Goal: Information Seeking & Learning: Learn about a topic

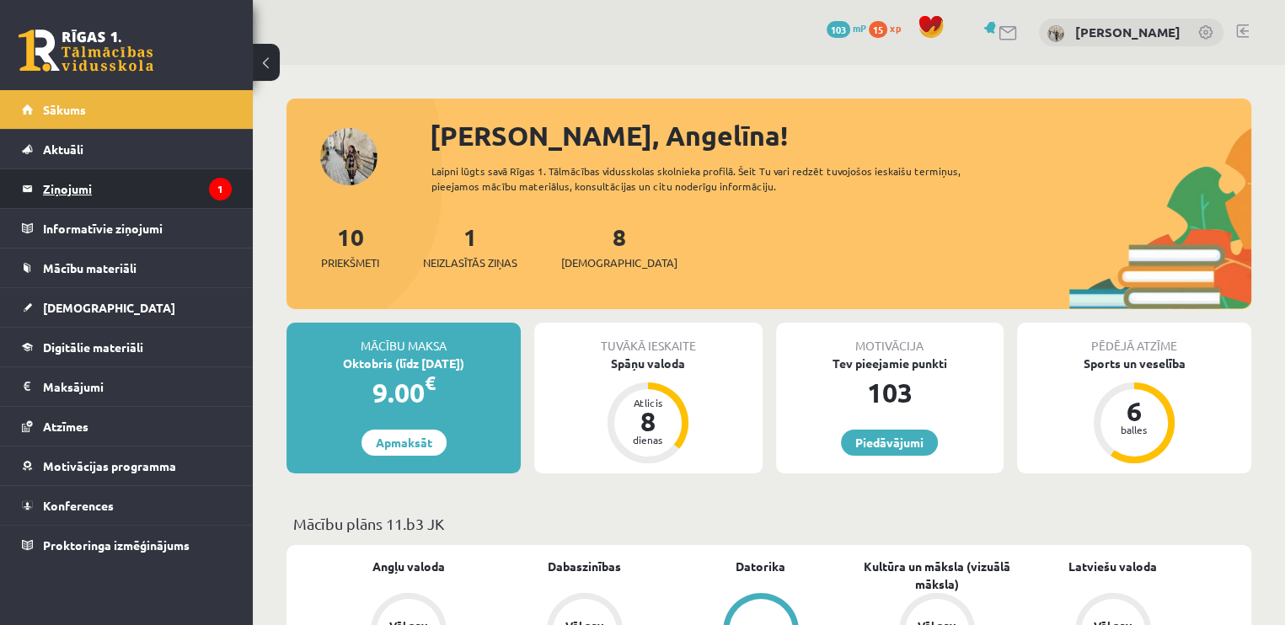
click at [213, 190] on icon "1" at bounding box center [220, 189] width 23 height 23
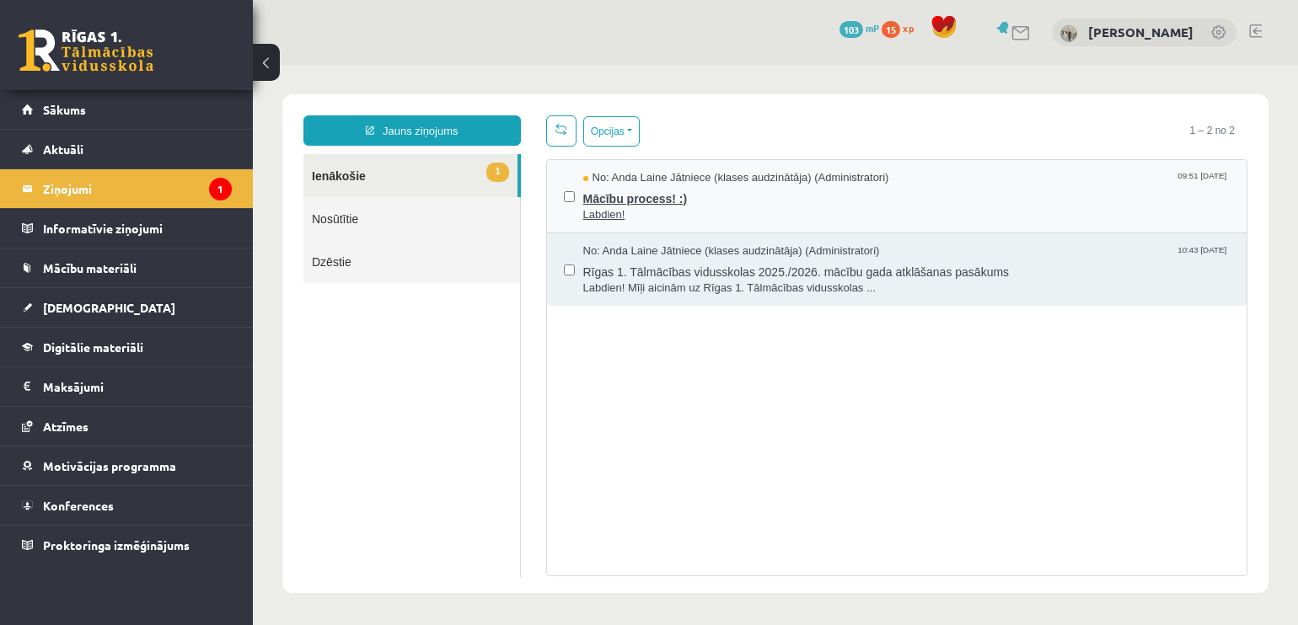
click at [863, 183] on span "No: Anda Laine Jātniece (klases audzinātāja) (Administratori)" at bounding box center [736, 178] width 306 height 16
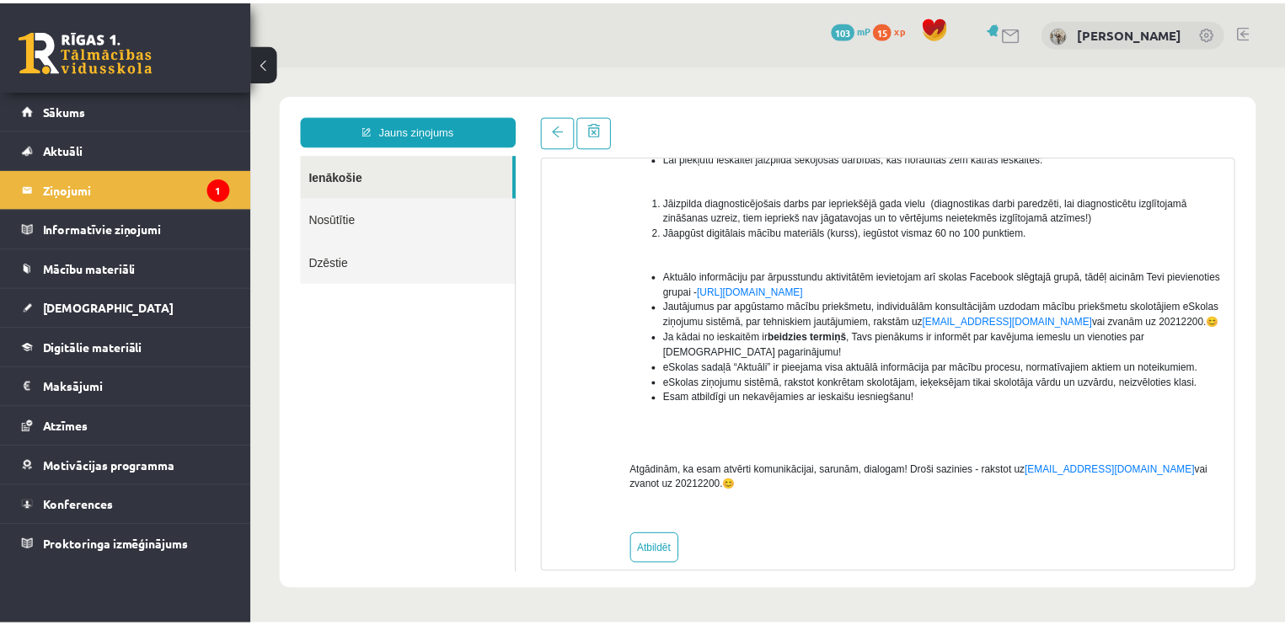
scroll to position [263, 0]
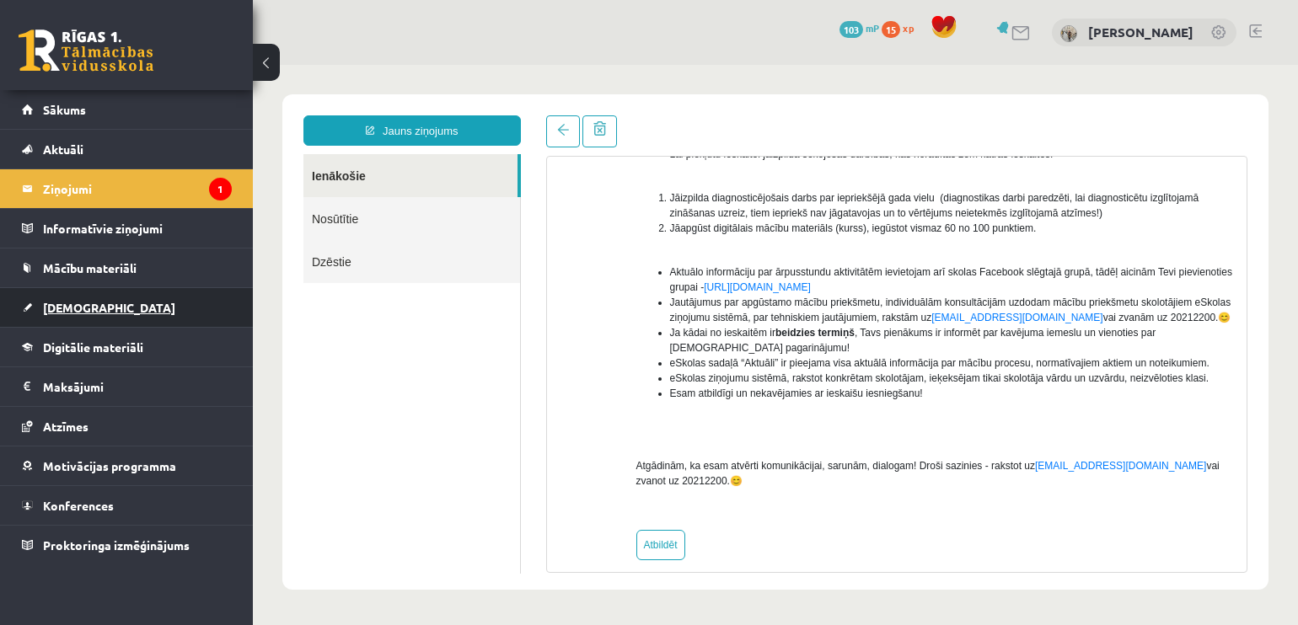
click at [128, 297] on link "[DEMOGRAPHIC_DATA]" at bounding box center [127, 307] width 210 height 39
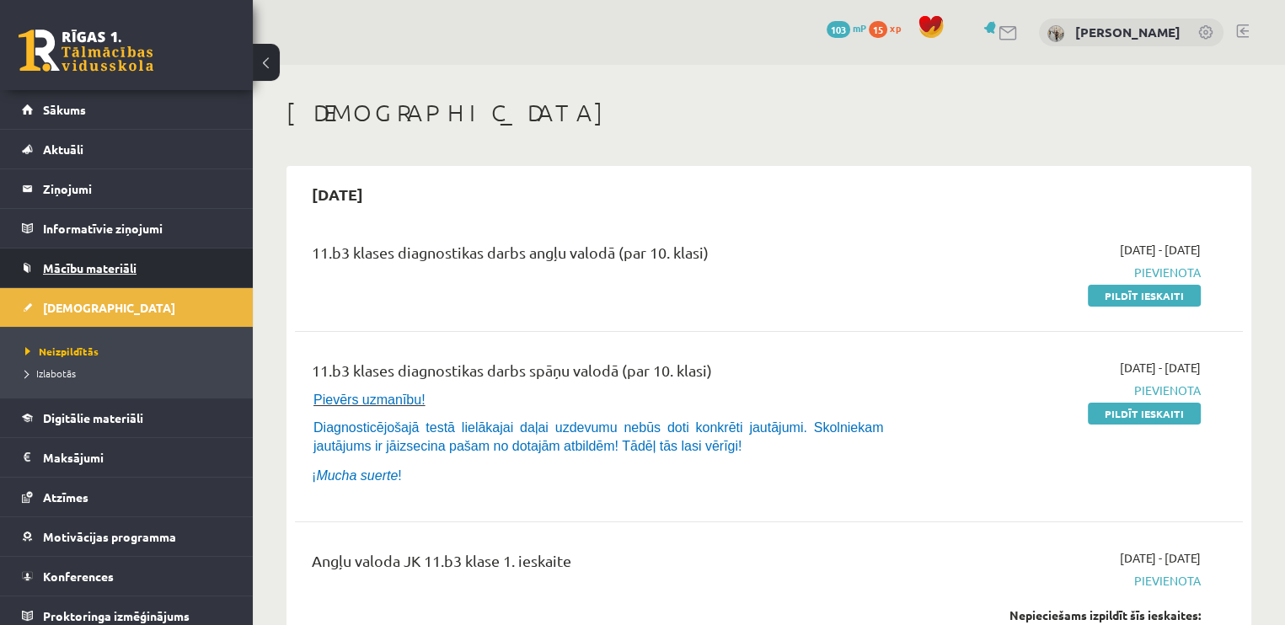
click at [127, 254] on link "Mācību materiāli" at bounding box center [127, 268] width 210 height 39
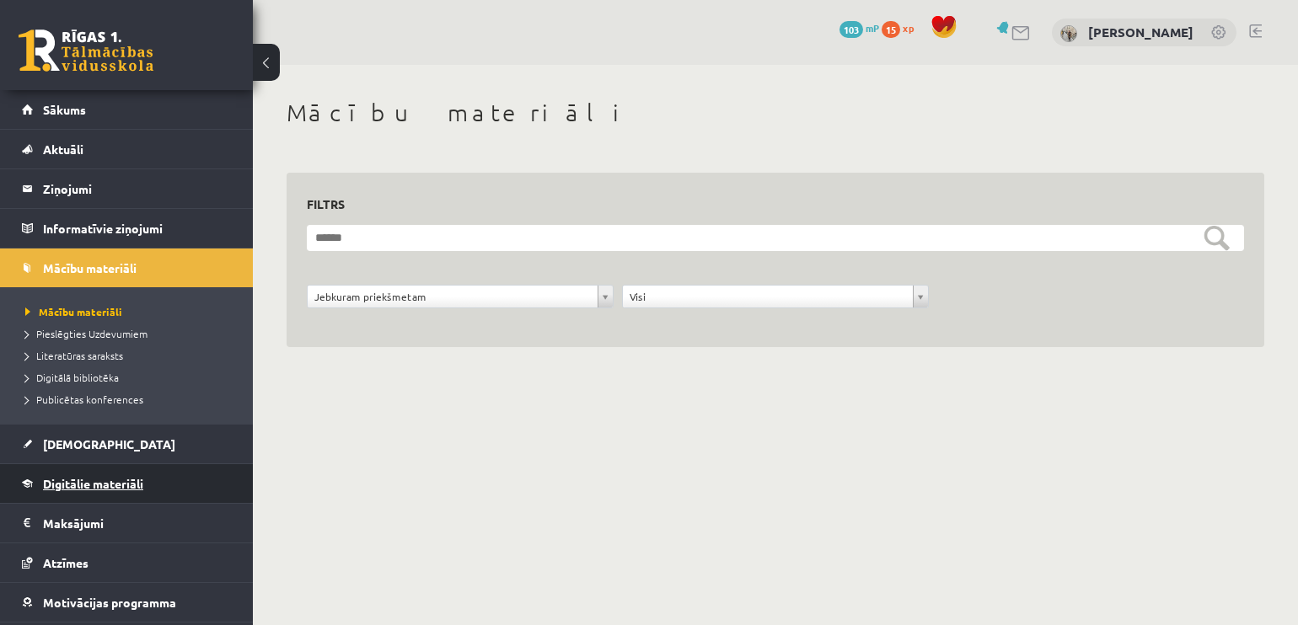
click at [83, 497] on link "Digitālie materiāli" at bounding box center [127, 483] width 210 height 39
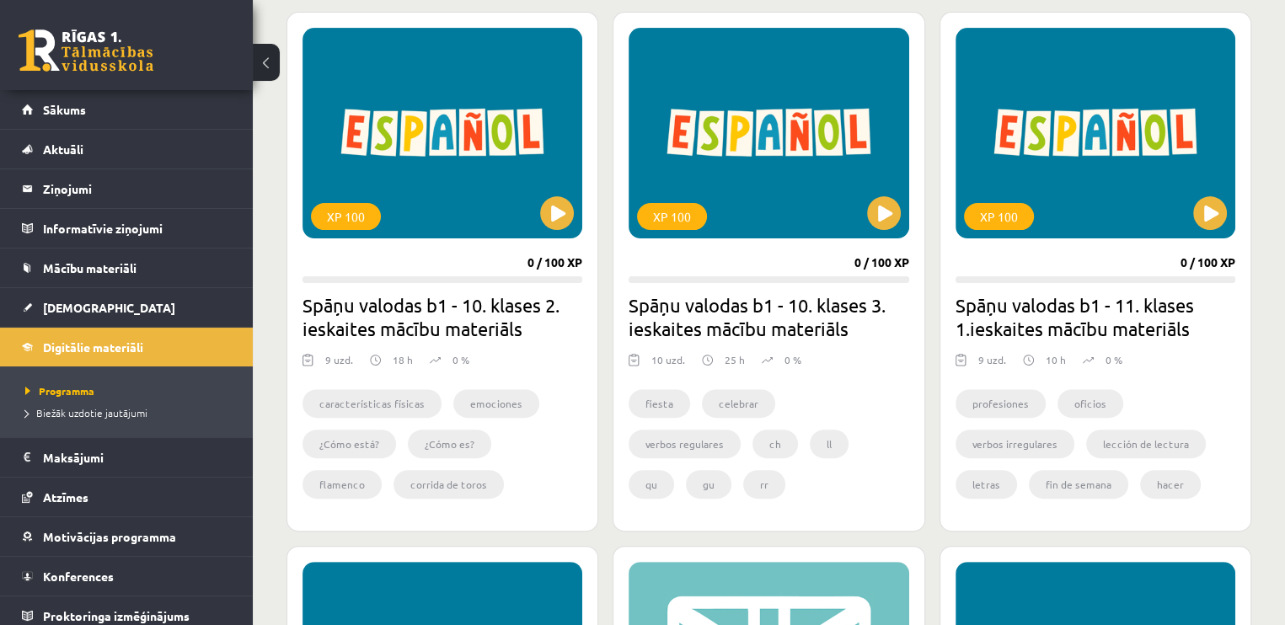
scroll to position [464, 0]
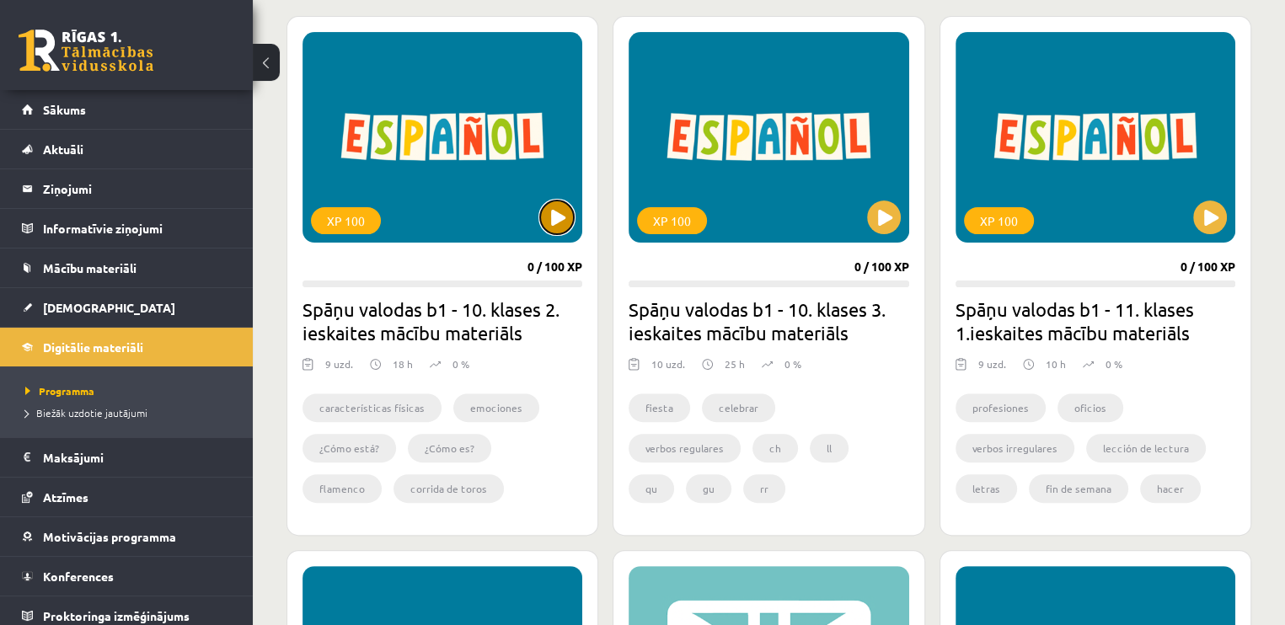
click at [554, 210] on button at bounding box center [557, 218] width 34 height 34
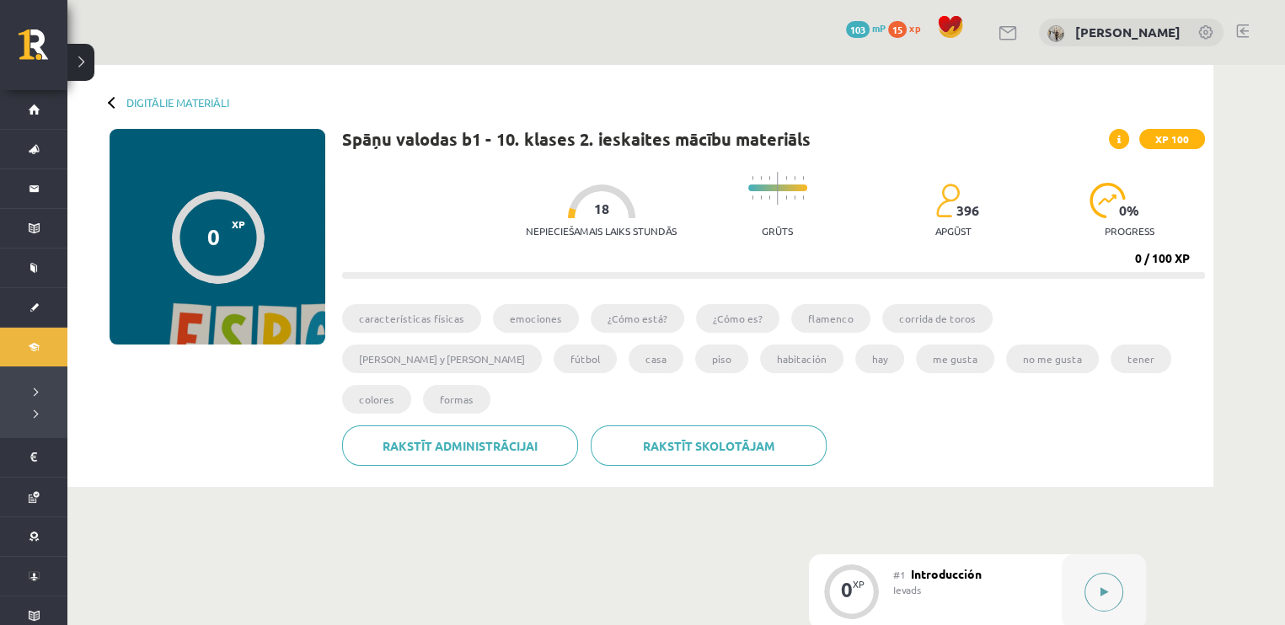
click at [1110, 573] on button at bounding box center [1103, 592] width 39 height 39
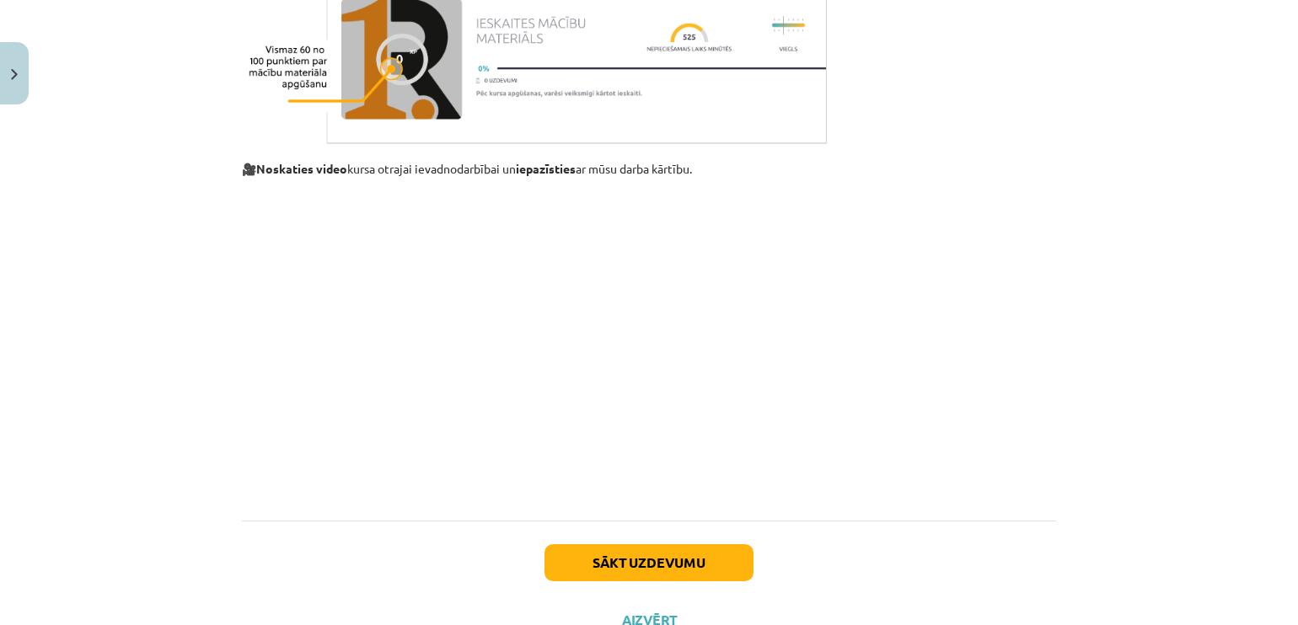
scroll to position [1434, 0]
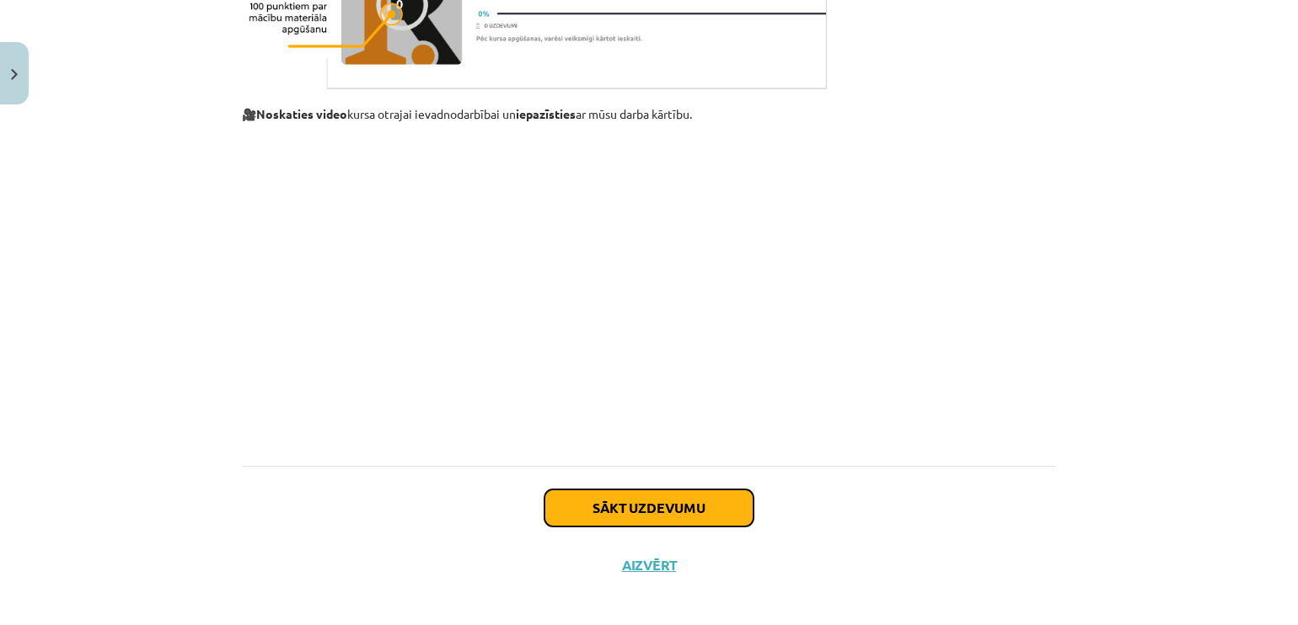
click at [648, 525] on button "Sākt uzdevumu" at bounding box center [648, 508] width 209 height 37
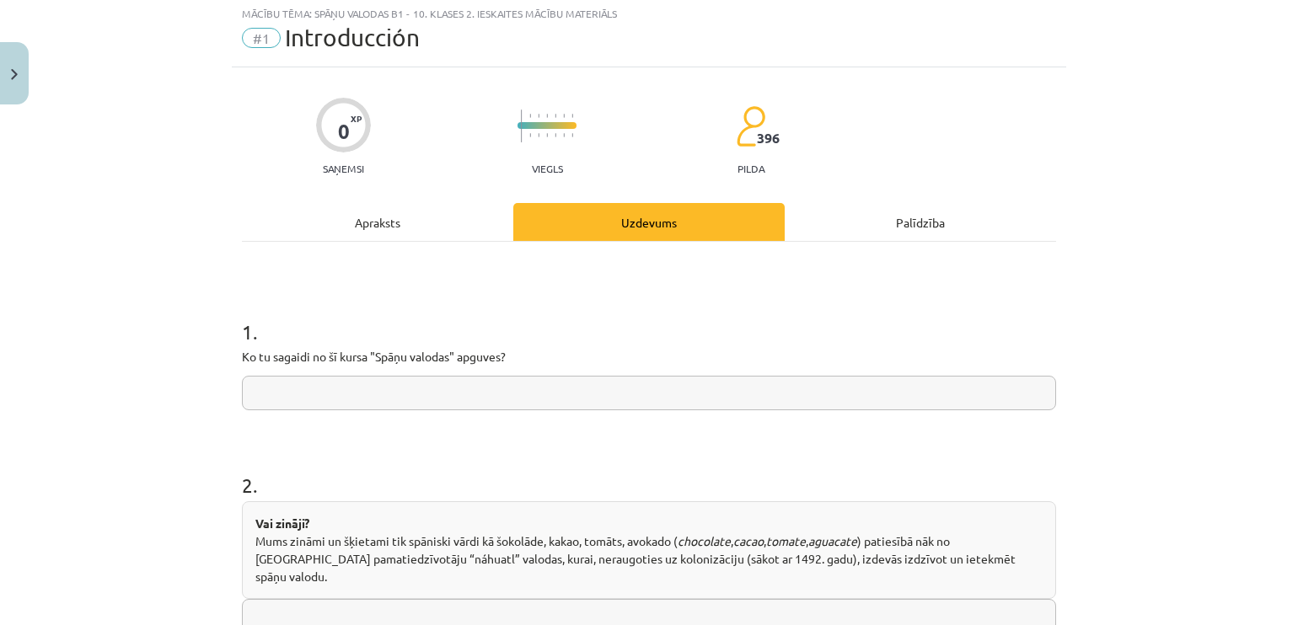
scroll to position [42, 0]
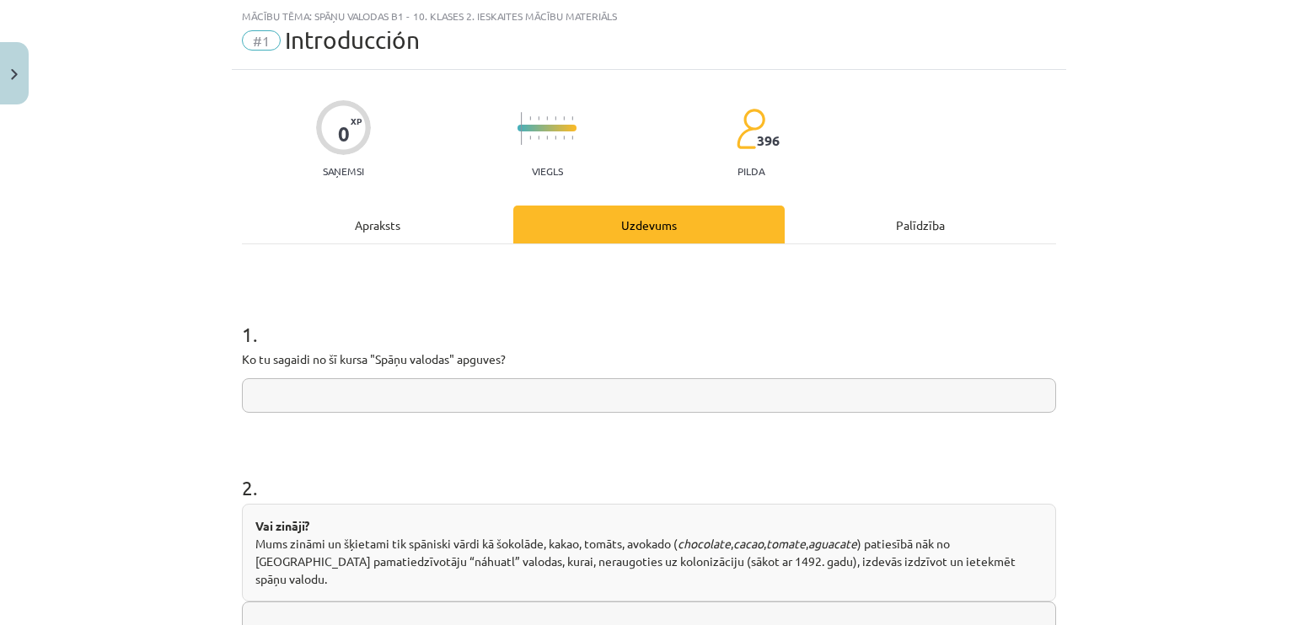
click at [551, 405] on input "text" at bounding box center [649, 395] width 814 height 35
type input "**********"
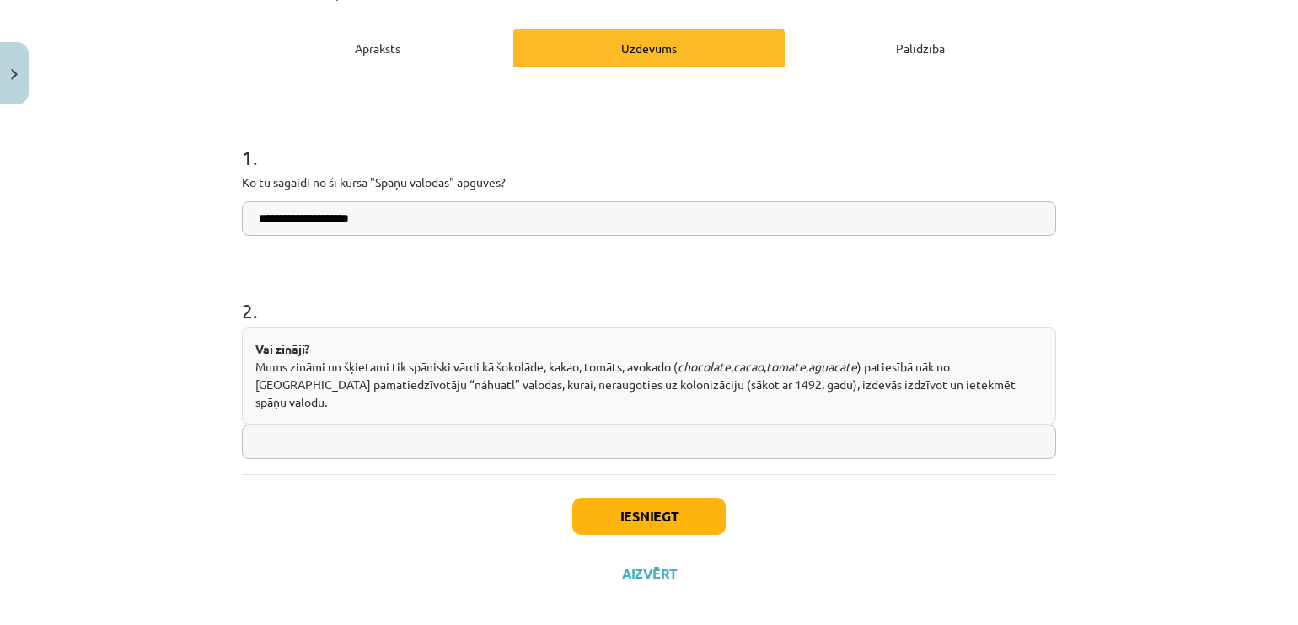
click at [743, 425] on input "text" at bounding box center [649, 442] width 814 height 35
type input "*"
type input "*********"
click at [698, 498] on button "Iesniegt" at bounding box center [648, 516] width 153 height 37
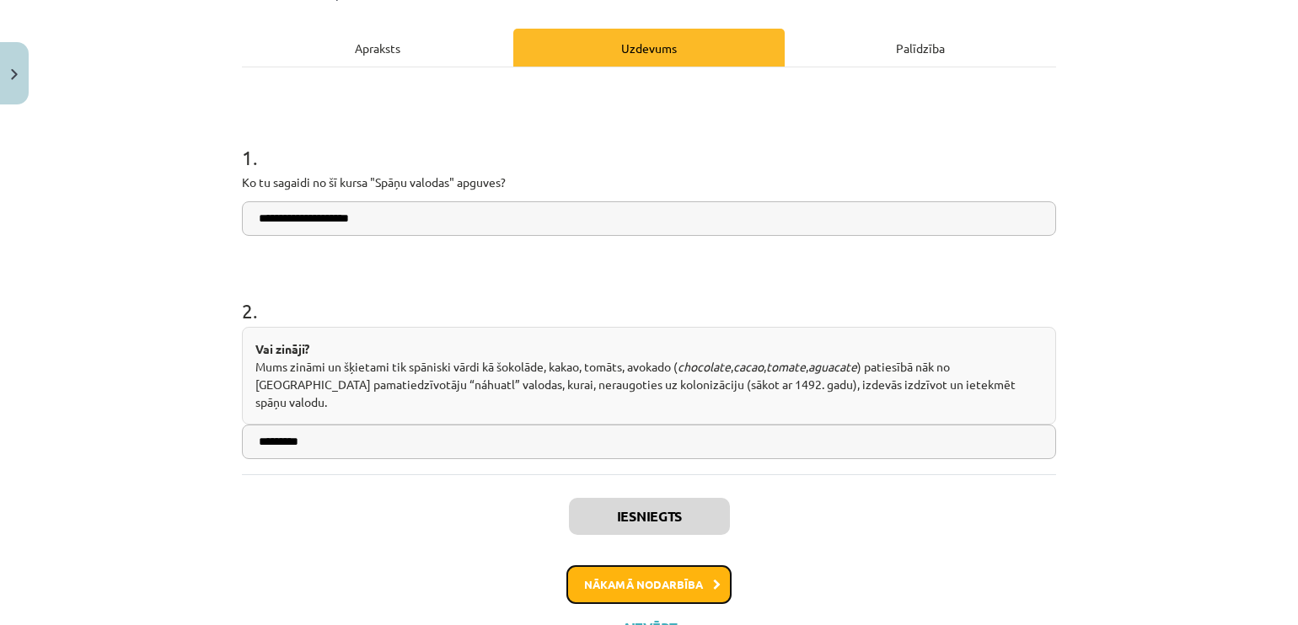
click at [654, 565] on button "Nākamā nodarbība" at bounding box center [648, 584] width 165 height 39
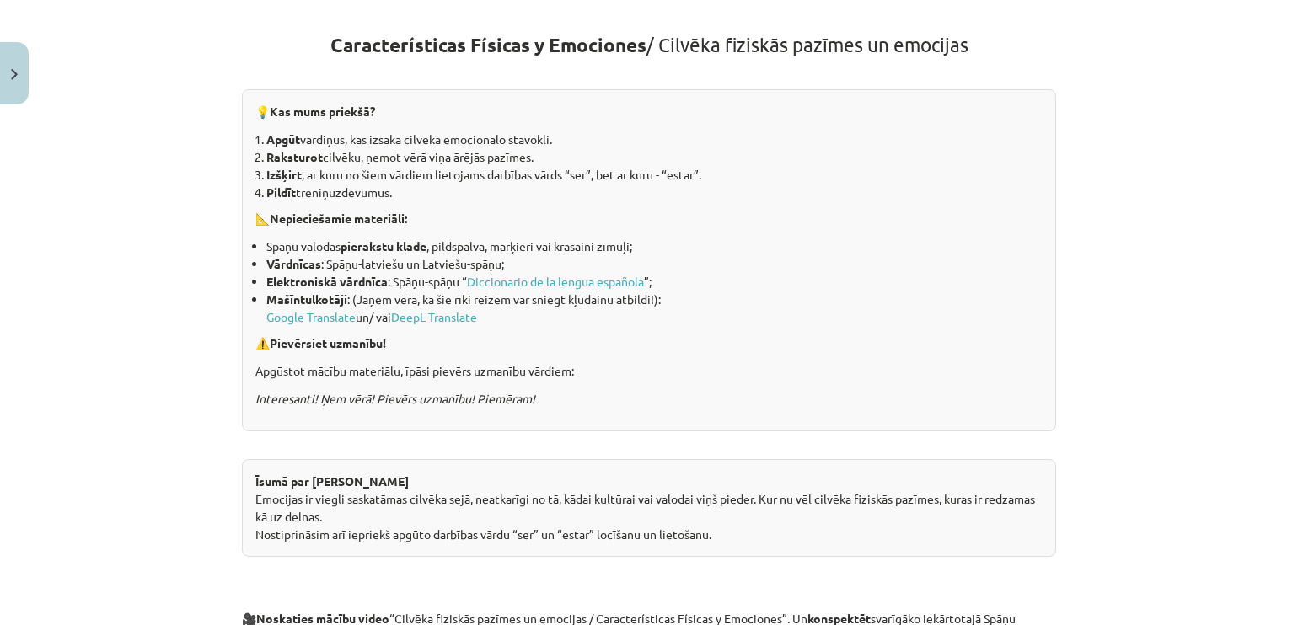
scroll to position [308, 0]
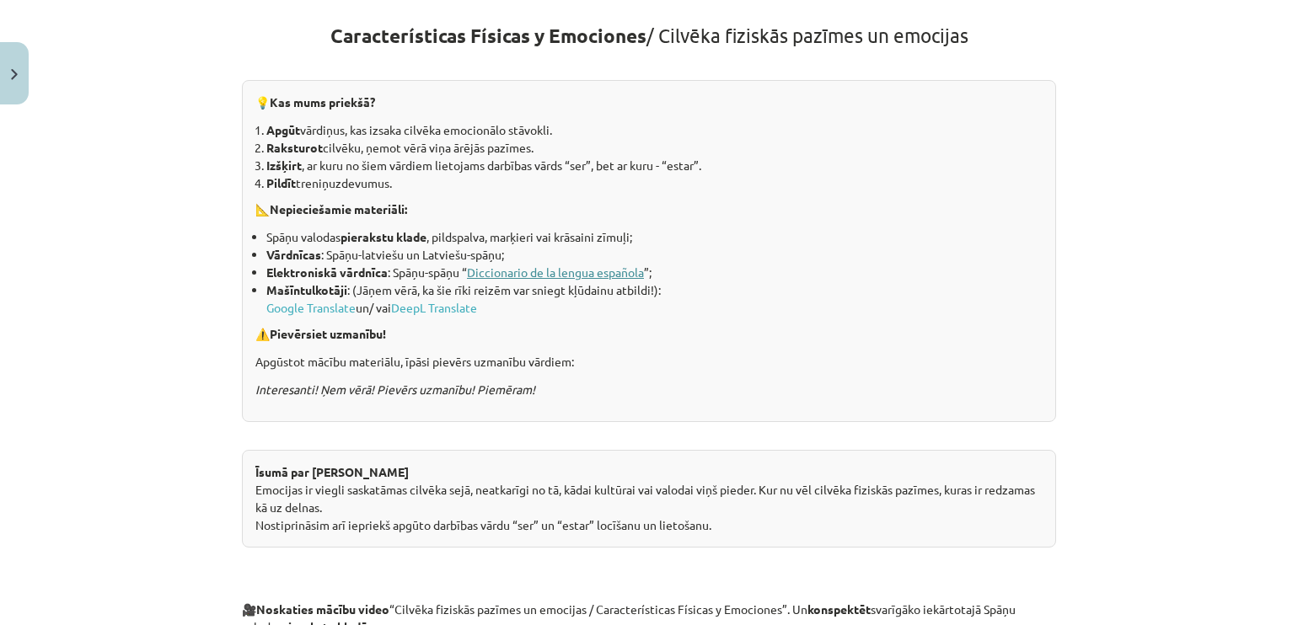
click at [582, 270] on link "Diccionario de la lengua española" at bounding box center [555, 272] width 177 height 15
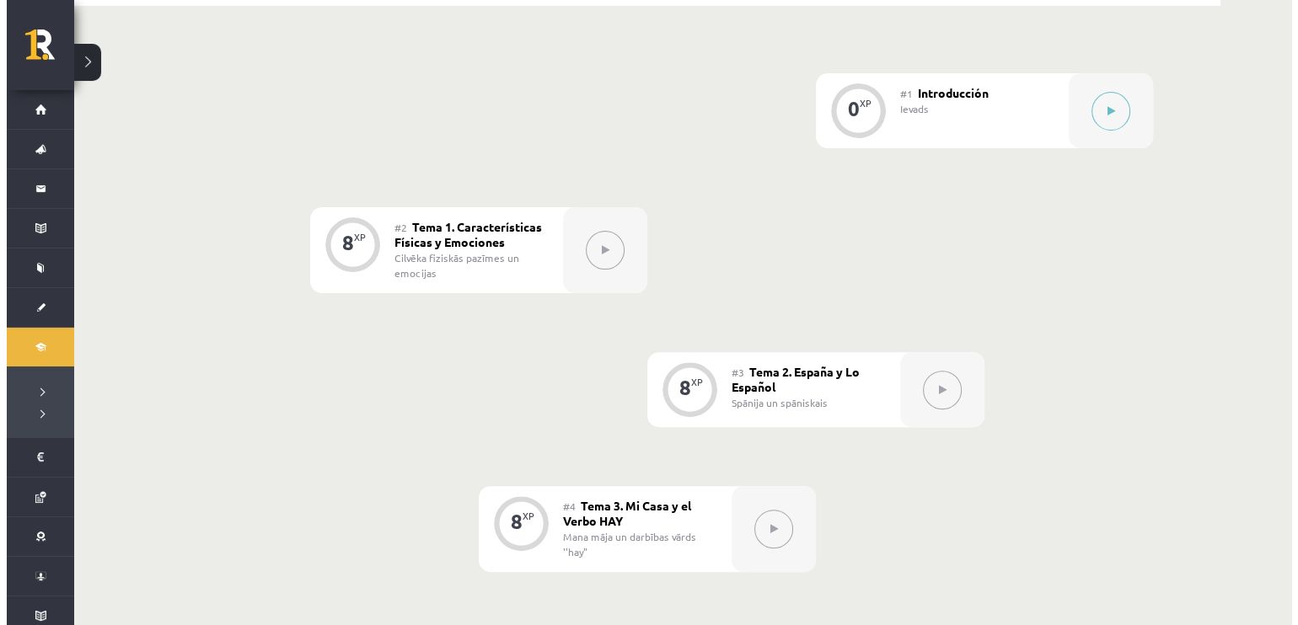
scroll to position [472, 0]
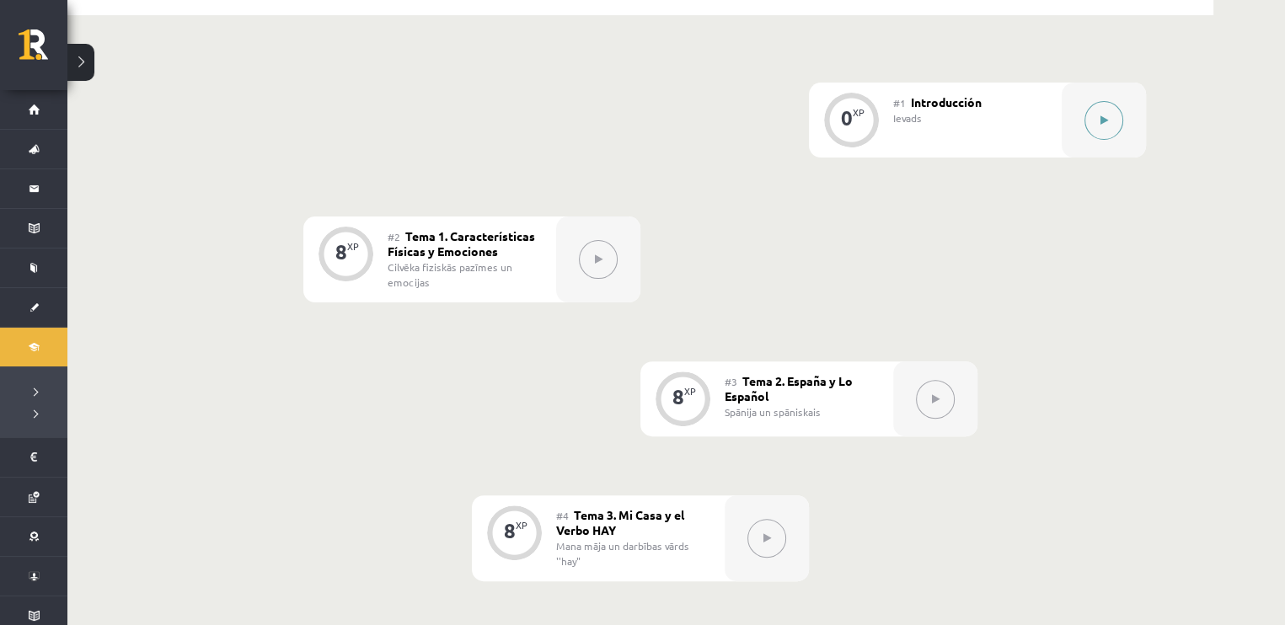
click at [1110, 101] on button at bounding box center [1103, 120] width 39 height 39
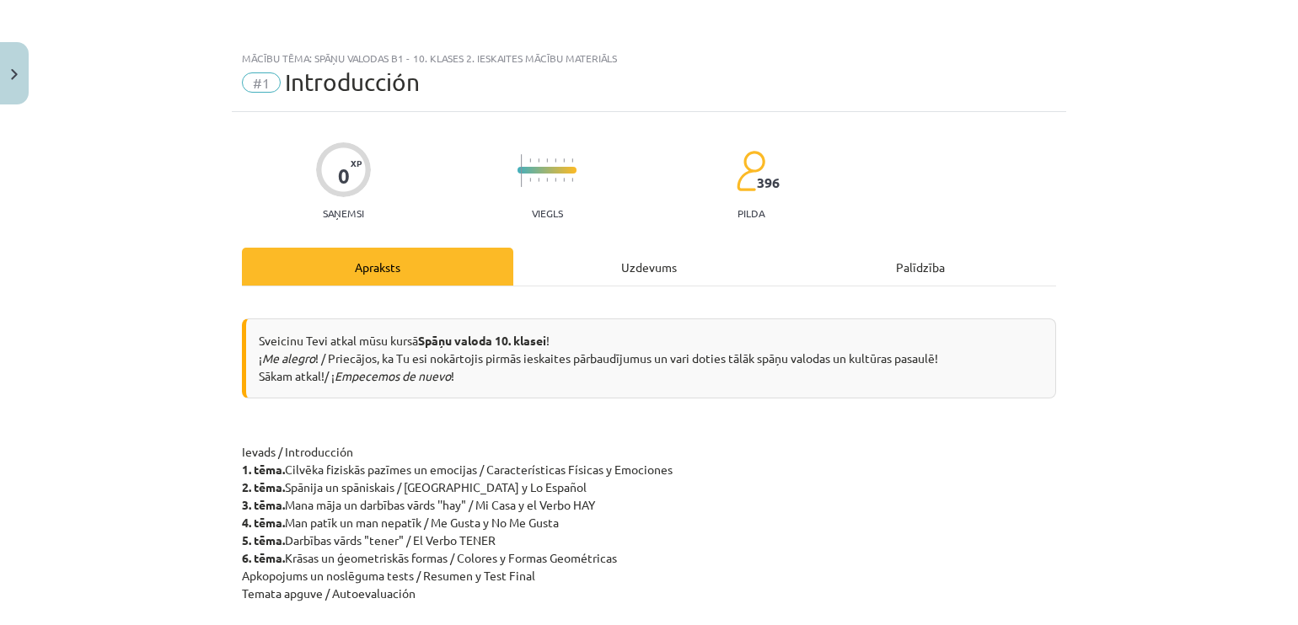
scroll to position [474, 0]
click at [13, 60] on button "Close" at bounding box center [14, 73] width 29 height 62
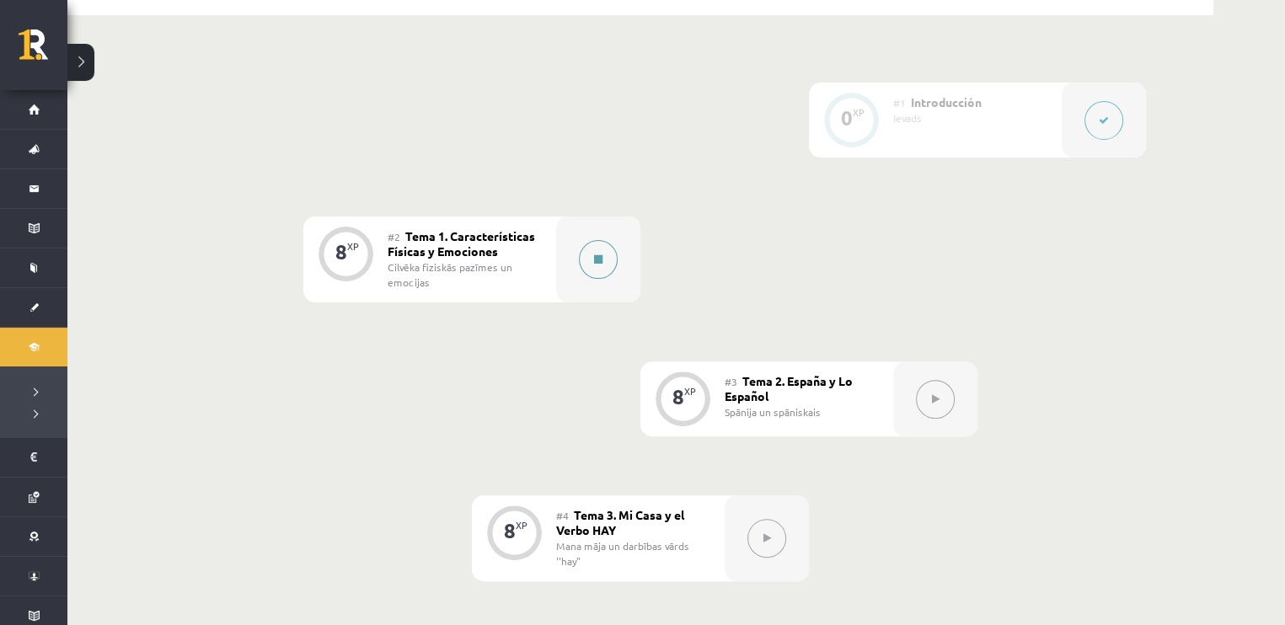
click at [593, 240] on button at bounding box center [598, 259] width 39 height 39
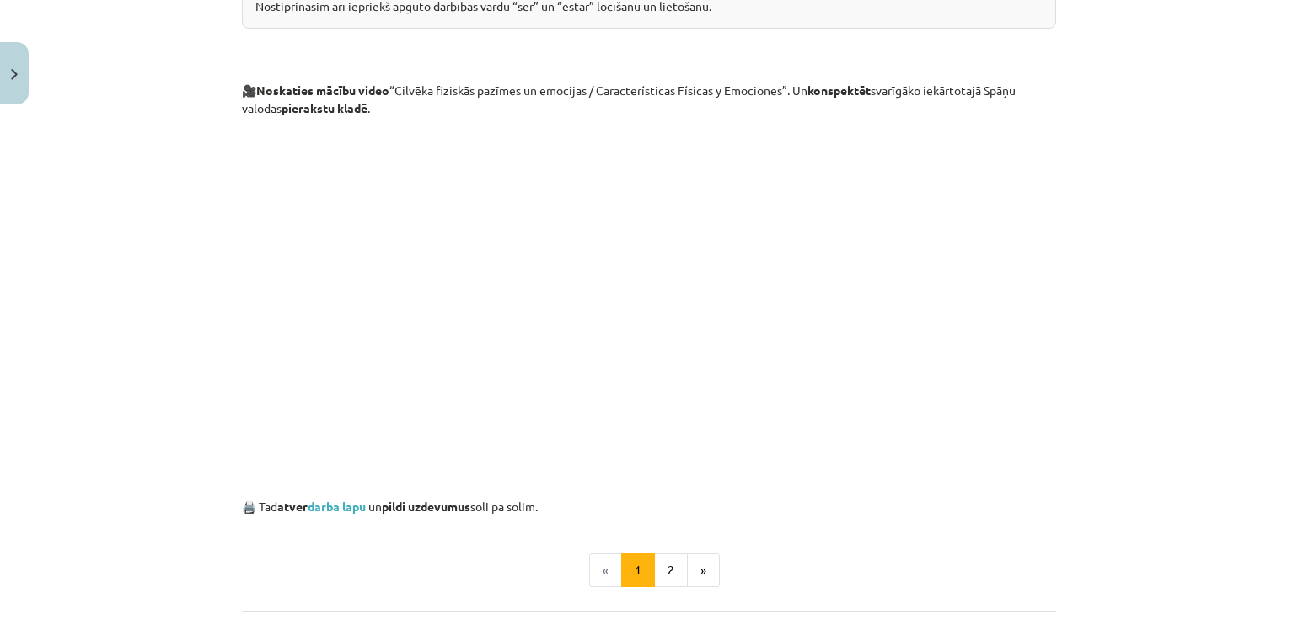
scroll to position [827, 0]
click at [357, 501] on link "darba lapu" at bounding box center [337, 506] width 58 height 15
click at [659, 567] on button "2" at bounding box center [671, 571] width 34 height 34
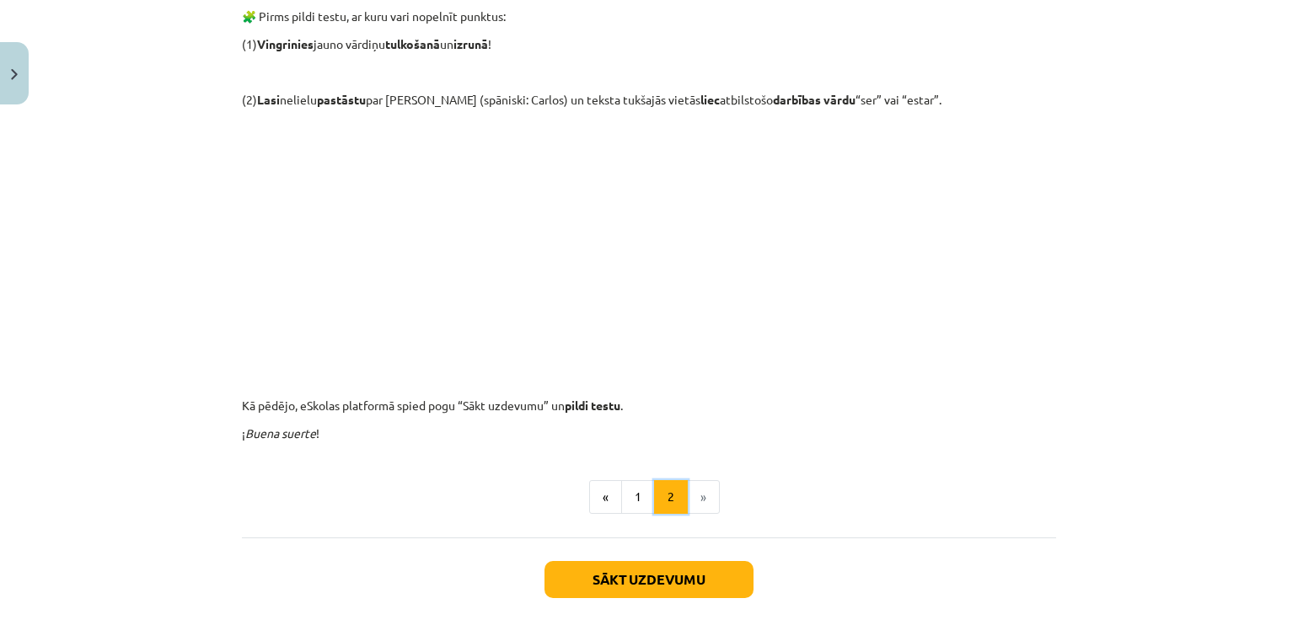
scroll to position [301, 0]
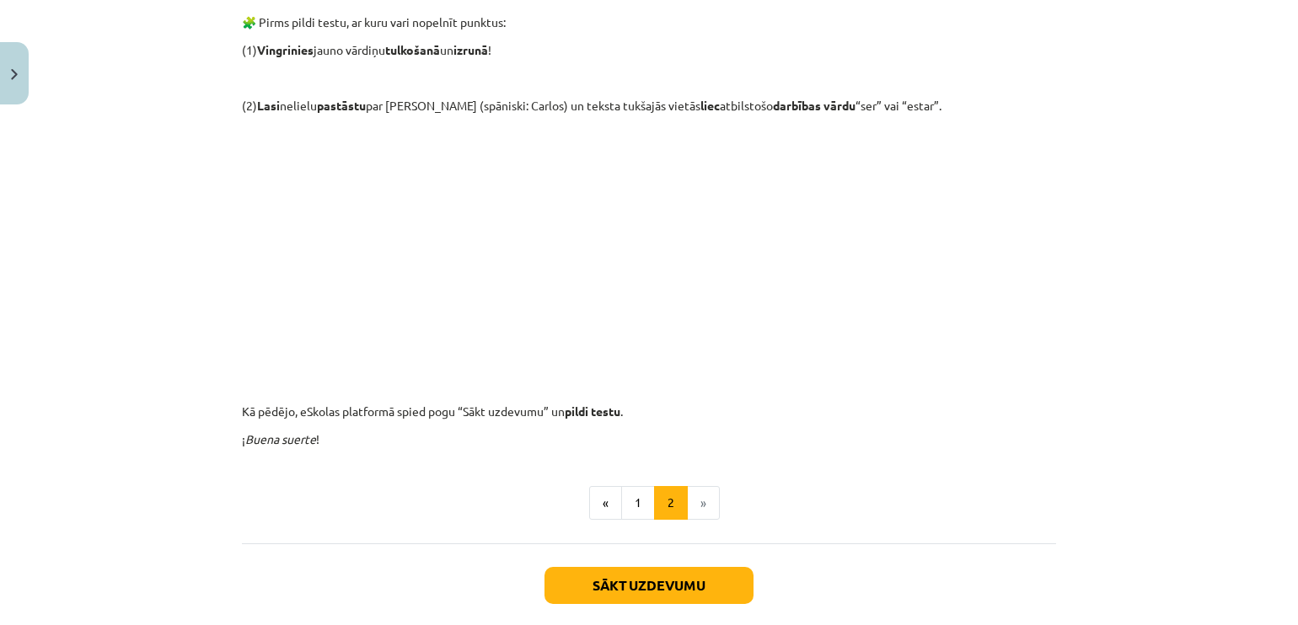
drag, startPoint x: 1270, startPoint y: 334, endPoint x: 1288, endPoint y: 185, distance: 149.4
click at [1284, 185] on div "Mācību tēma: Spāņu valodas b1 - 10. klases 2. ieskaites mācību materiāls #2 Tem…" at bounding box center [649, 312] width 1298 height 625
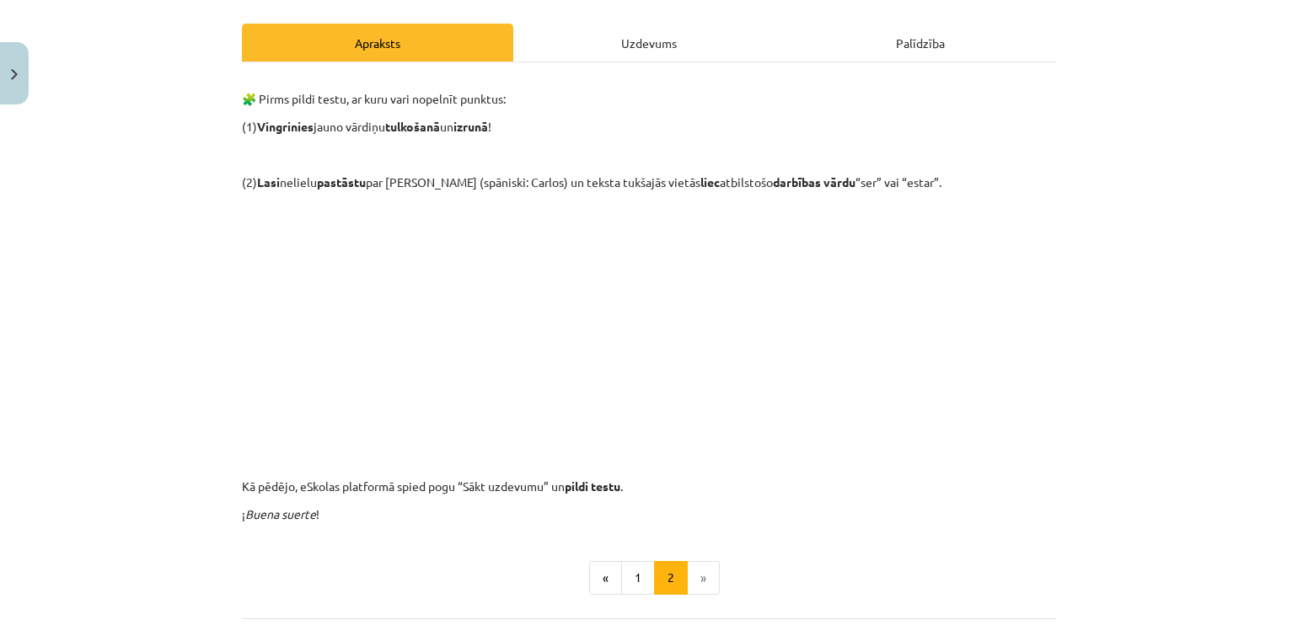
scroll to position [211, 0]
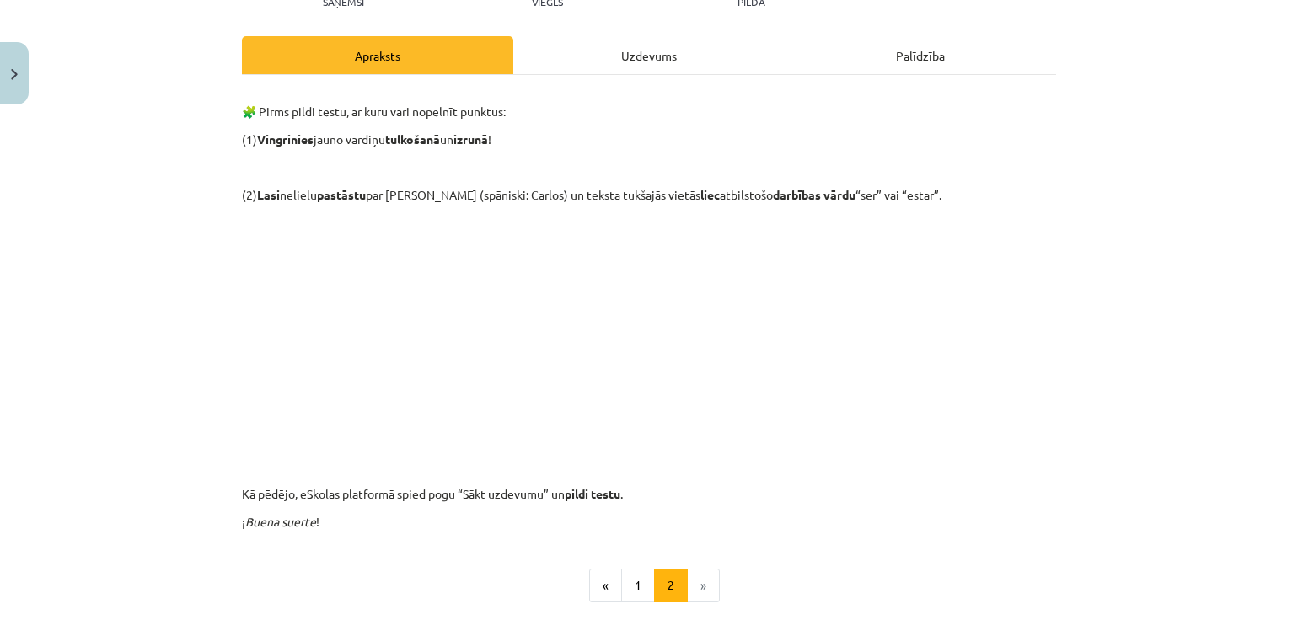
click at [920, 55] on div "Palīdzība" at bounding box center [919, 55] width 271 height 38
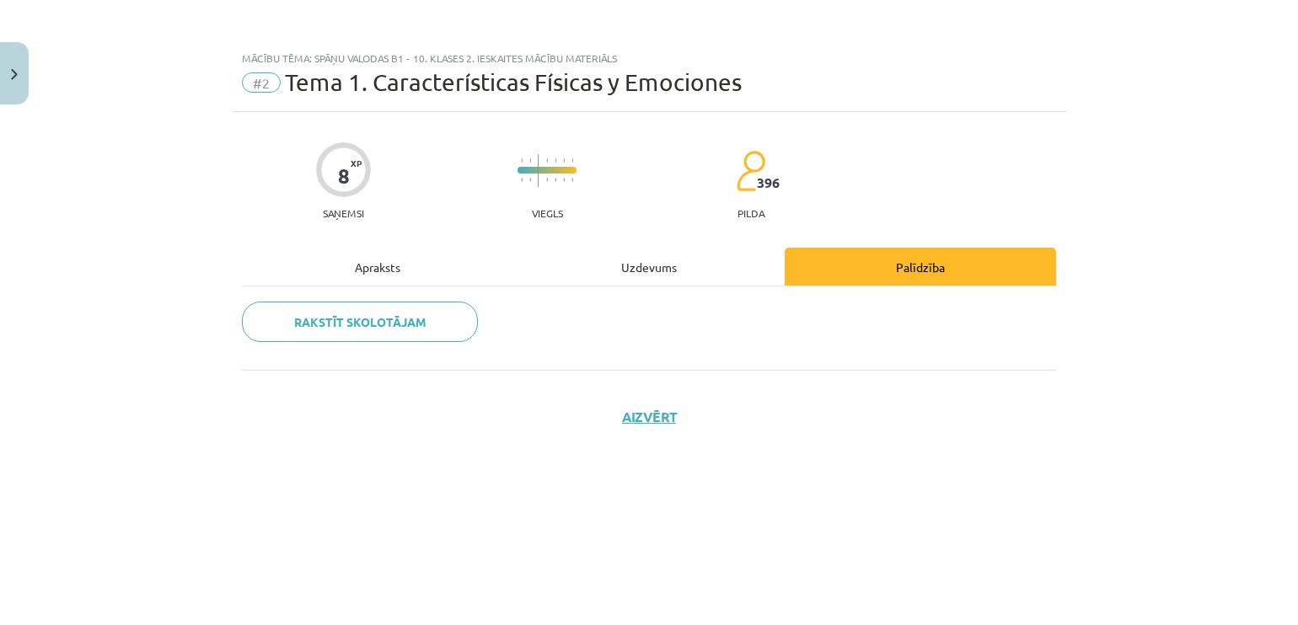
click at [662, 274] on div "Uzdevums" at bounding box center [648, 267] width 271 height 38
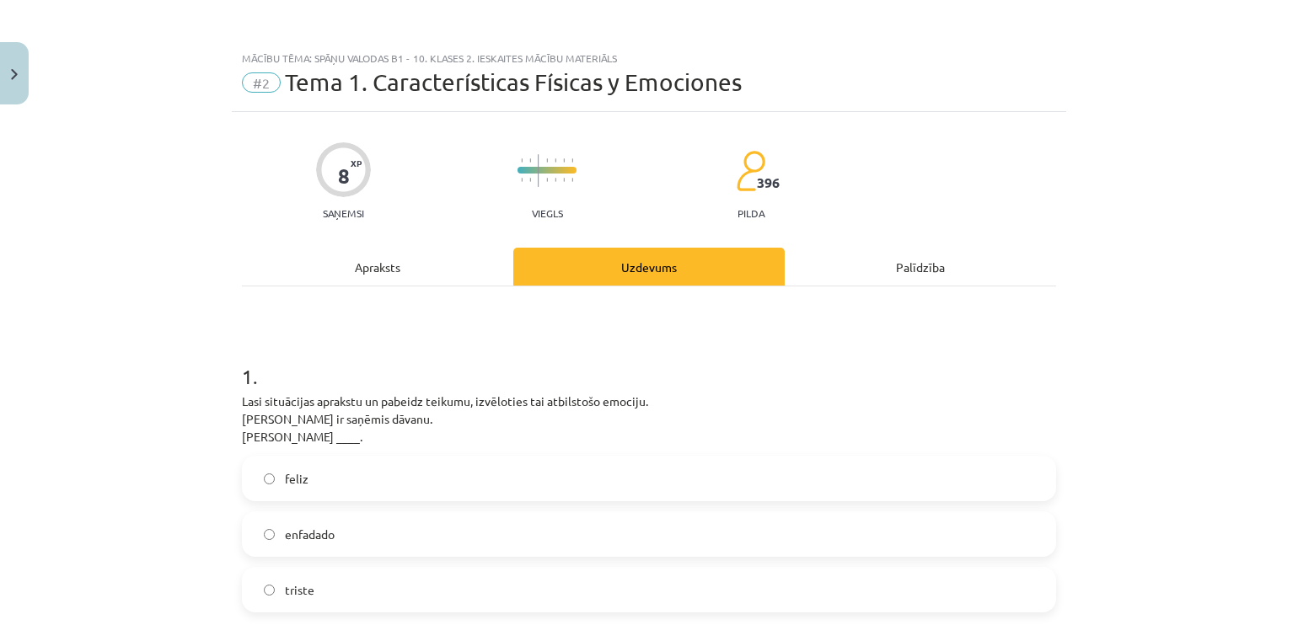
click at [410, 280] on div "Apraksts" at bounding box center [377, 267] width 271 height 38
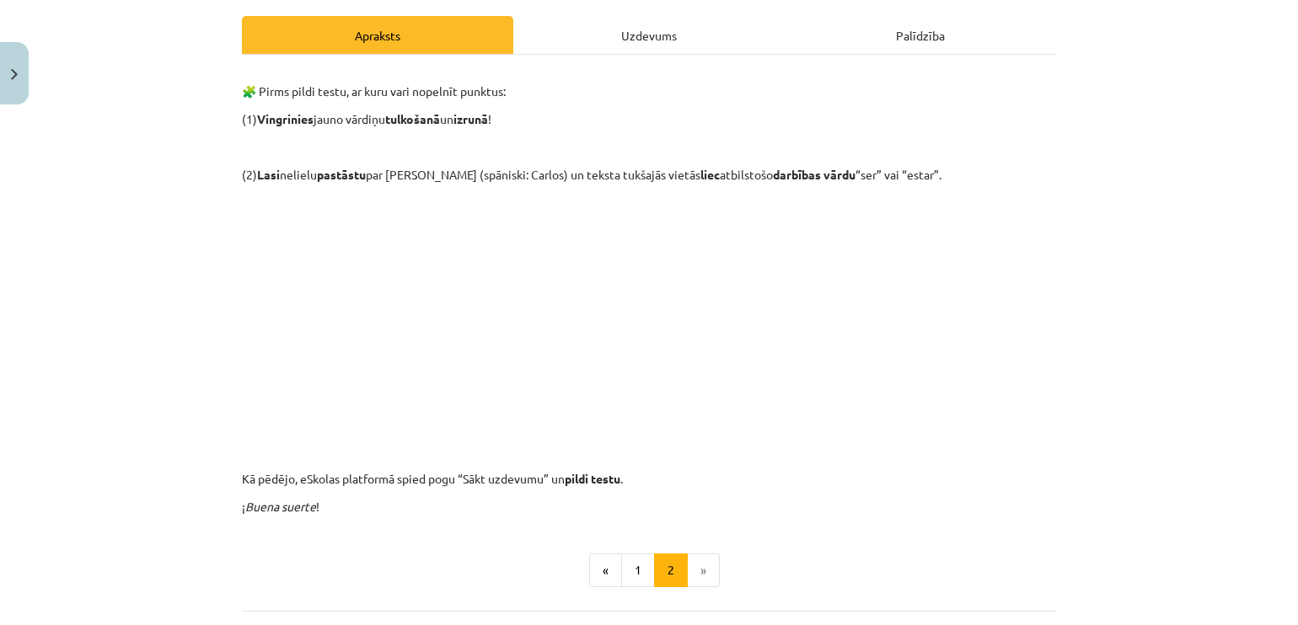
scroll to position [229, 0]
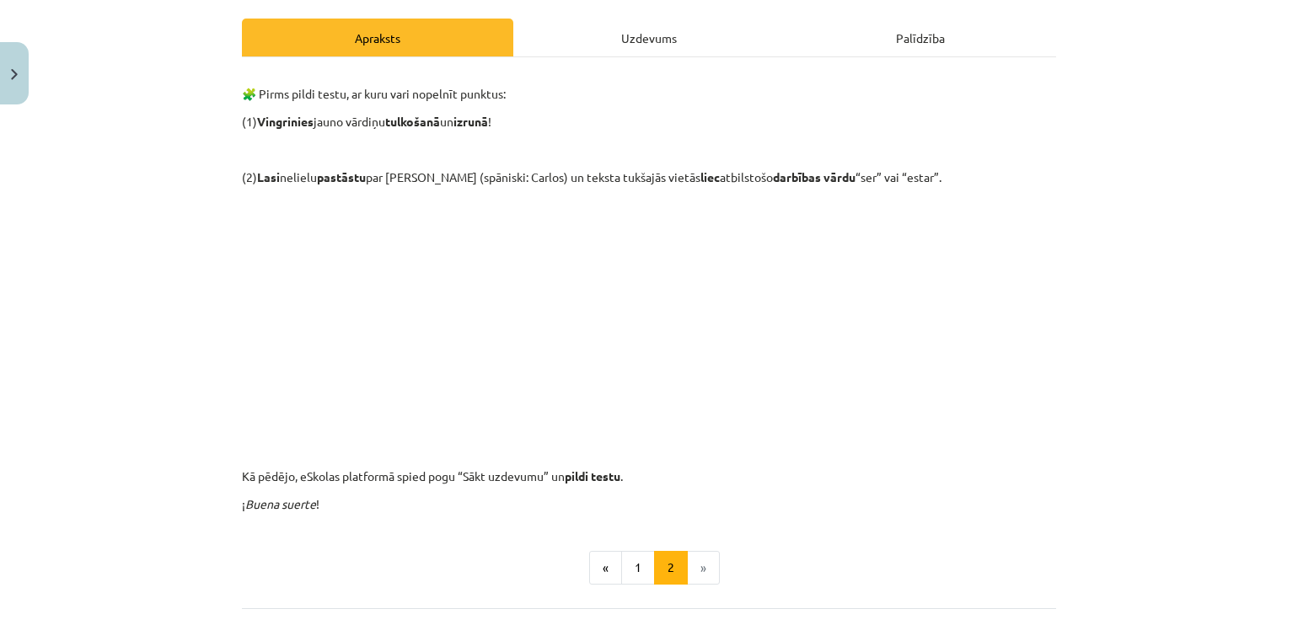
click at [654, 30] on div "Uzdevums" at bounding box center [648, 38] width 271 height 38
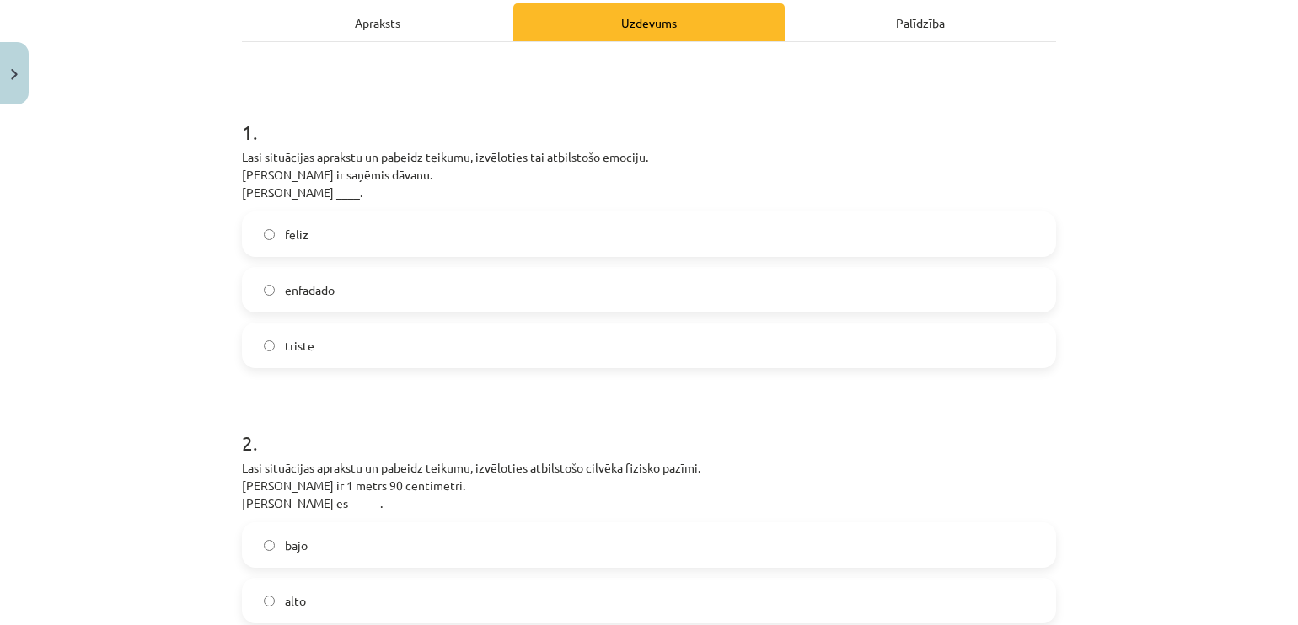
scroll to position [251, 0]
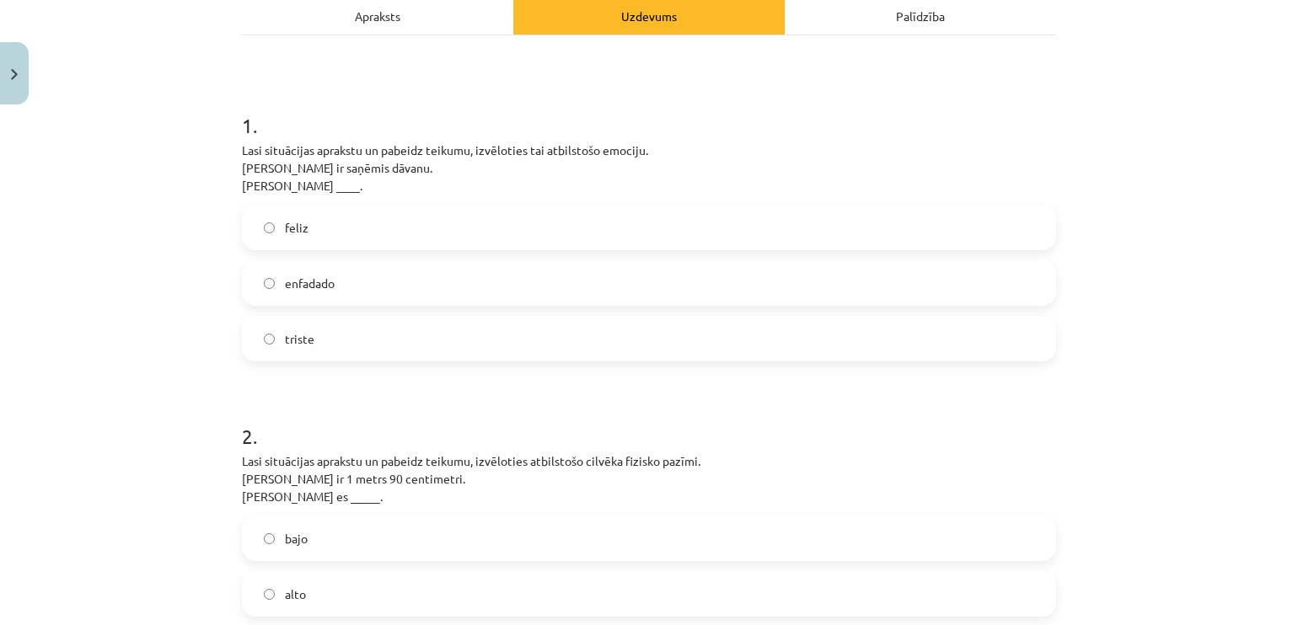
click at [359, 260] on div "enfadado" at bounding box center [649, 283] width 814 height 46
click at [251, 278] on label "enfadado" at bounding box center [649, 283] width 811 height 42
click at [258, 238] on label "feliz" at bounding box center [649, 227] width 811 height 42
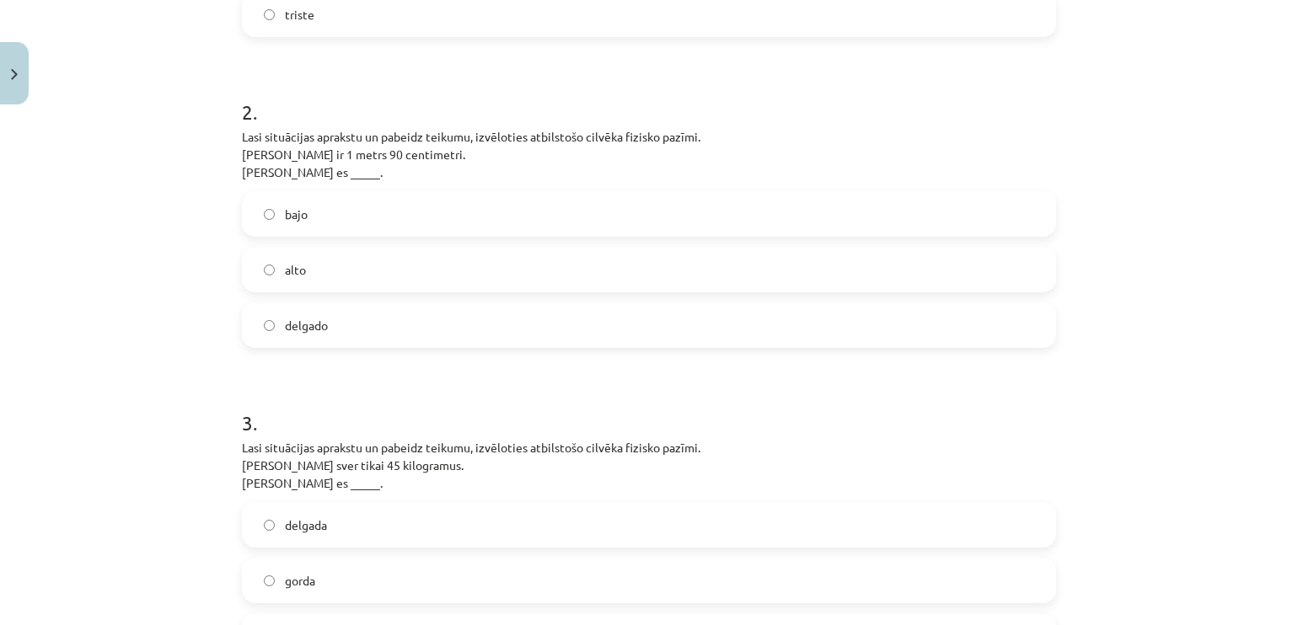
scroll to position [562, 0]
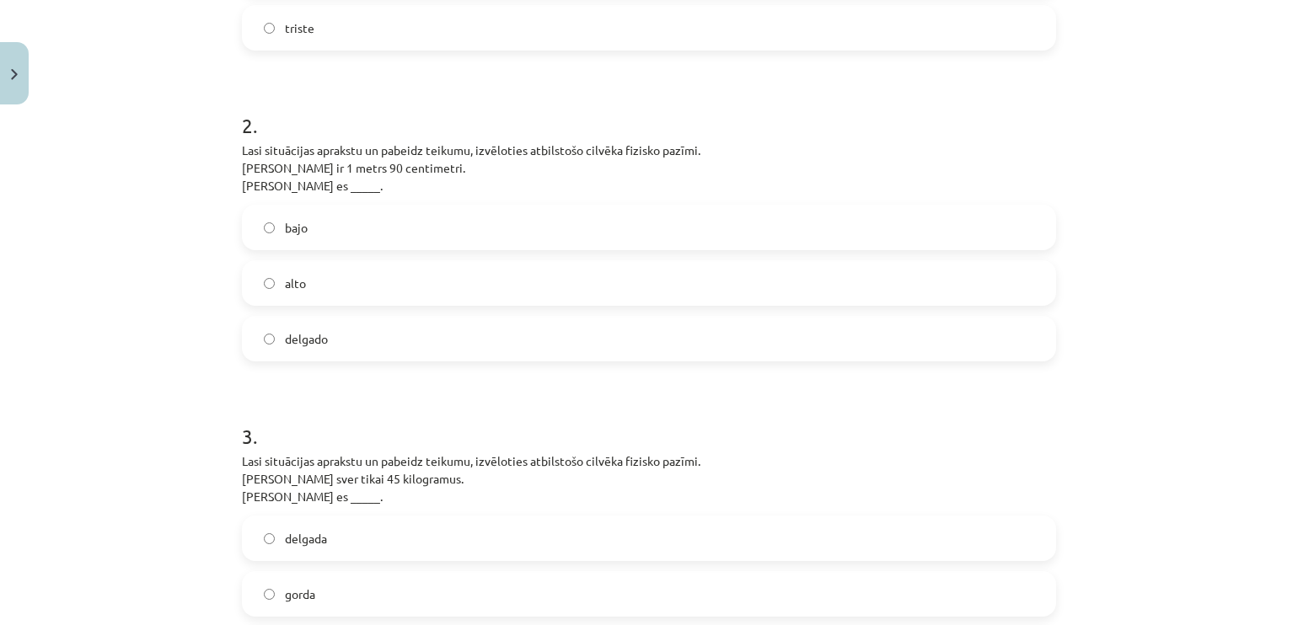
click at [376, 276] on label "alto" at bounding box center [649, 283] width 811 height 42
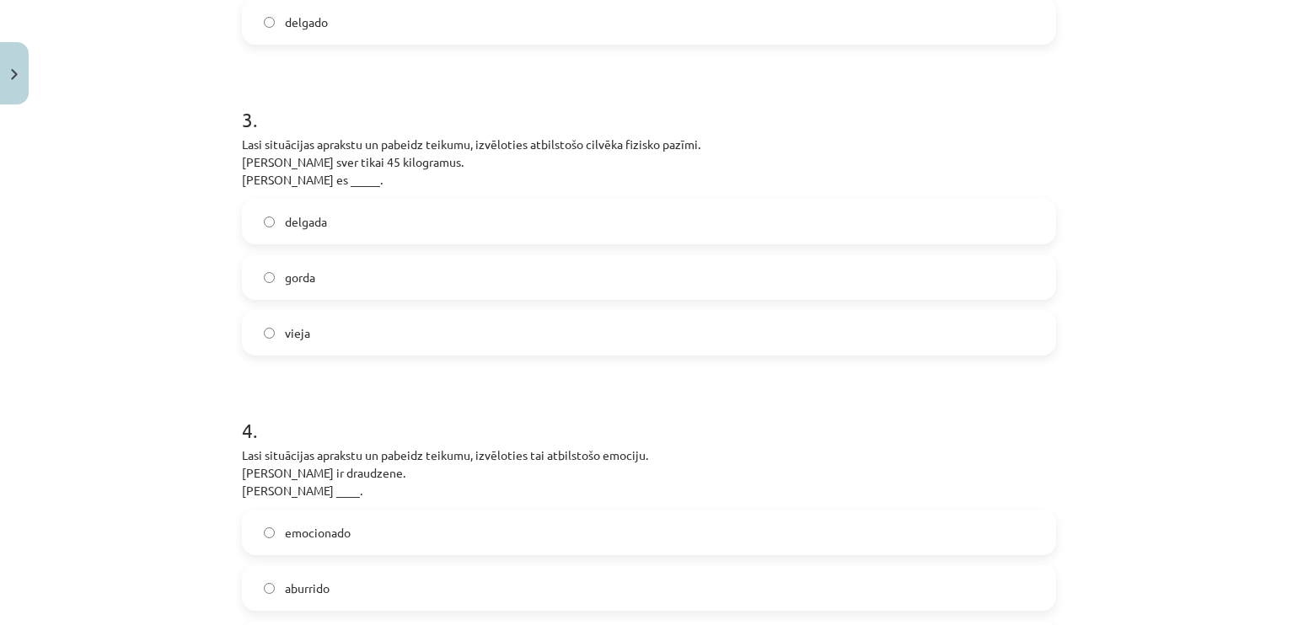
click at [855, 228] on label "delgada" at bounding box center [649, 222] width 811 height 42
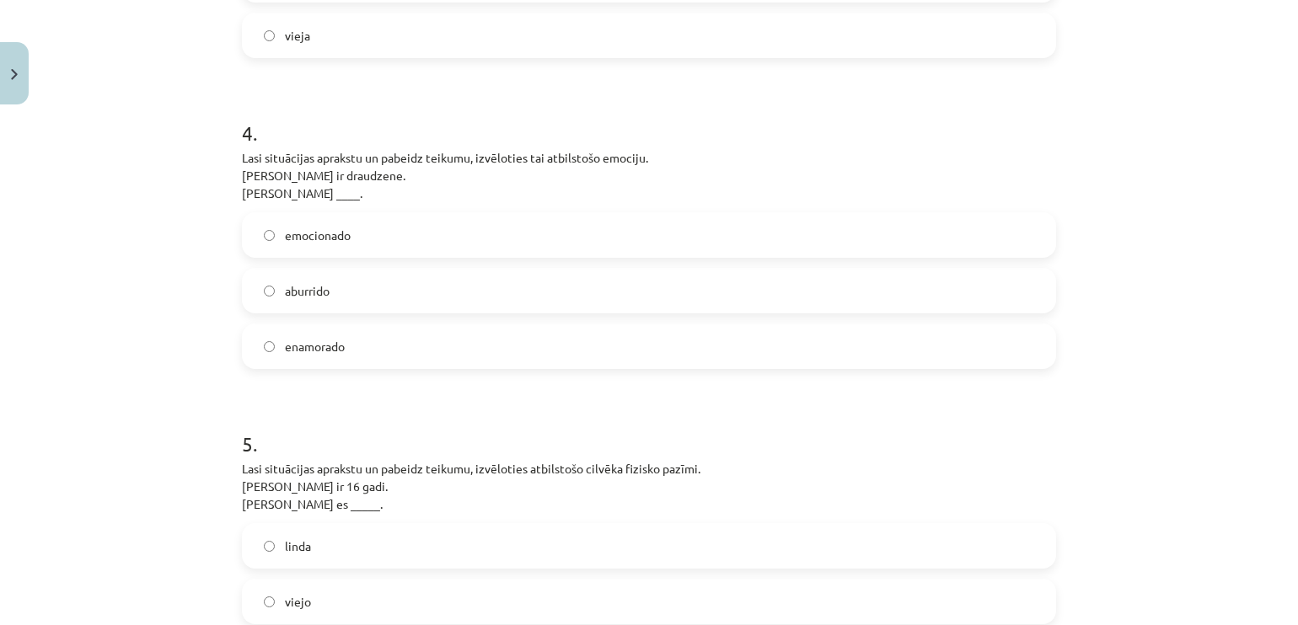
scroll to position [1200, 0]
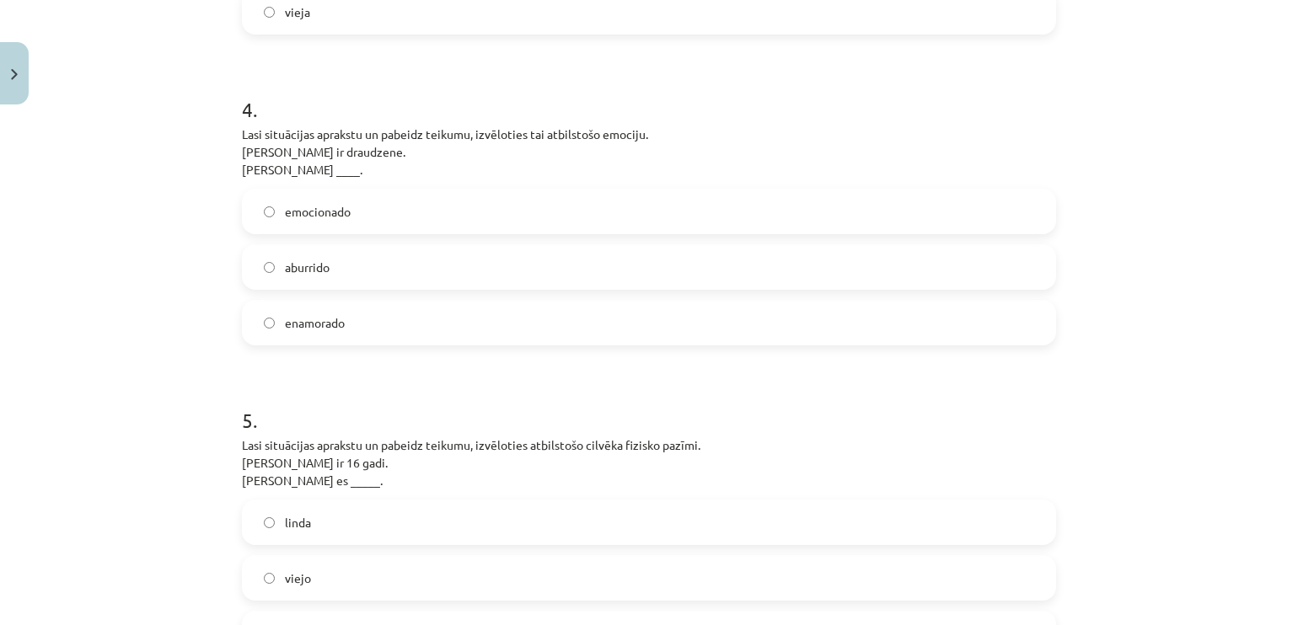
click at [672, 296] on div "emocionado aburrido enamorado" at bounding box center [649, 267] width 814 height 157
click at [559, 190] on label "emocionado" at bounding box center [649, 211] width 811 height 42
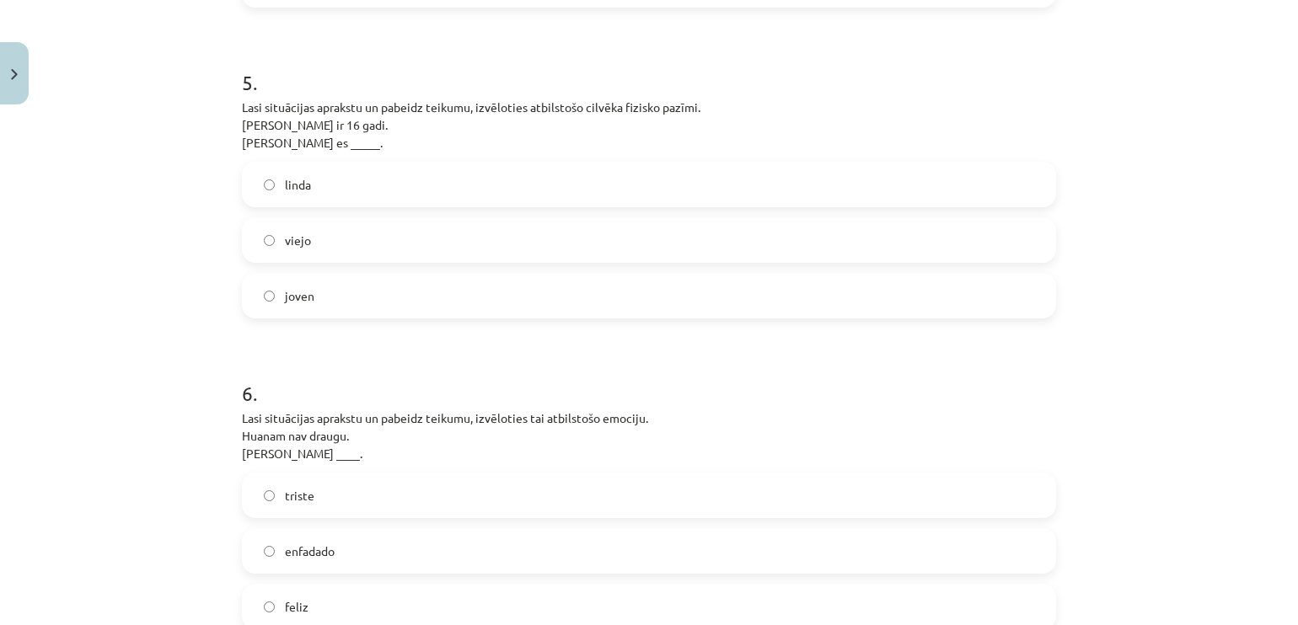
scroll to position [1531, 0]
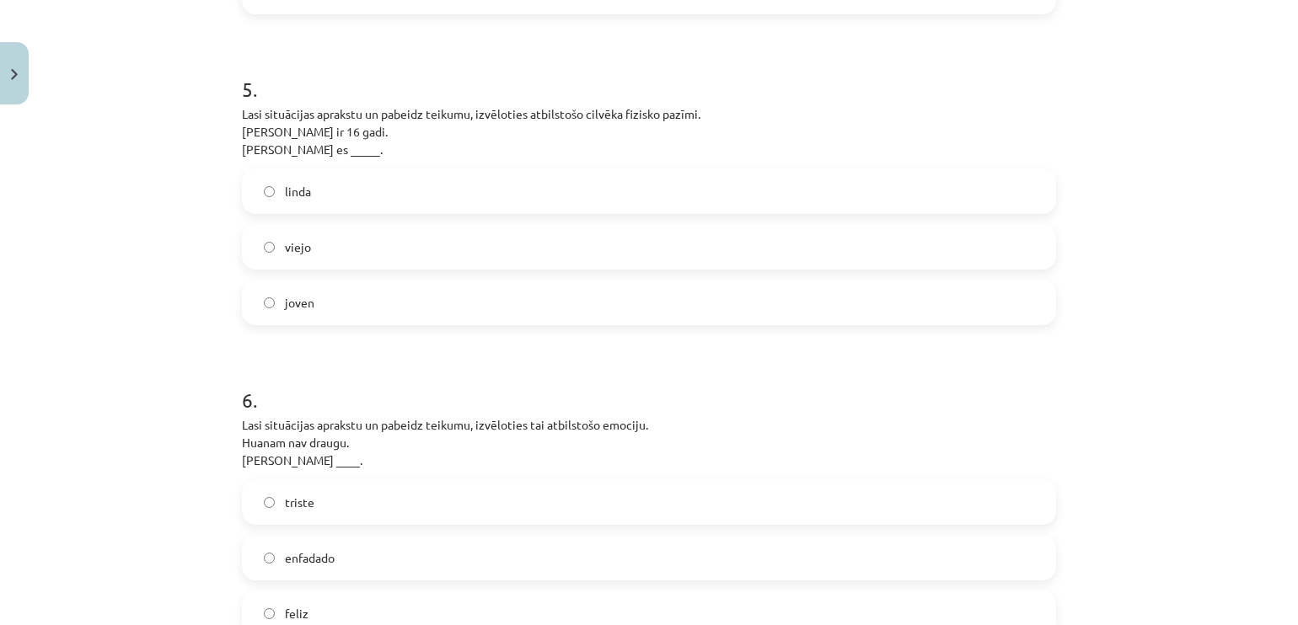
click at [738, 320] on label "joven" at bounding box center [649, 302] width 811 height 42
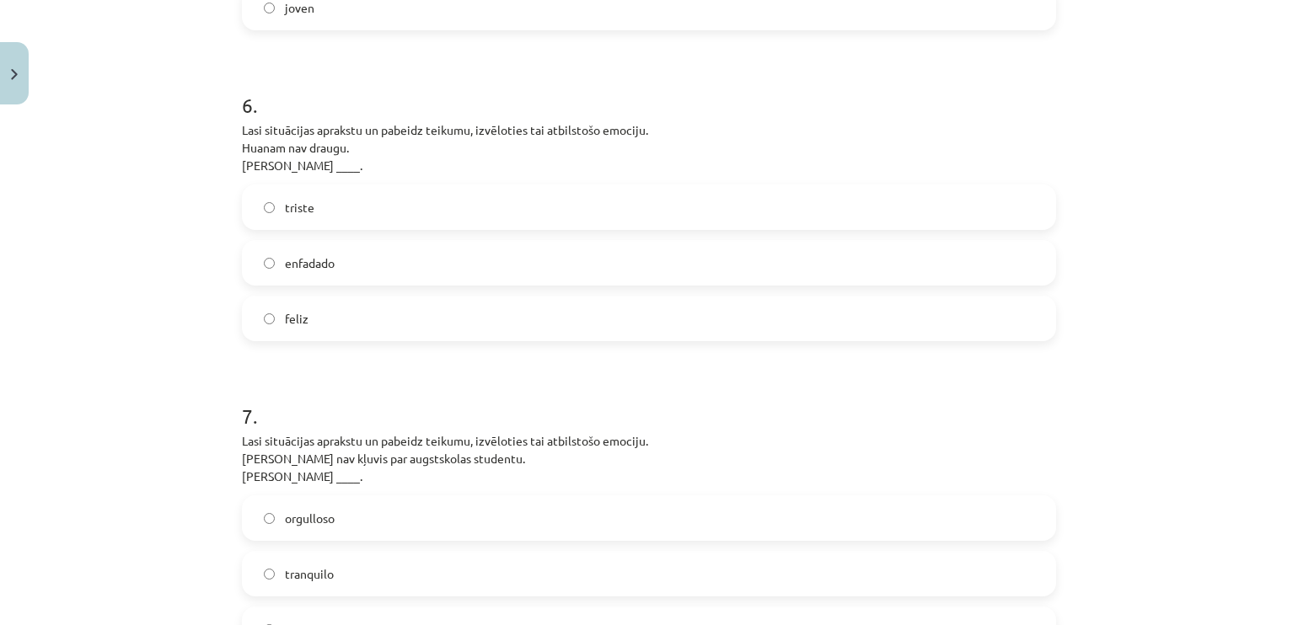
scroll to position [1823, 0]
click at [961, 329] on label "feliz" at bounding box center [649, 322] width 811 height 42
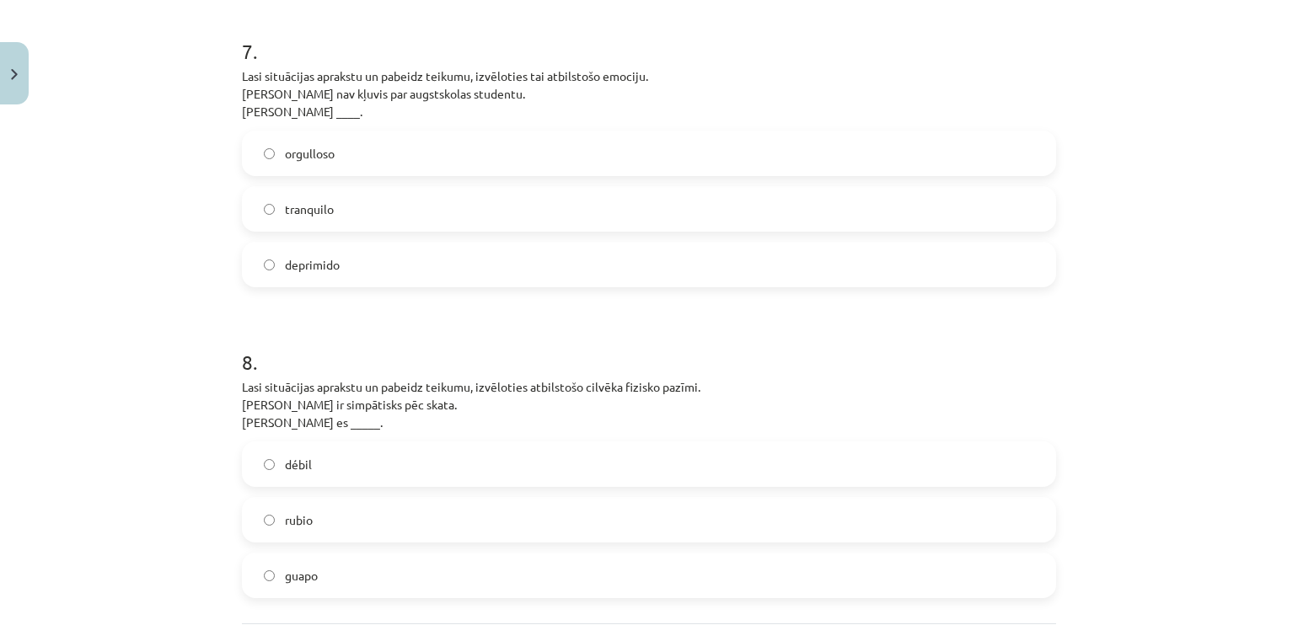
scroll to position [2181, 0]
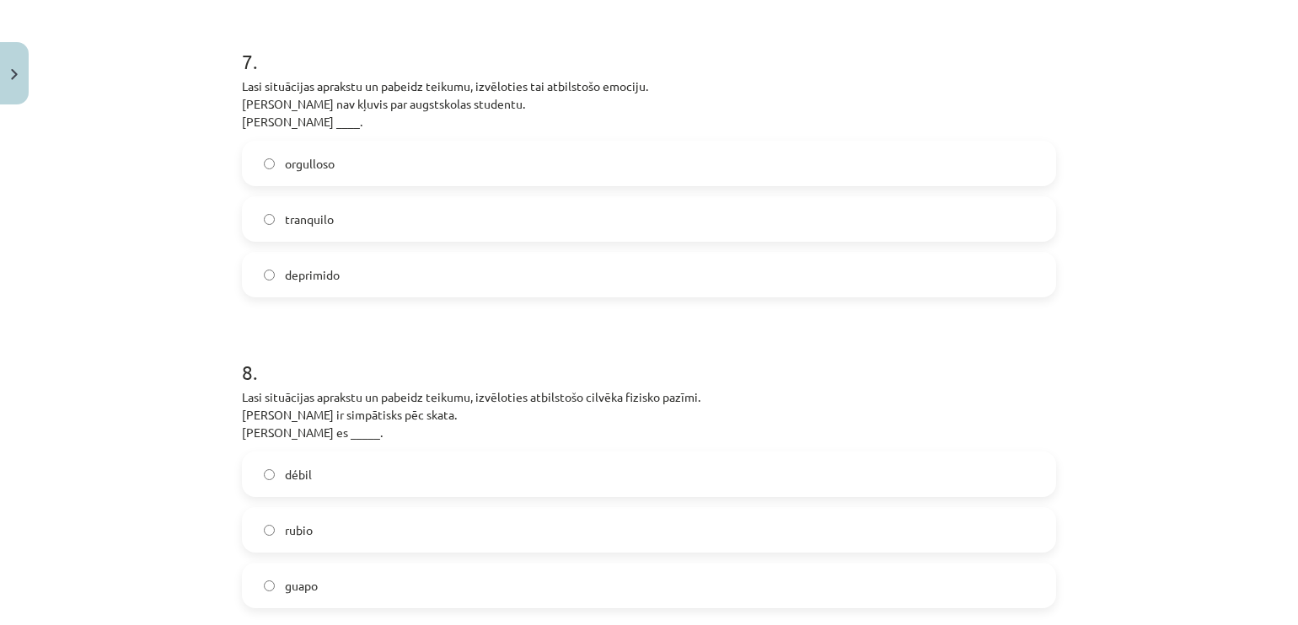
click at [306, 266] on span "deprimido" at bounding box center [312, 275] width 55 height 18
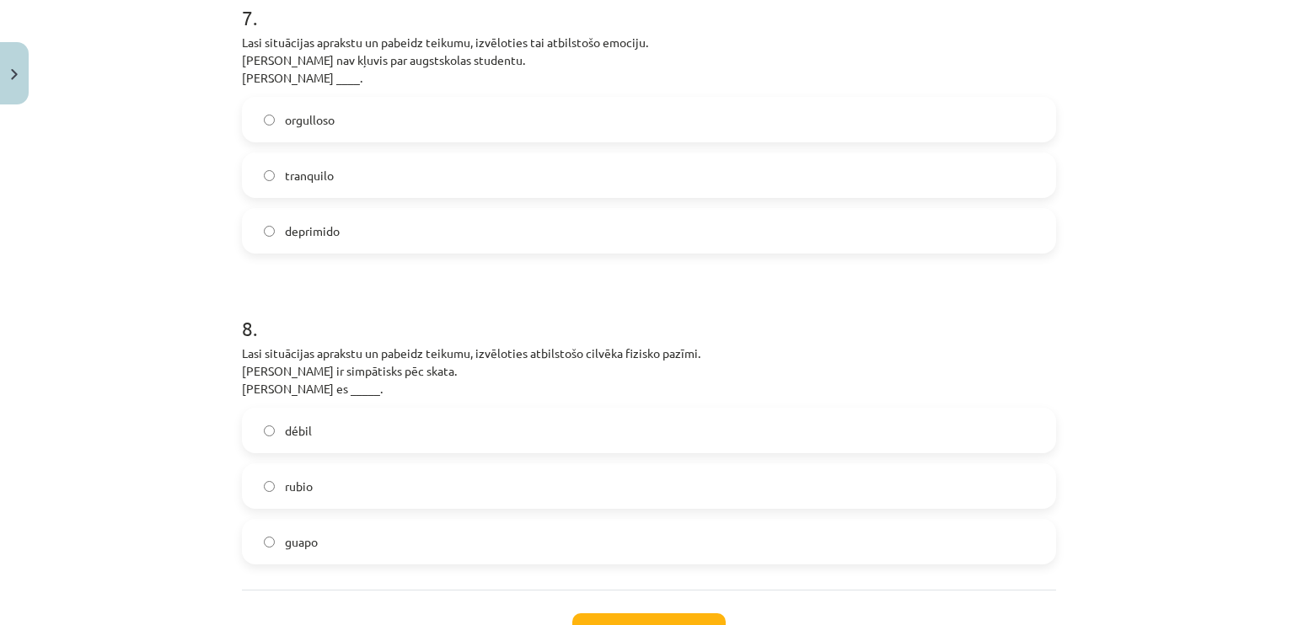
scroll to position [2358, 0]
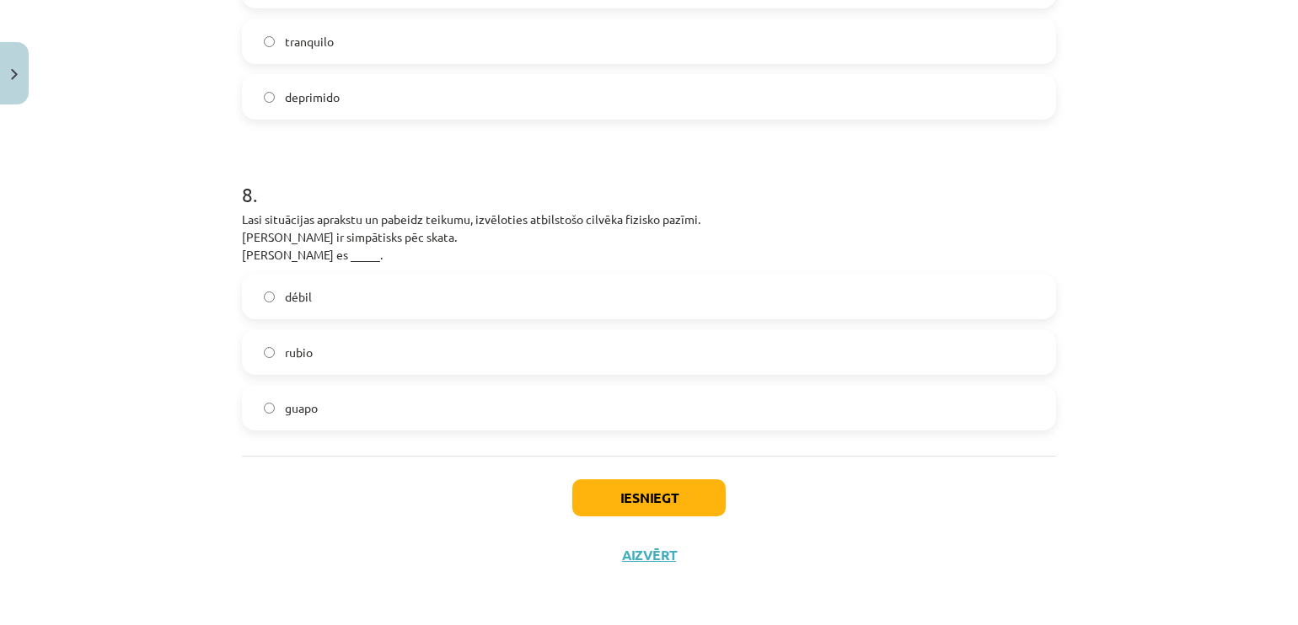
click at [376, 397] on label "guapo" at bounding box center [649, 408] width 811 height 42
click at [664, 497] on button "Iesniegt" at bounding box center [648, 497] width 153 height 37
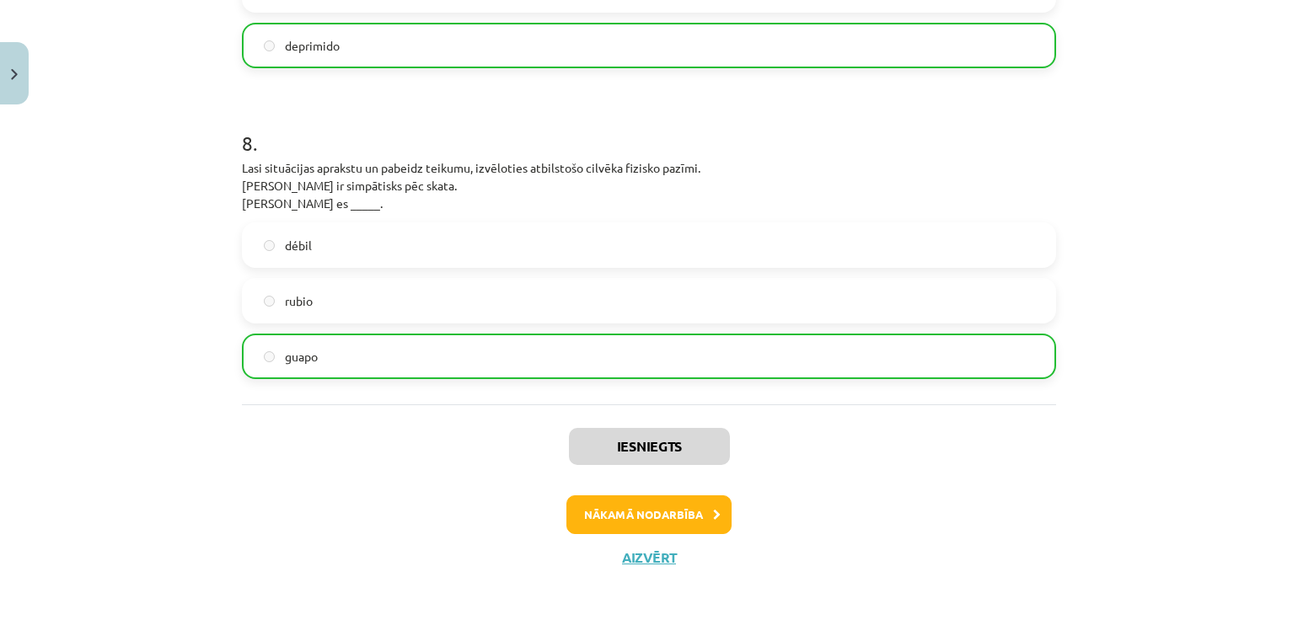
scroll to position [2412, 0]
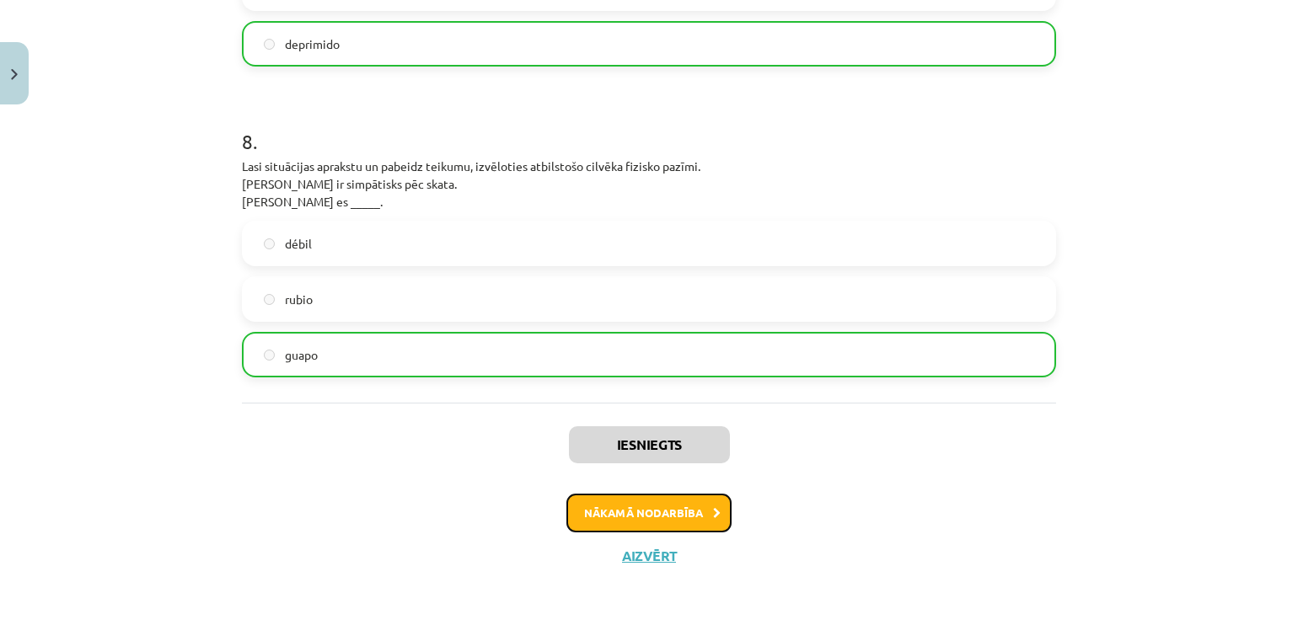
click at [676, 512] on button "Nākamā nodarbība" at bounding box center [648, 513] width 165 height 39
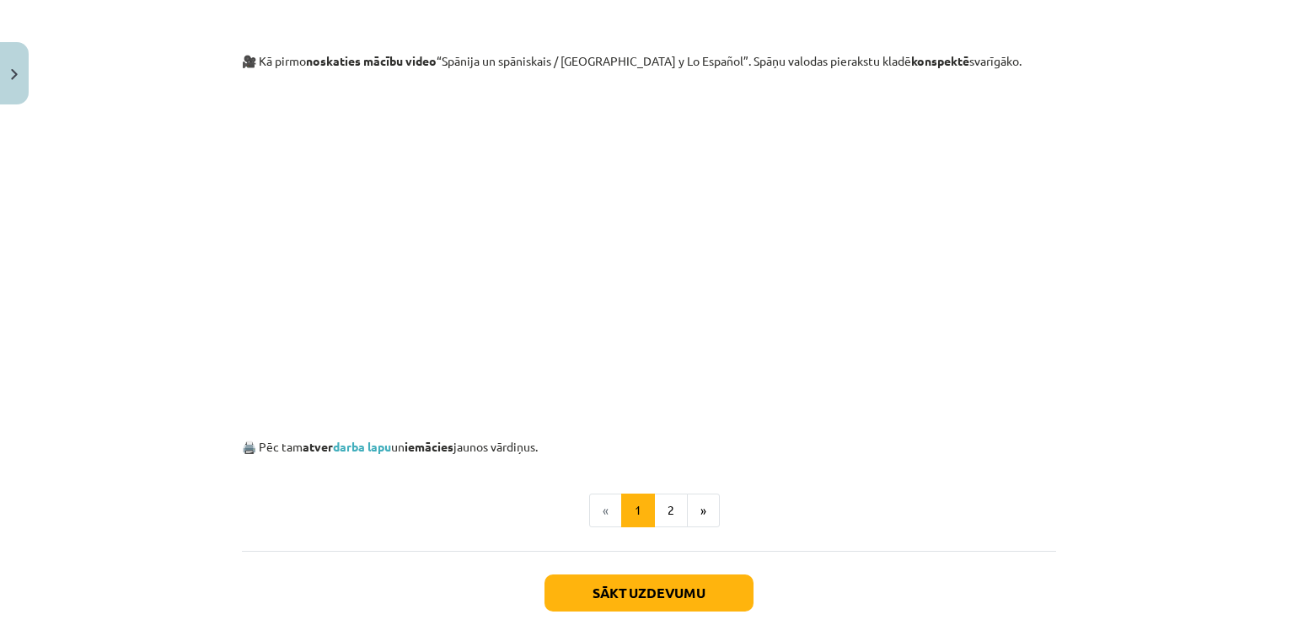
scroll to position [817, 0]
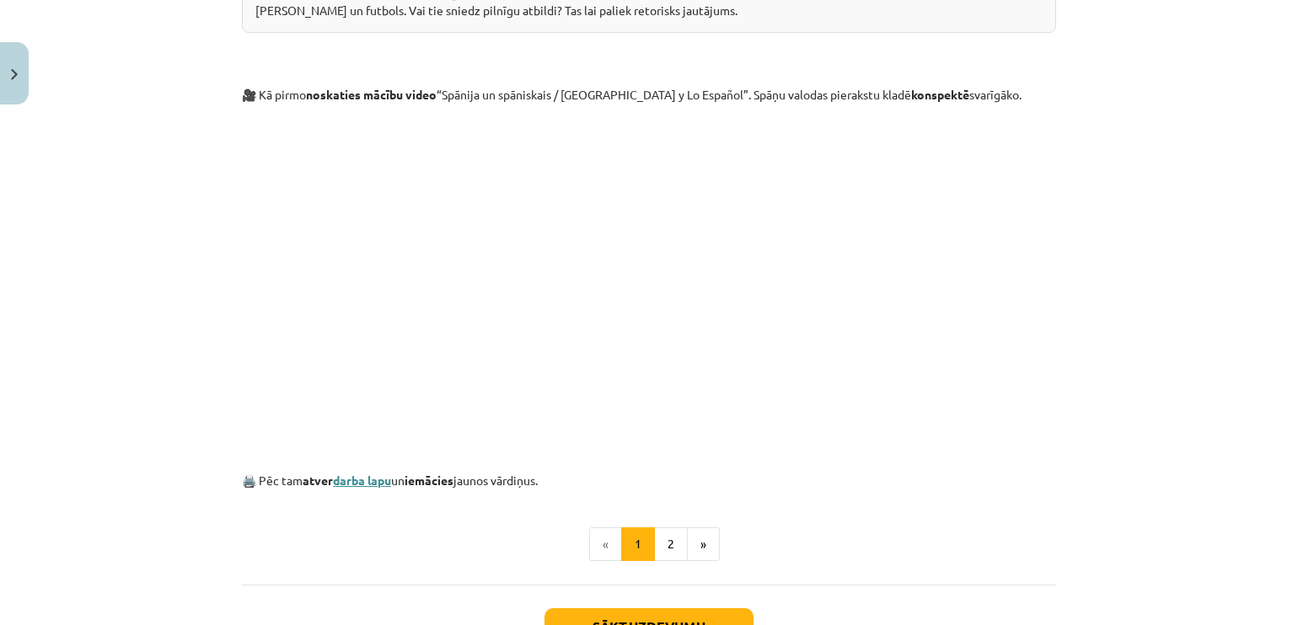
click at [362, 475] on link "darba lapu" at bounding box center [362, 480] width 58 height 15
click at [669, 551] on button "2" at bounding box center [671, 544] width 34 height 34
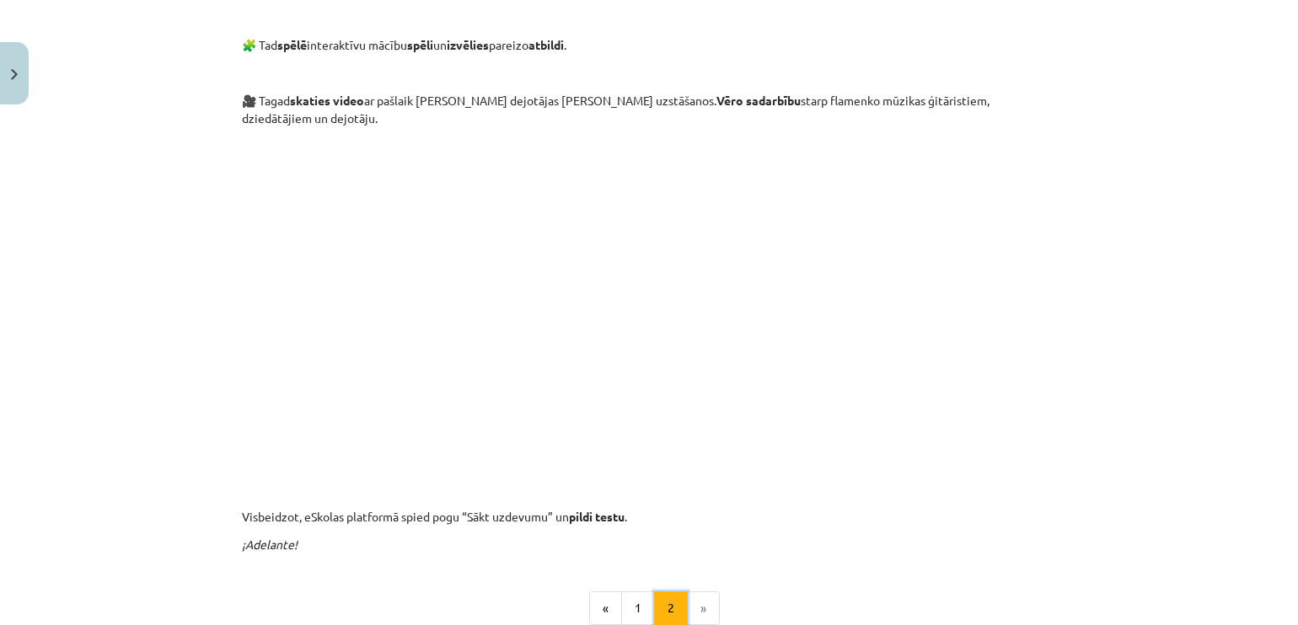
scroll to position [301, 0]
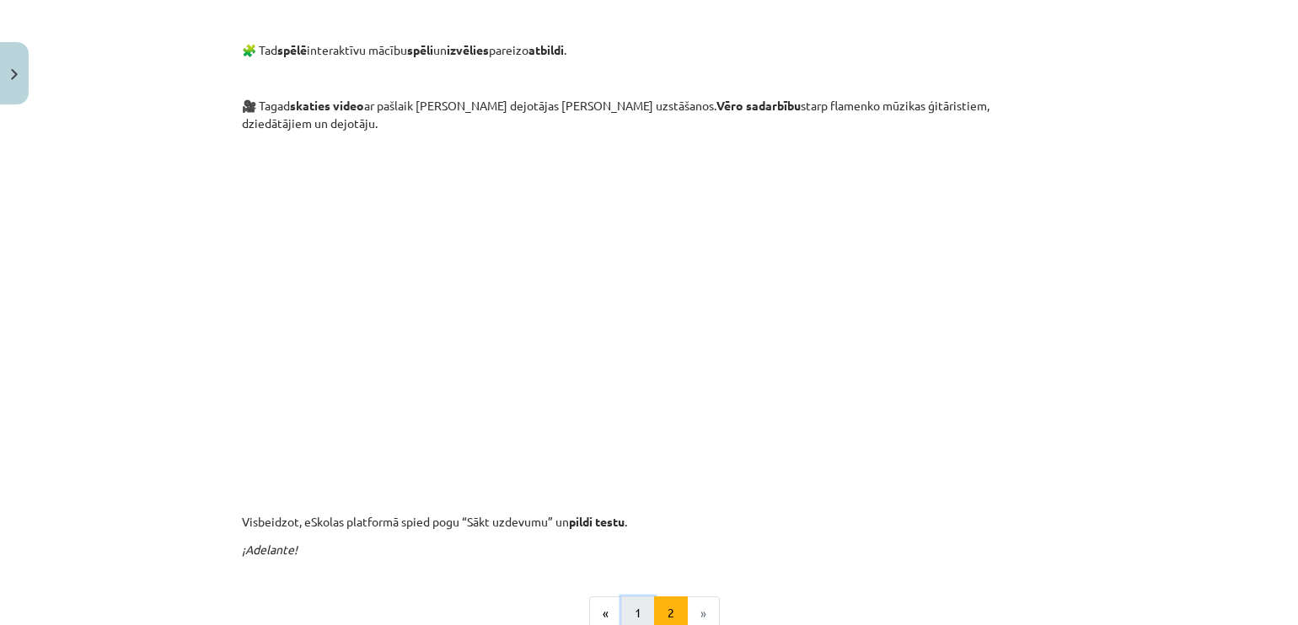
click at [639, 598] on button "1" at bounding box center [638, 614] width 34 height 34
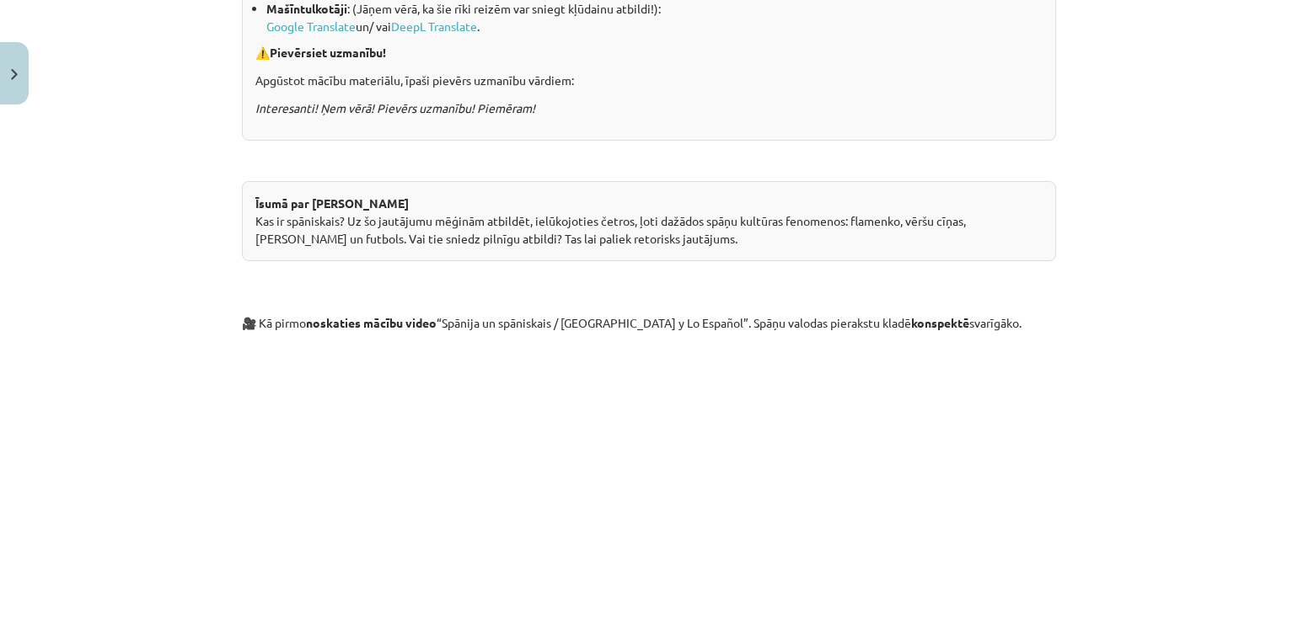
scroll to position [944, 0]
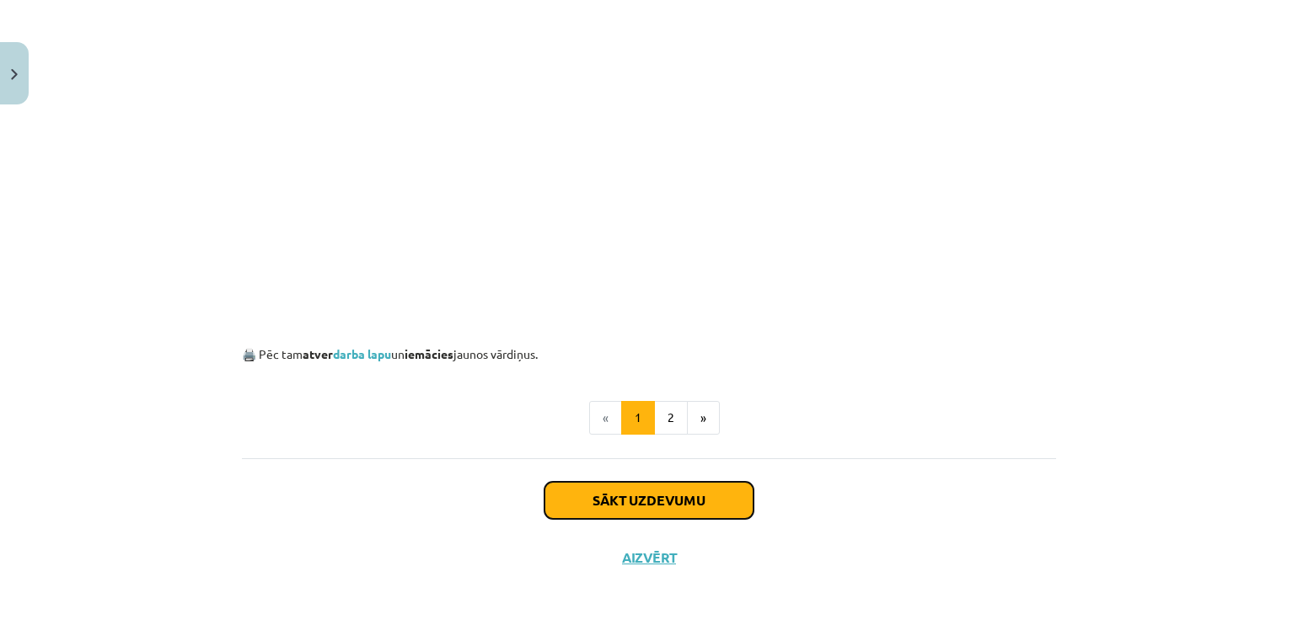
click at [681, 489] on button "Sākt uzdevumu" at bounding box center [648, 500] width 209 height 37
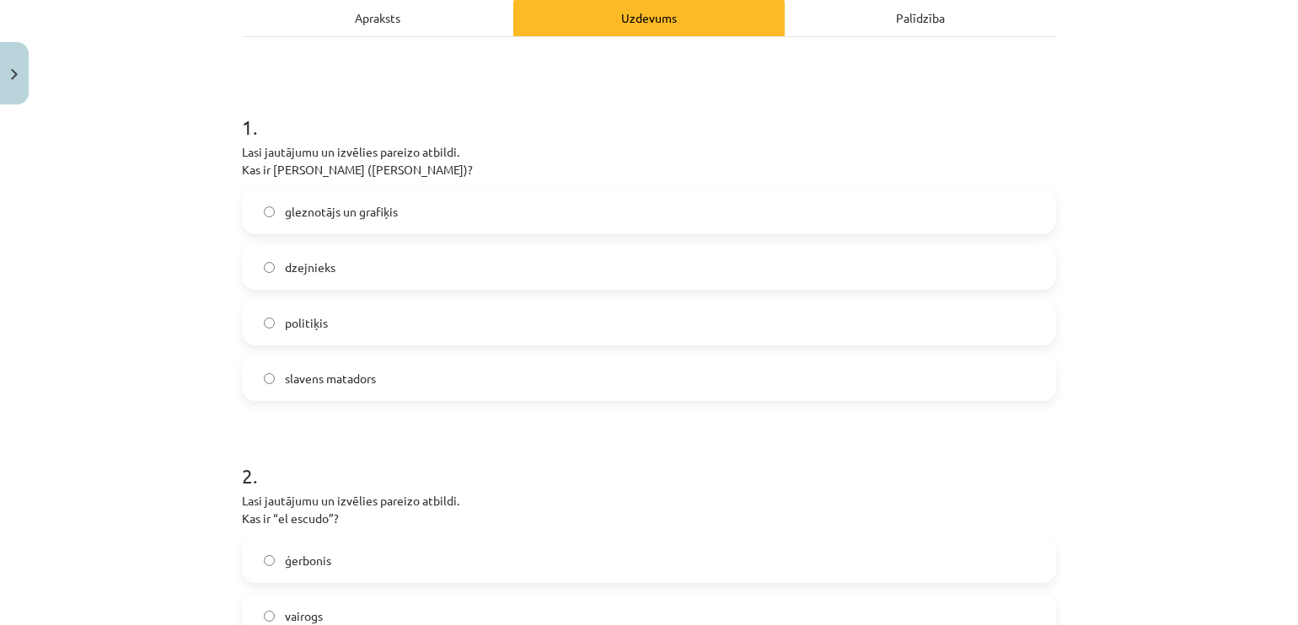
scroll to position [257, 0]
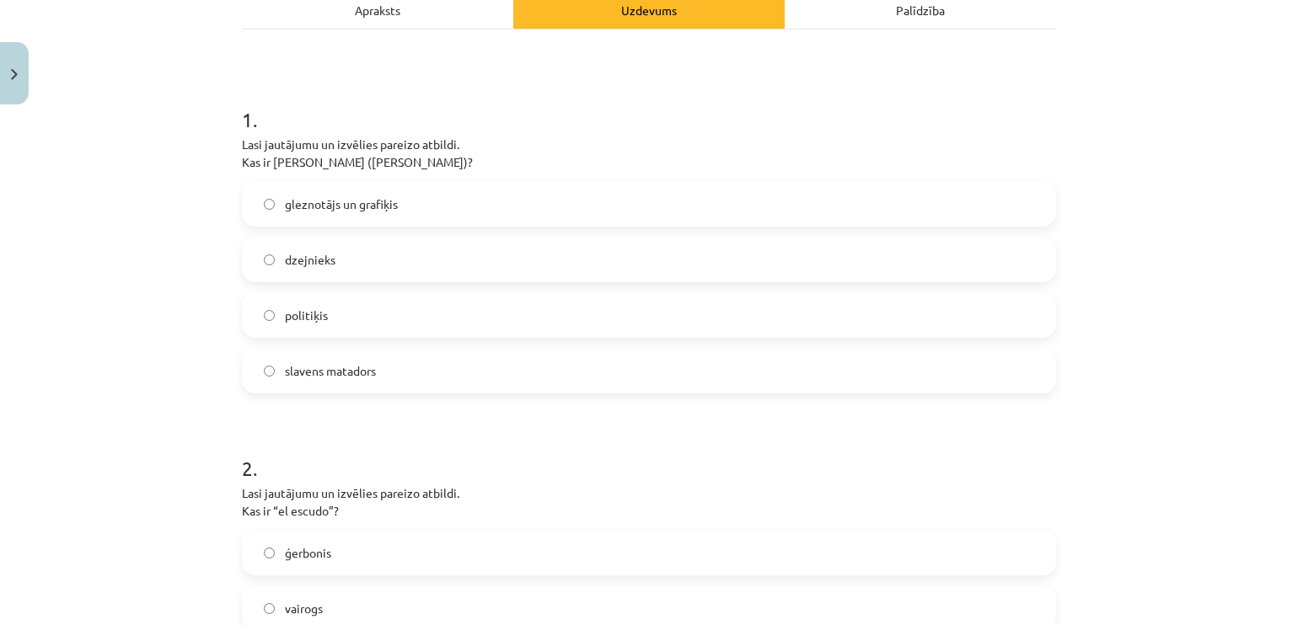
click at [388, 367] on label "slavens matadors" at bounding box center [649, 371] width 811 height 42
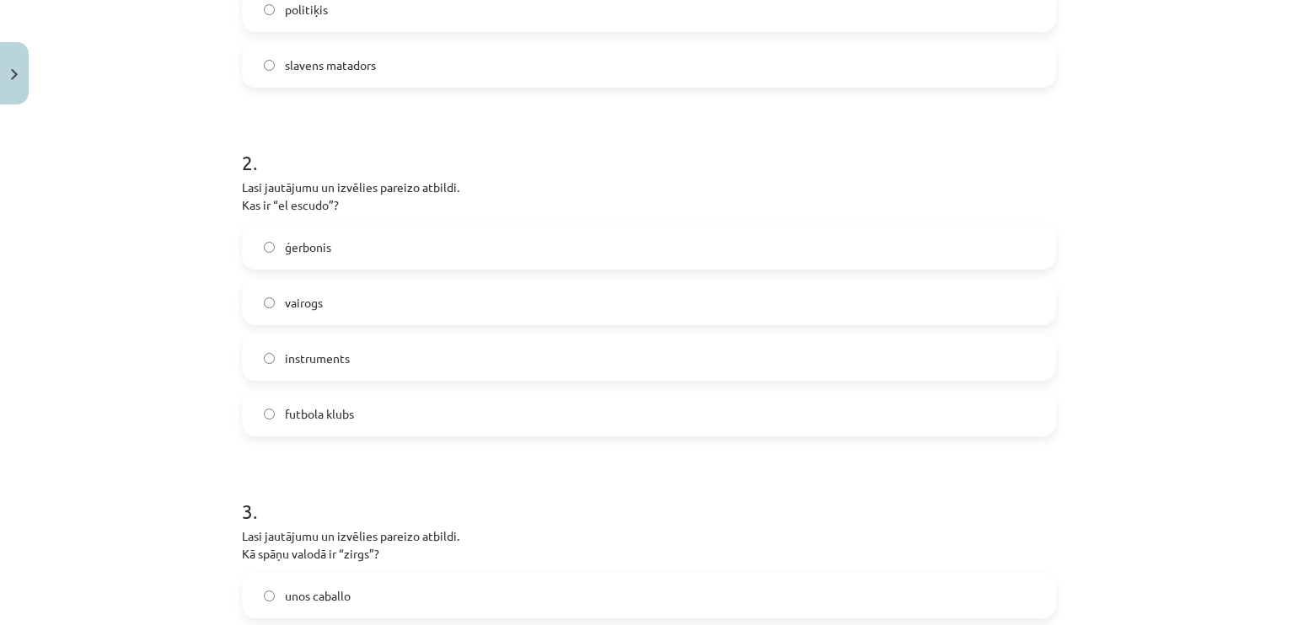
scroll to position [588, 0]
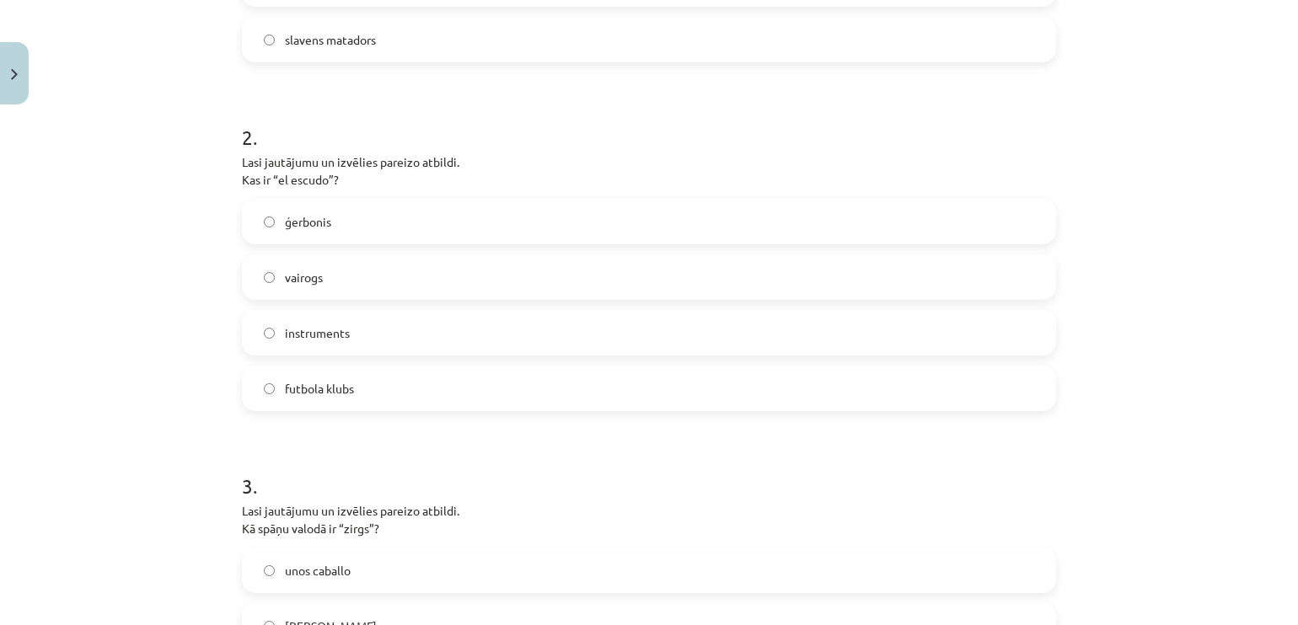
click at [839, 237] on label "ģerbonis" at bounding box center [649, 222] width 811 height 42
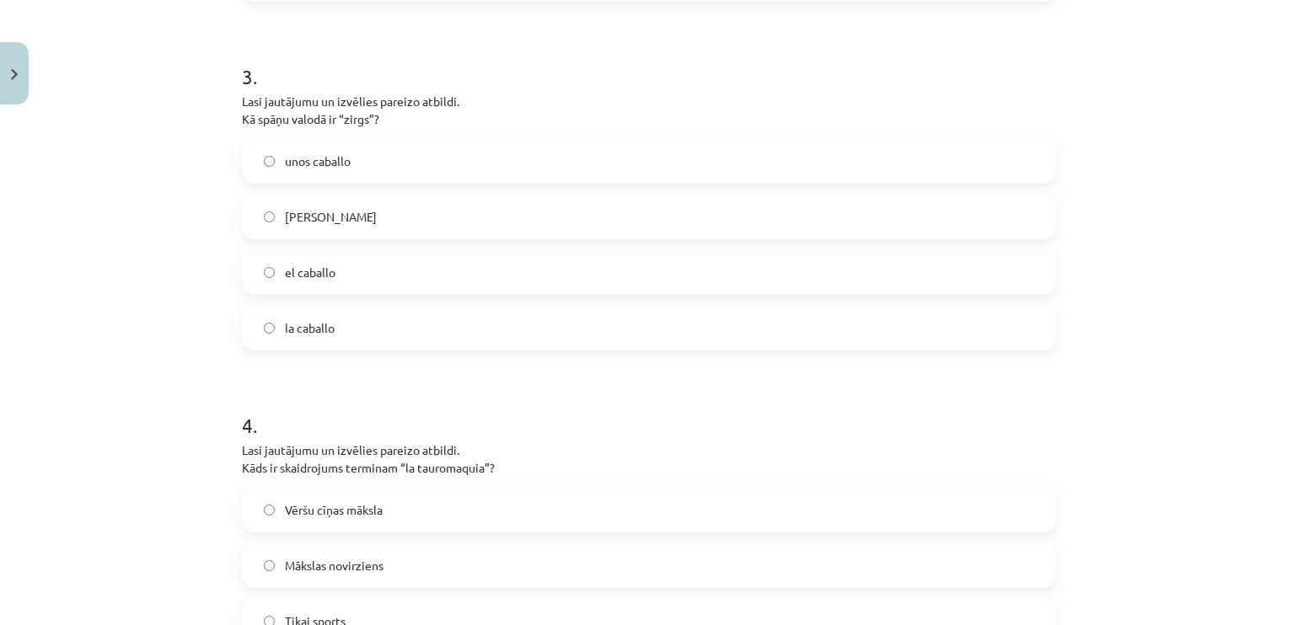
scroll to position [982, 0]
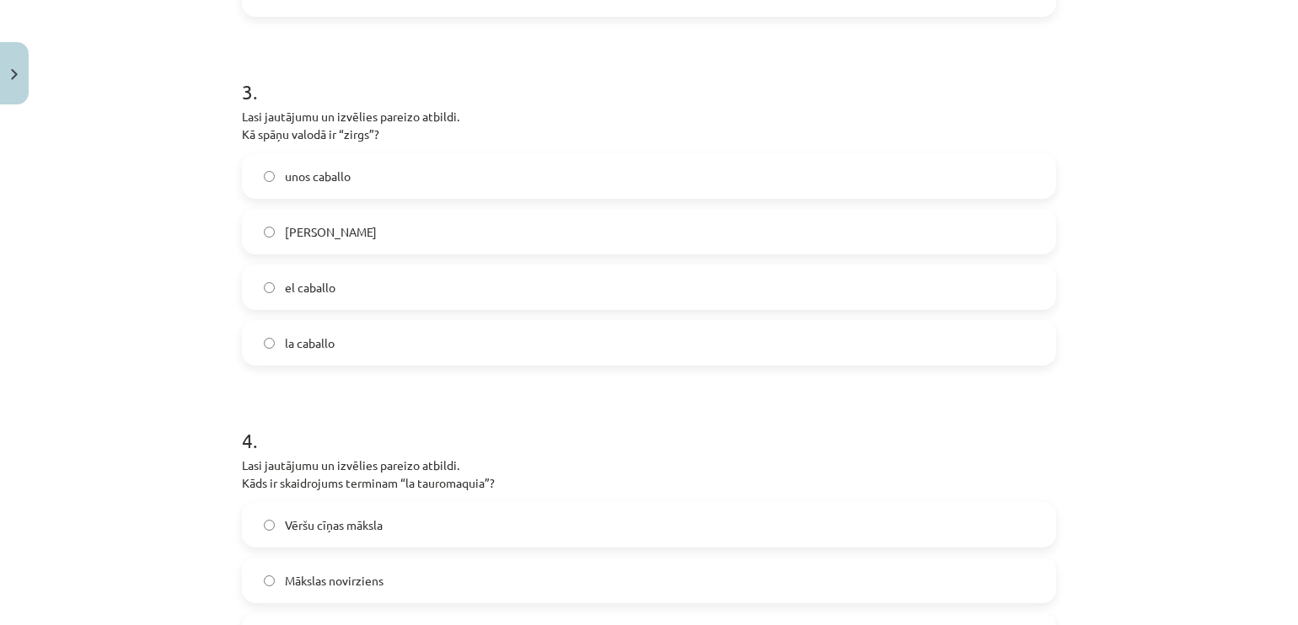
click at [546, 269] on label "el caballo" at bounding box center [649, 287] width 811 height 42
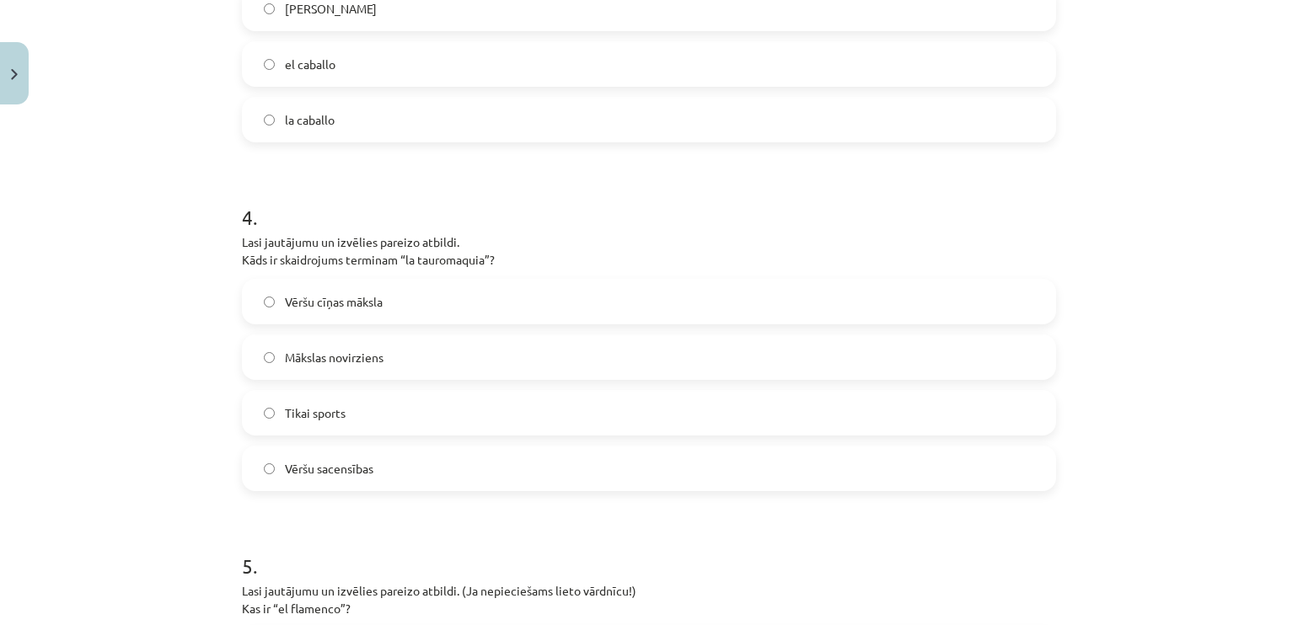
scroll to position [1254, 0]
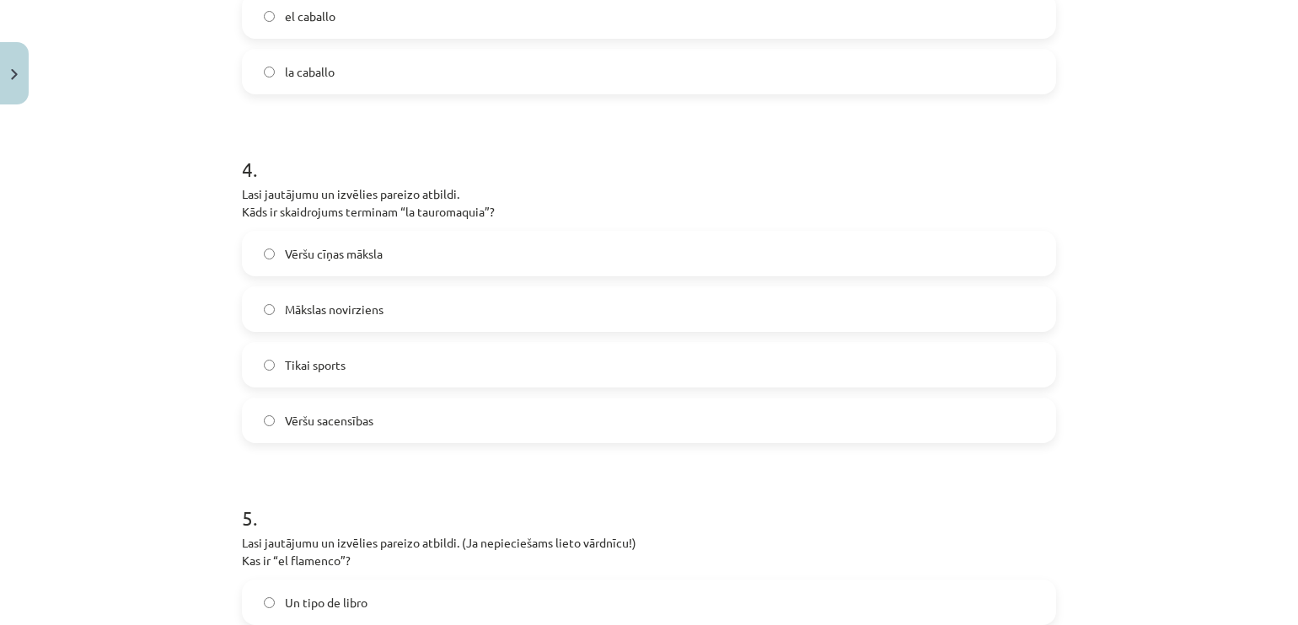
click at [364, 258] on span "Vēršu cīņas māksla" at bounding box center [334, 254] width 98 height 18
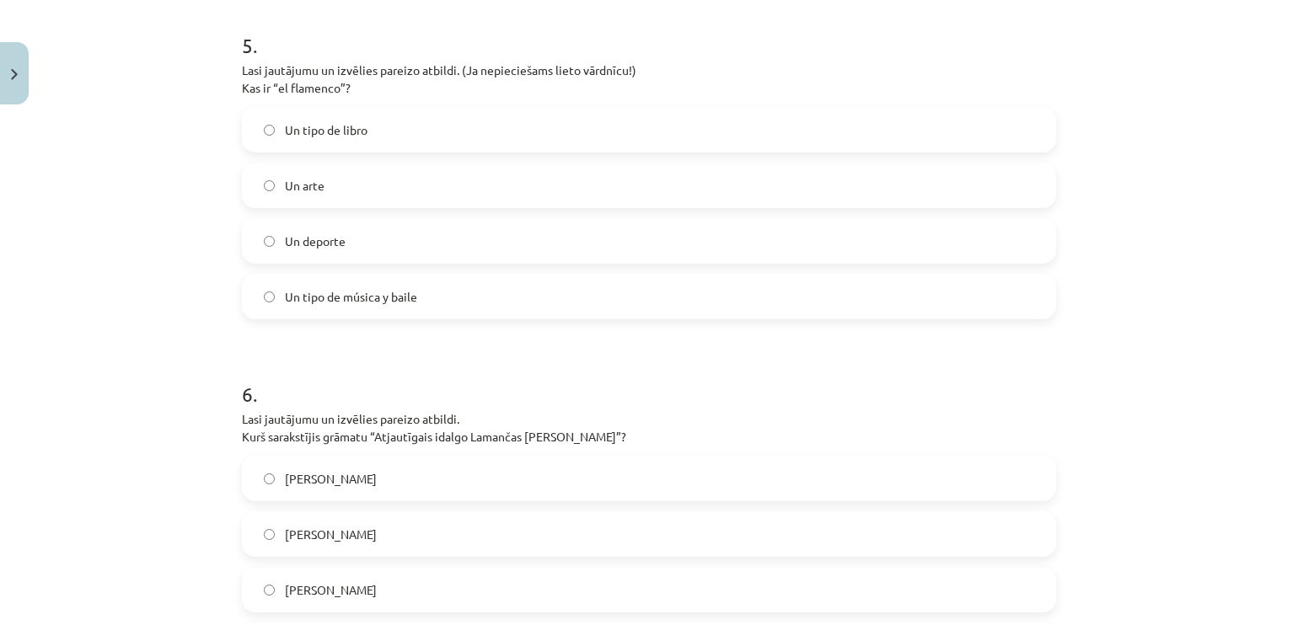
scroll to position [1737, 0]
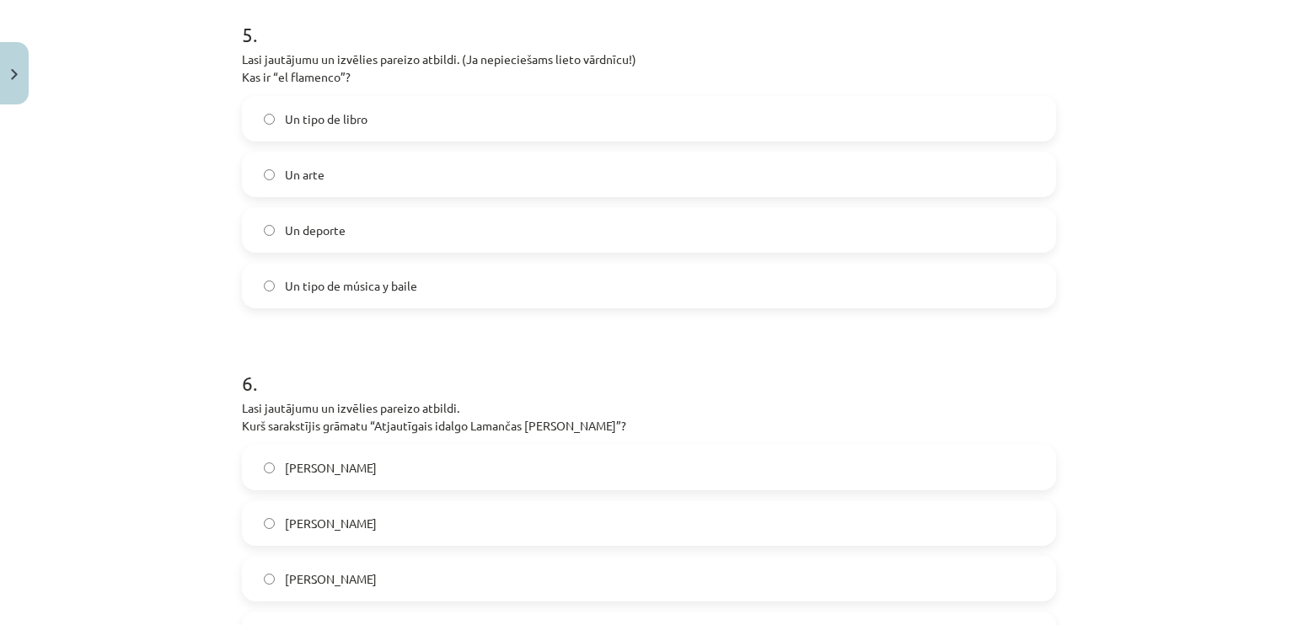
click at [410, 291] on span "Un tipo de música y baile" at bounding box center [351, 286] width 132 height 18
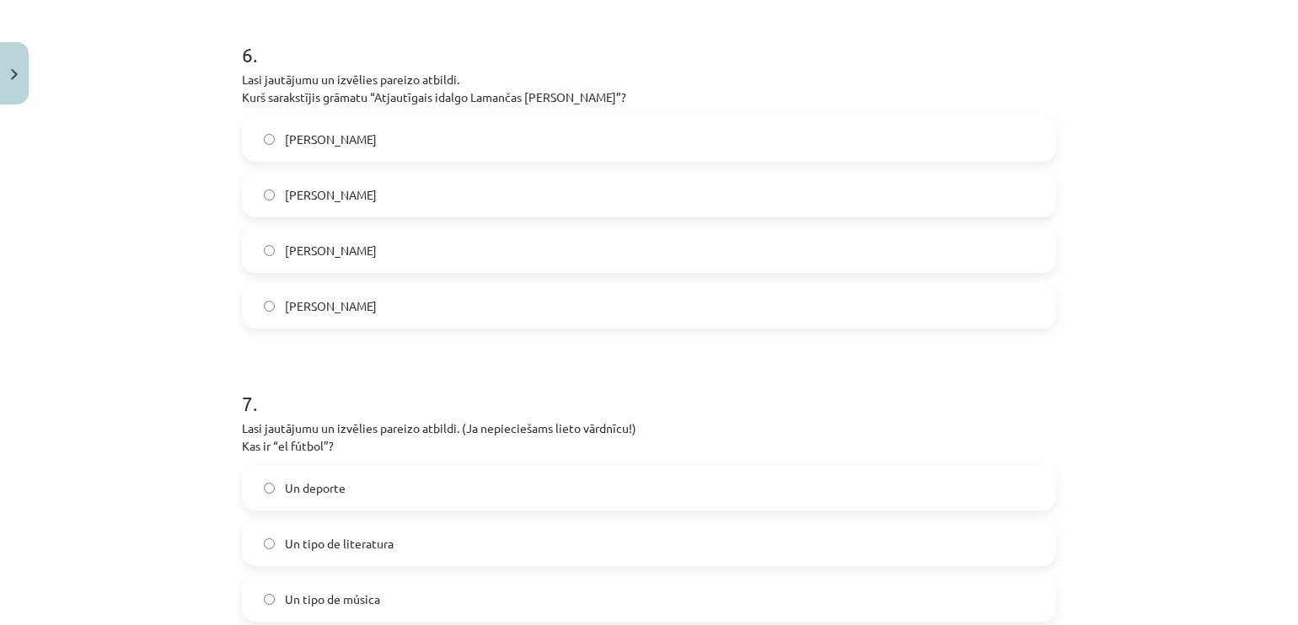
scroll to position [2054, 0]
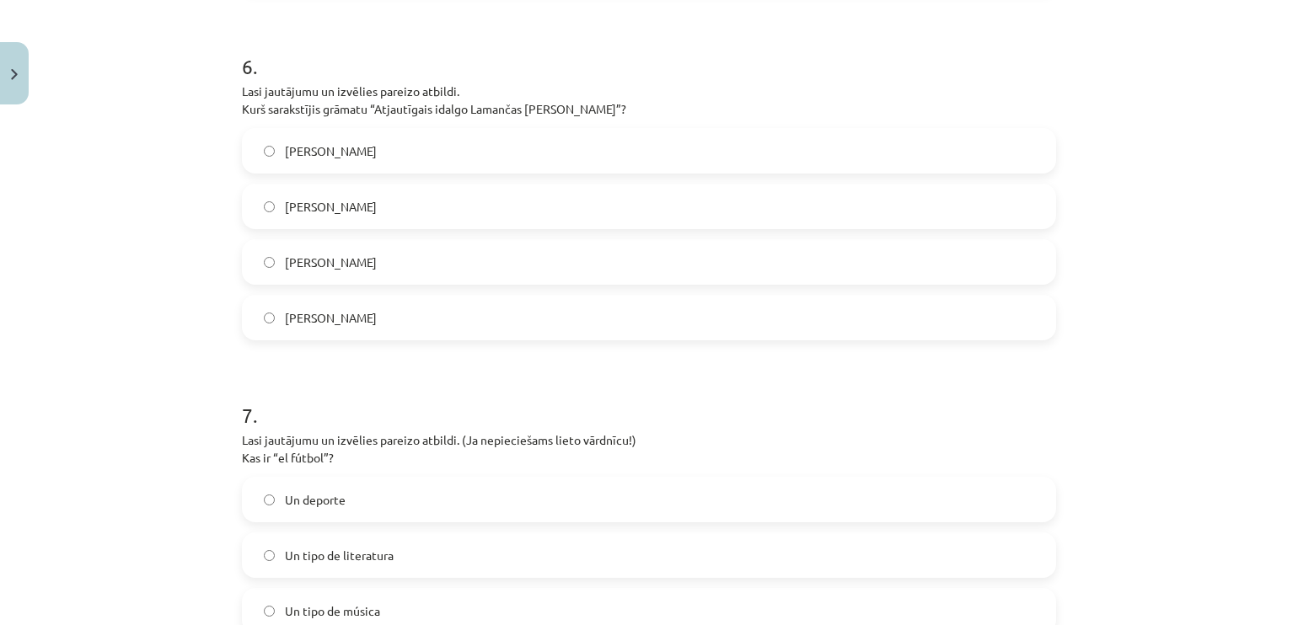
click at [452, 216] on label "Miguel de Cervantes" at bounding box center [649, 206] width 811 height 42
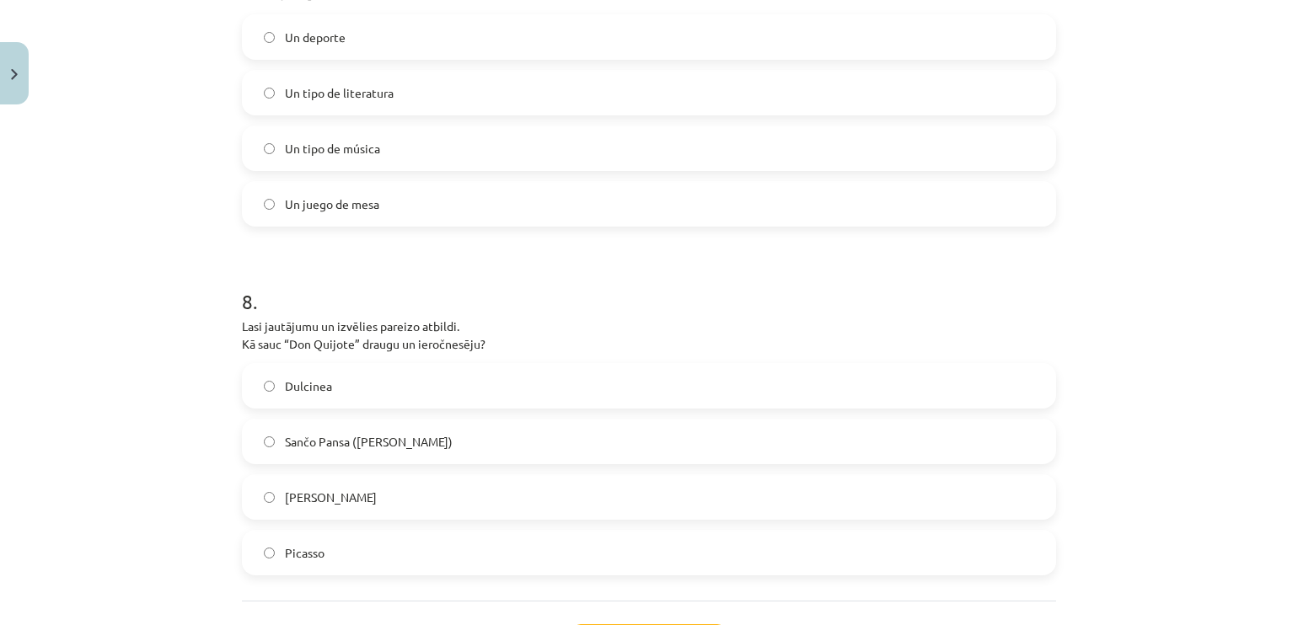
scroll to position [2502, 0]
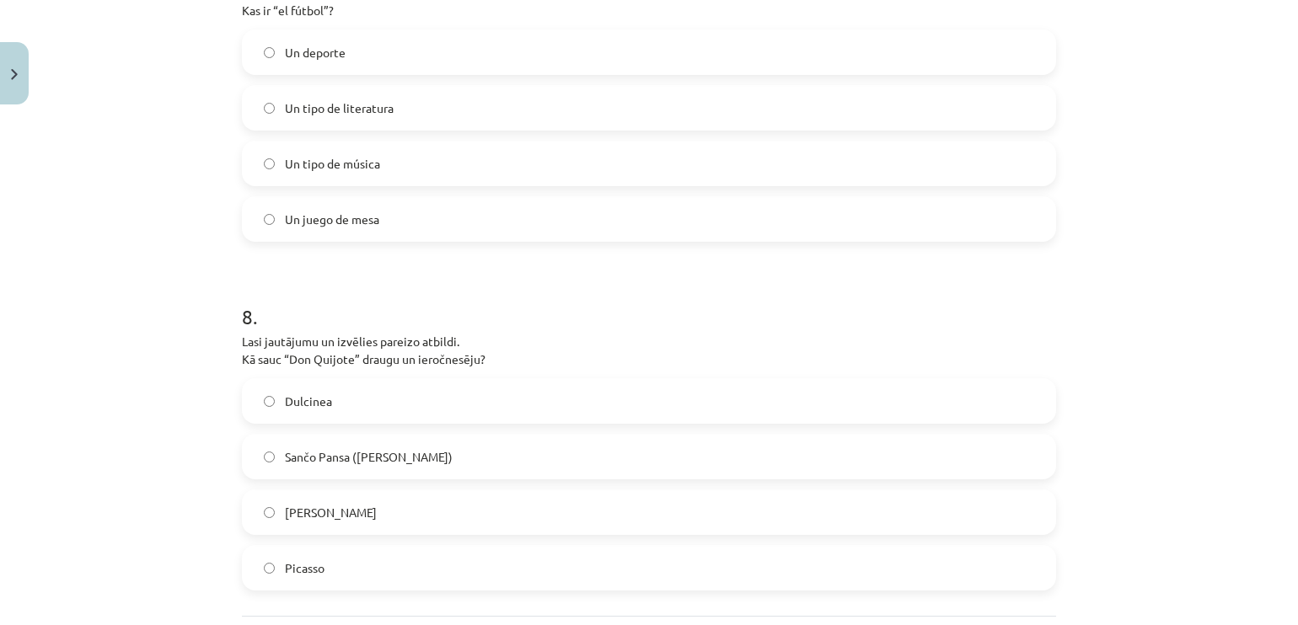
click at [452, 198] on label "Un juego de mesa" at bounding box center [649, 219] width 811 height 42
click at [826, 46] on label "Un deporte" at bounding box center [649, 52] width 811 height 42
click at [330, 444] on label "Sančo Pansa (Sancho Panza)" at bounding box center [649, 457] width 811 height 42
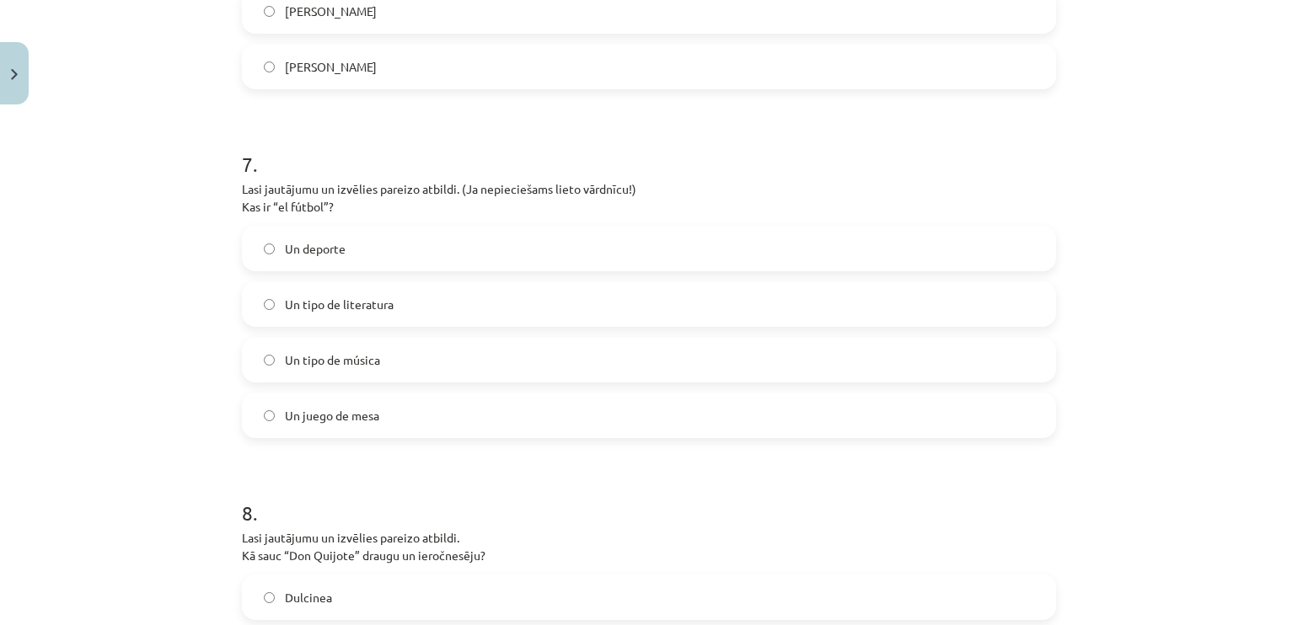
scroll to position [2662, 0]
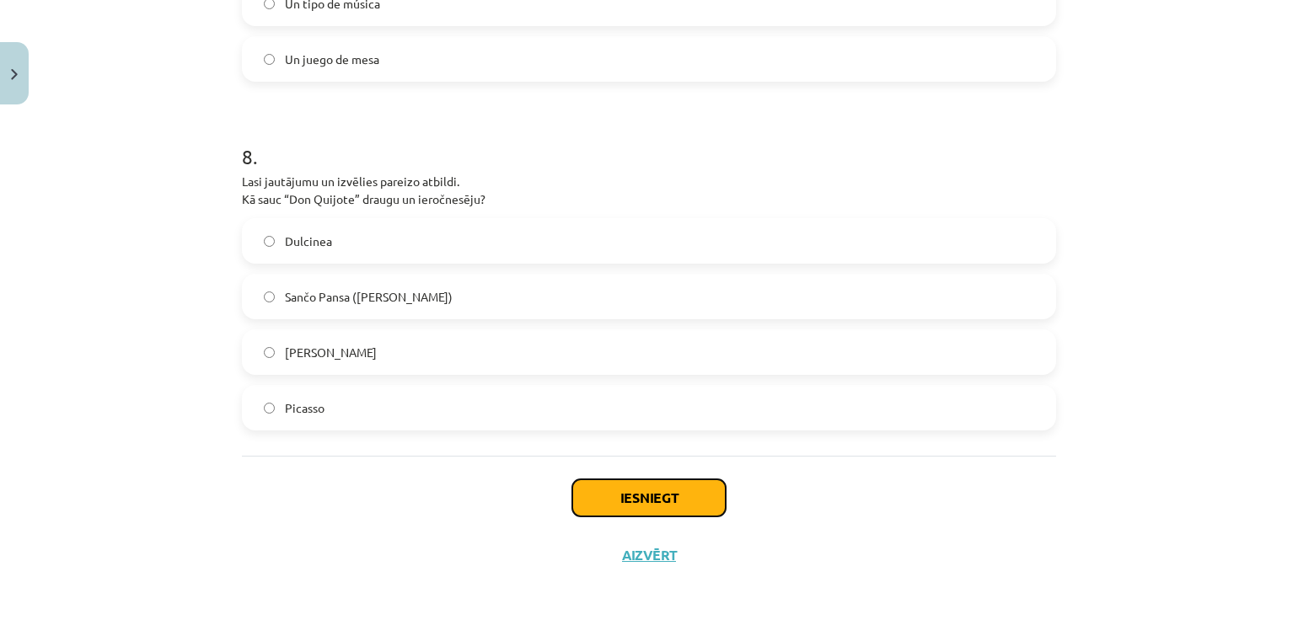
click at [677, 495] on button "Iesniegt" at bounding box center [648, 497] width 153 height 37
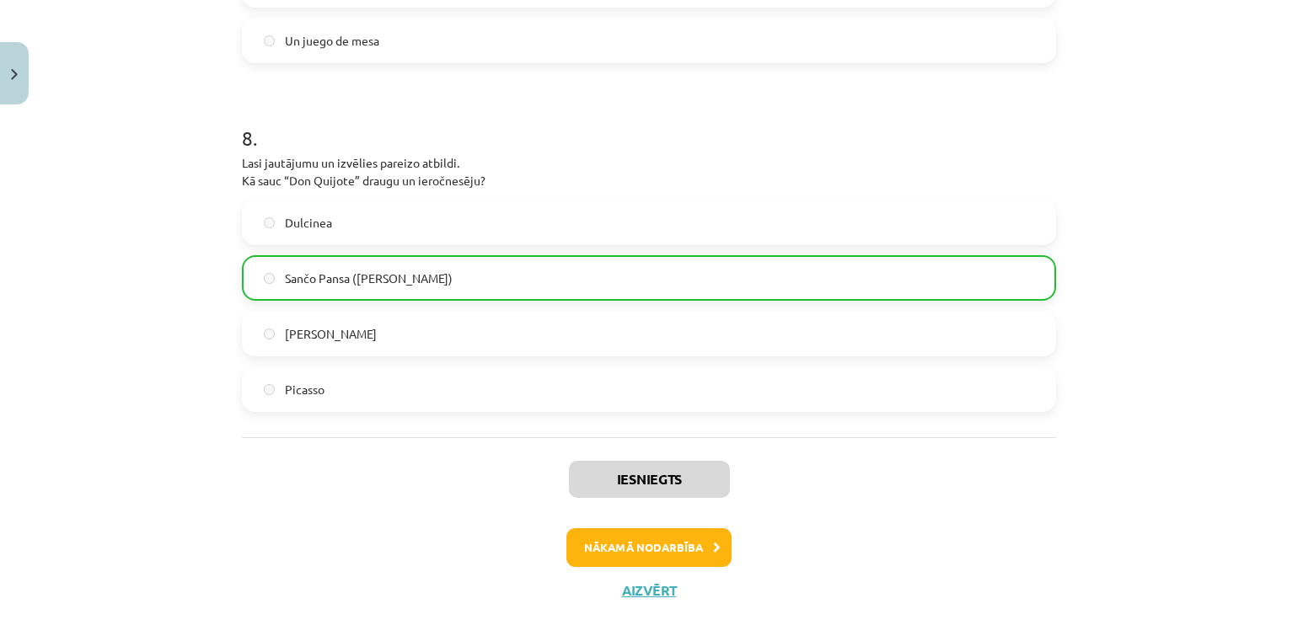
scroll to position [2715, 0]
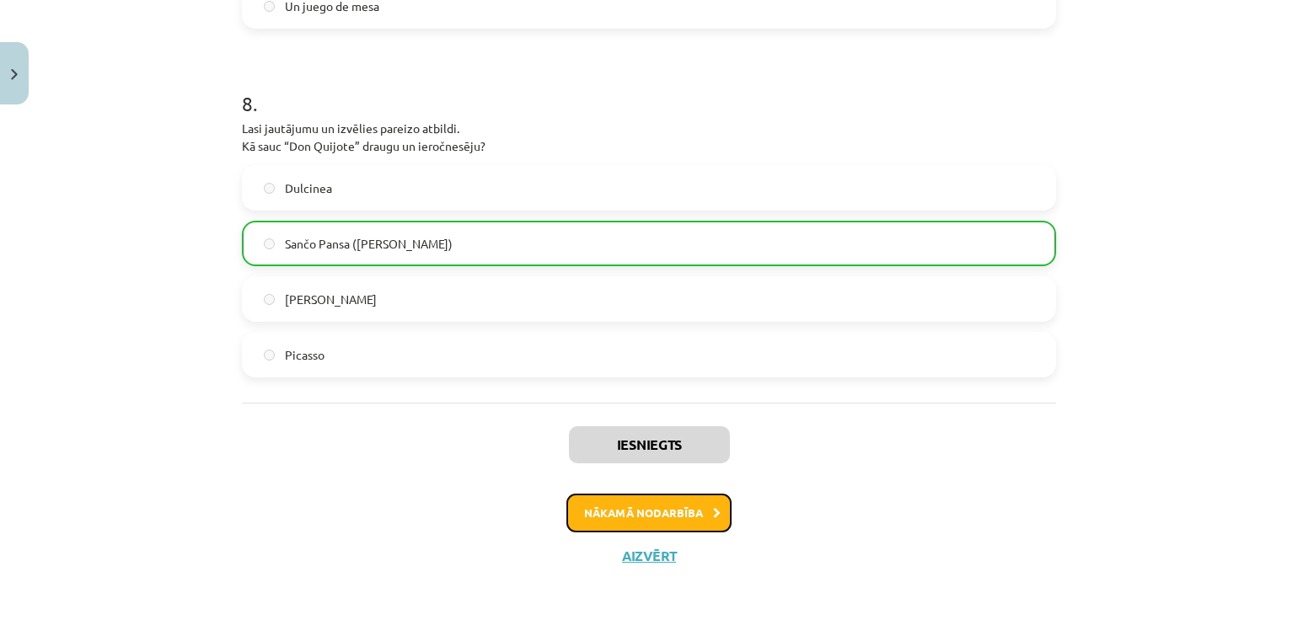
click at [701, 514] on button "Nākamā nodarbība" at bounding box center [648, 513] width 165 height 39
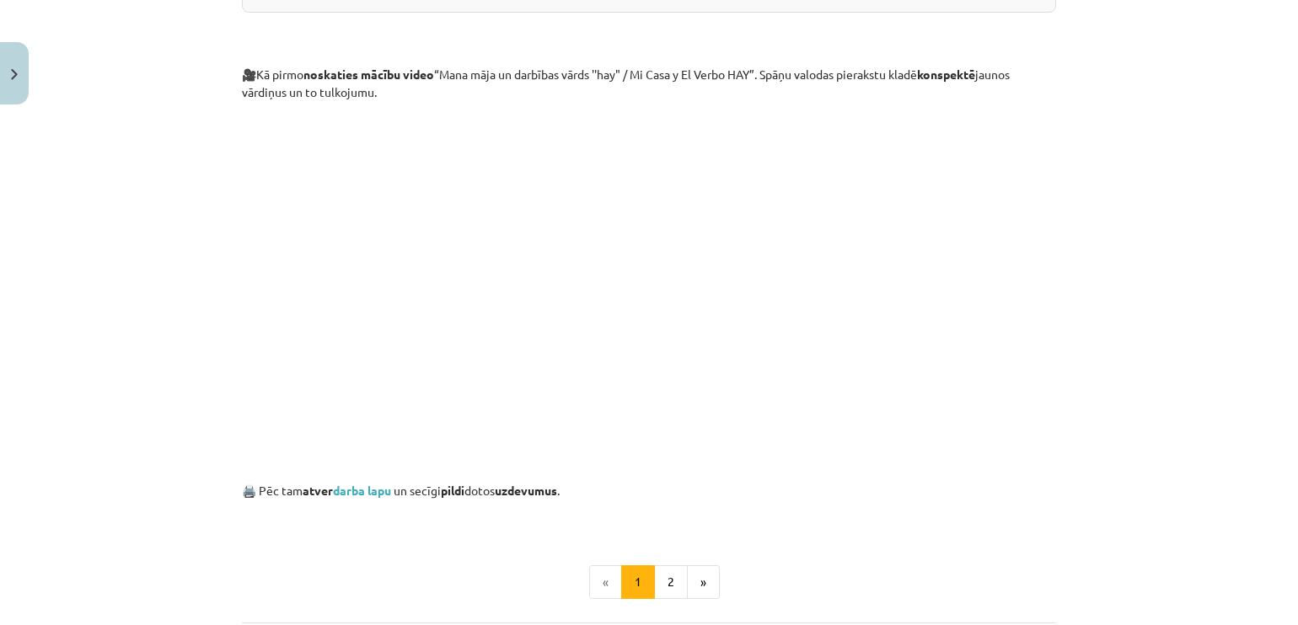
scroll to position [830, 0]
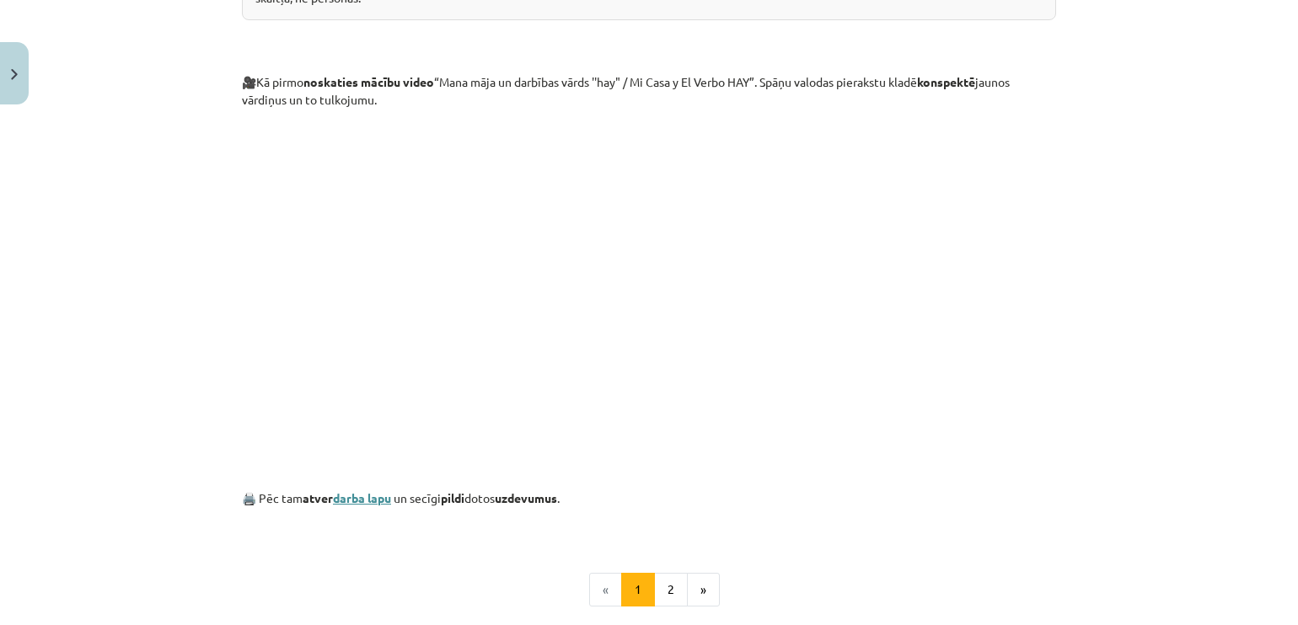
click at [359, 498] on link "darba lapu" at bounding box center [362, 497] width 58 height 15
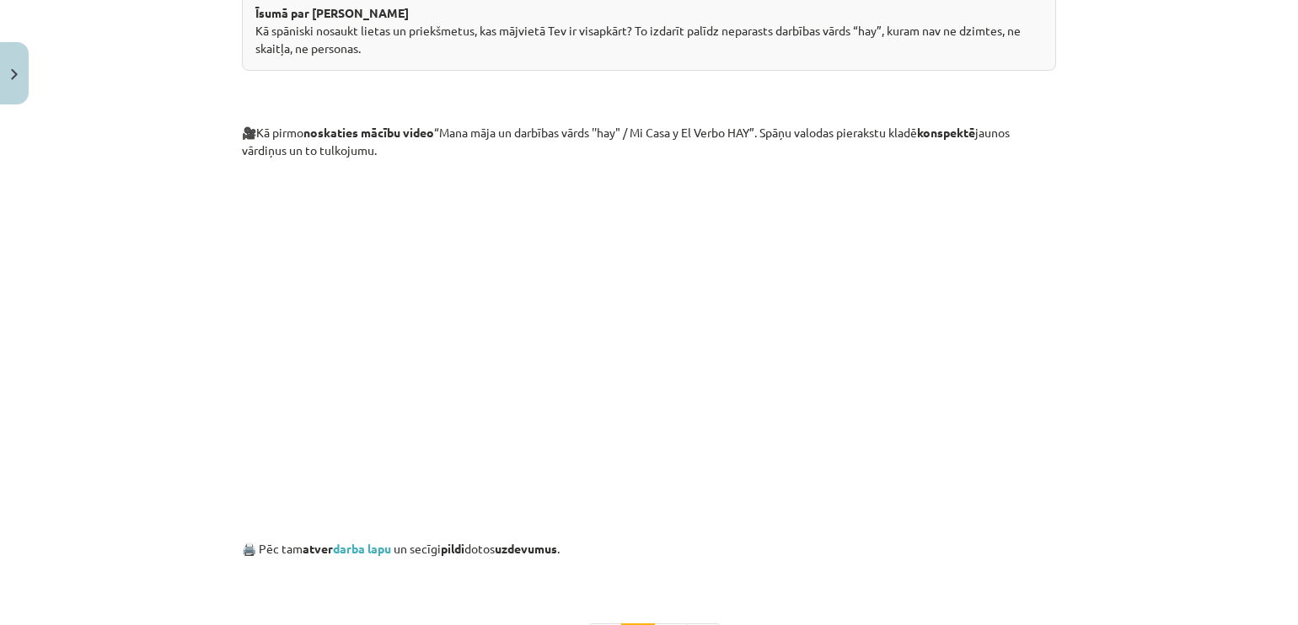
scroll to position [1003, 0]
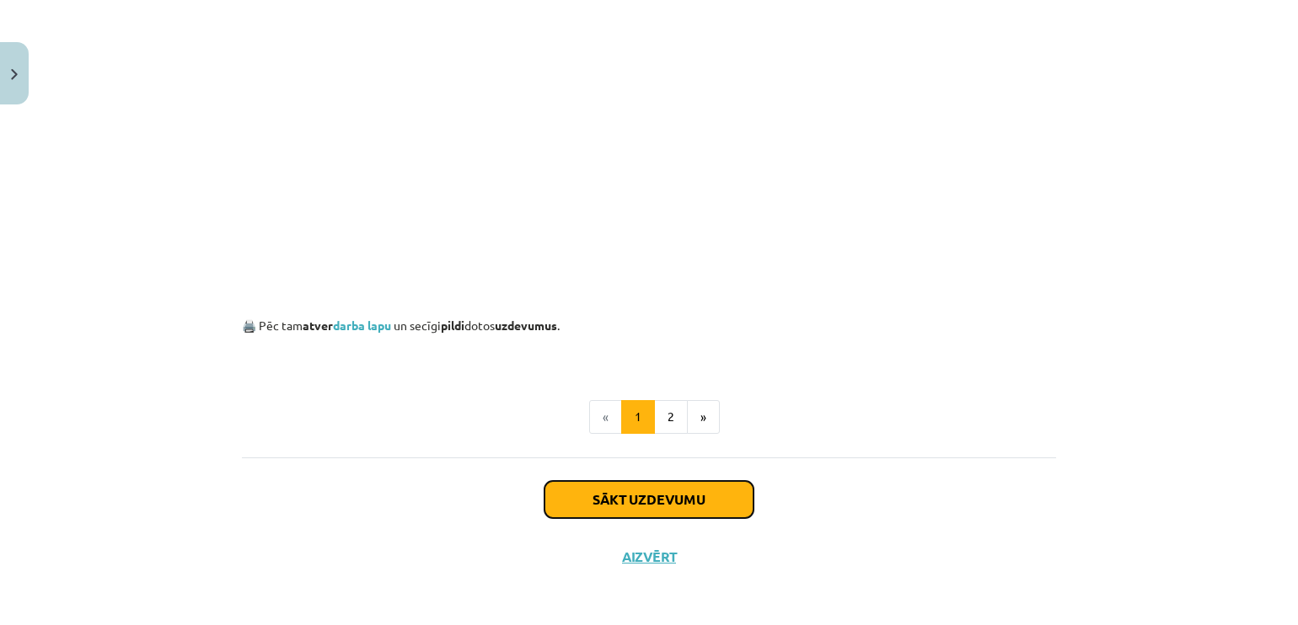
click at [704, 496] on button "Sākt uzdevumu" at bounding box center [648, 499] width 209 height 37
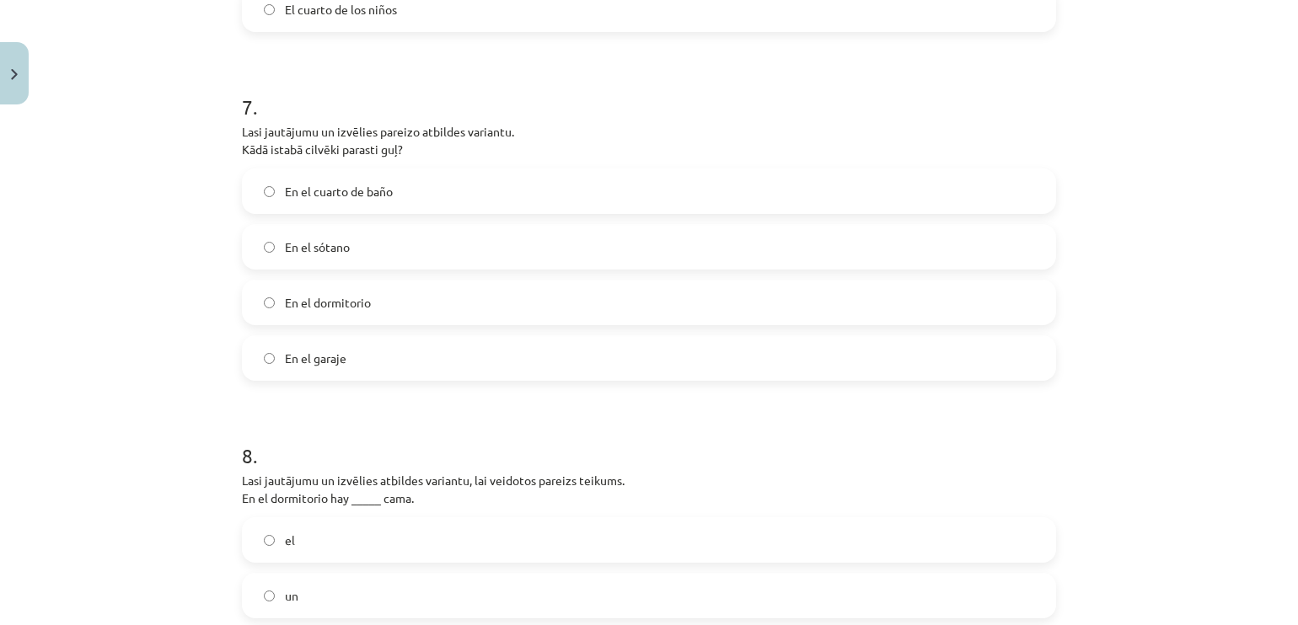
scroll to position [2662, 0]
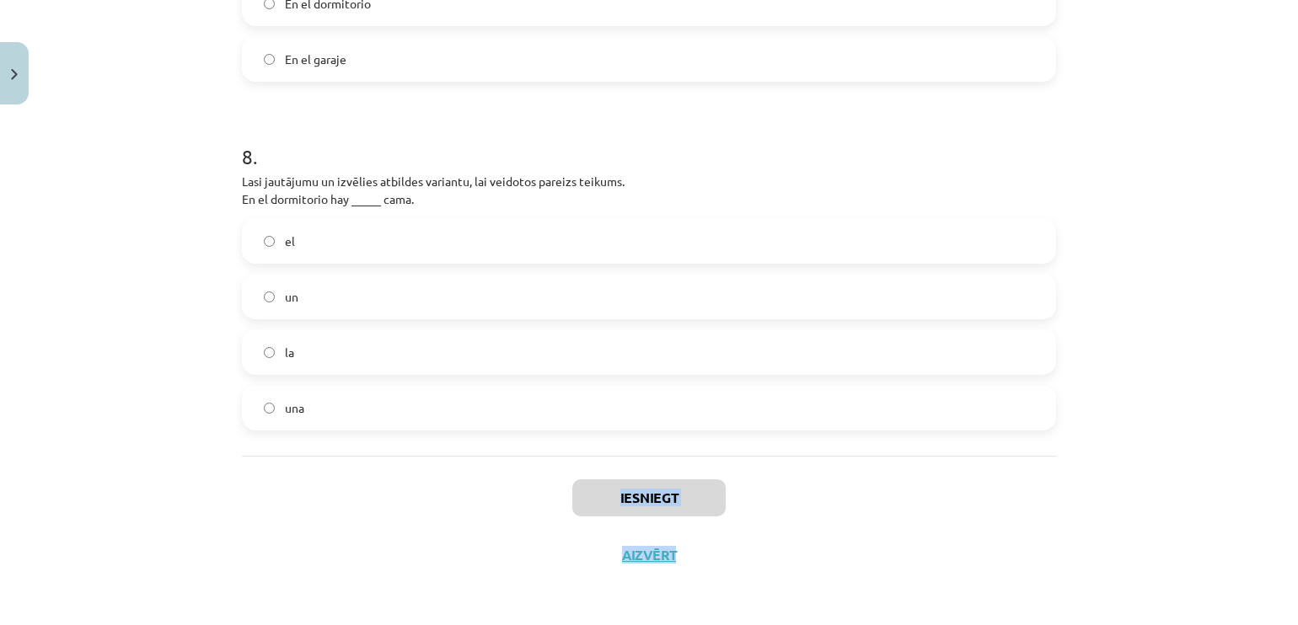
drag, startPoint x: 1257, startPoint y: 565, endPoint x: 1281, endPoint y: 415, distance: 151.8
click at [1281, 415] on div "Mācību tēma: Spāņu valodas b1 - 10. klases 2. ieskaites mācību materiāls #4 Tem…" at bounding box center [649, 312] width 1298 height 625
click at [1239, 386] on div "Mācību tēma: Spāņu valodas b1 - 10. klases 2. ieskaites mācību materiāls #4 Tem…" at bounding box center [649, 312] width 1298 height 625
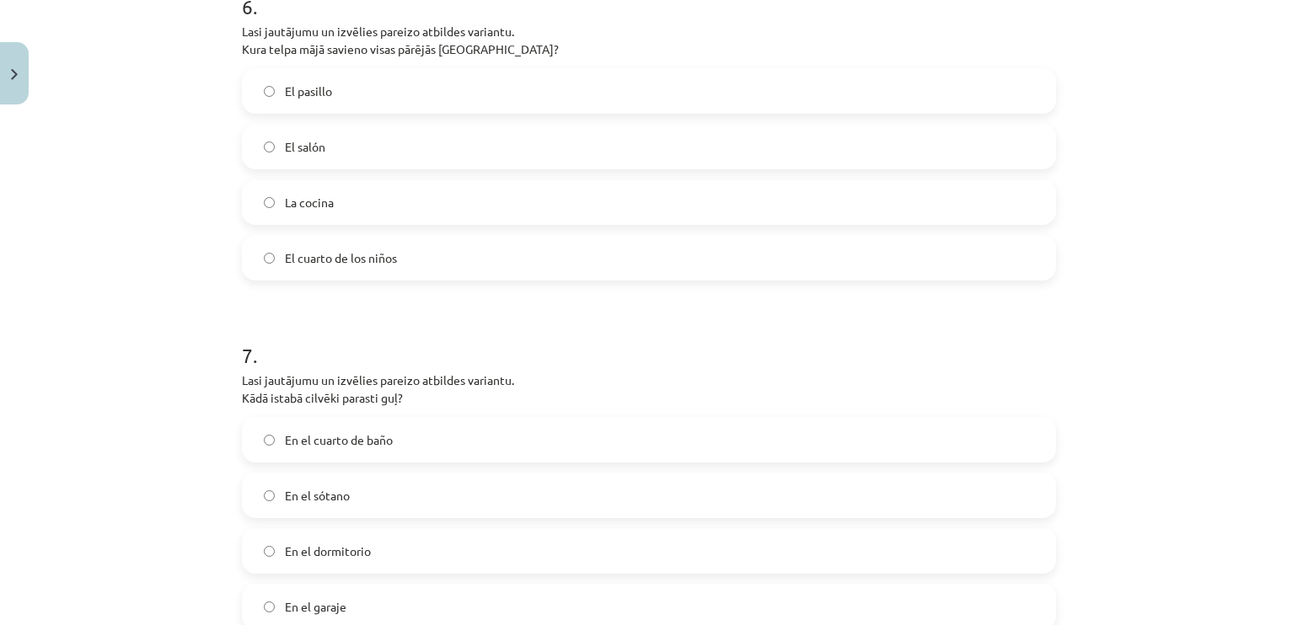
scroll to position [109, 0]
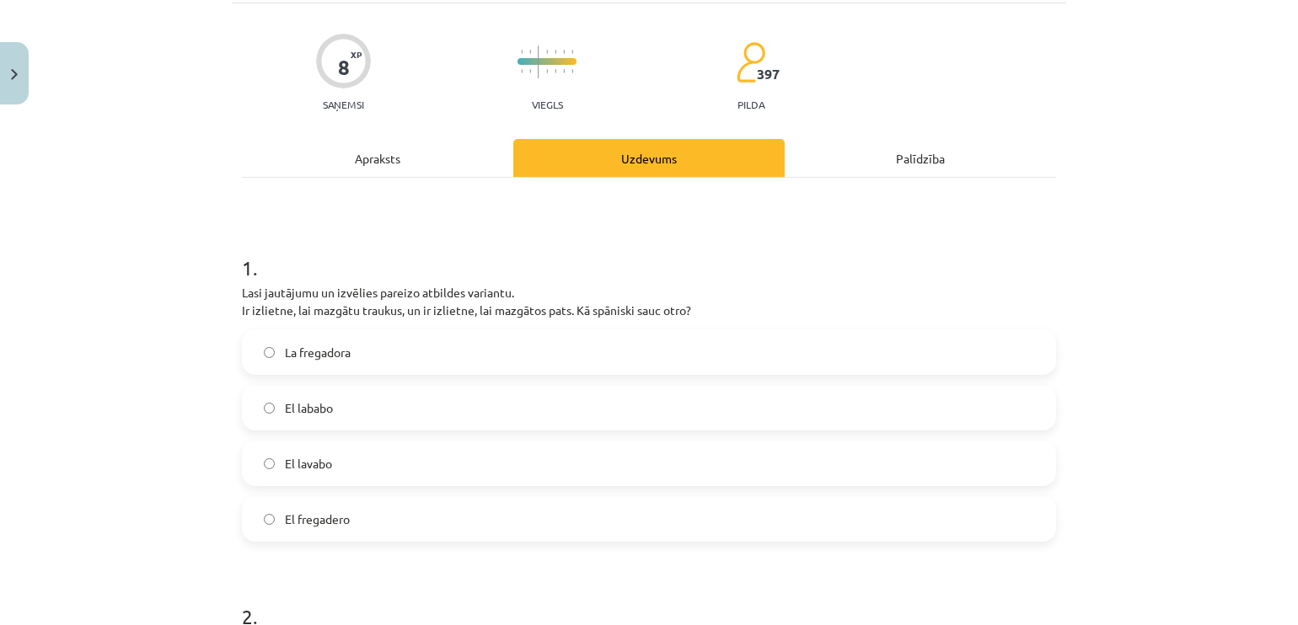
click at [393, 152] on div "Apraksts" at bounding box center [377, 158] width 271 height 38
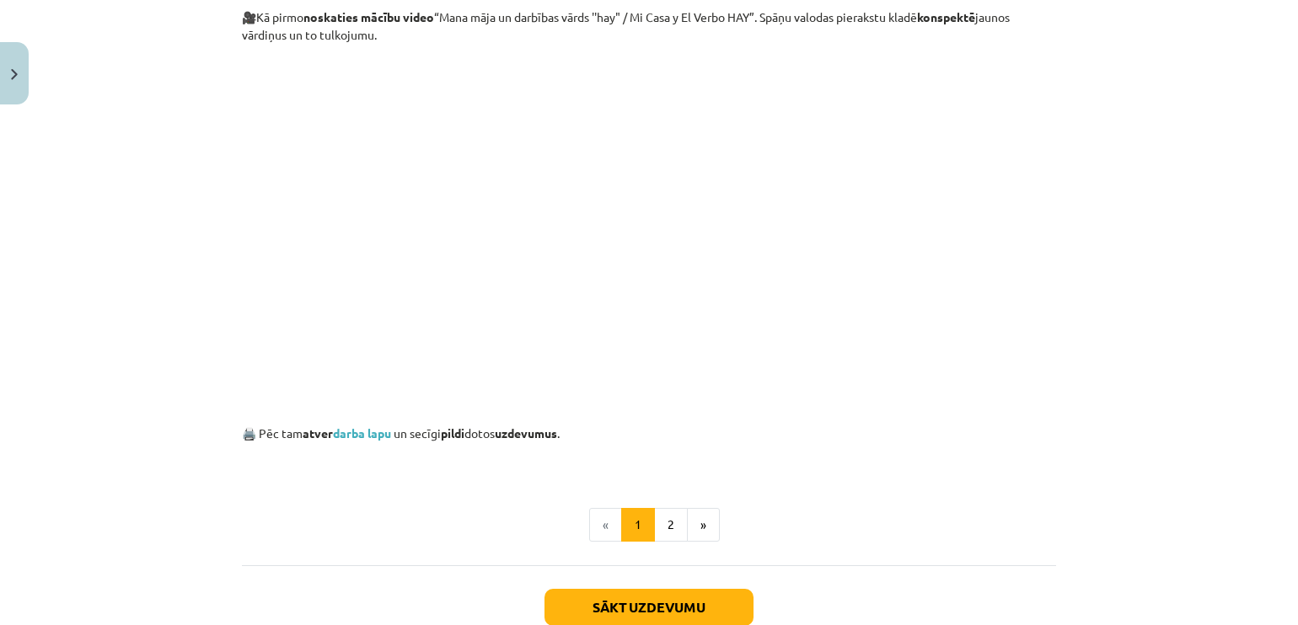
scroll to position [1003, 0]
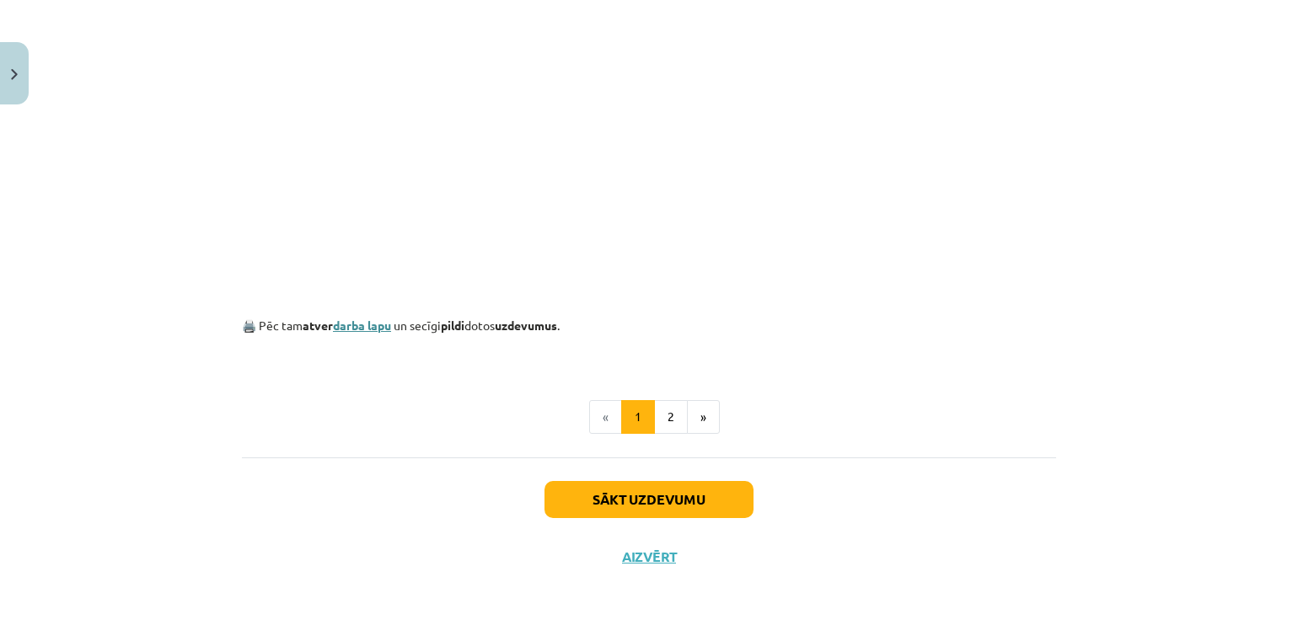
click at [384, 326] on link "darba lapu" at bounding box center [362, 325] width 58 height 15
click at [679, 502] on button "Sākt uzdevumu" at bounding box center [648, 499] width 209 height 37
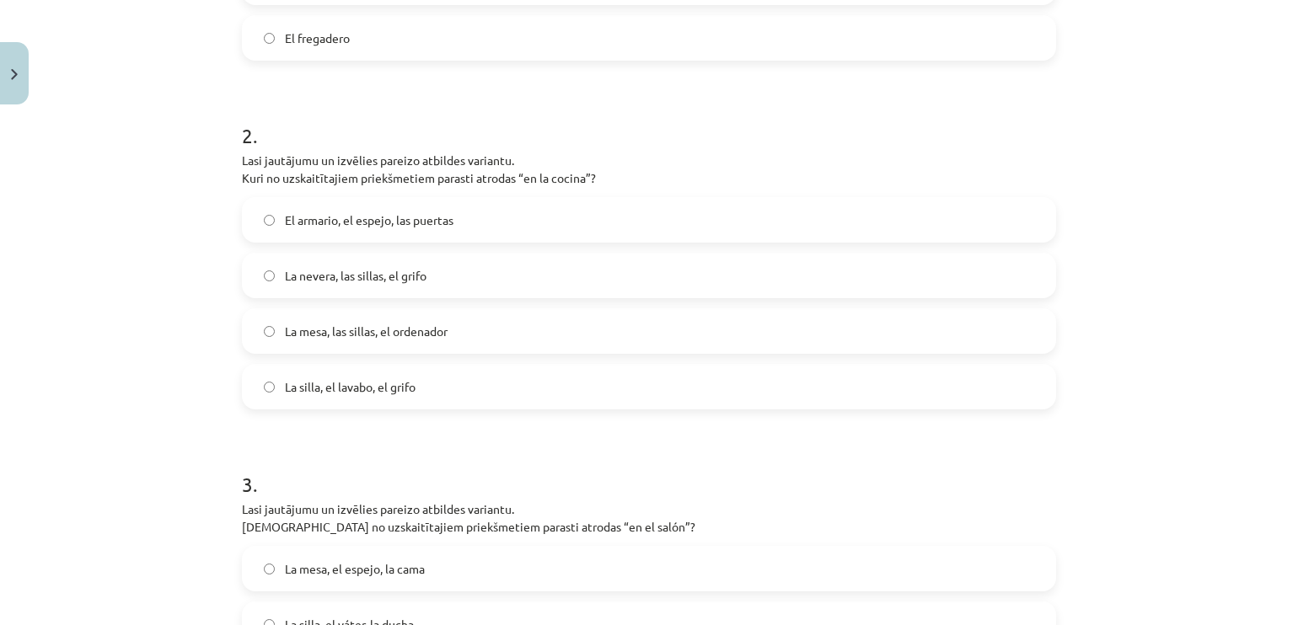
scroll to position [1137, 0]
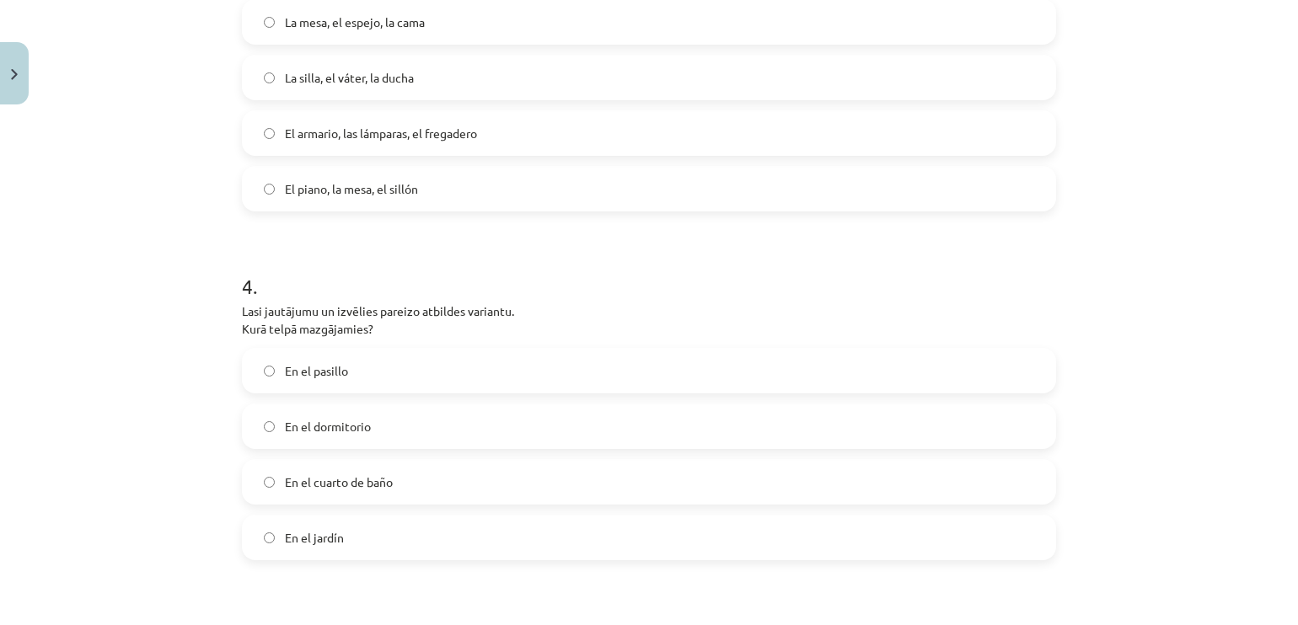
click at [697, 473] on label "En el cuarto de baño" at bounding box center [649, 482] width 811 height 42
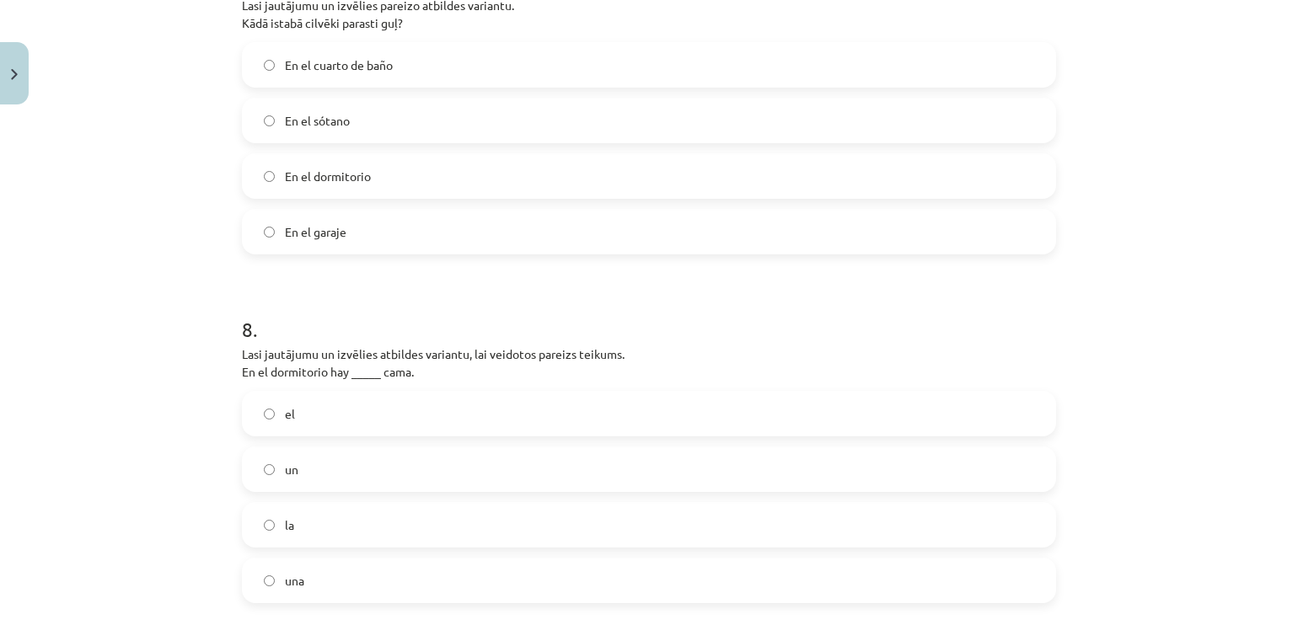
scroll to position [2478, 0]
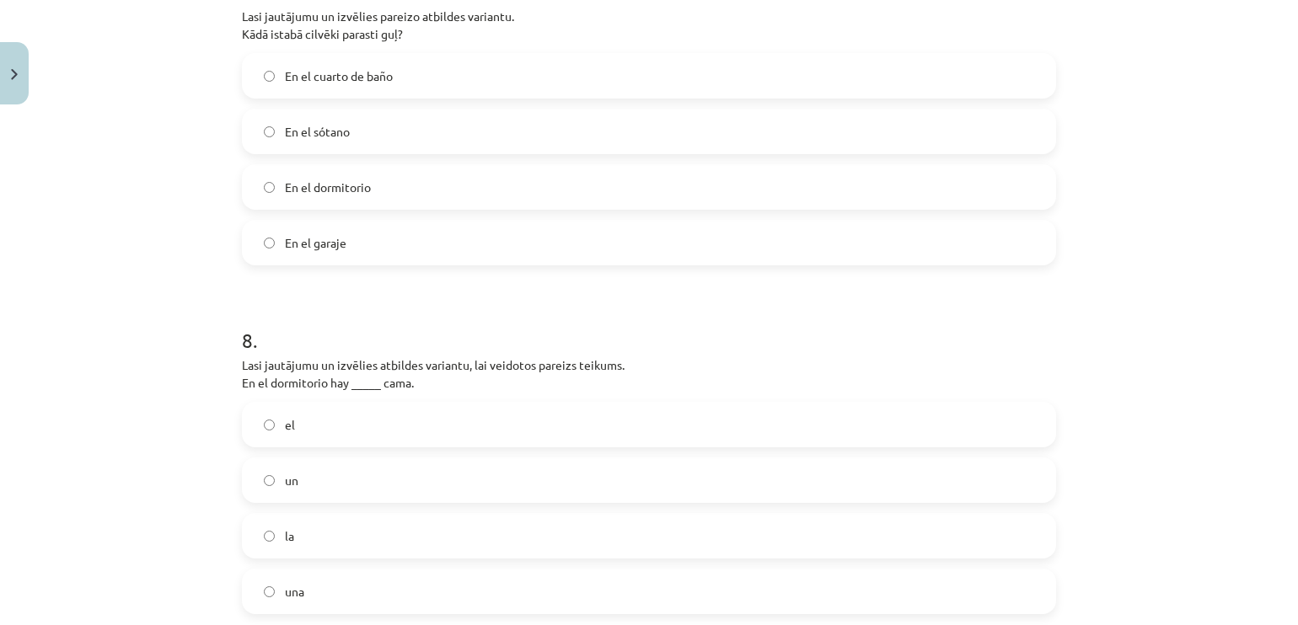
click at [446, 186] on label "En el dormitorio" at bounding box center [649, 187] width 811 height 42
click at [382, 590] on label "una" at bounding box center [649, 591] width 811 height 42
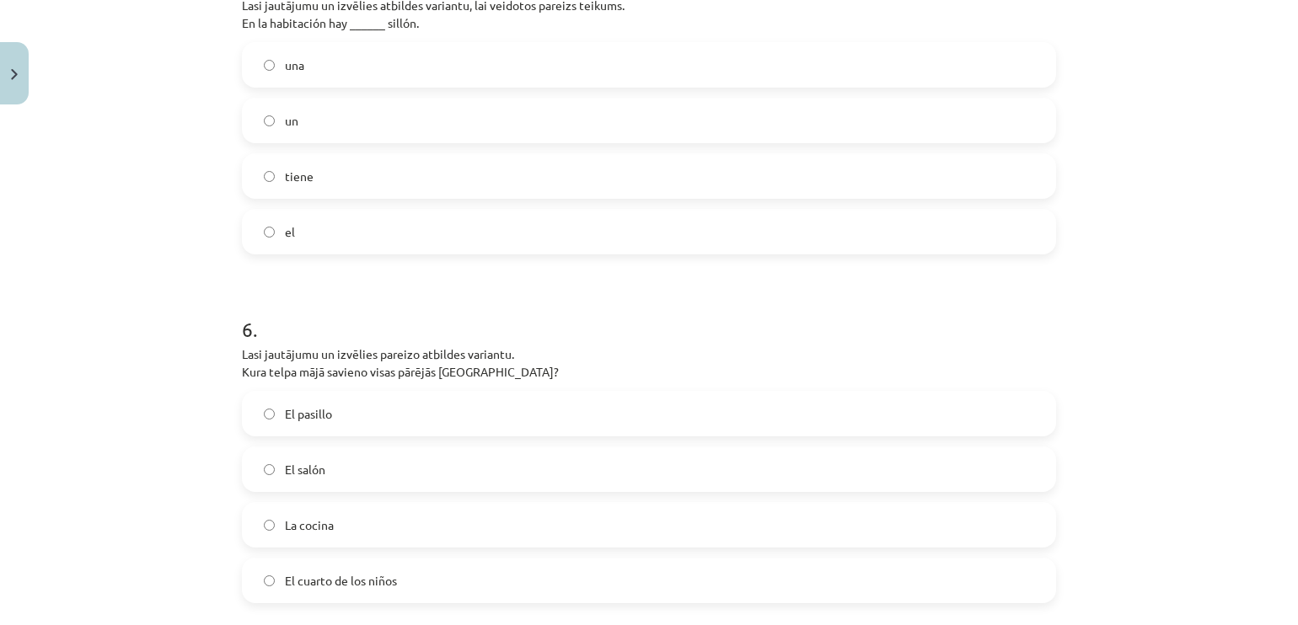
scroll to position [1784, 0]
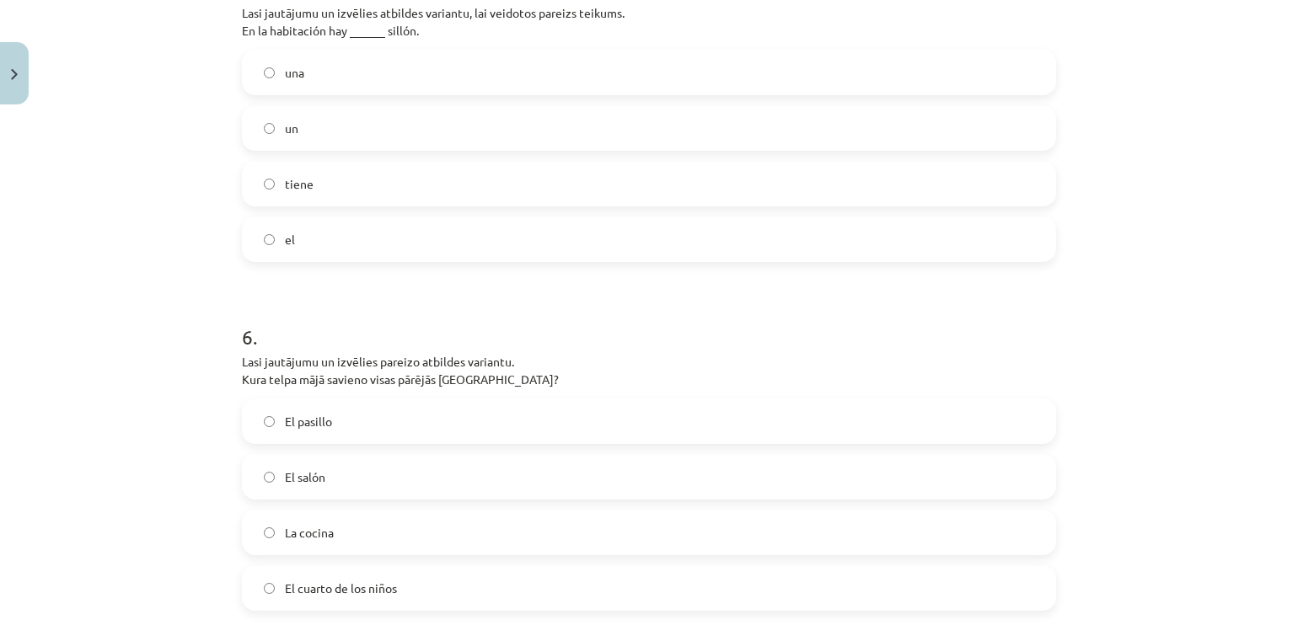
click at [402, 107] on label "un" at bounding box center [649, 128] width 811 height 42
click at [406, 404] on label "El pasillo" at bounding box center [649, 421] width 811 height 42
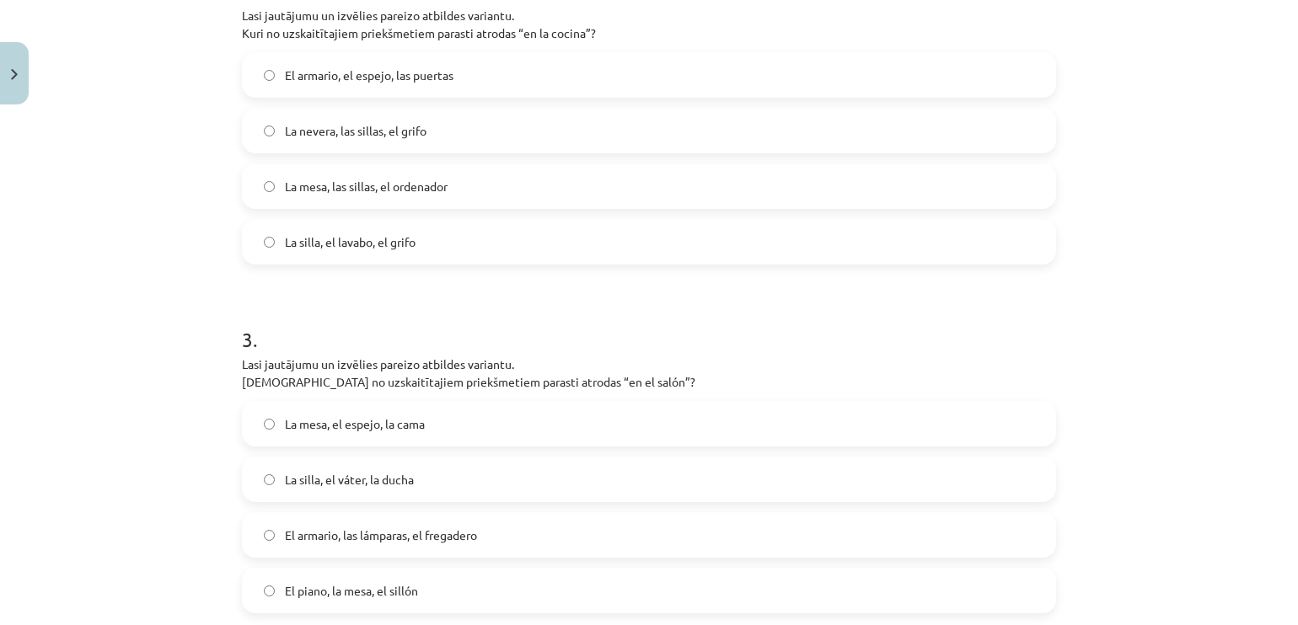
scroll to position [742, 0]
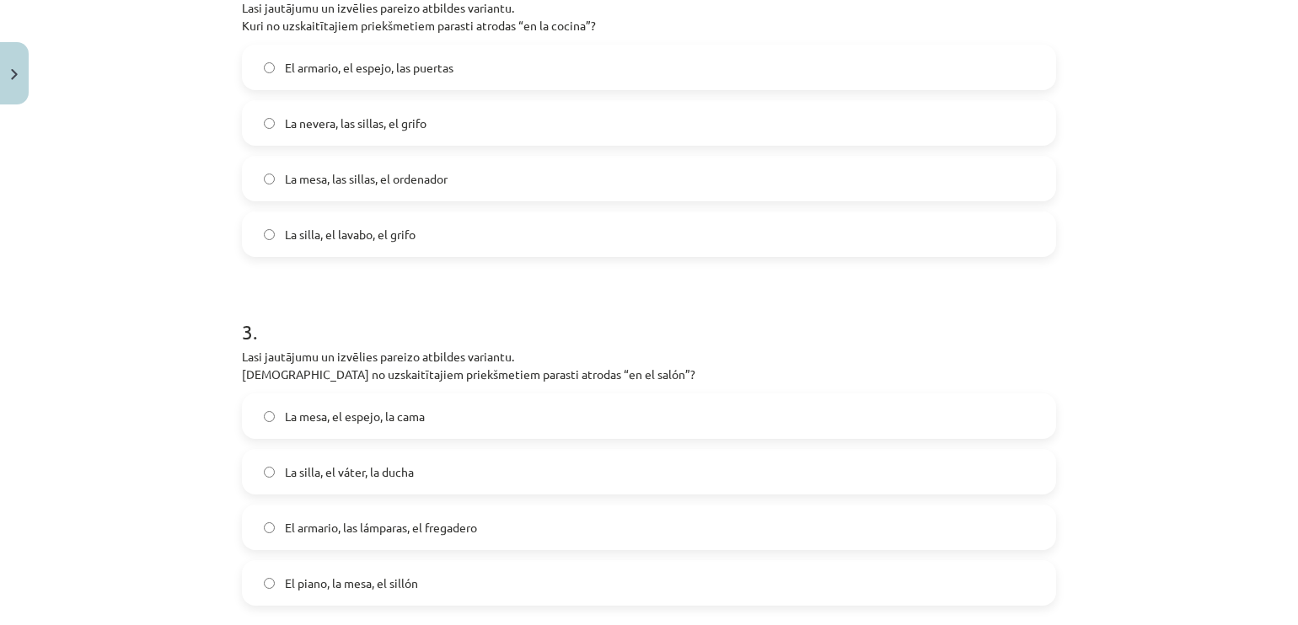
click at [475, 172] on label "La mesa, las sillas, el ordenador" at bounding box center [649, 179] width 811 height 42
click at [488, 115] on label "La nevera, las sillas, el grifo" at bounding box center [649, 123] width 811 height 42
click at [513, 579] on label "El piano, la mesa, el sillón" at bounding box center [649, 583] width 811 height 42
click at [517, 403] on label "La mesa, el espejo, la cama" at bounding box center [649, 416] width 811 height 42
click at [1267, 115] on div "Mācību tēma: Spāņu valodas b1 - 10. klases 2. ieskaites mācību materiāls #4 Tem…" at bounding box center [649, 312] width 1298 height 625
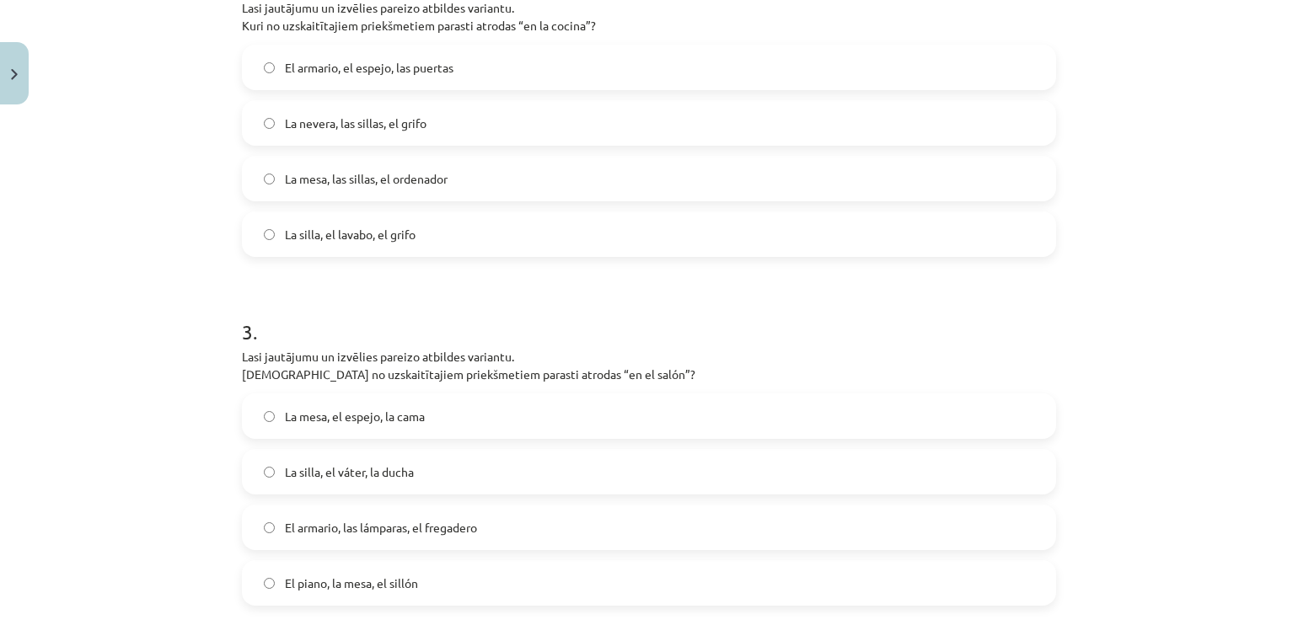
drag, startPoint x: 1267, startPoint y: 115, endPoint x: 1288, endPoint y: 119, distance: 20.7
click at [1284, 119] on div "Mācību tēma: Spāņu valodas b1 - 10. klases 2. ieskaites mācību materiāls #4 Tem…" at bounding box center [649, 312] width 1298 height 625
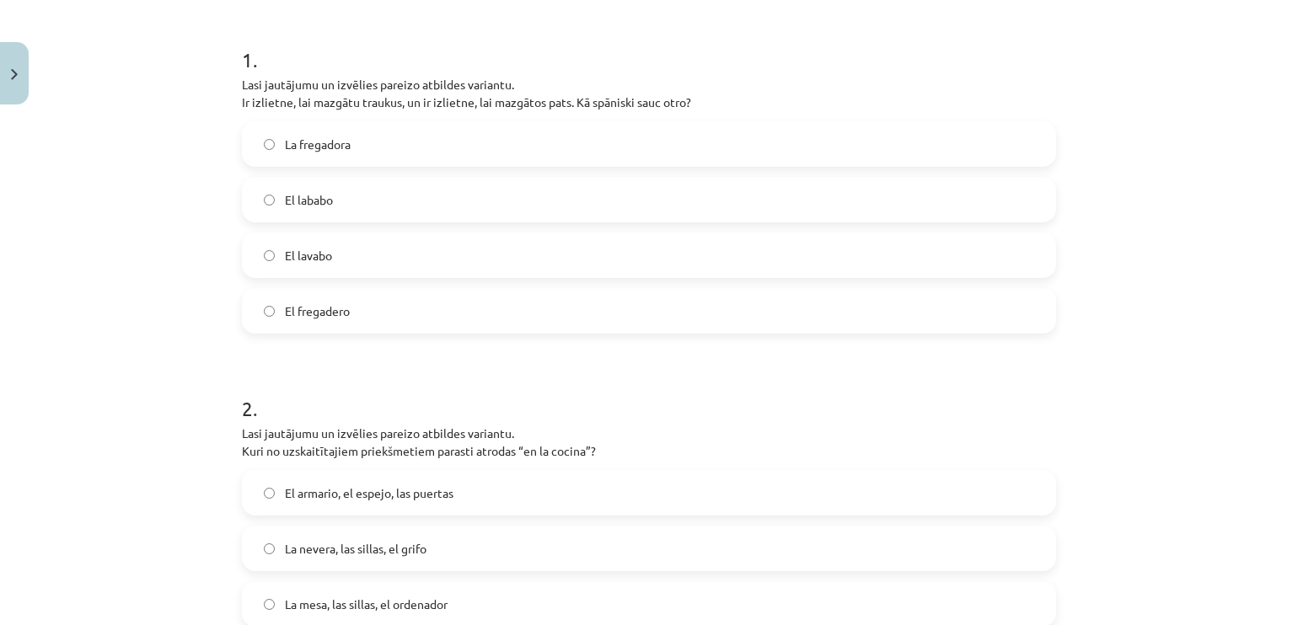
scroll to position [307, 0]
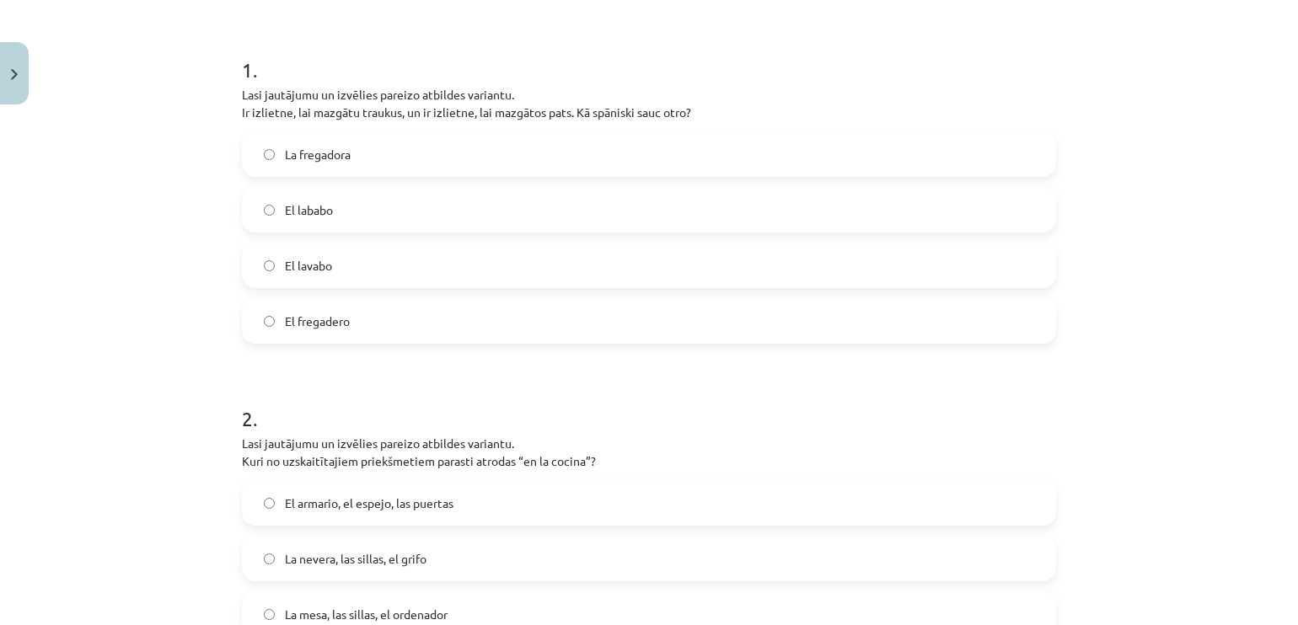
click at [545, 190] on label "El lababo" at bounding box center [649, 210] width 811 height 42
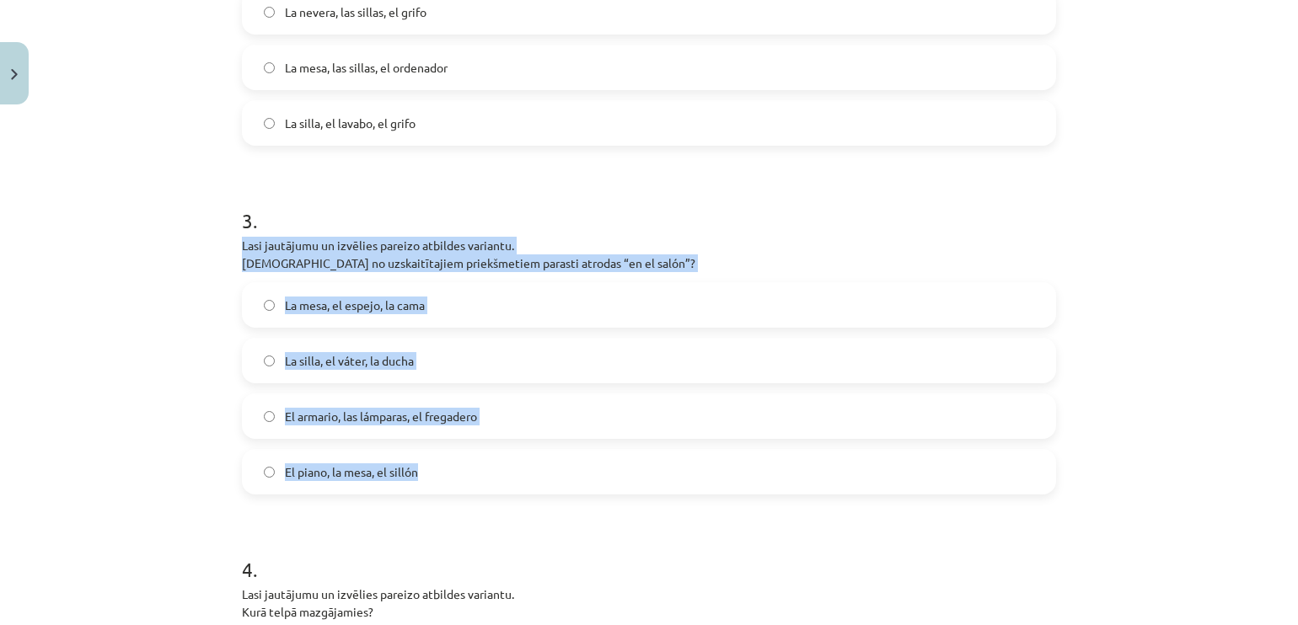
drag, startPoint x: 1271, startPoint y: 477, endPoint x: 1288, endPoint y: 211, distance: 266.8
click at [1284, 211] on div "Mācību tēma: Spāņu valodas b1 - 10. klases 2. ieskaites mācību materiāls #4 Tem…" at bounding box center [649, 312] width 1298 height 625
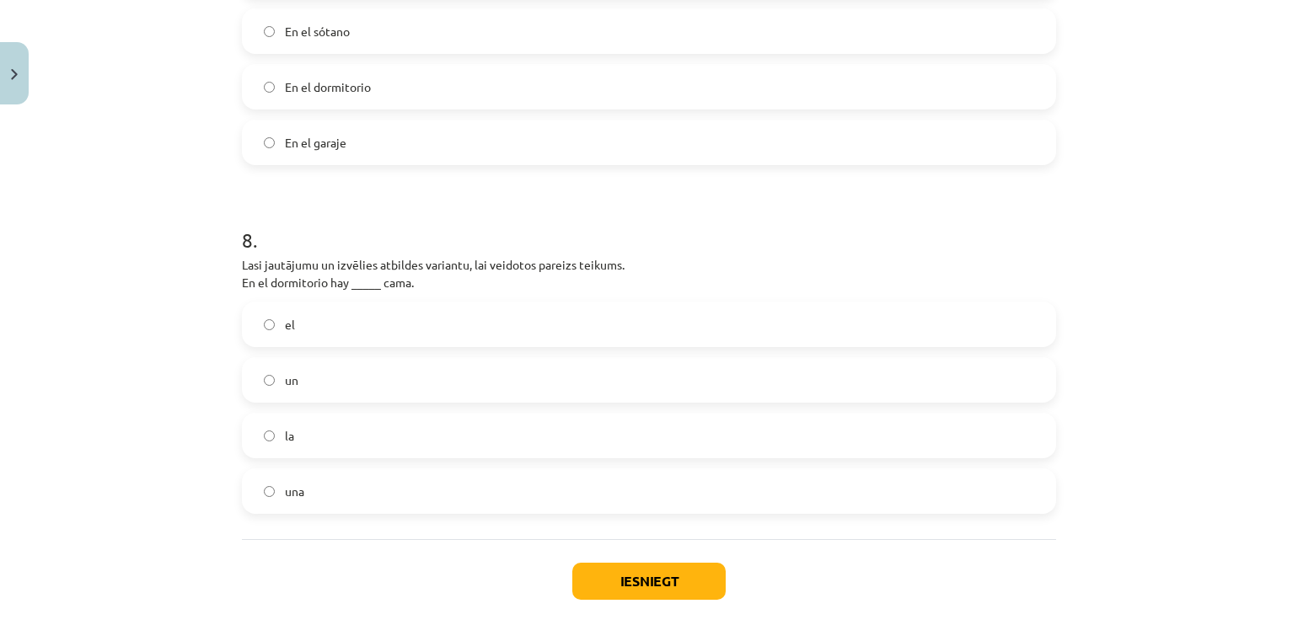
scroll to position [2620, 0]
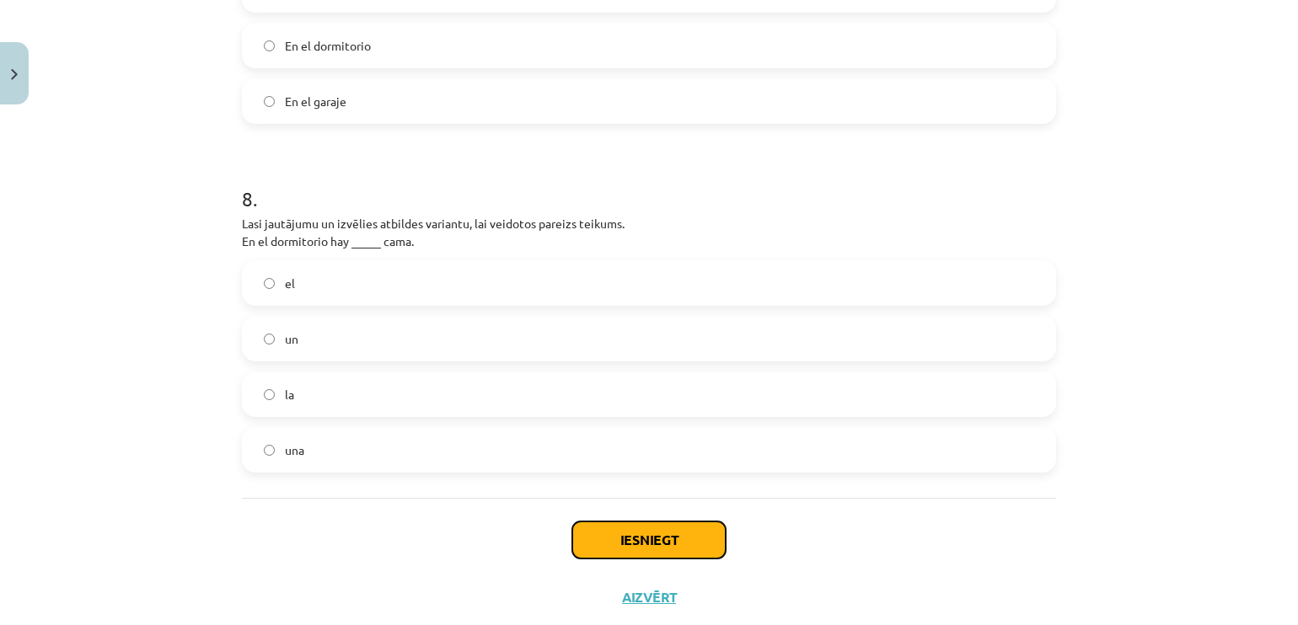
click at [704, 538] on button "Iesniegt" at bounding box center [648, 540] width 153 height 37
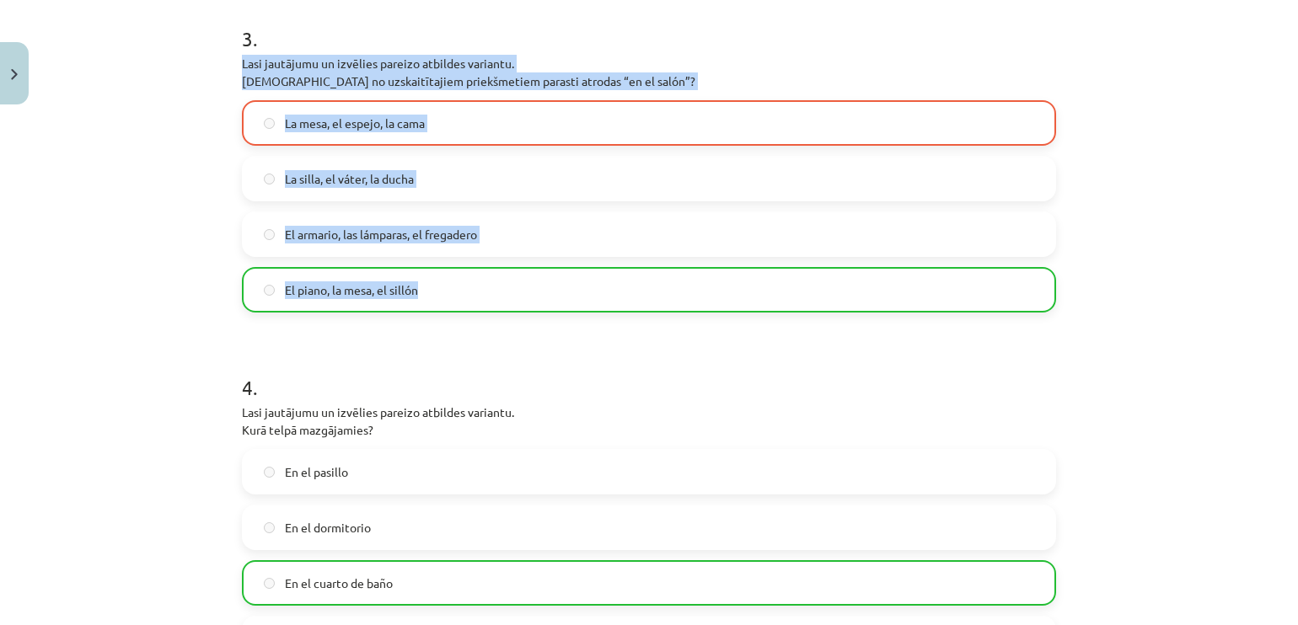
scroll to position [1069, 0]
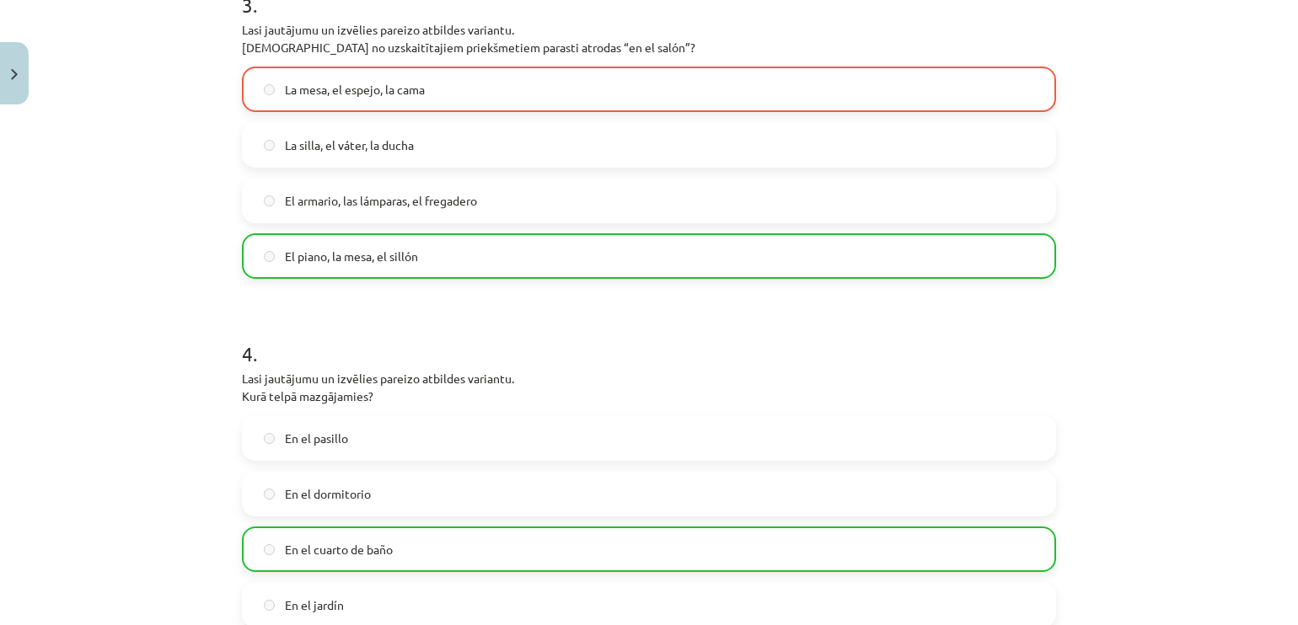
click at [777, 370] on p "Lasi jautājumu un izvēlies pareizo atbildes variantu. Kurā telpā mazgājamies?" at bounding box center [649, 387] width 814 height 35
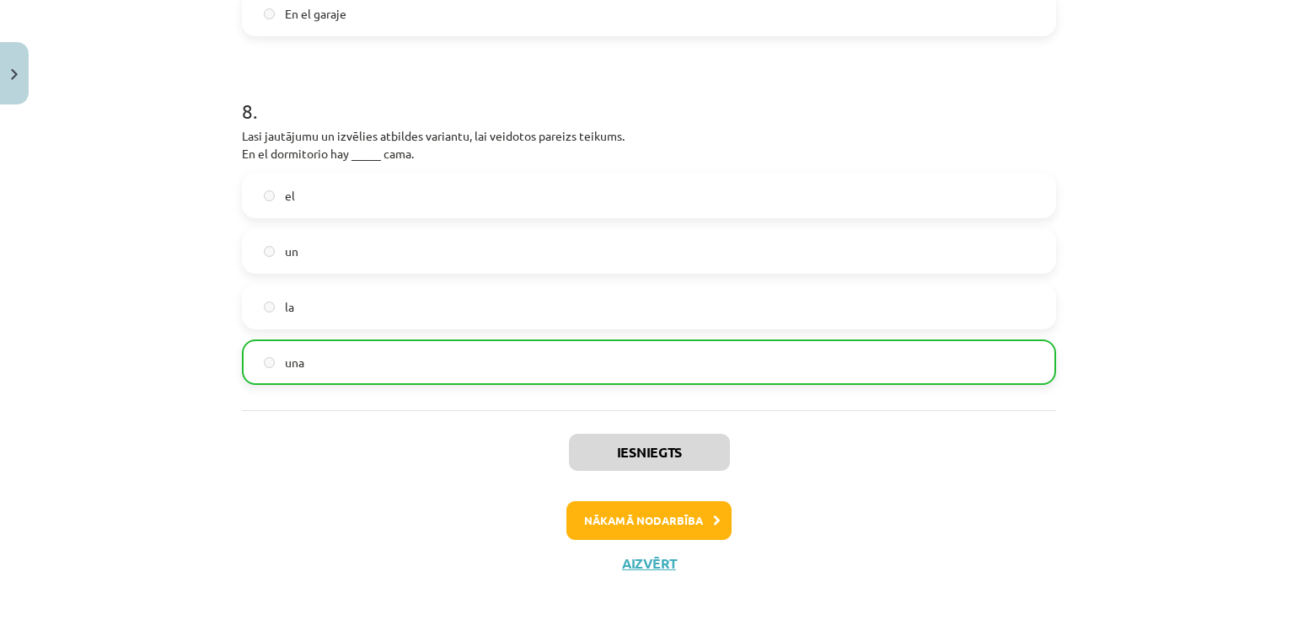
scroll to position [2715, 0]
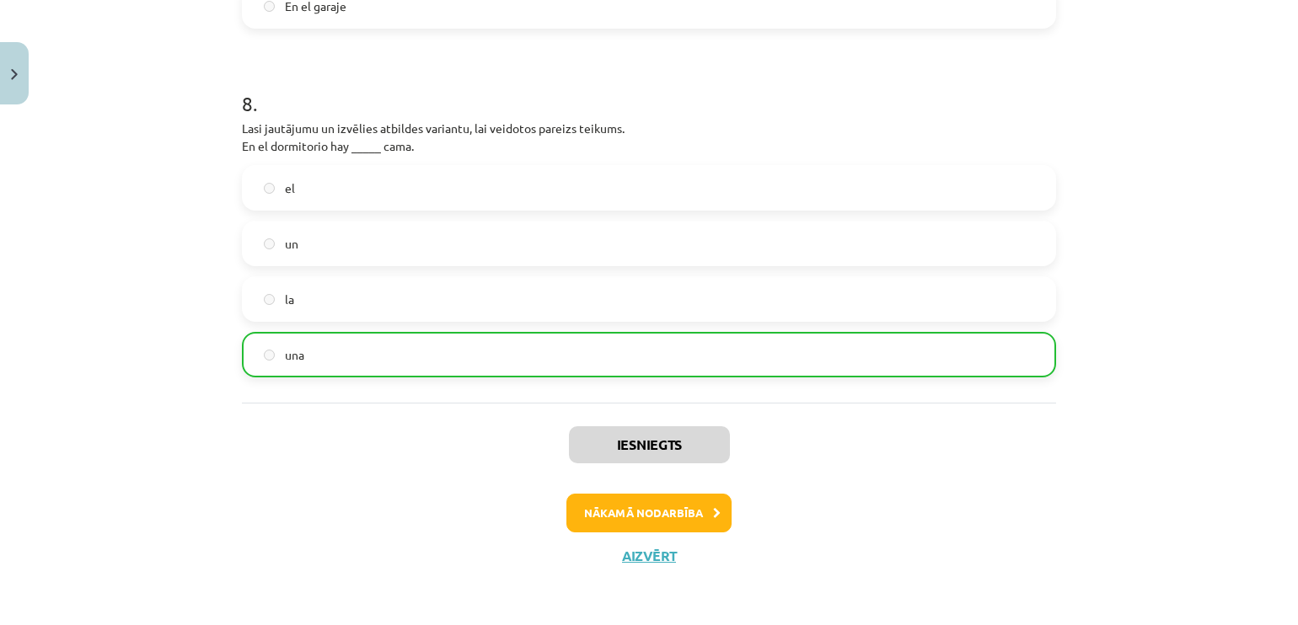
click at [668, 492] on div "Iesniegts Nākamā nodarbība Aizvērt" at bounding box center [649, 489] width 814 height 172
click at [672, 517] on button "Nākamā nodarbība" at bounding box center [648, 513] width 165 height 39
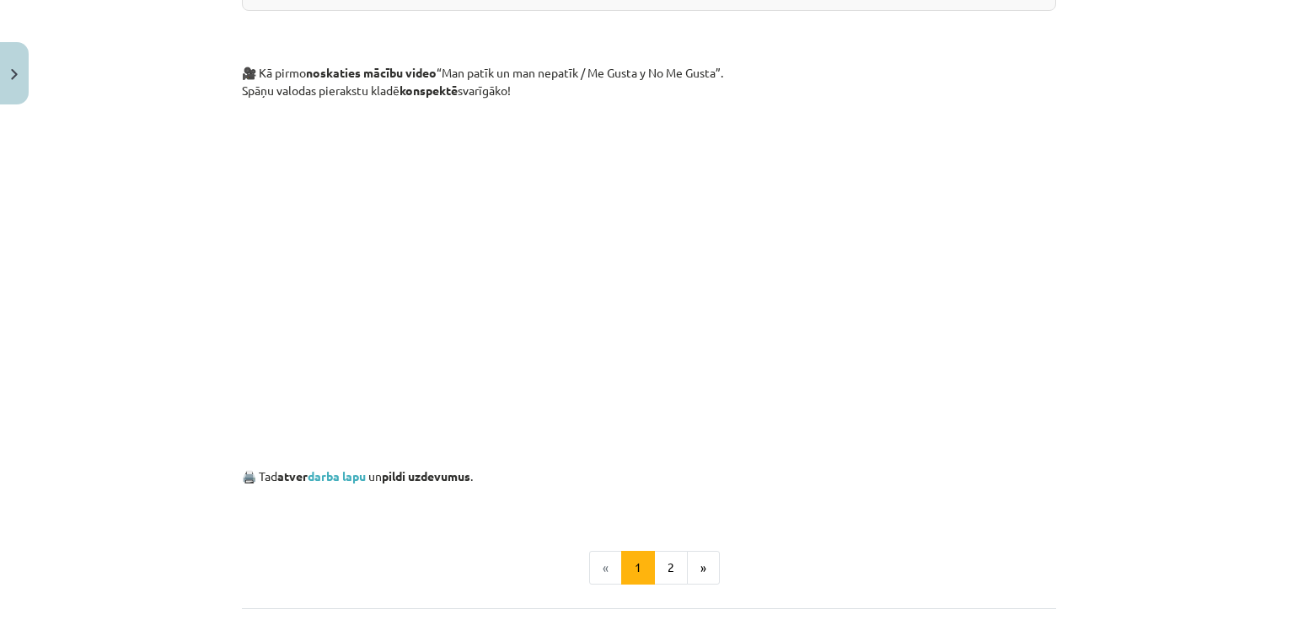
scroll to position [854, 0]
click at [355, 479] on link "darba lapu" at bounding box center [337, 479] width 58 height 15
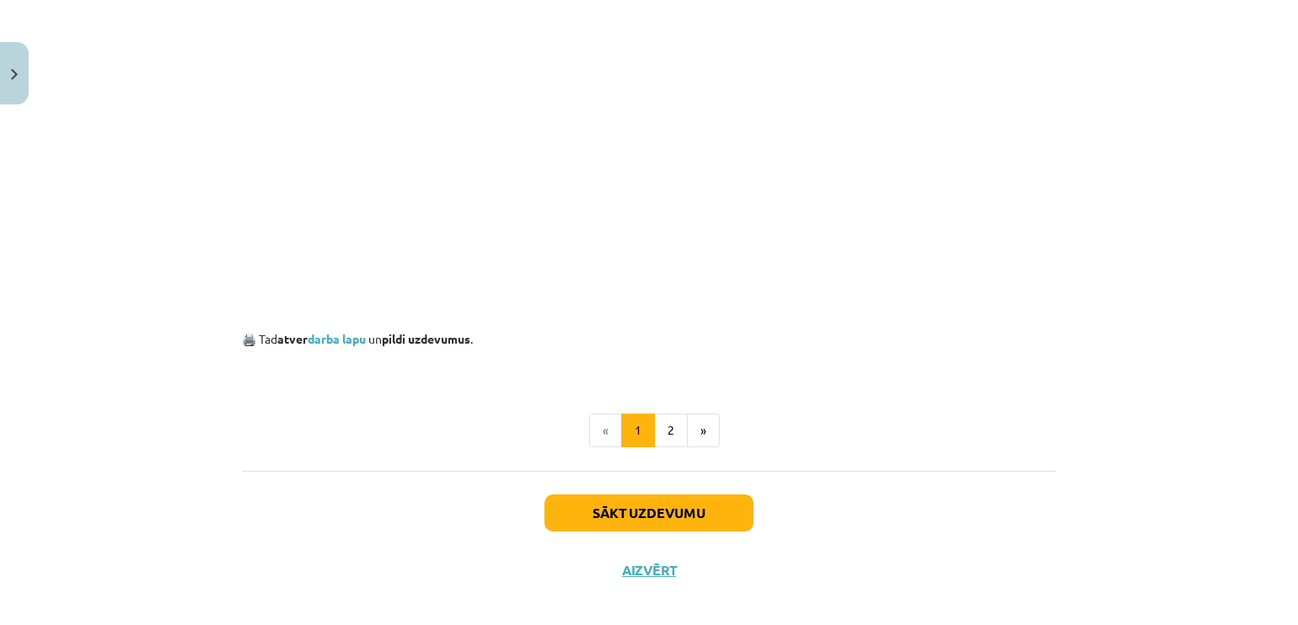
scroll to position [1008, 0]
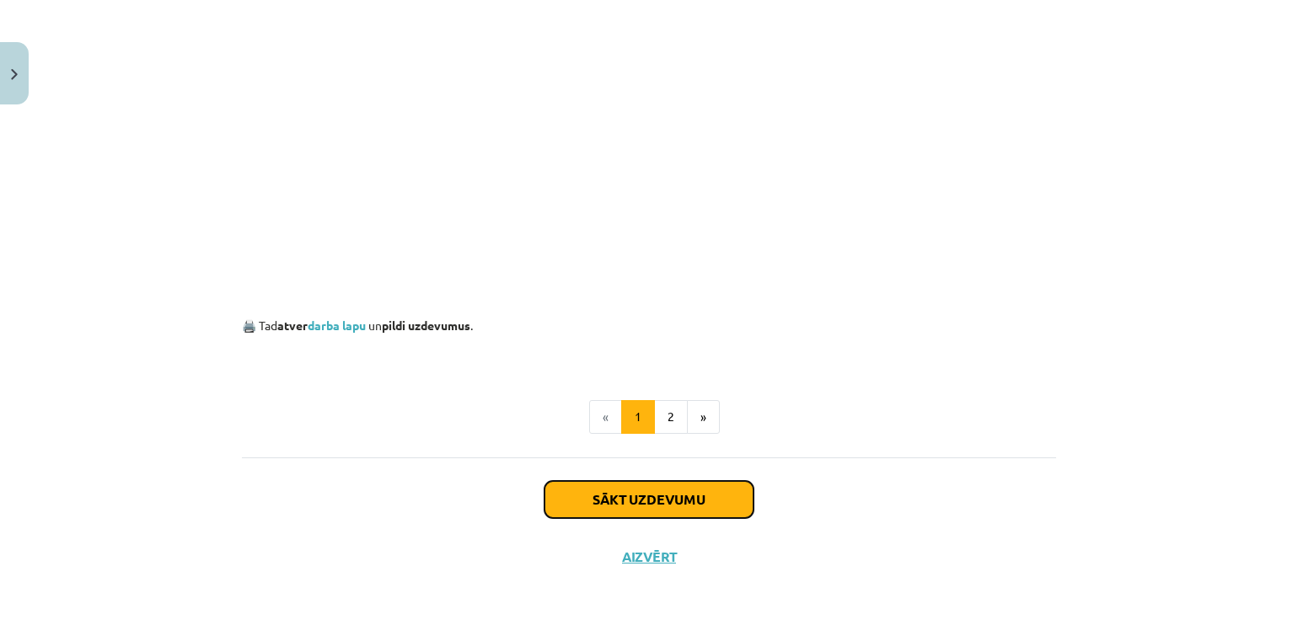
click at [627, 506] on button "Sākt uzdevumu" at bounding box center [648, 499] width 209 height 37
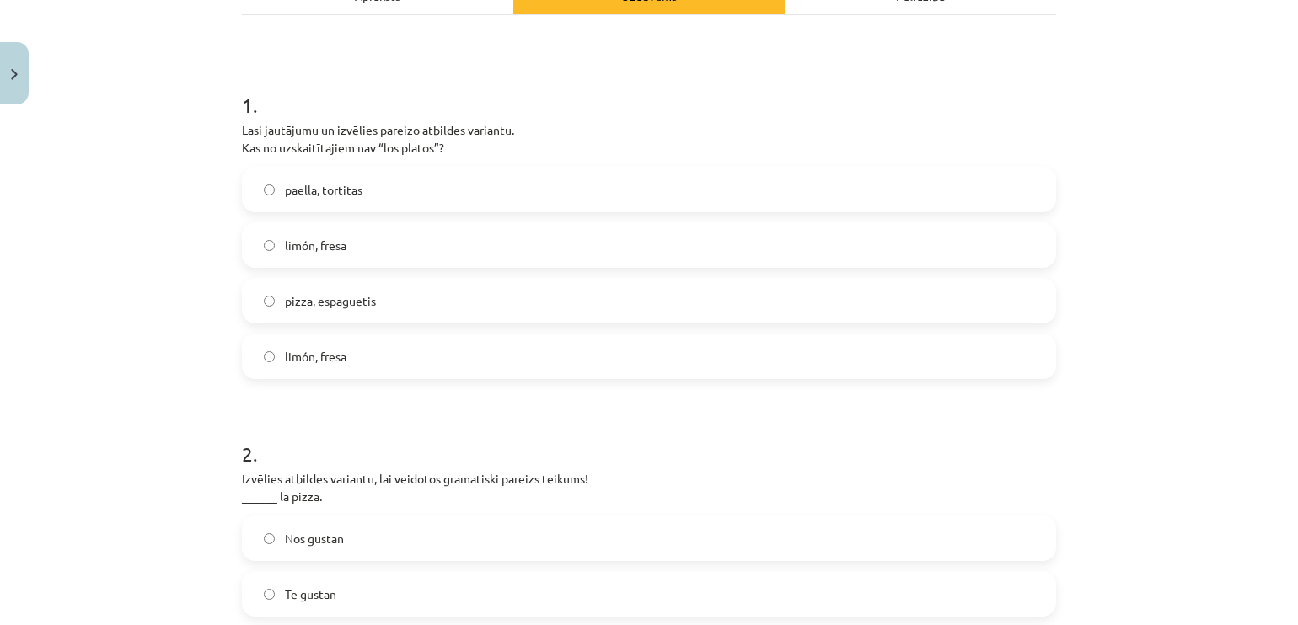
scroll to position [268, 0]
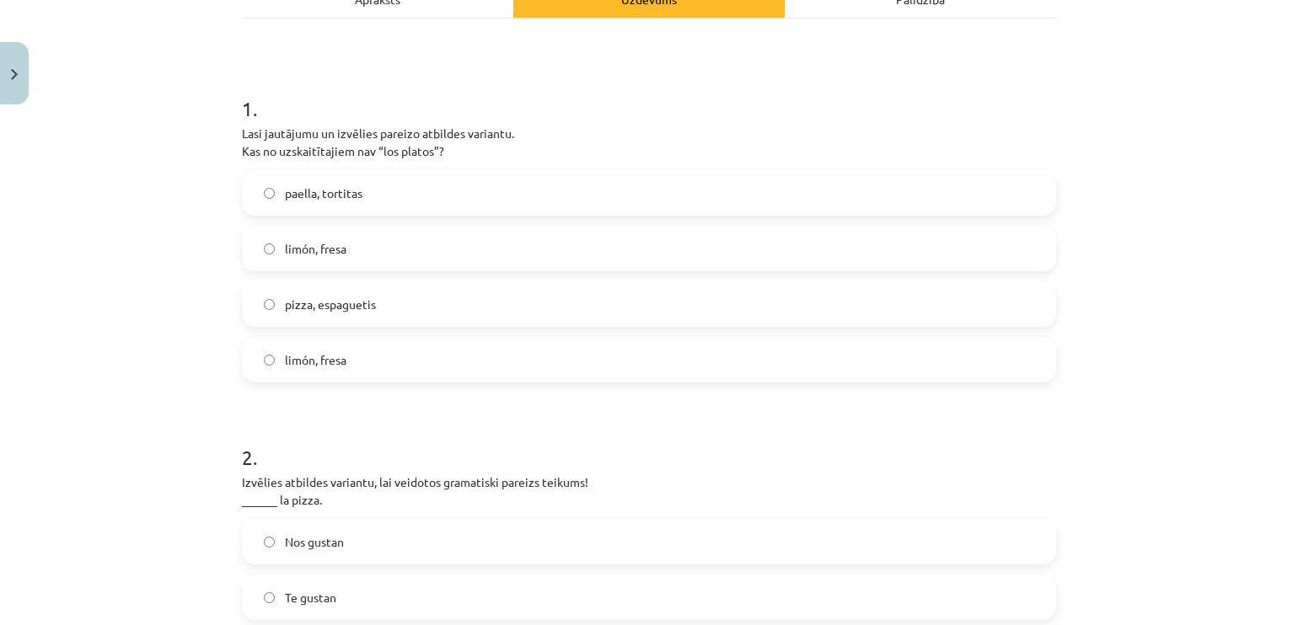
click at [300, 353] on span "limón, fresa" at bounding box center [316, 360] width 62 height 18
click at [458, 256] on label "limón, fresa" at bounding box center [649, 249] width 811 height 42
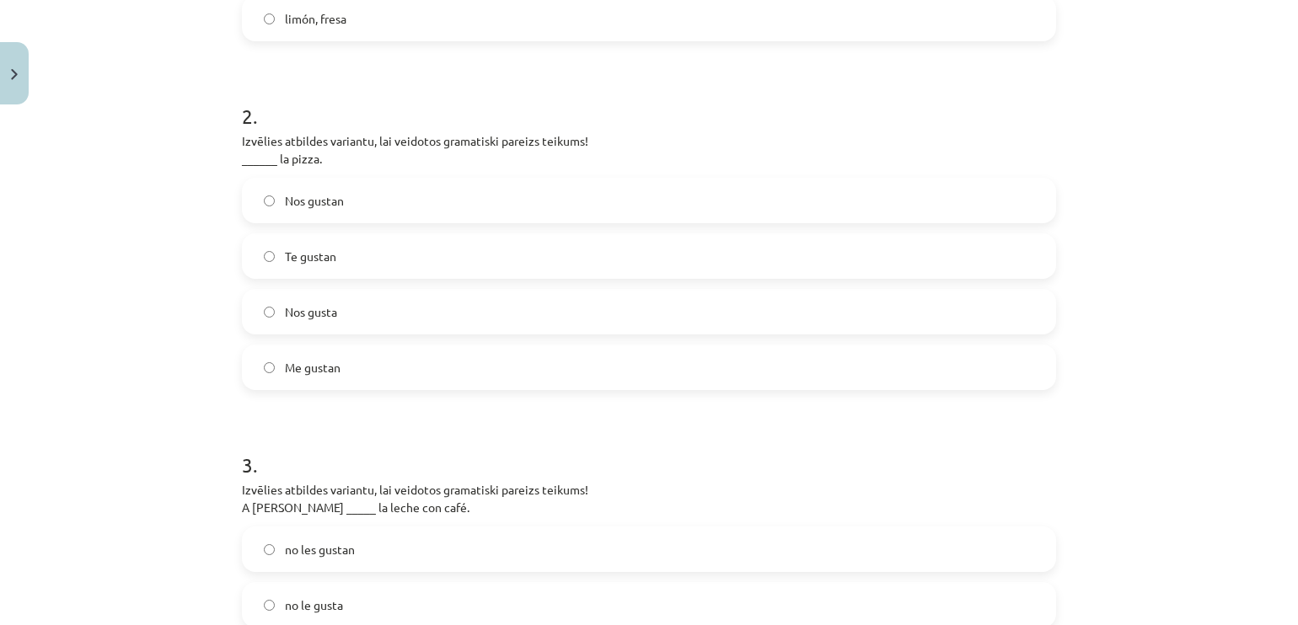
scroll to position [635, 0]
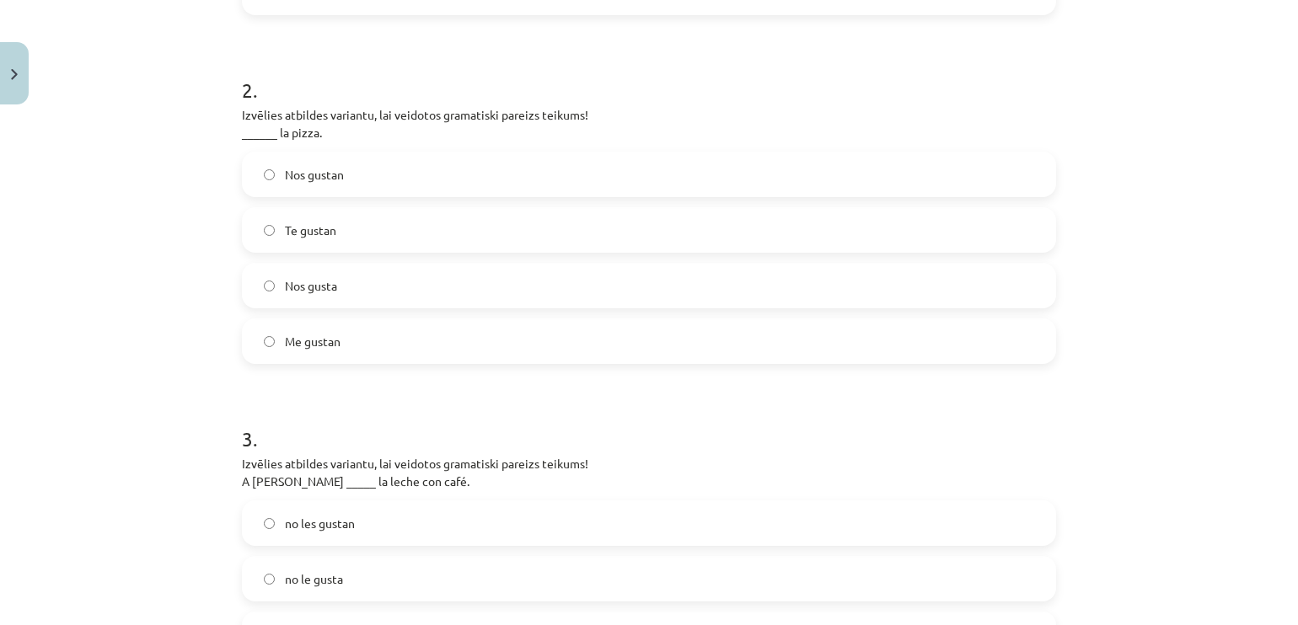
click at [391, 324] on label "Me gustan" at bounding box center [649, 341] width 811 height 42
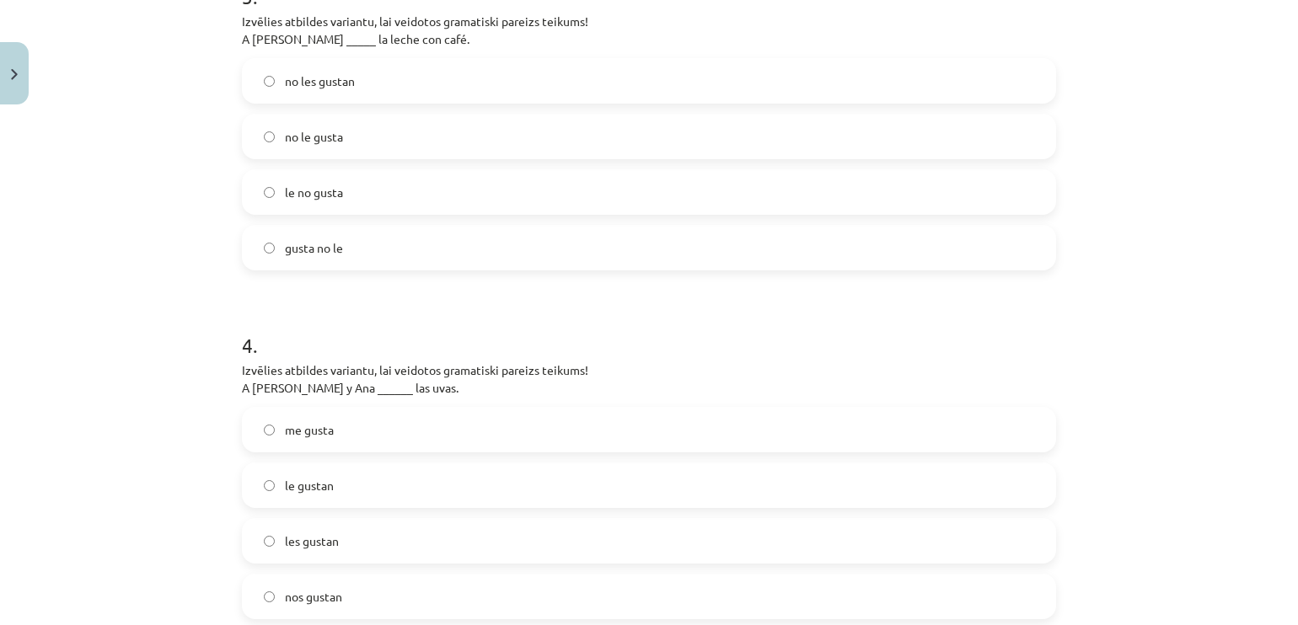
scroll to position [1062, 0]
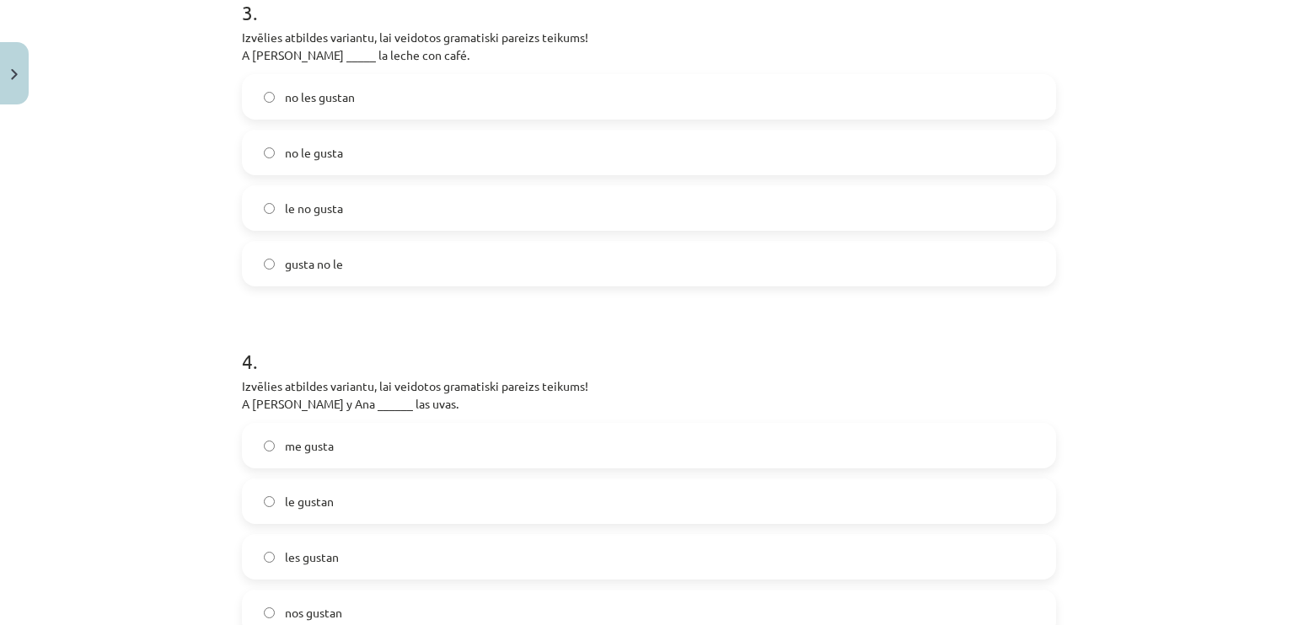
click at [630, 265] on label "gusta no le" at bounding box center [649, 264] width 811 height 42
click at [597, 163] on label "no le gusta" at bounding box center [649, 152] width 811 height 42
click at [608, 103] on label "no les gustan" at bounding box center [649, 97] width 811 height 42
click at [613, 141] on label "no le gusta" at bounding box center [649, 152] width 811 height 42
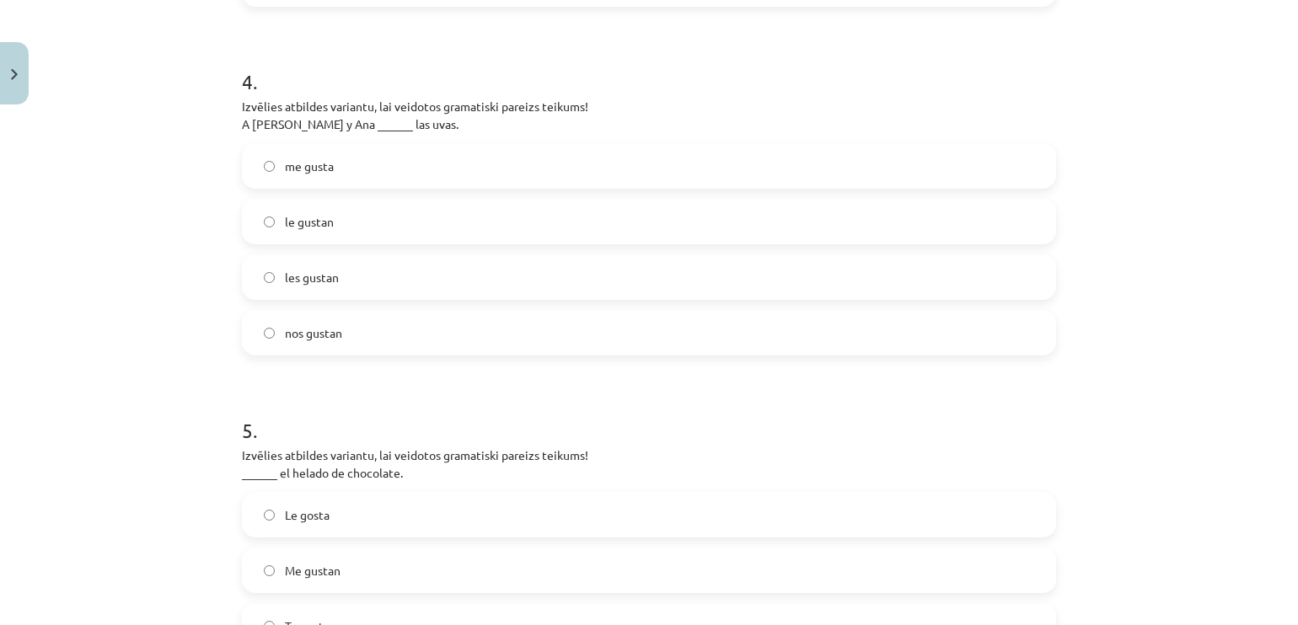
scroll to position [1334, 0]
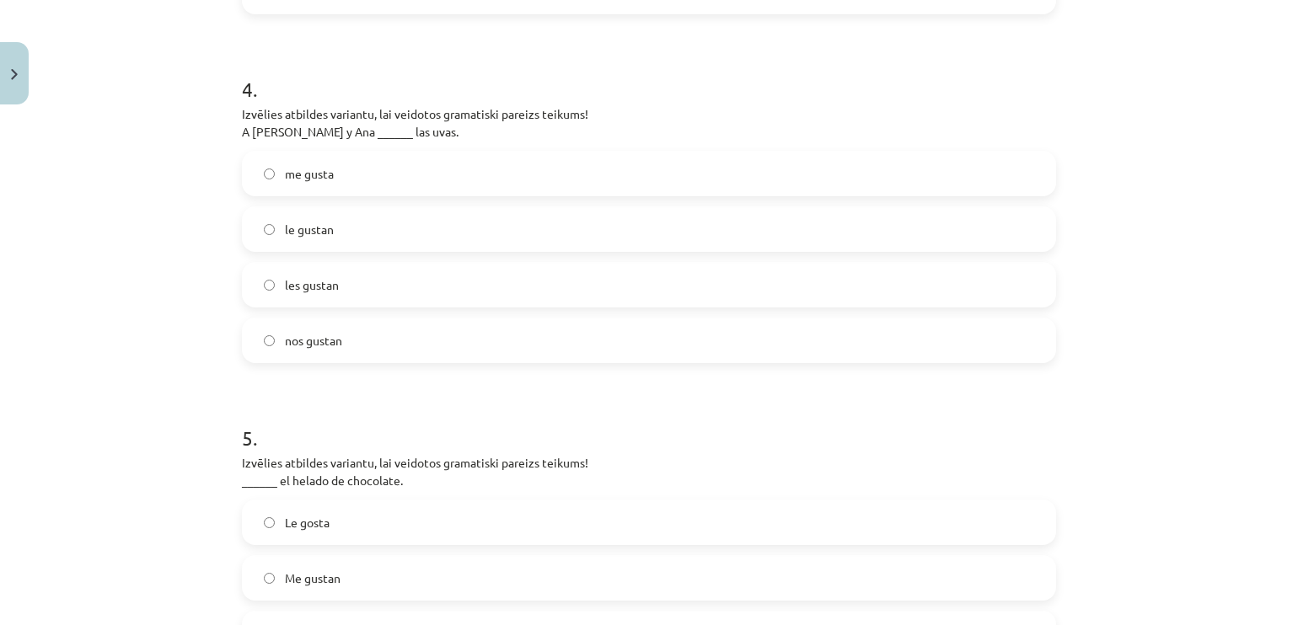
click at [639, 340] on label "nos gustan" at bounding box center [649, 340] width 811 height 42
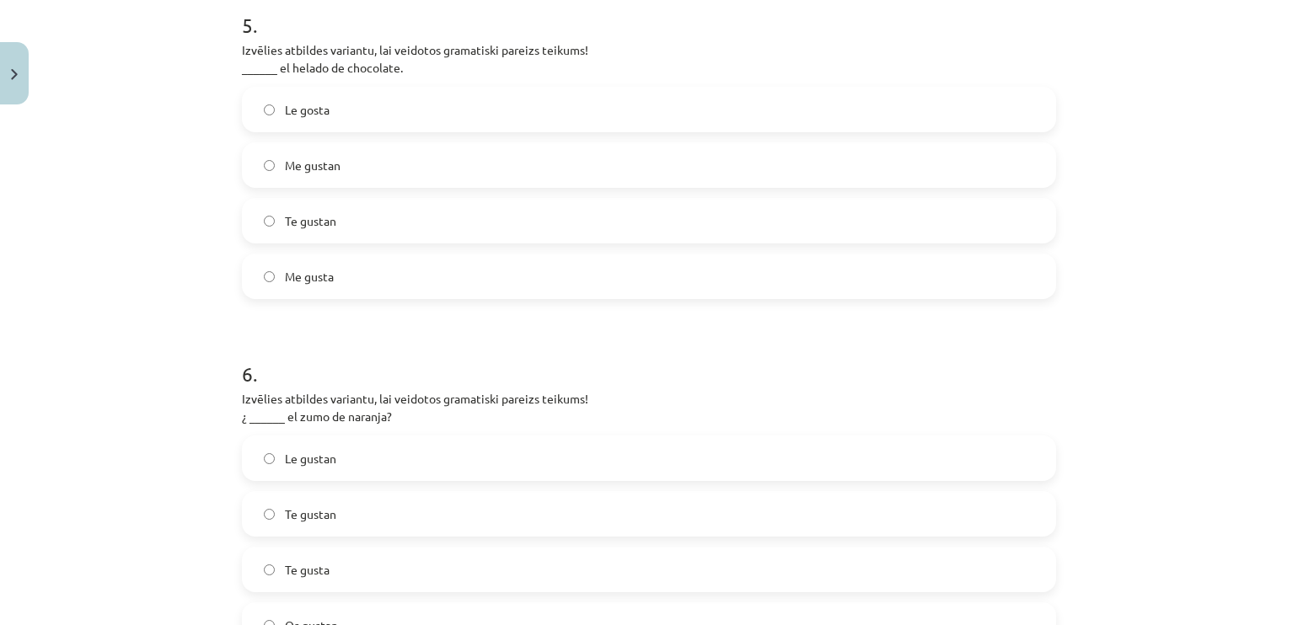
scroll to position [1751, 0]
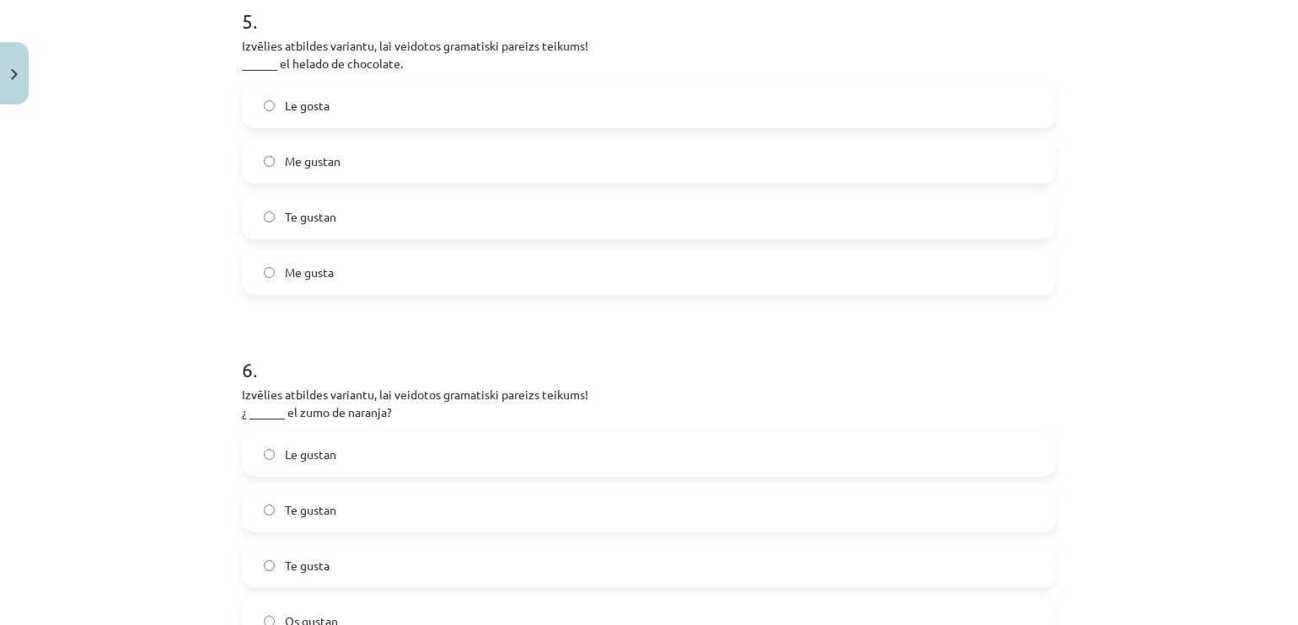
click at [386, 211] on label "Te gustan" at bounding box center [649, 216] width 811 height 42
click at [335, 501] on label "Te gustan" at bounding box center [649, 510] width 811 height 42
click at [370, 556] on label "Te gusta" at bounding box center [649, 565] width 811 height 42
click at [431, 454] on label "Le gustan" at bounding box center [649, 454] width 811 height 42
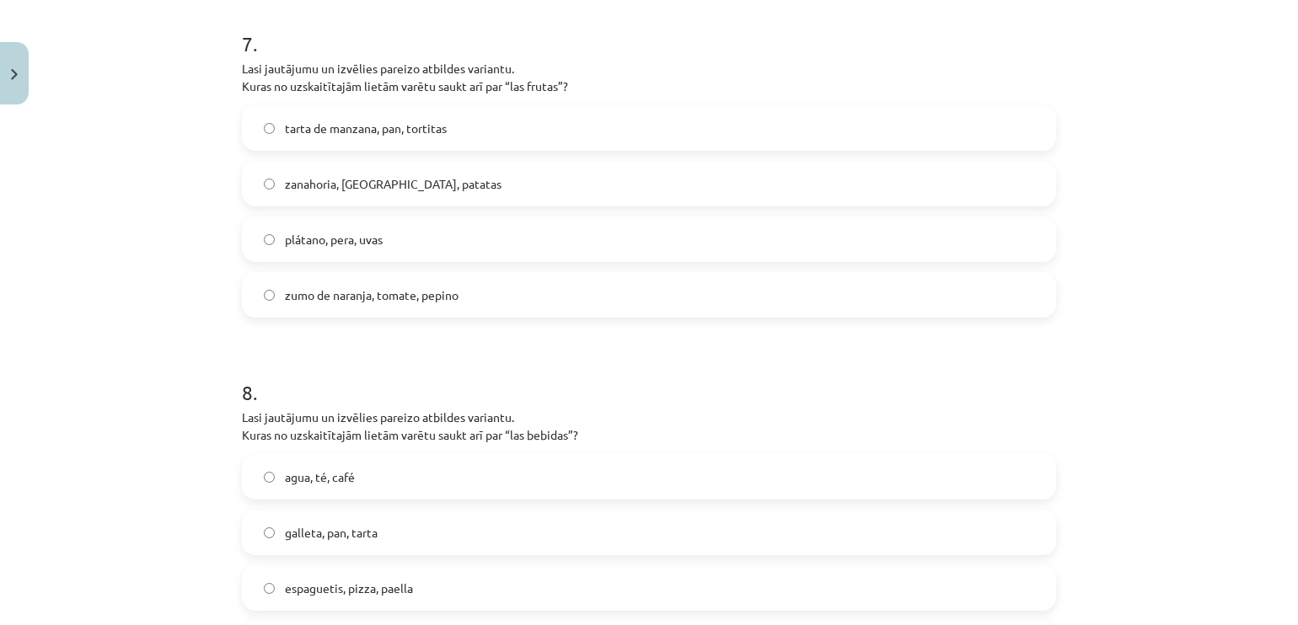
scroll to position [2418, 0]
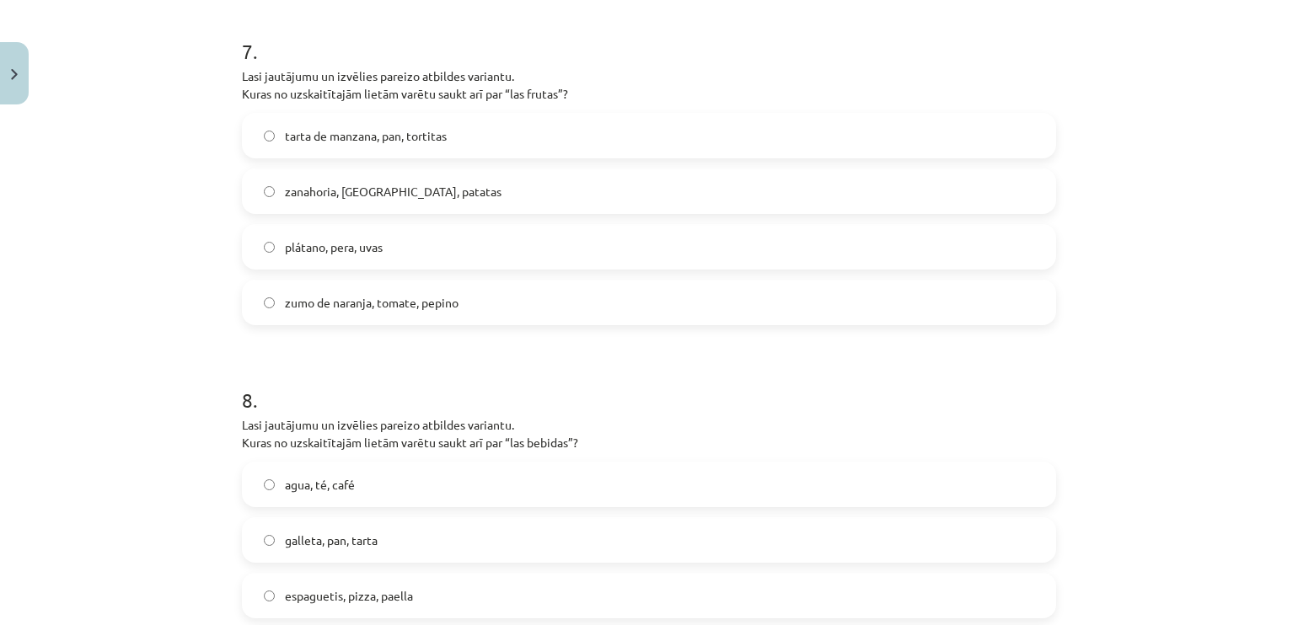
click at [430, 310] on span "zumo de naranja, tomate, pepino" at bounding box center [372, 303] width 174 height 18
click at [416, 244] on label "plátano, pera, uvas" at bounding box center [649, 247] width 811 height 42
click at [461, 500] on label "agua, té, café" at bounding box center [649, 484] width 811 height 42
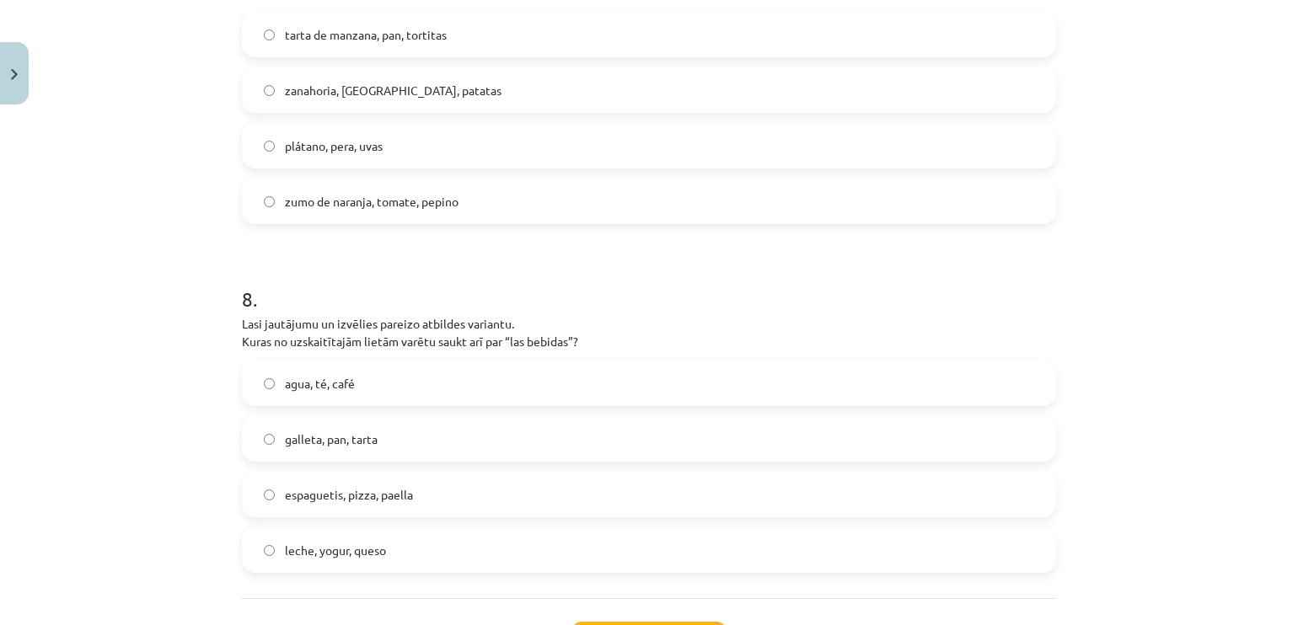
scroll to position [2662, 0]
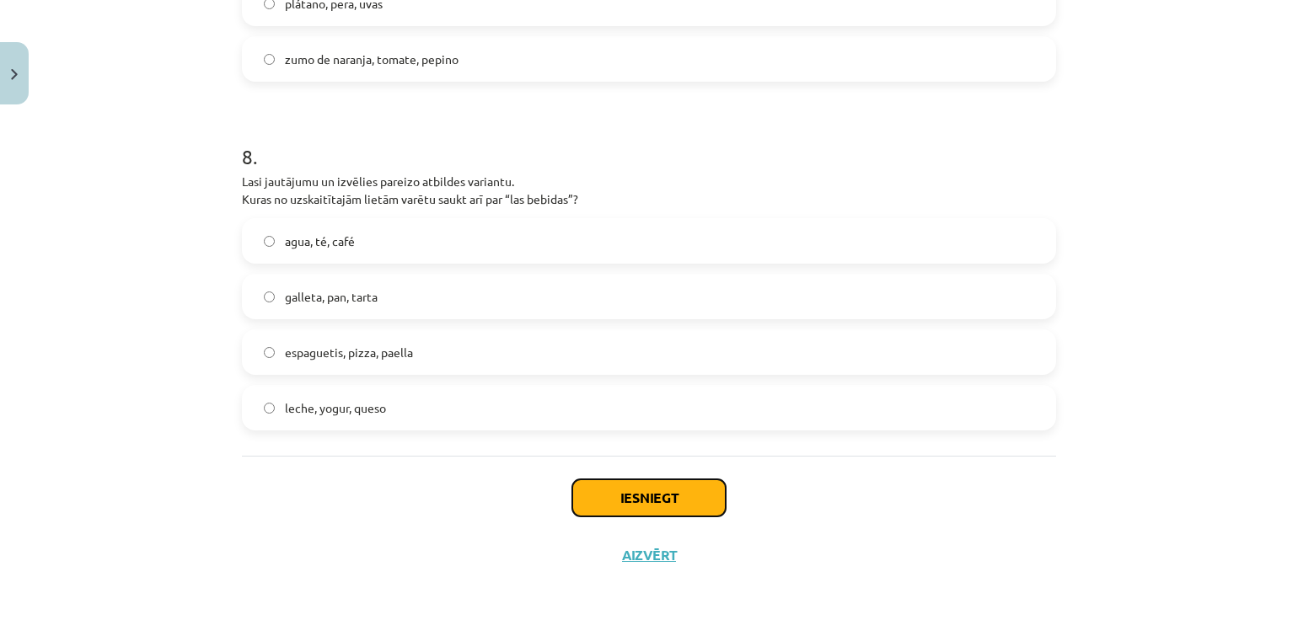
click at [599, 495] on button "Iesniegt" at bounding box center [648, 497] width 153 height 37
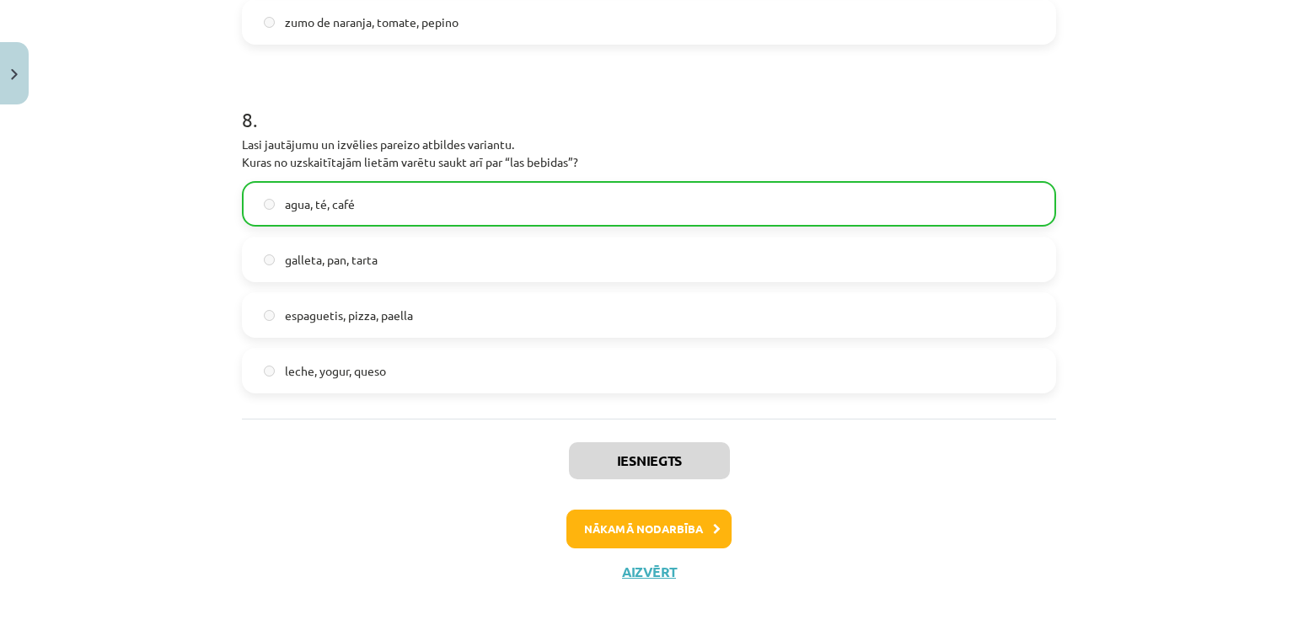
scroll to position [2715, 0]
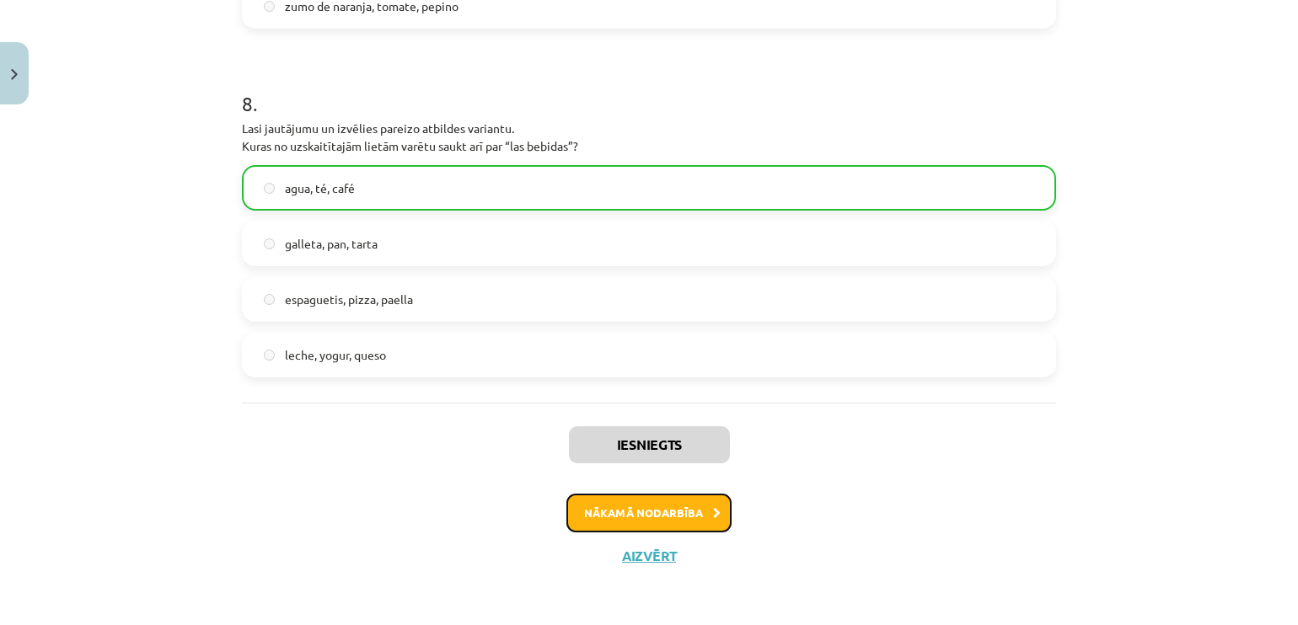
click at [682, 496] on button "Nākamā nodarbība" at bounding box center [648, 513] width 165 height 39
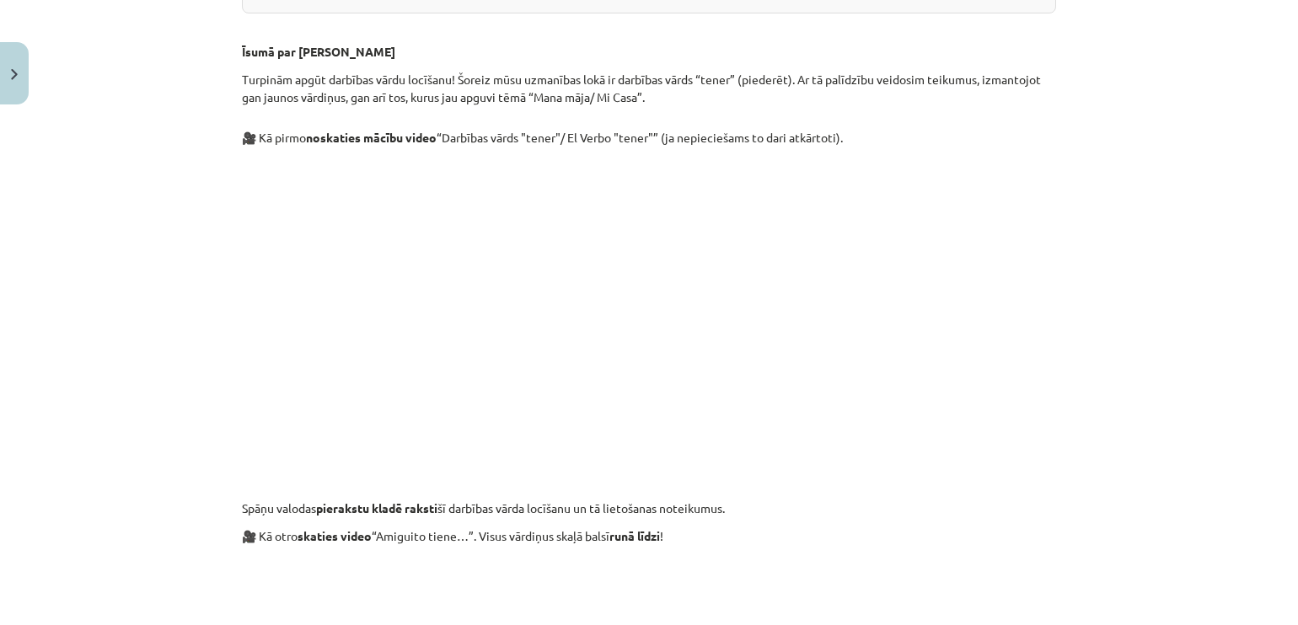
scroll to position [750, 0]
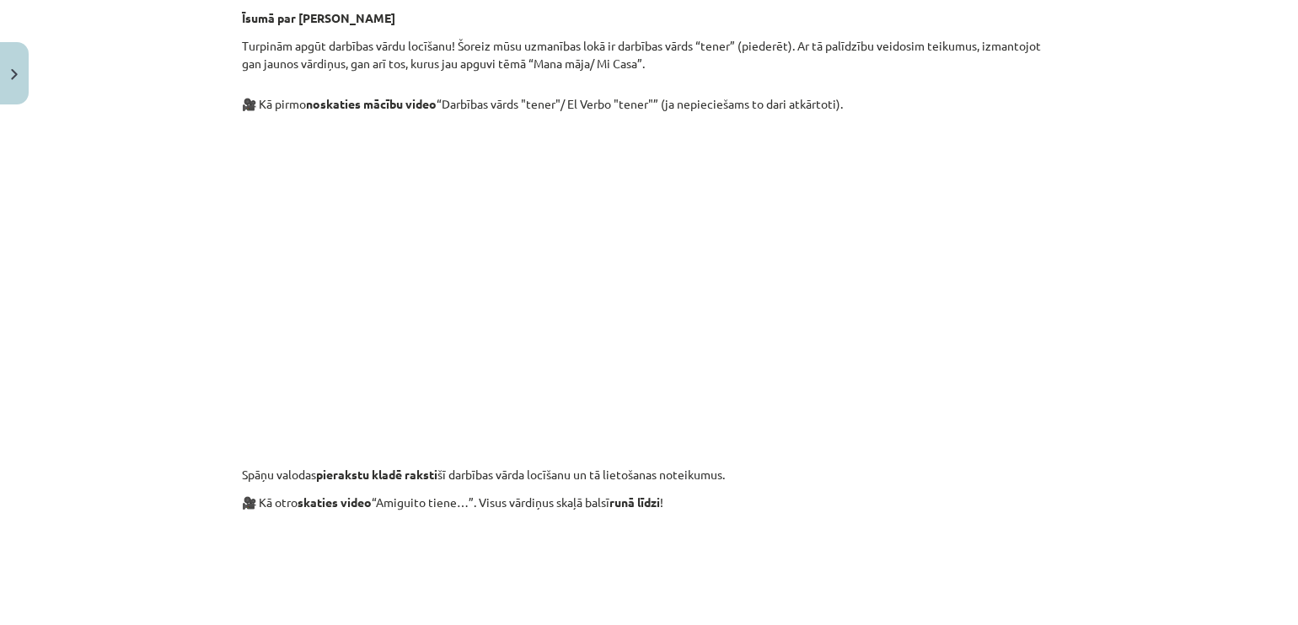
click at [1054, 302] on div "9 XP Saņemsi Grūts 397 pilda Apraksts Uzdevums Palīdzība El Verbo TENER / Darbī…" at bounding box center [649, 413] width 834 height 2103
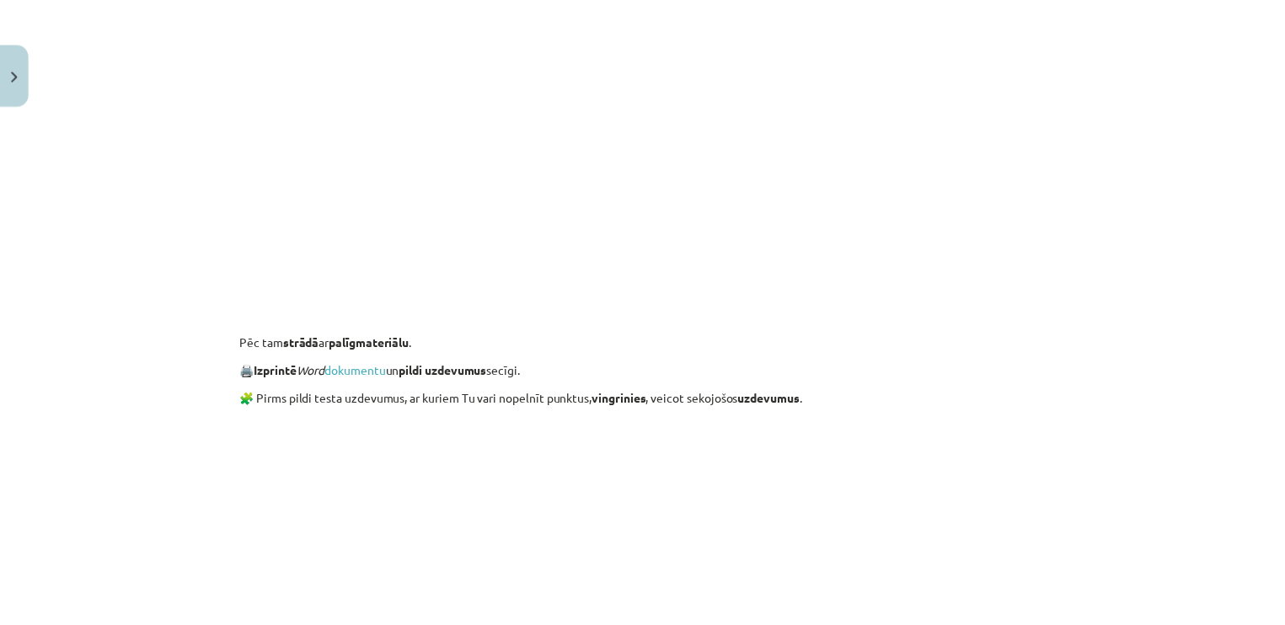
scroll to position [1435, 0]
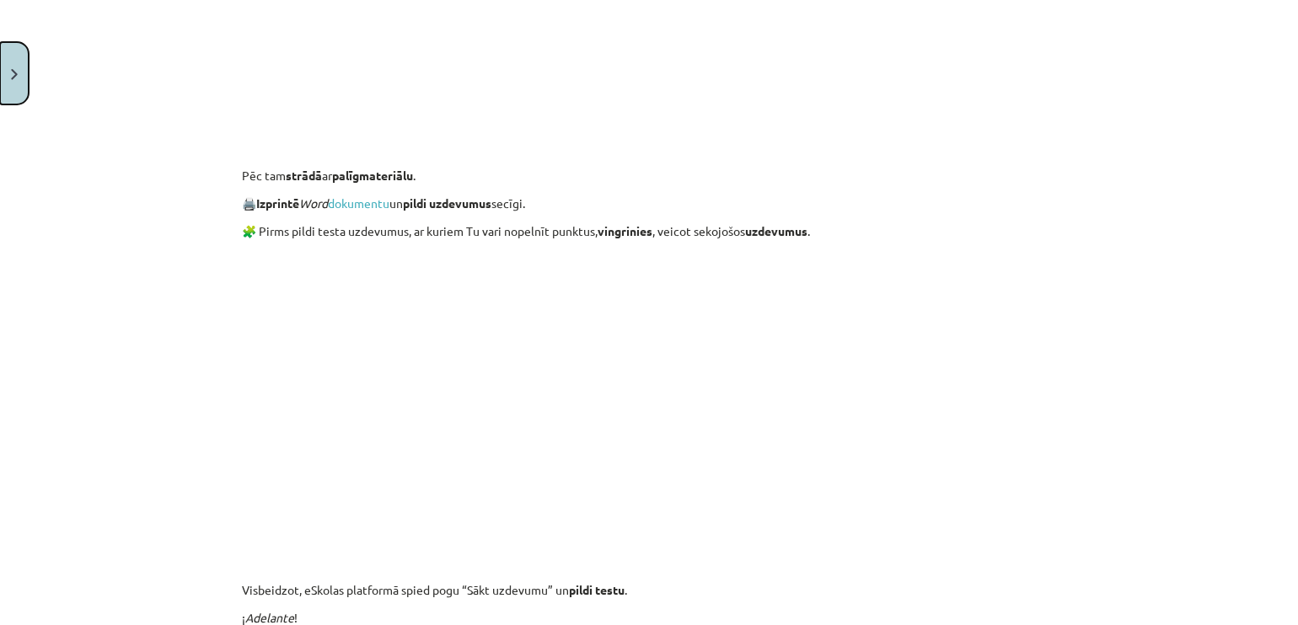
click at [7, 83] on button "Close" at bounding box center [14, 73] width 29 height 62
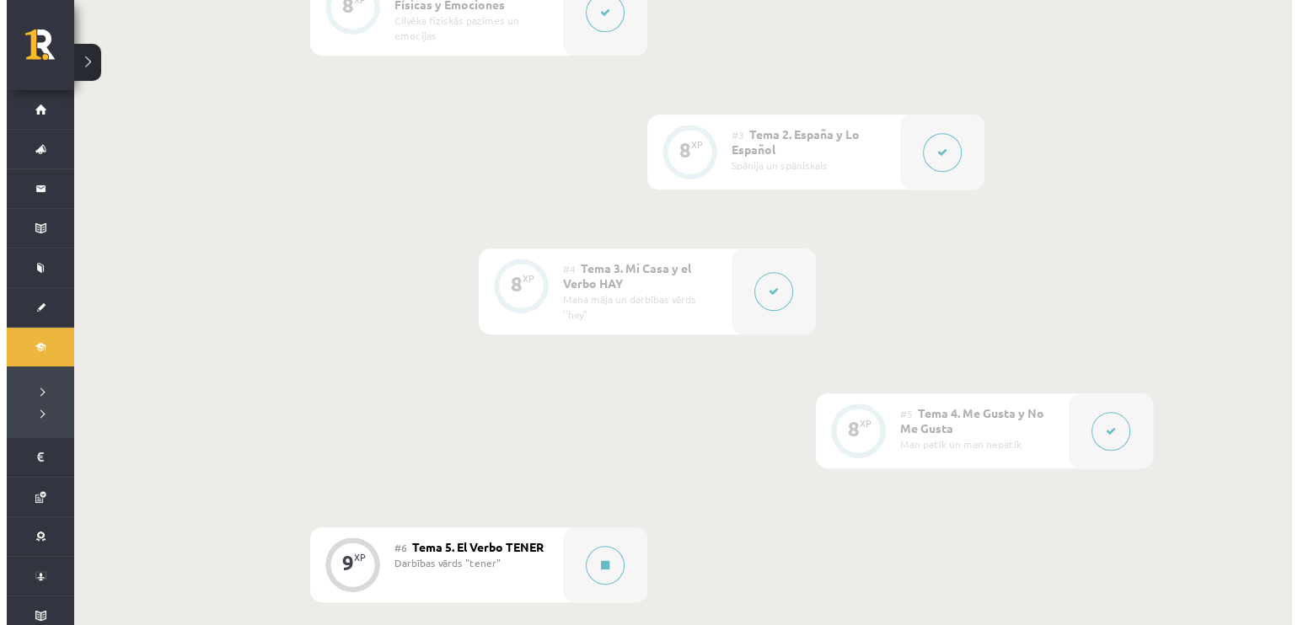
scroll to position [707, 0]
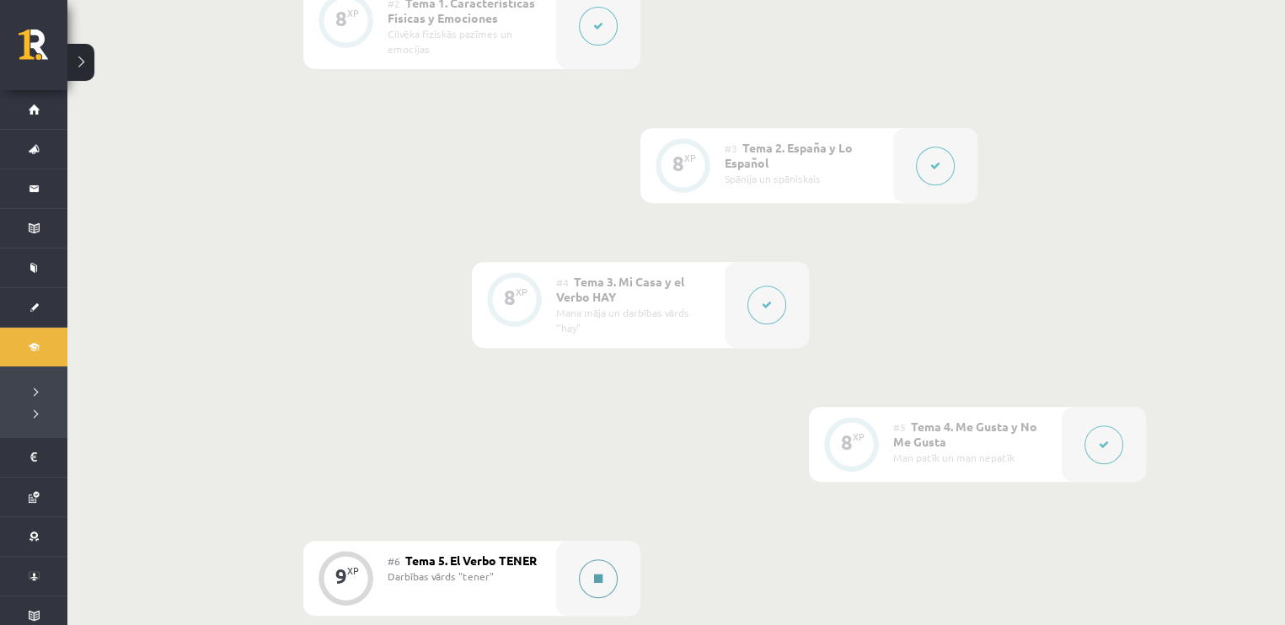
click at [601, 559] on button at bounding box center [598, 578] width 39 height 39
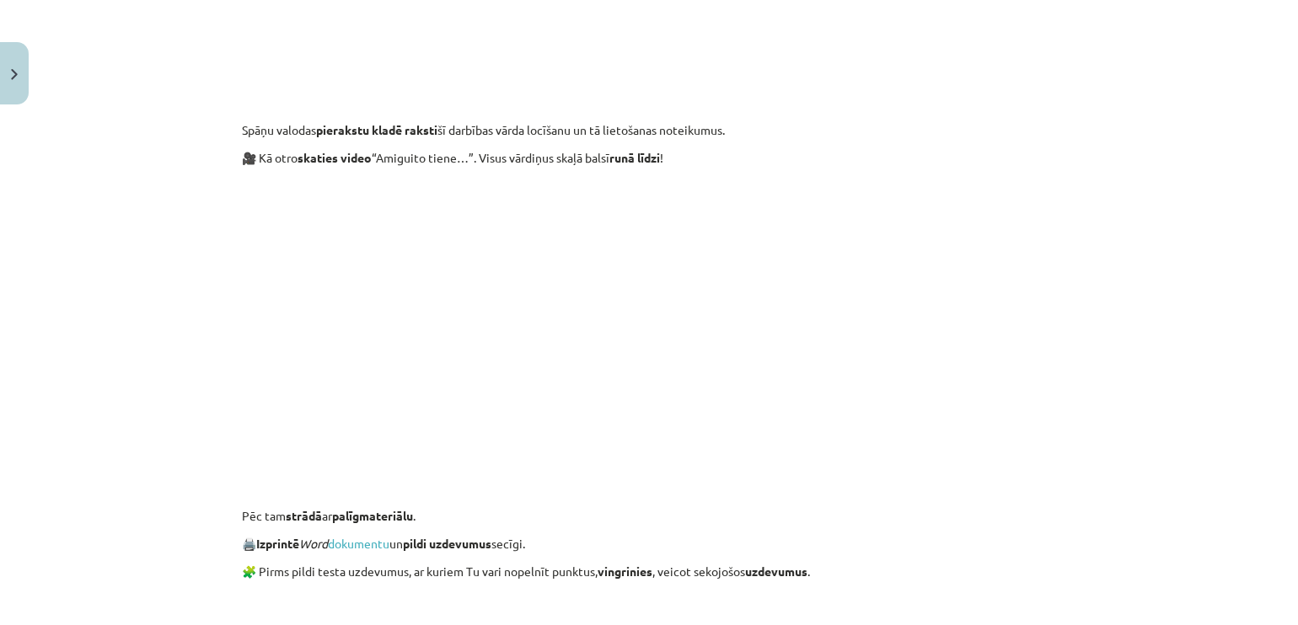
scroll to position [1277, 0]
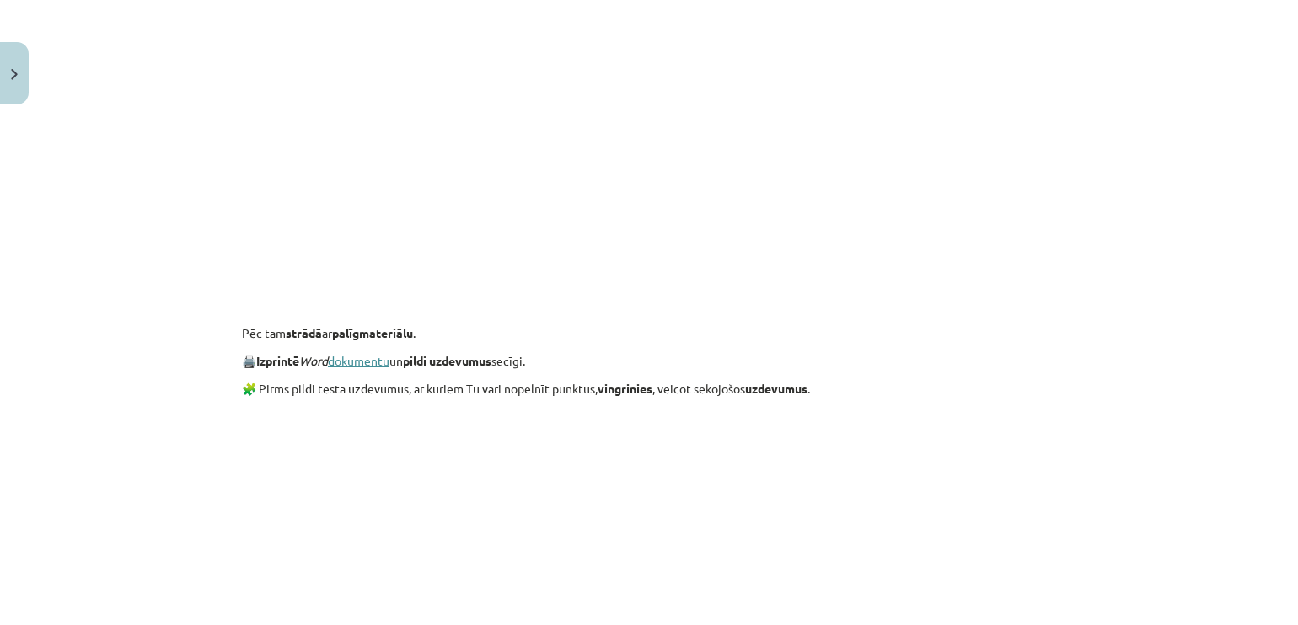
click at [364, 362] on link "dokumentu" at bounding box center [359, 360] width 62 height 15
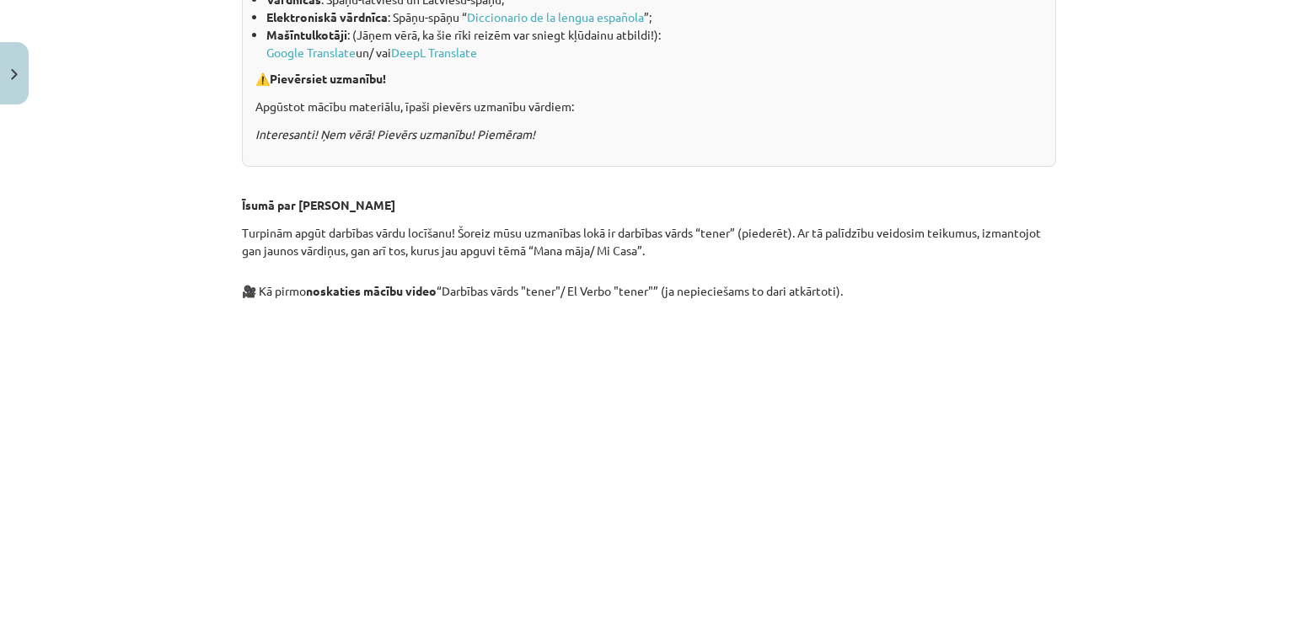
scroll to position [1110, 0]
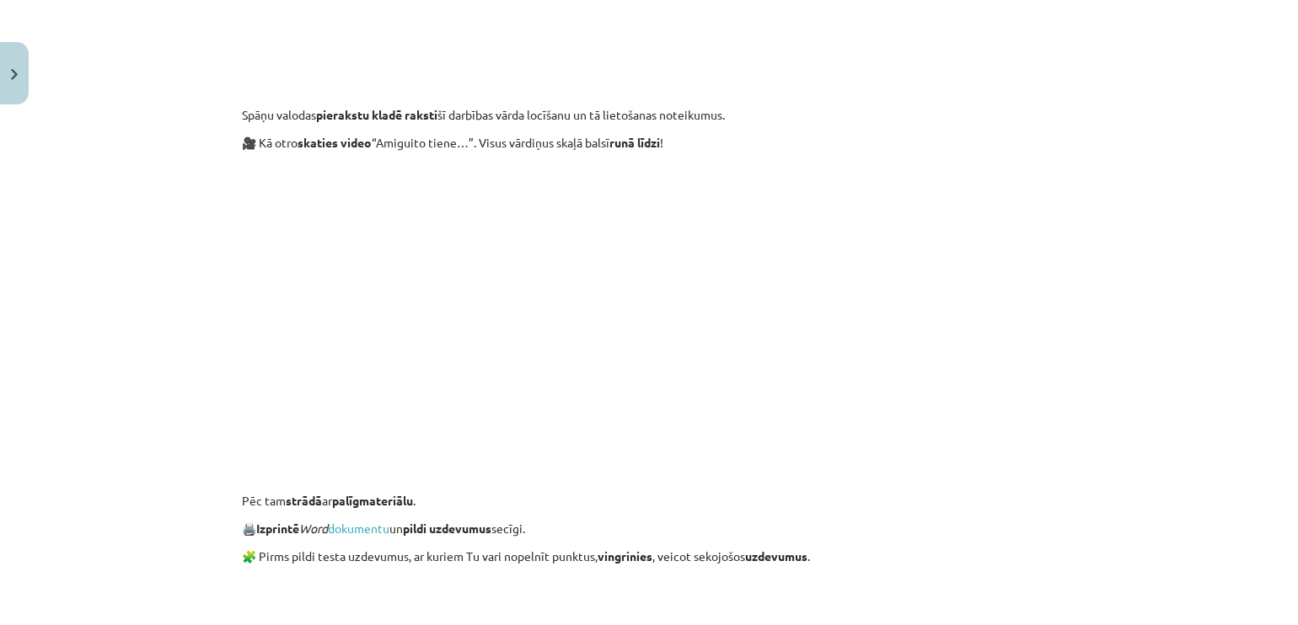
drag, startPoint x: 1282, startPoint y: 476, endPoint x: 1287, endPoint y: 552, distance: 76.0
click at [1284, 552] on div "Mācību tēma: Spāņu valodas b1 - 10. klases 2. ieskaites mācību materiāls #6 Tem…" at bounding box center [649, 312] width 1298 height 625
click at [1149, 425] on div "Mācību tēma: Spāņu valodas b1 - 10. klases 2. ieskaites mācību materiāls #6 Tem…" at bounding box center [649, 312] width 1298 height 625
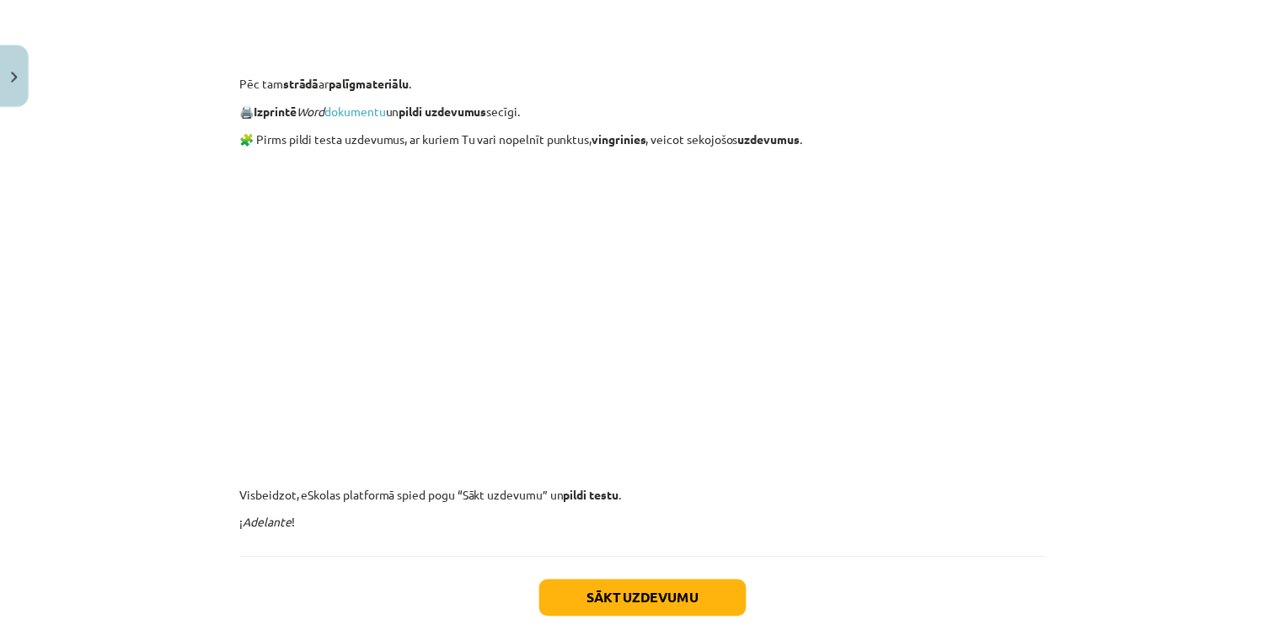
scroll to position [1527, 0]
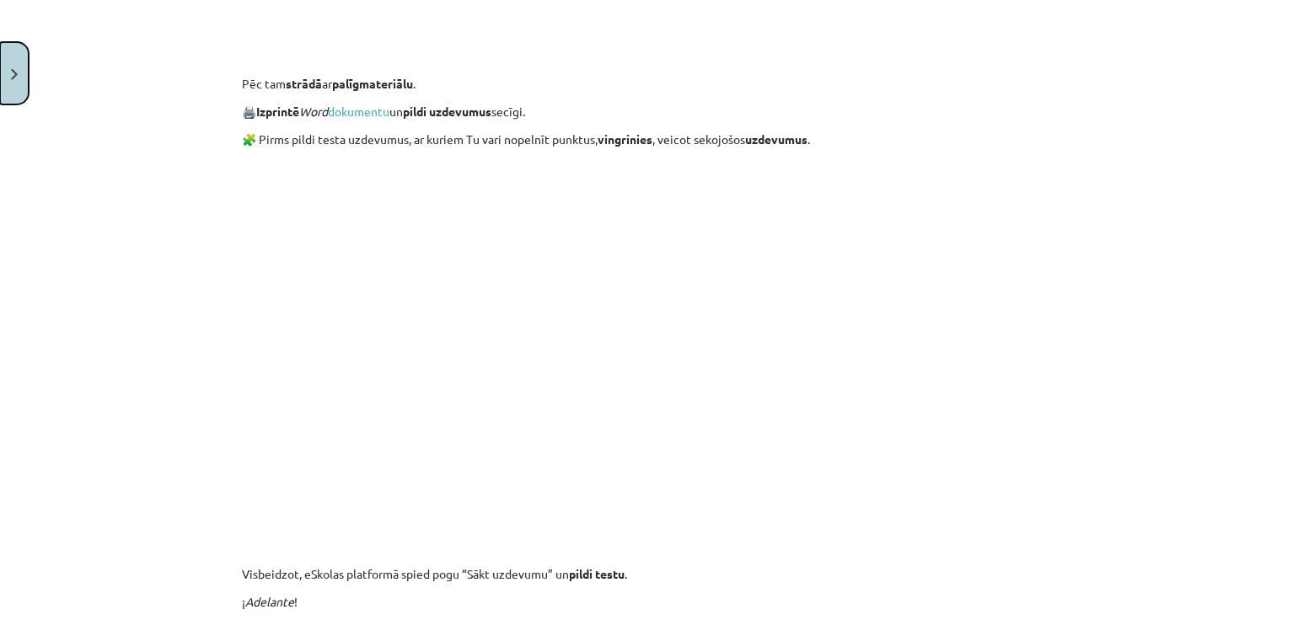
click at [9, 84] on button "Close" at bounding box center [14, 73] width 29 height 62
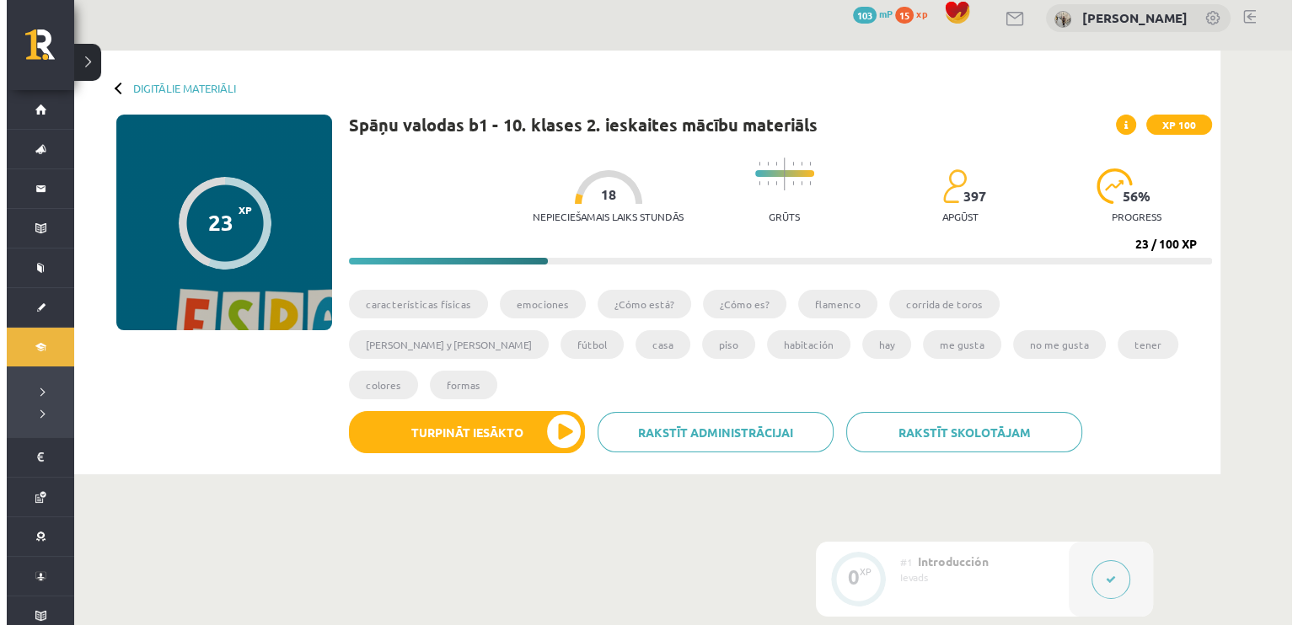
scroll to position [0, 0]
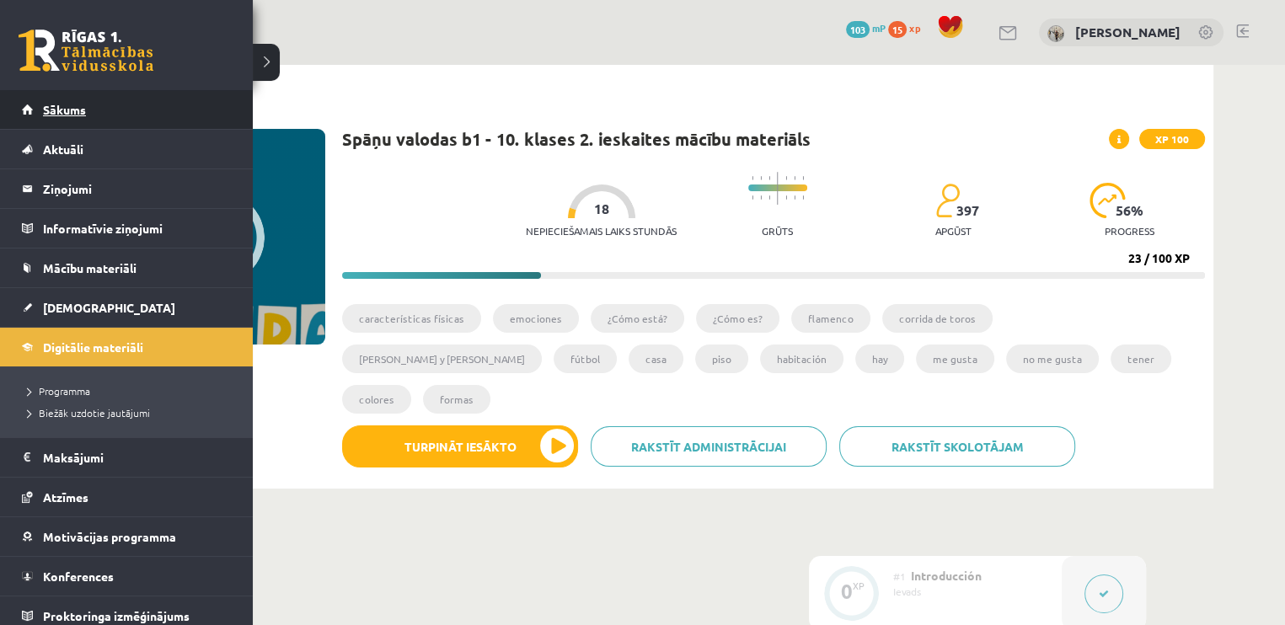
click at [48, 101] on link "Sākums" at bounding box center [127, 109] width 210 height 39
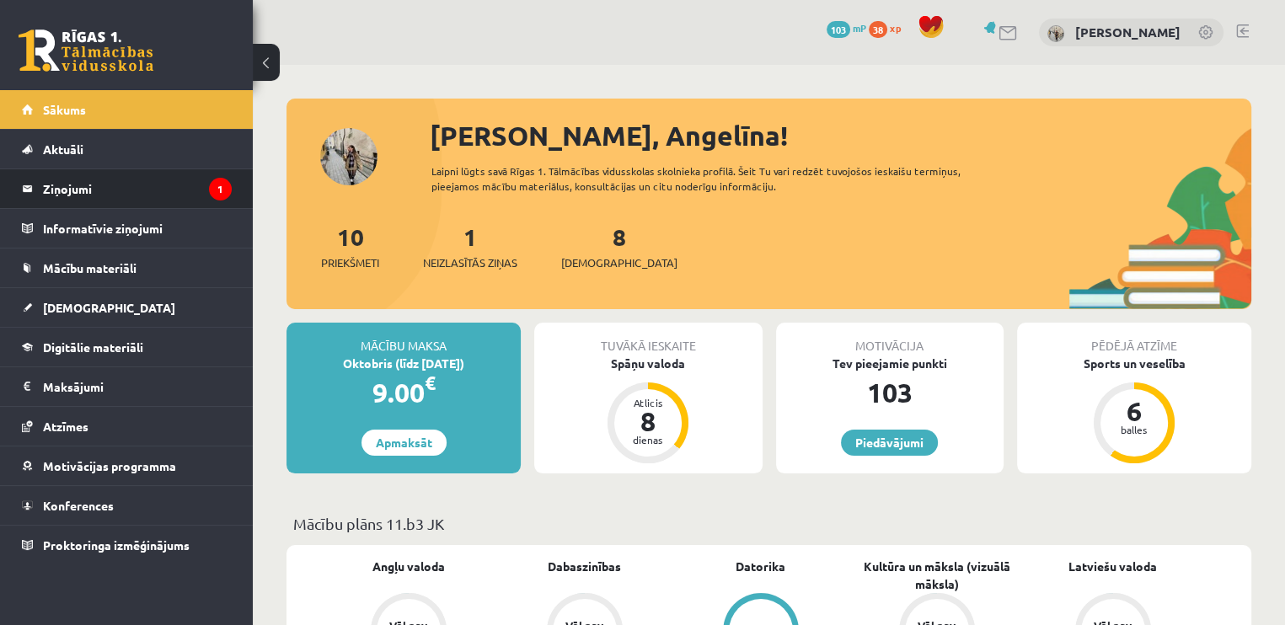
click at [241, 179] on li "Ziņojumi 1" at bounding box center [126, 189] width 253 height 40
click at [190, 179] on legend "Ziņojumi 1" at bounding box center [137, 188] width 189 height 39
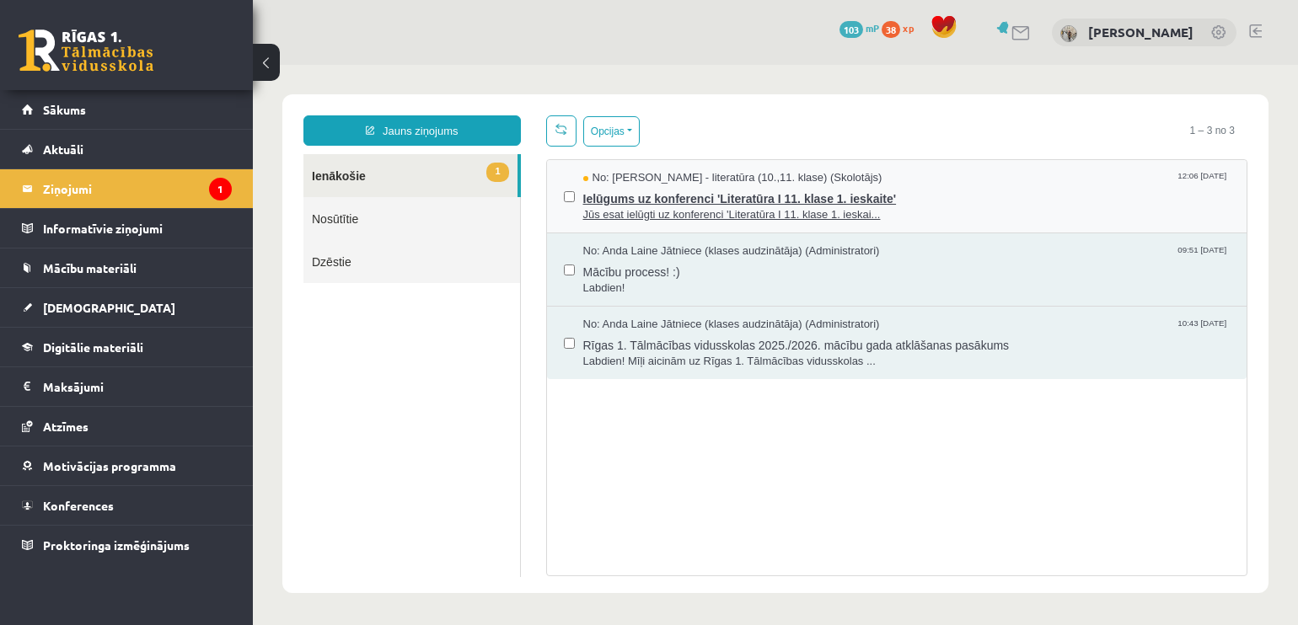
click at [721, 181] on span "No: Samanta Balode - literatūra (10.,11. klase) (Skolotājs)" at bounding box center [732, 178] width 299 height 16
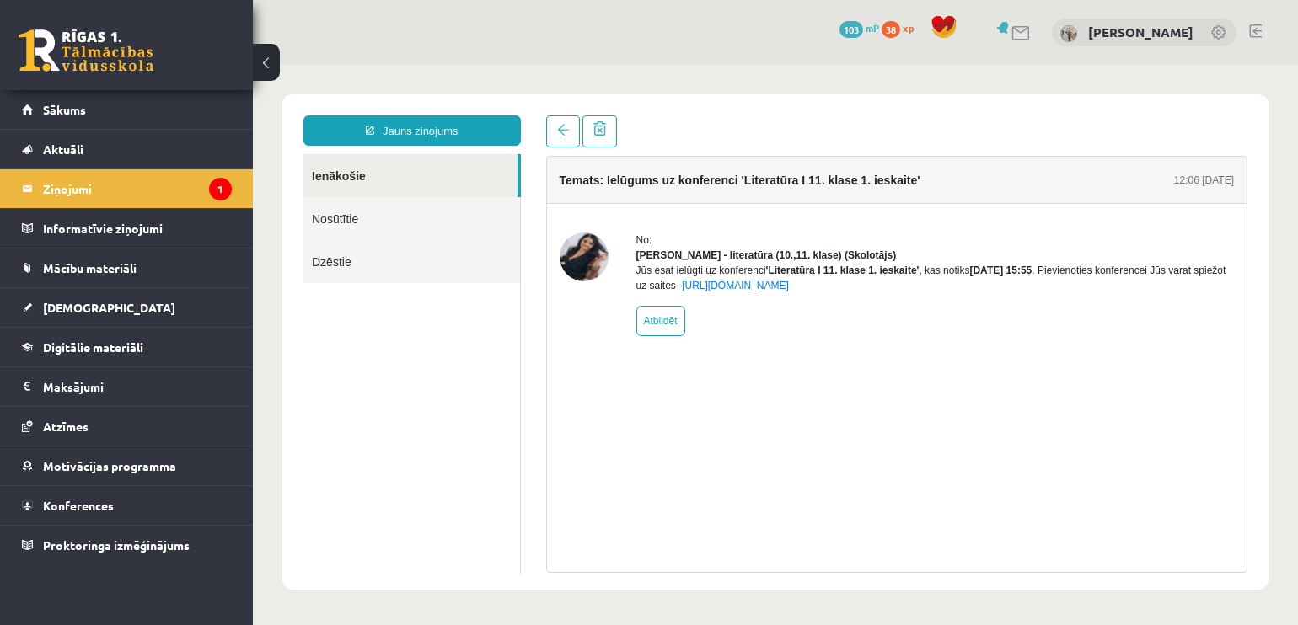
click at [592, 253] on img at bounding box center [583, 257] width 49 height 49
click at [182, 125] on link "Sākums" at bounding box center [127, 109] width 210 height 39
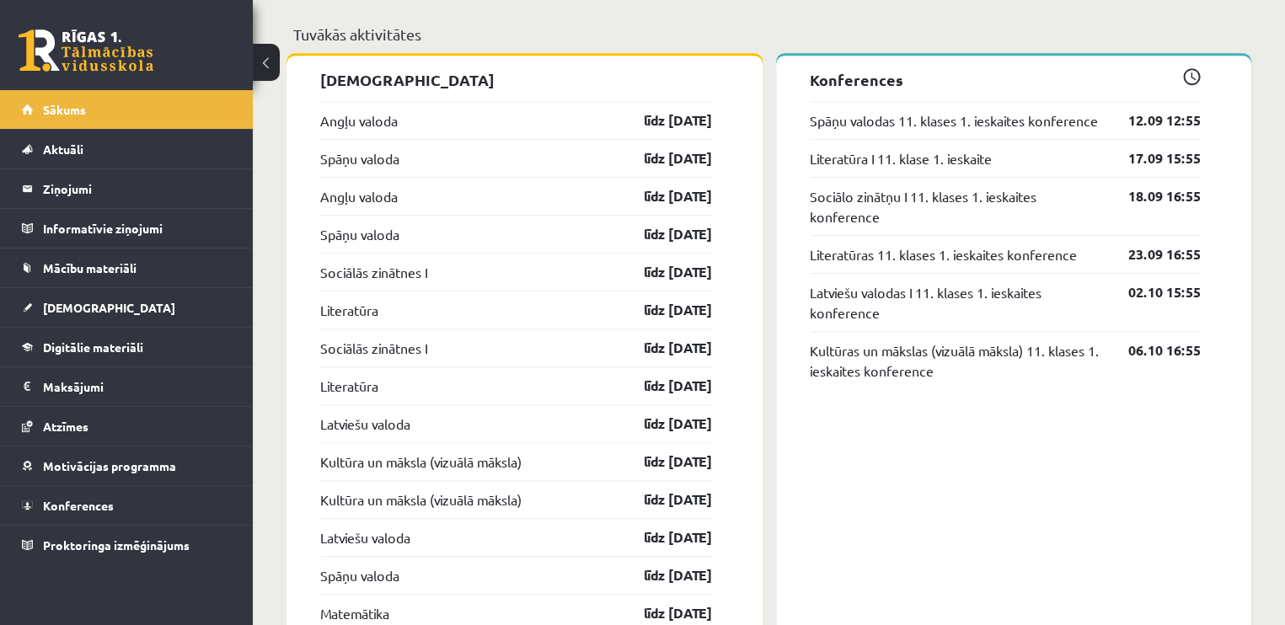
scroll to position [1348, 0]
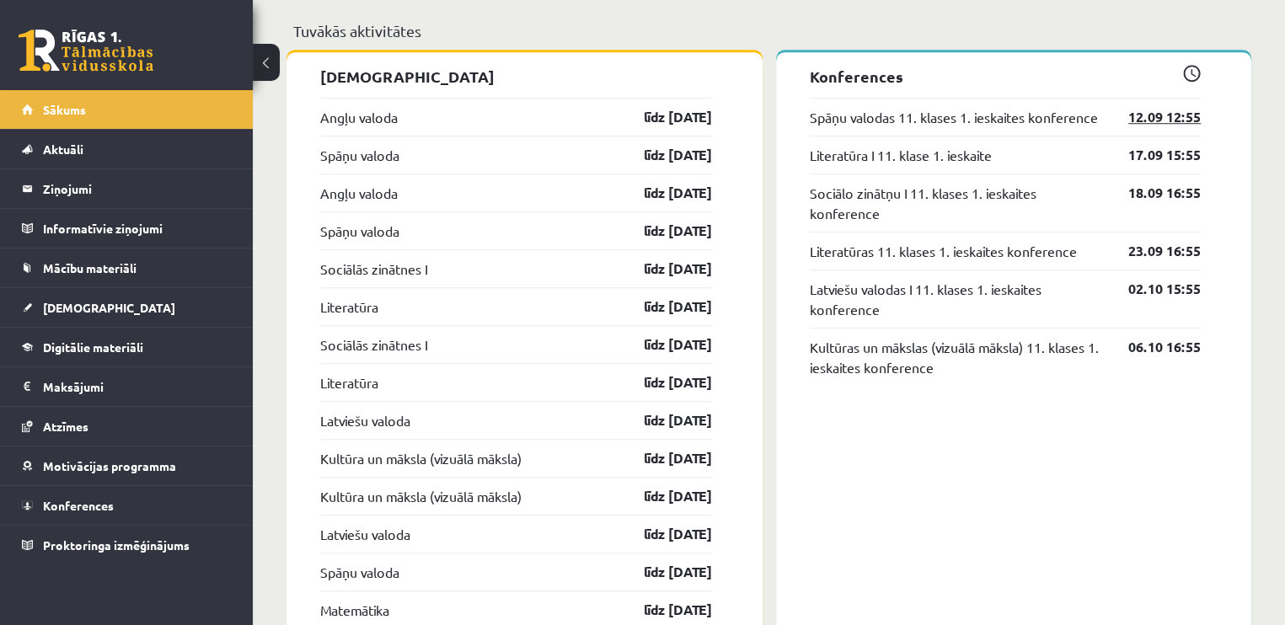
click at [1158, 112] on link "12.09 12:55" at bounding box center [1152, 117] width 98 height 20
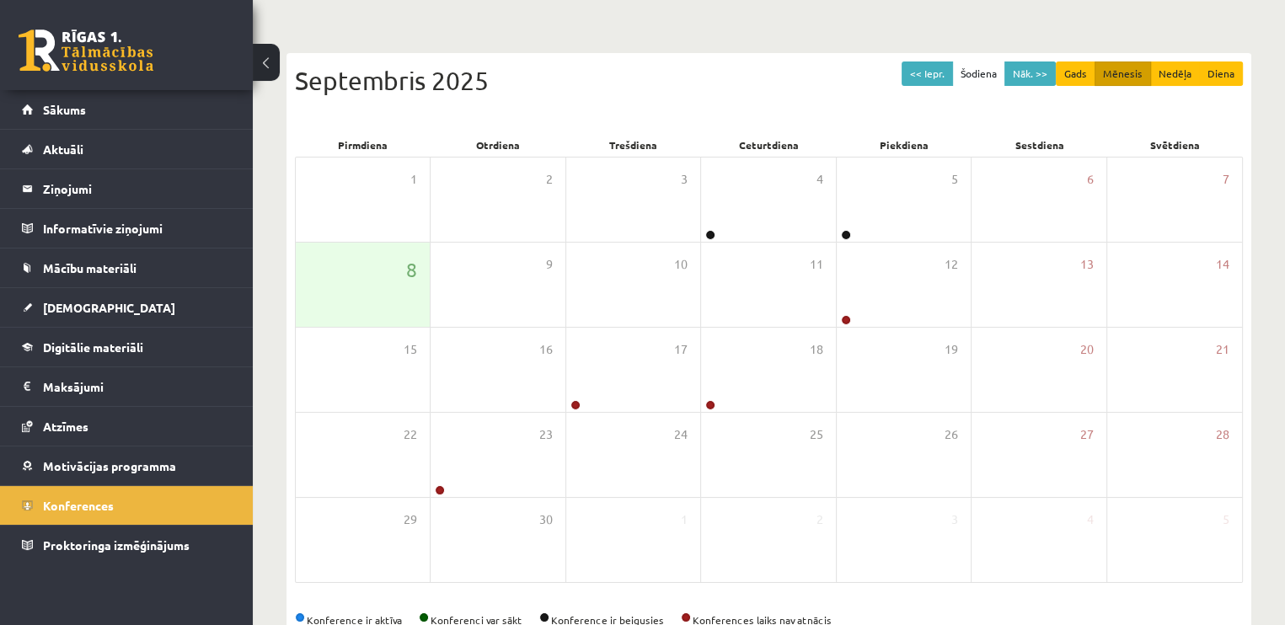
scroll to position [151, 0]
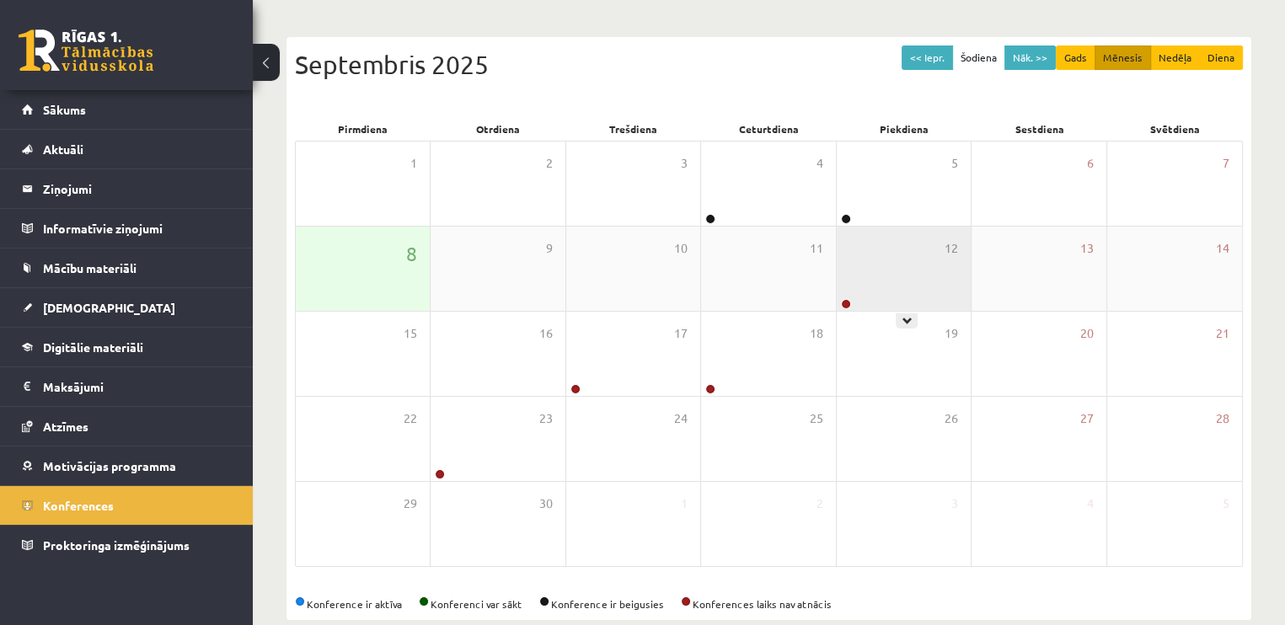
click at [936, 265] on div "12" at bounding box center [904, 269] width 134 height 84
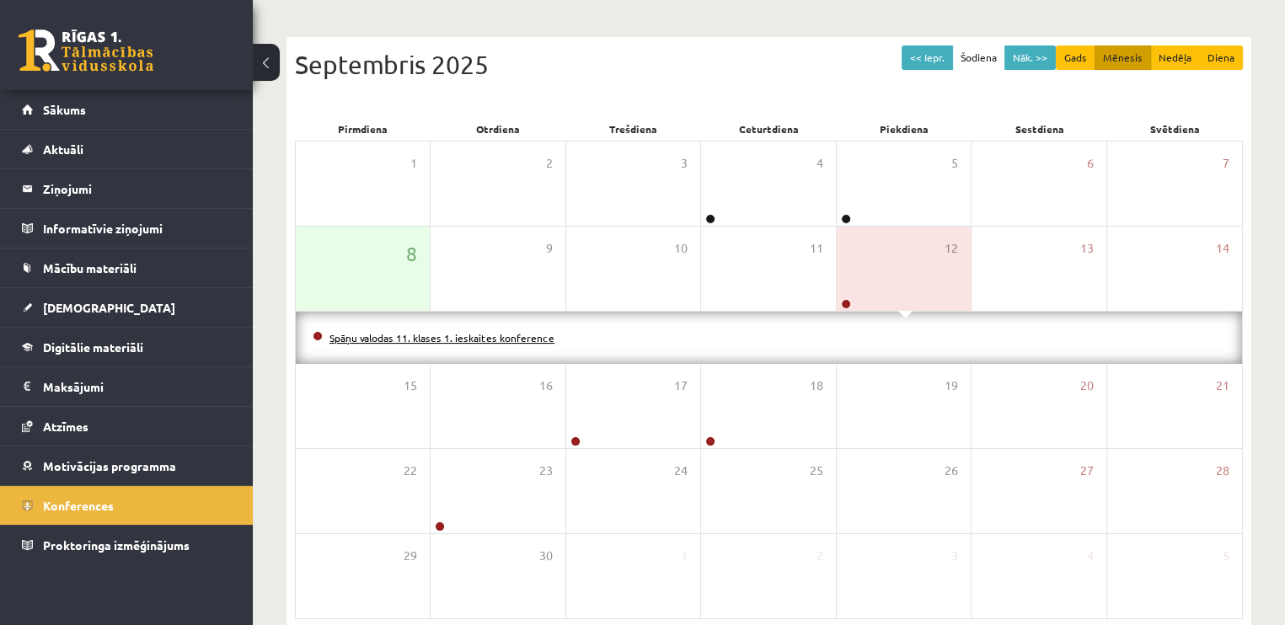
click at [510, 336] on link "Spāņu valodas 11. klases 1. ieskaites konference" at bounding box center [441, 337] width 225 height 13
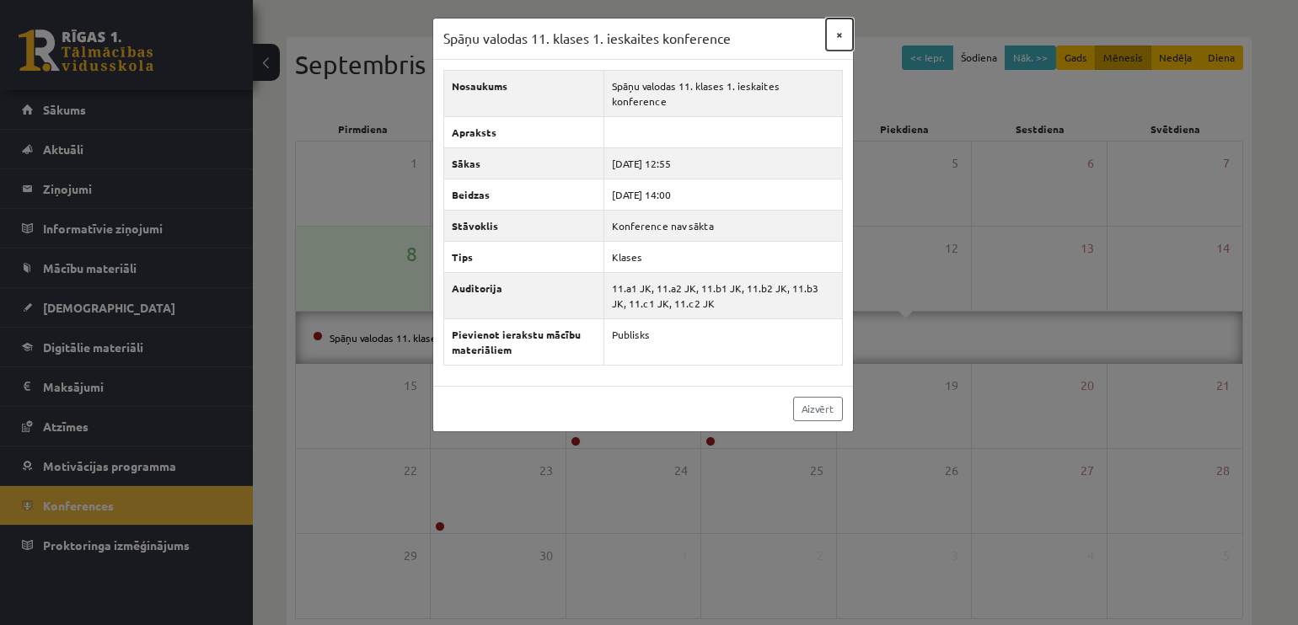
click at [840, 40] on button "×" at bounding box center [839, 35] width 27 height 32
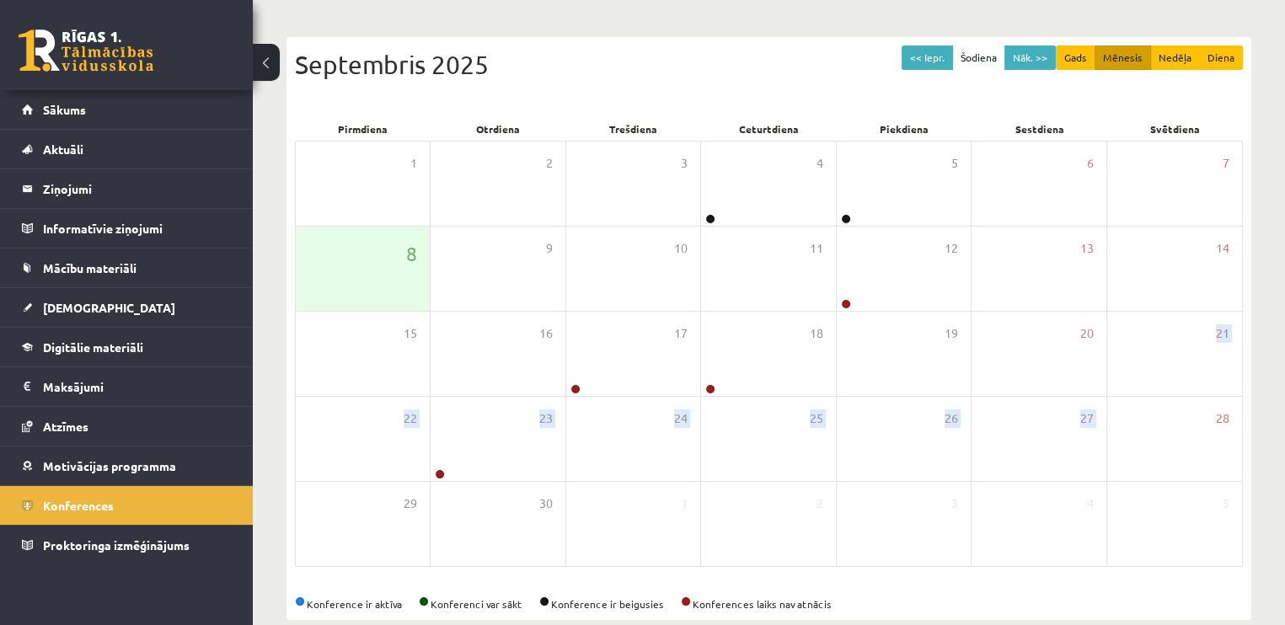
drag, startPoint x: 1281, startPoint y: 334, endPoint x: 1286, endPoint y: 441, distance: 107.1
click at [1284, 441] on html "0 Dāvanas 103 mP 38 xp Angelīna Vitkovska Sākums Aktuāli Kā mācīties eSKOLĀ Kon…" at bounding box center [642, 161] width 1285 height 625
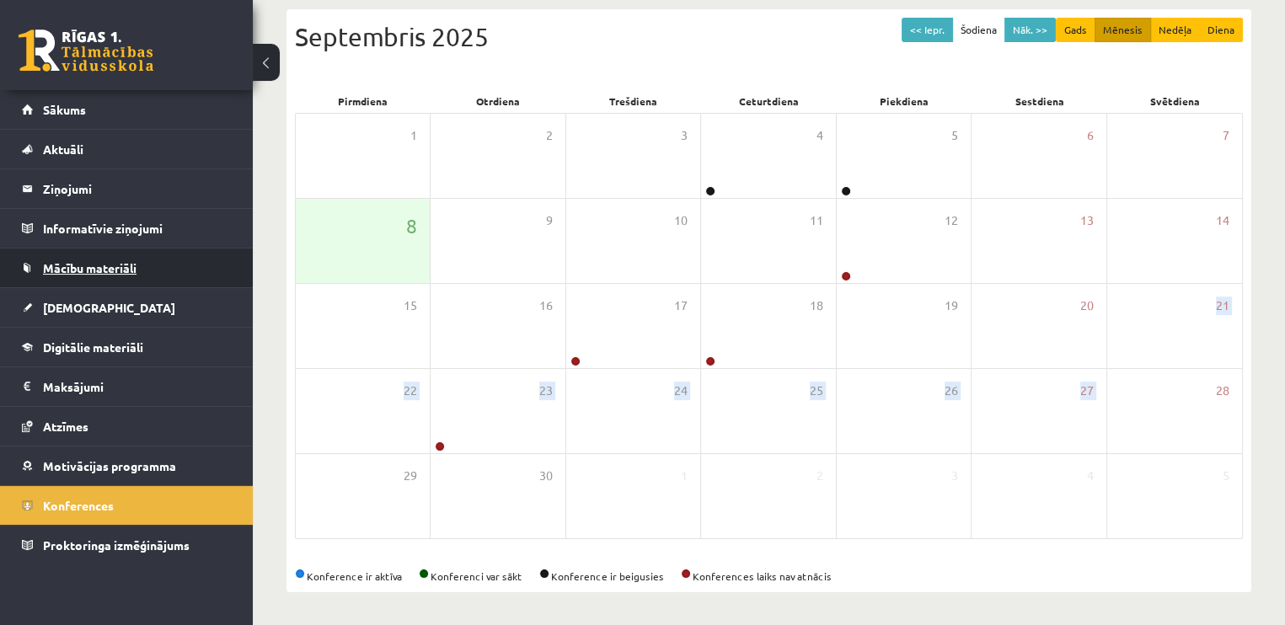
click at [148, 264] on link "Mācību materiāli" at bounding box center [127, 268] width 210 height 39
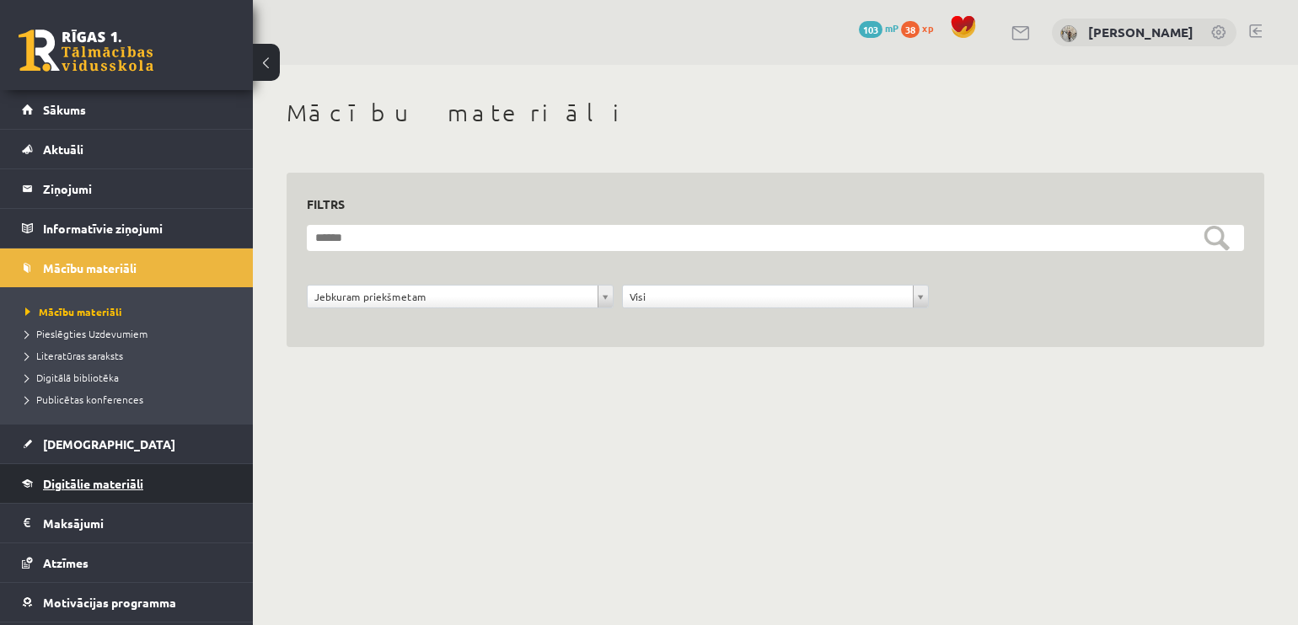
click at [110, 466] on link "Digitālie materiāli" at bounding box center [127, 483] width 210 height 39
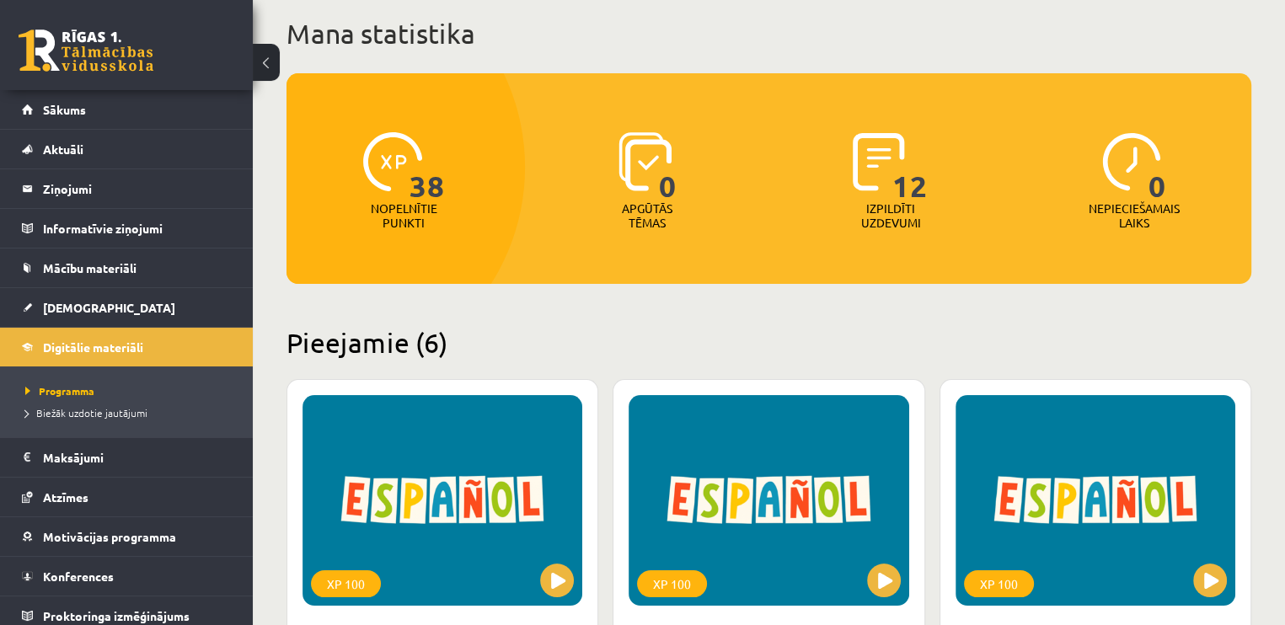
scroll to position [56, 0]
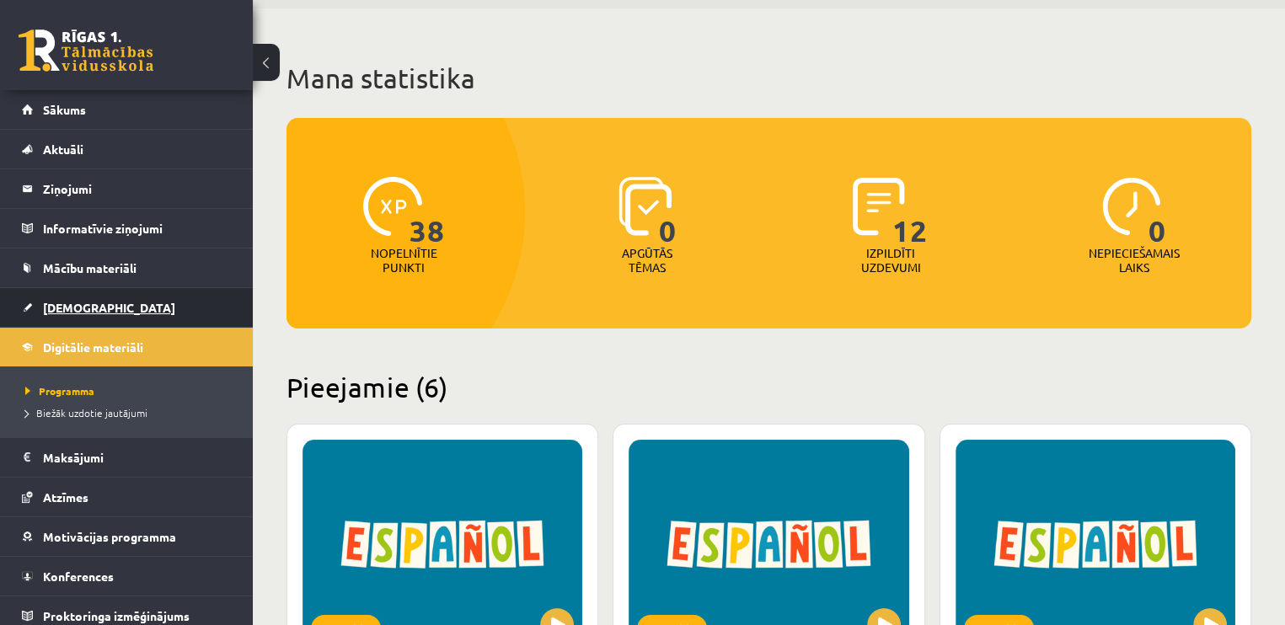
click at [120, 295] on link "[DEMOGRAPHIC_DATA]" at bounding box center [127, 307] width 210 height 39
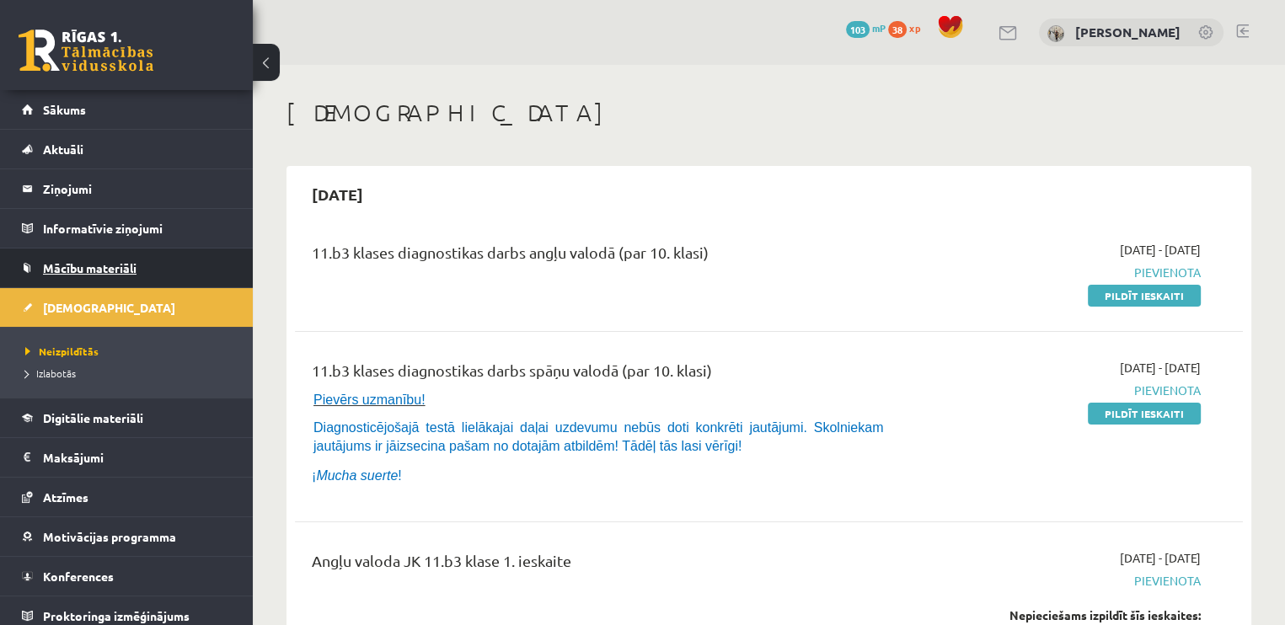
click at [128, 263] on span "Mācību materiāli" at bounding box center [90, 267] width 94 height 15
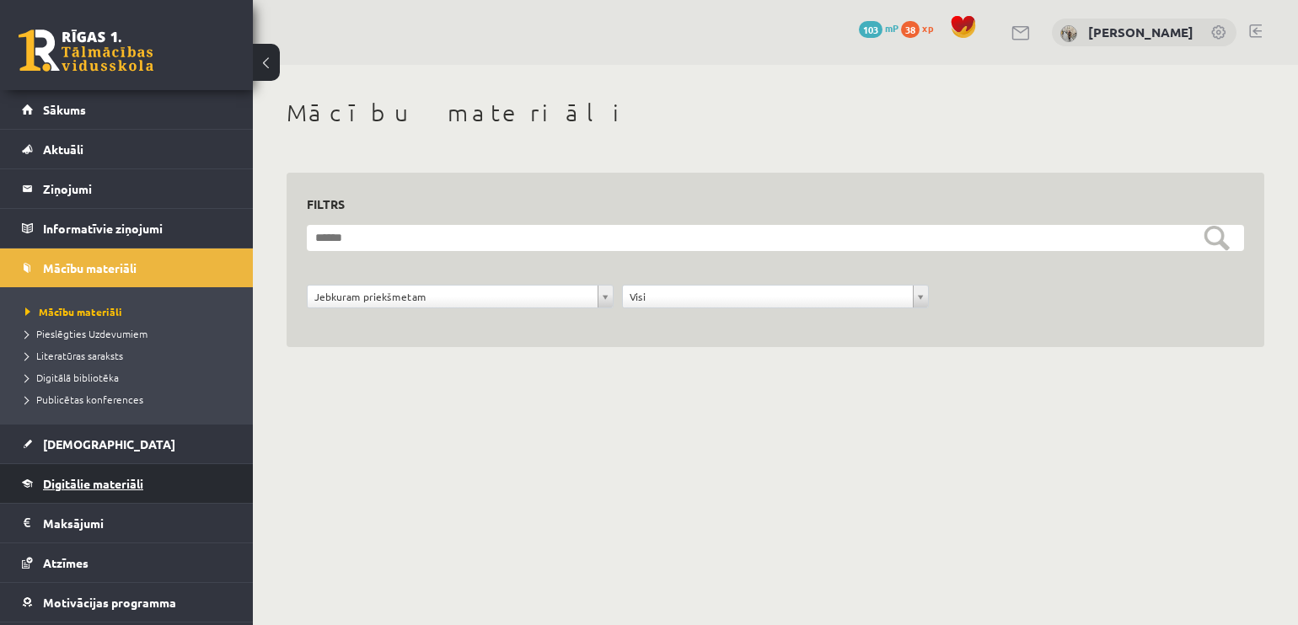
click at [137, 472] on link "Digitālie materiāli" at bounding box center [127, 483] width 210 height 39
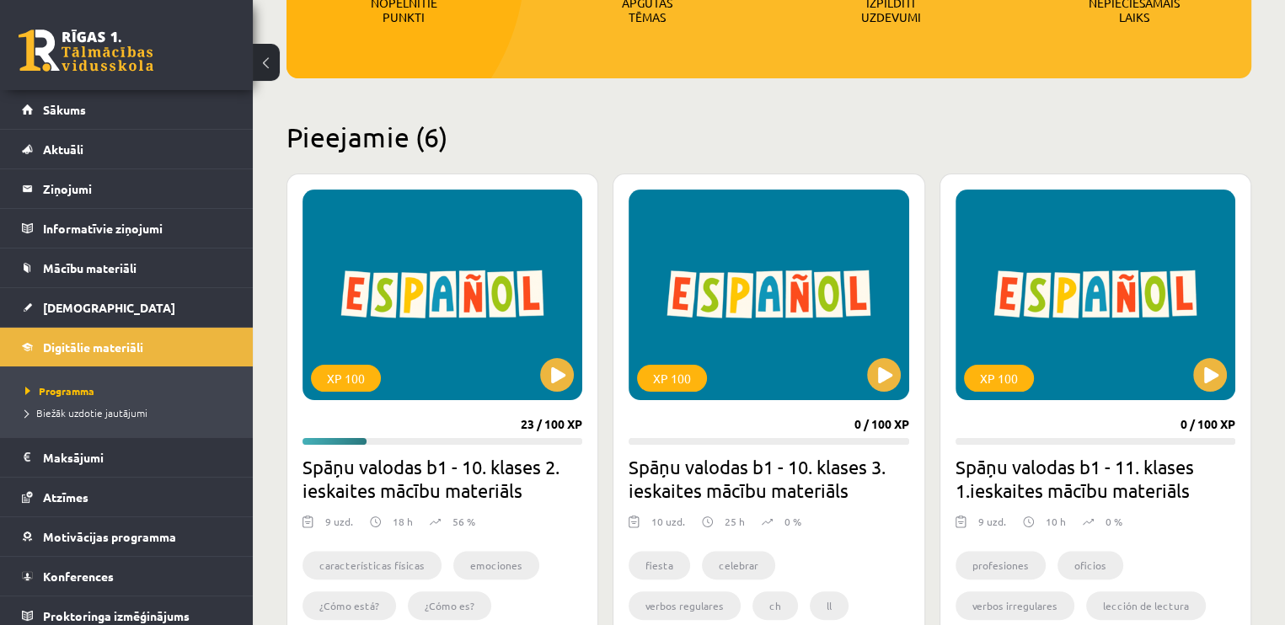
scroll to position [354, 0]
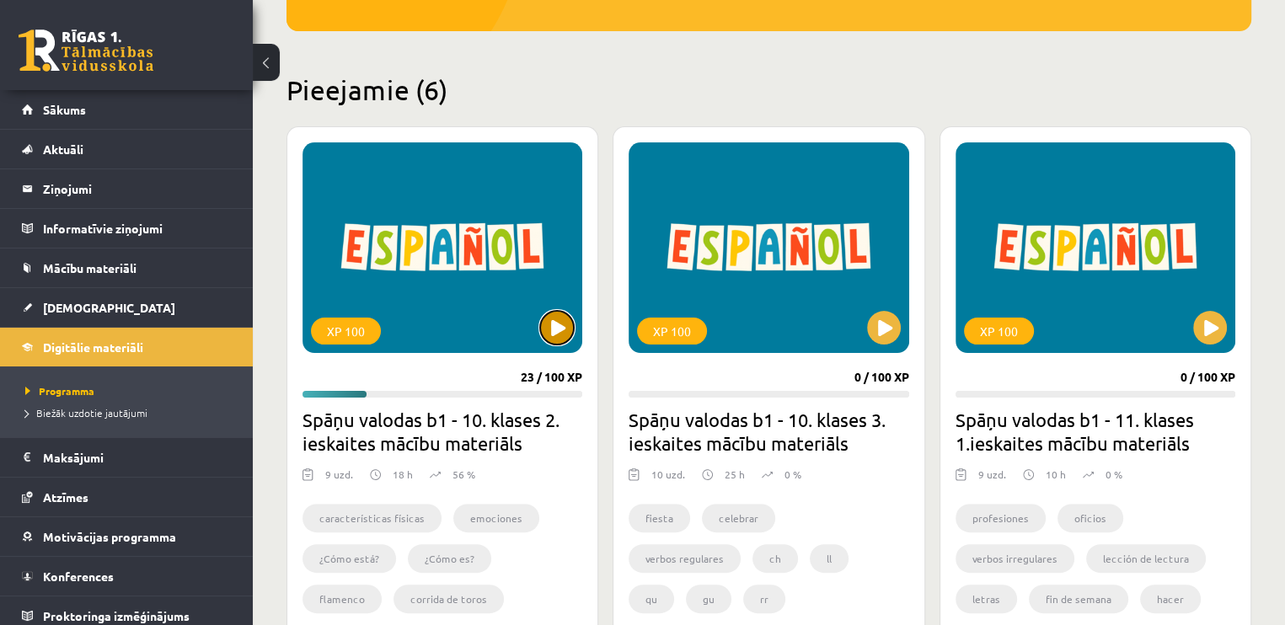
click at [567, 324] on button at bounding box center [557, 328] width 34 height 34
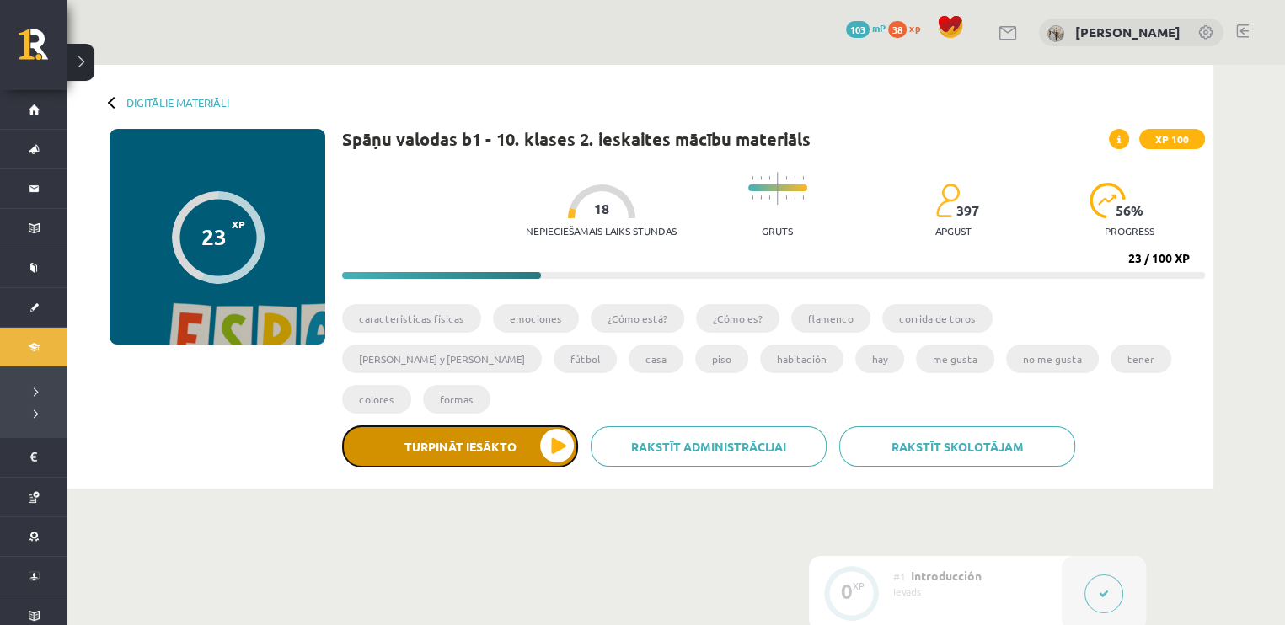
click at [556, 426] on button "Turpināt iesākto" at bounding box center [460, 447] width 236 height 42
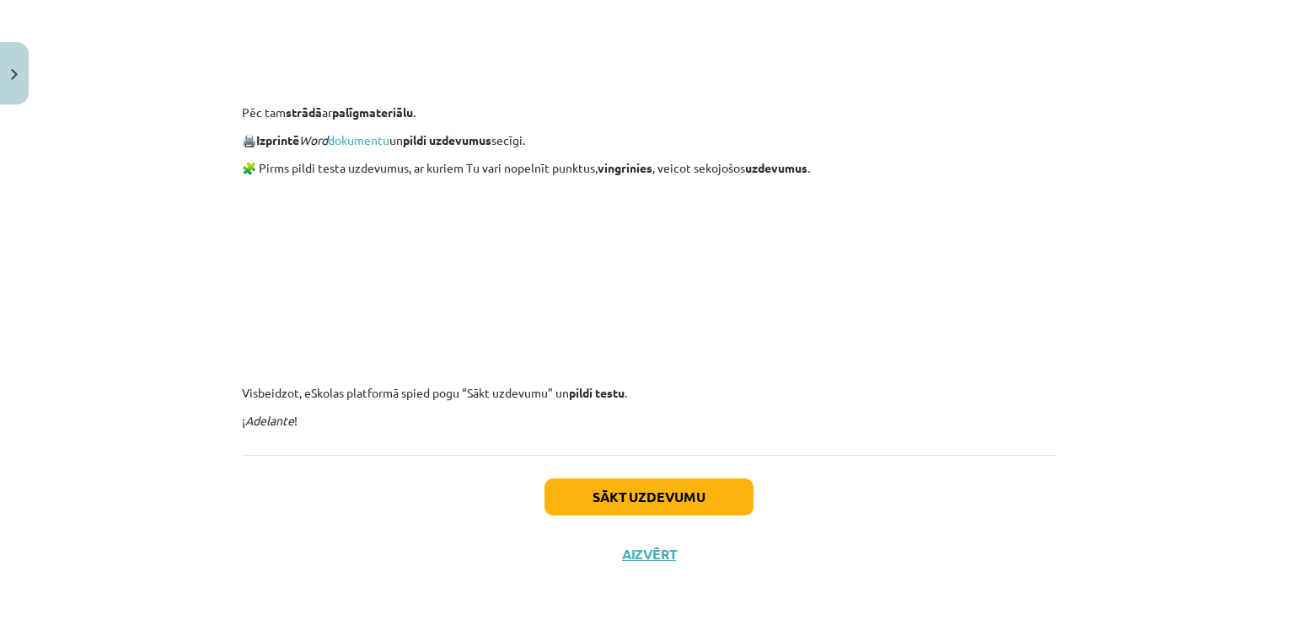
scroll to position [1498, 0]
click at [649, 493] on button "Sākt uzdevumu" at bounding box center [648, 497] width 209 height 37
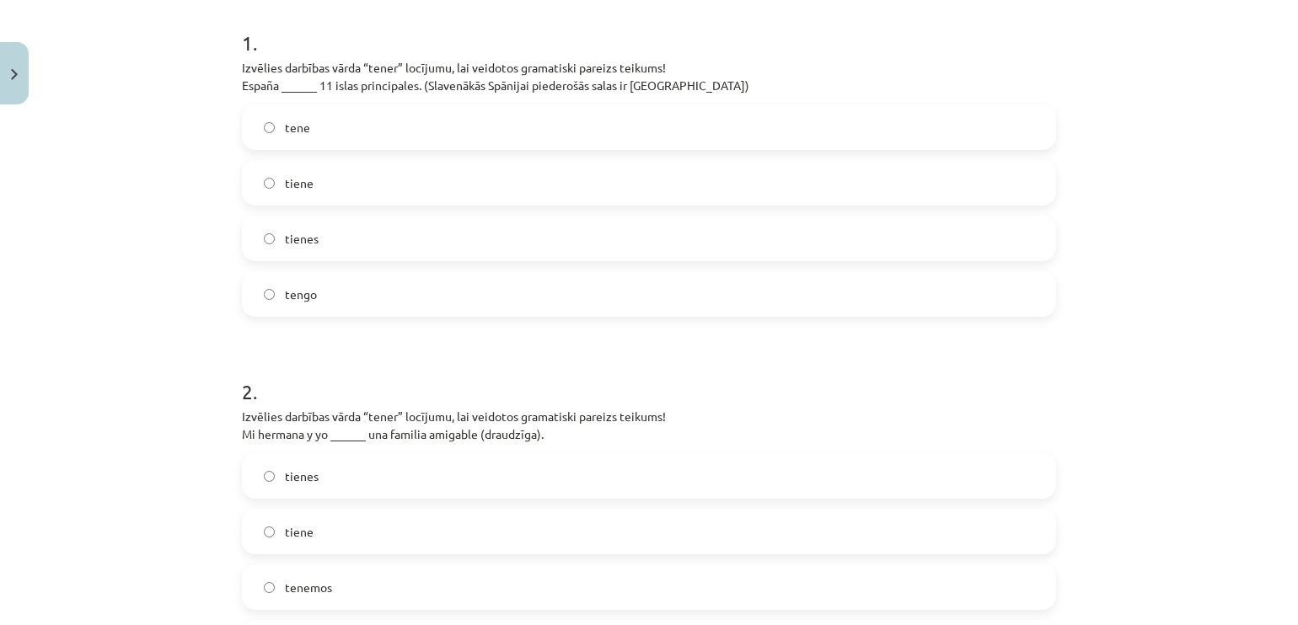
scroll to position [321, 0]
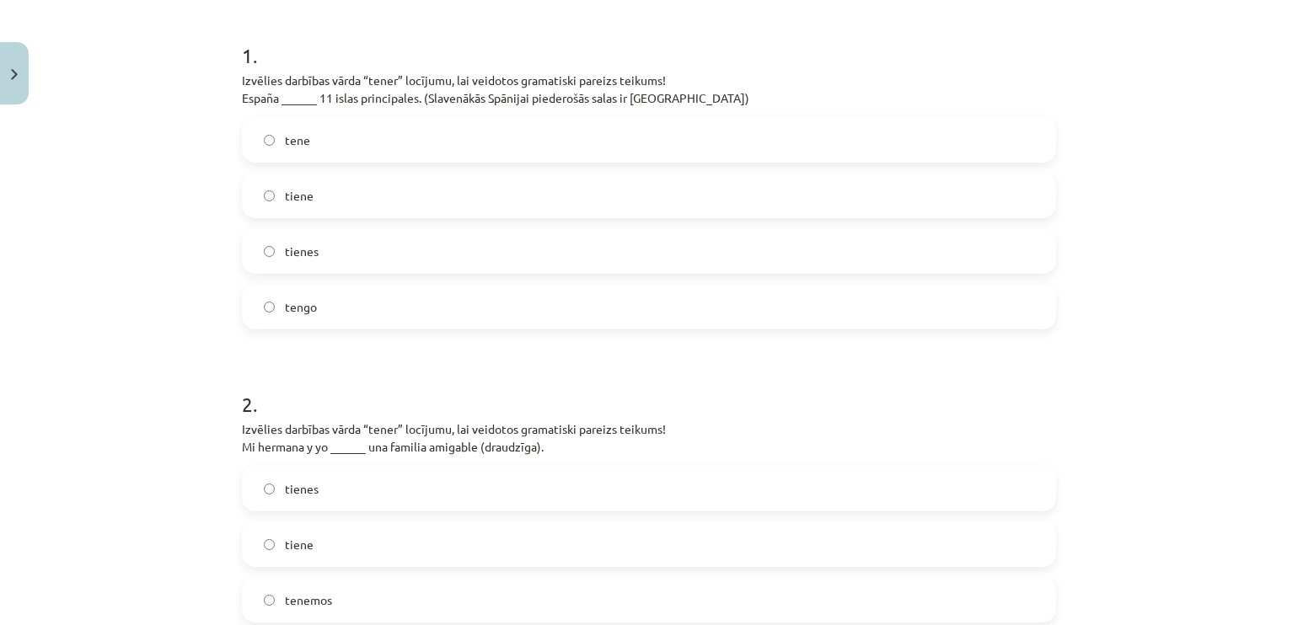
click at [485, 250] on label "tienes" at bounding box center [649, 251] width 811 height 42
click at [494, 201] on label "tiene" at bounding box center [649, 195] width 811 height 42
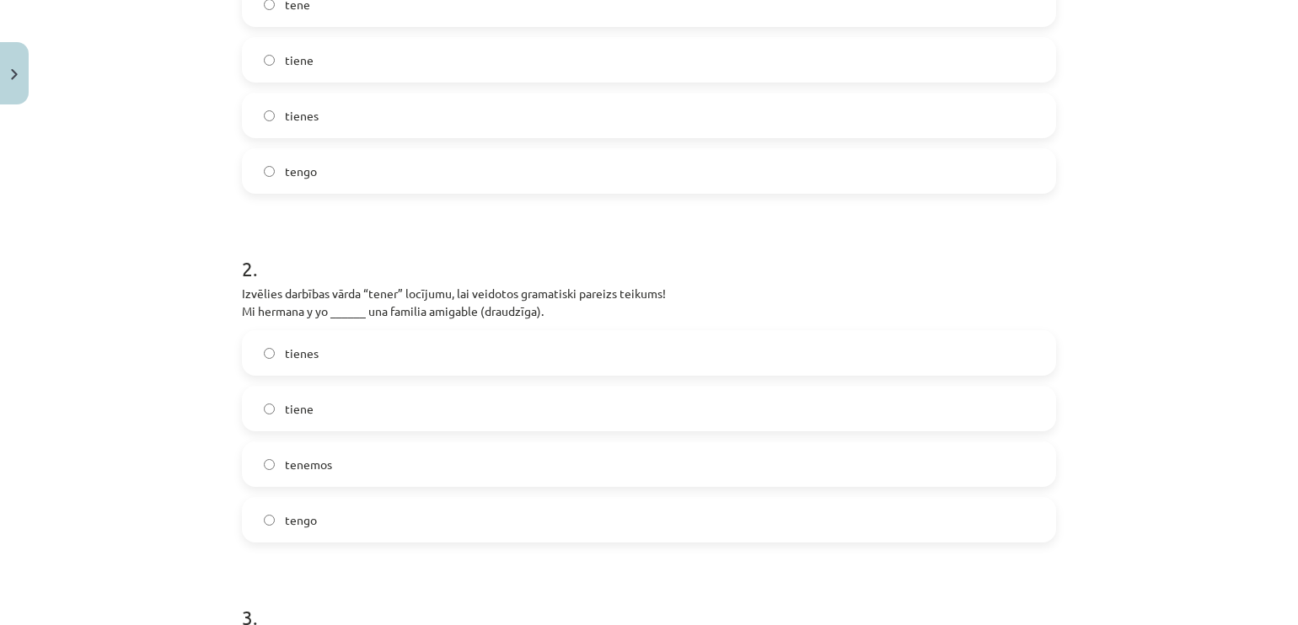
scroll to position [431, 0]
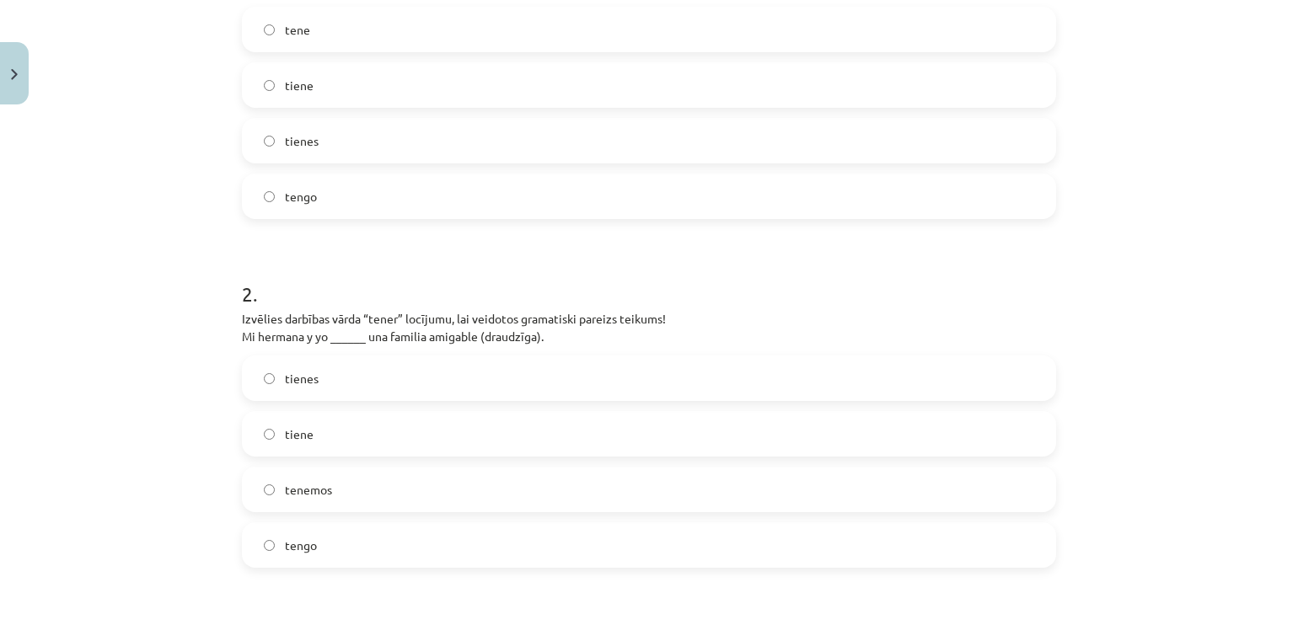
click at [872, 151] on label "tienes" at bounding box center [649, 141] width 811 height 42
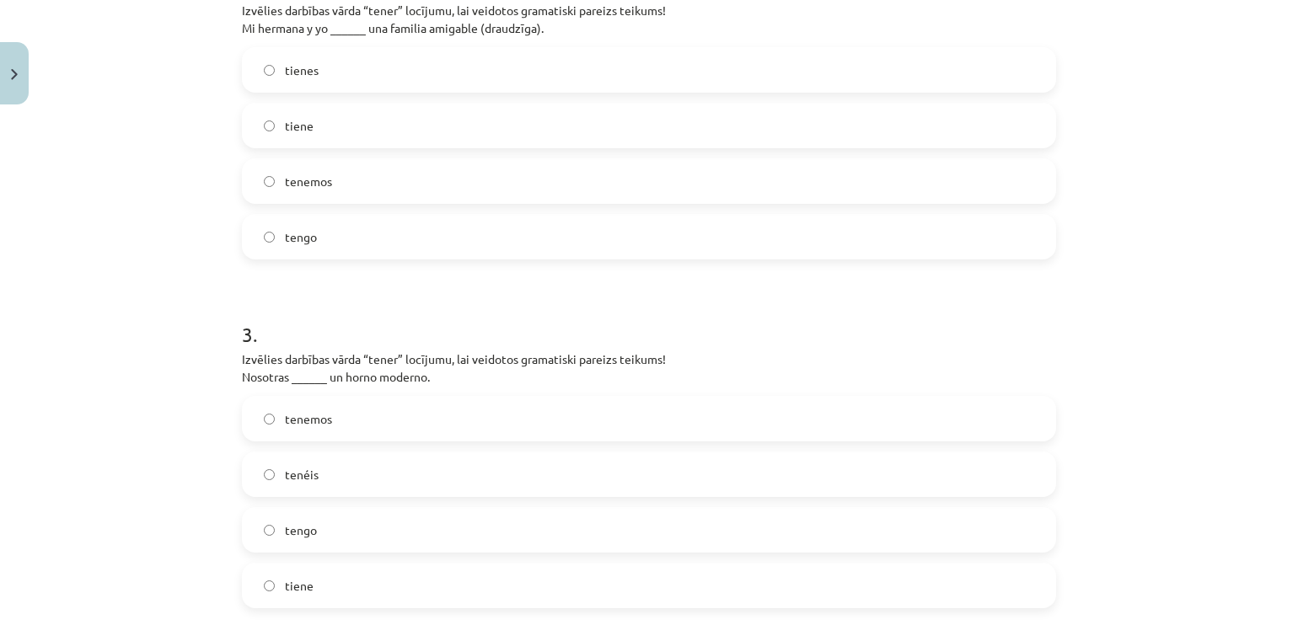
scroll to position [736, 0]
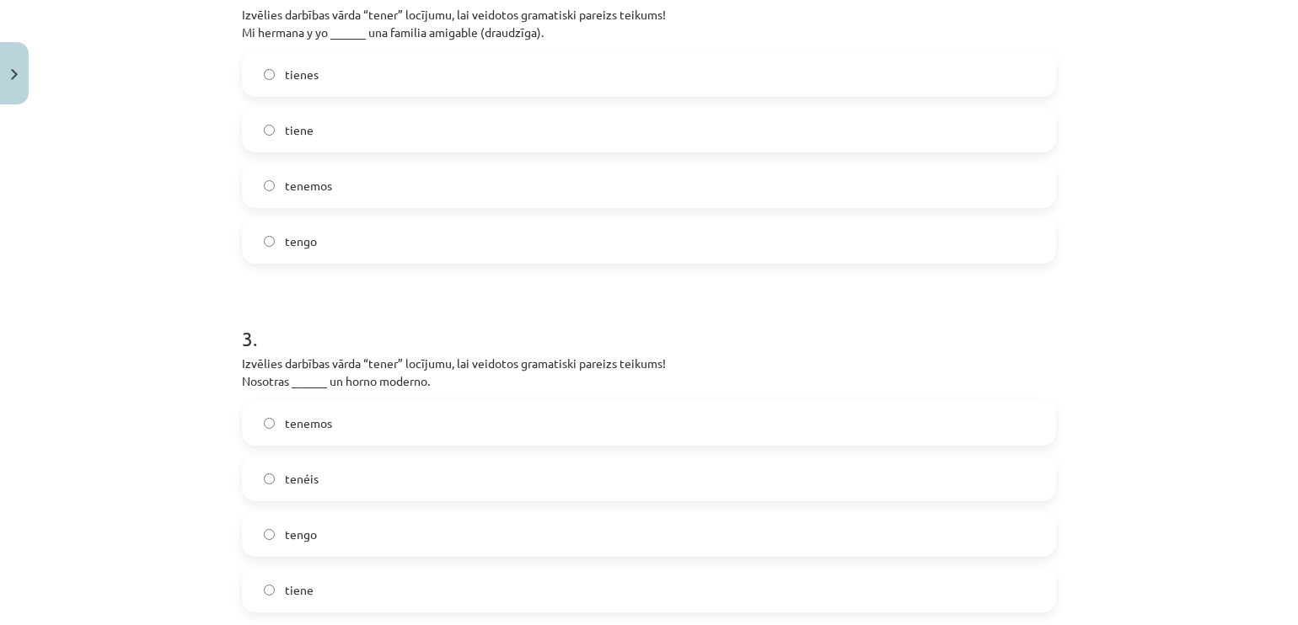
click at [361, 174] on label "tenemos" at bounding box center [649, 185] width 811 height 42
click at [354, 484] on label "tenéis" at bounding box center [649, 479] width 811 height 42
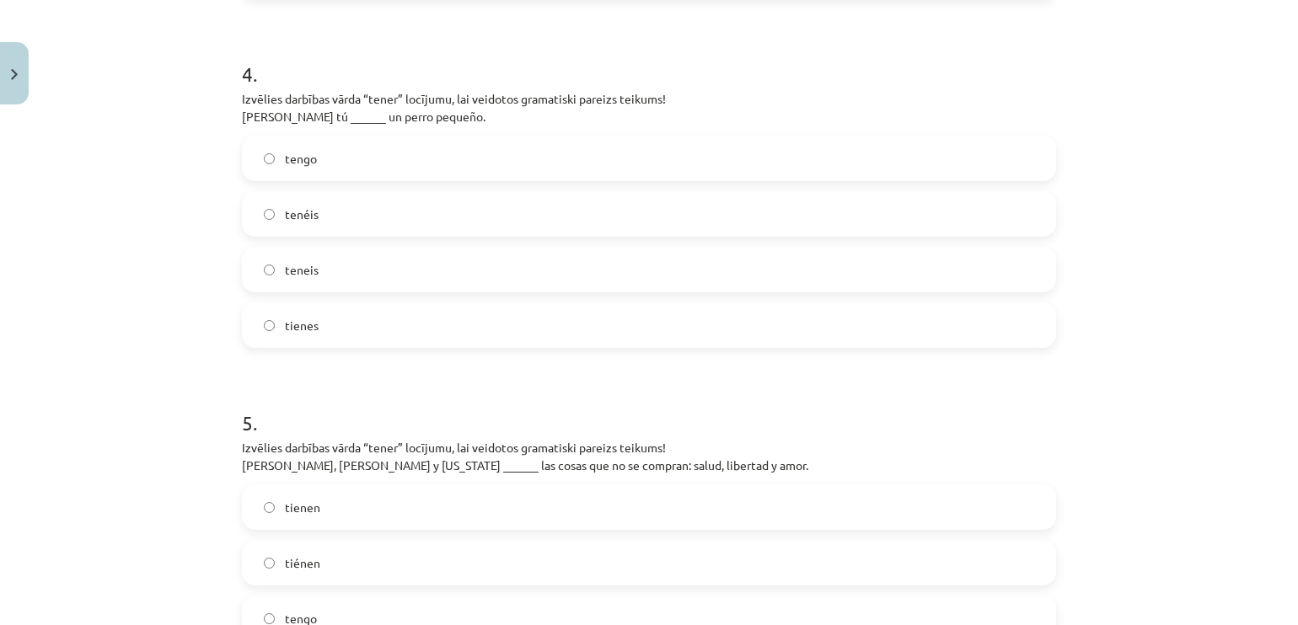
scroll to position [1341, 0]
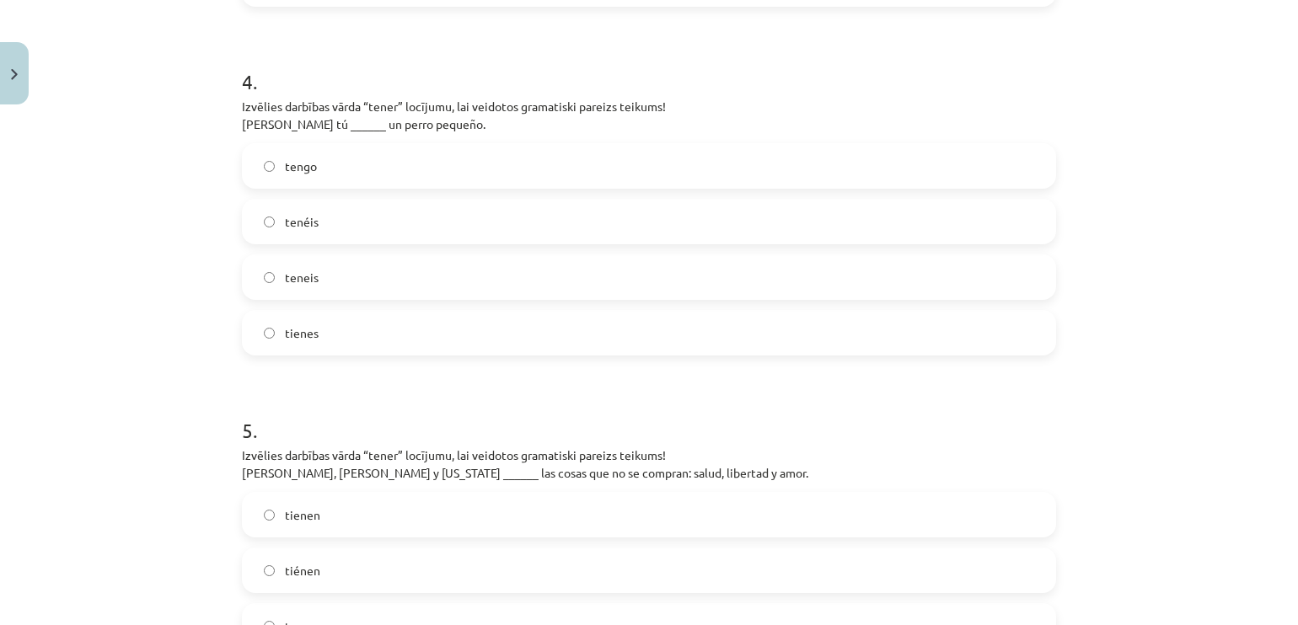
click at [434, 160] on label "tengo" at bounding box center [649, 166] width 811 height 42
drag, startPoint x: 1282, startPoint y: 190, endPoint x: 1264, endPoint y: 264, distance: 76.4
click at [1264, 264] on div "Mācību tēma: Spāņu valodas b1 - 10. klases 2. ieskaites mācību materiāls #6 Tem…" at bounding box center [649, 312] width 1298 height 625
click at [1259, 358] on div "Mācību tēma: Spāņu valodas b1 - 10. klases 2. ieskaites mācību materiāls #6 Tem…" at bounding box center [649, 312] width 1298 height 625
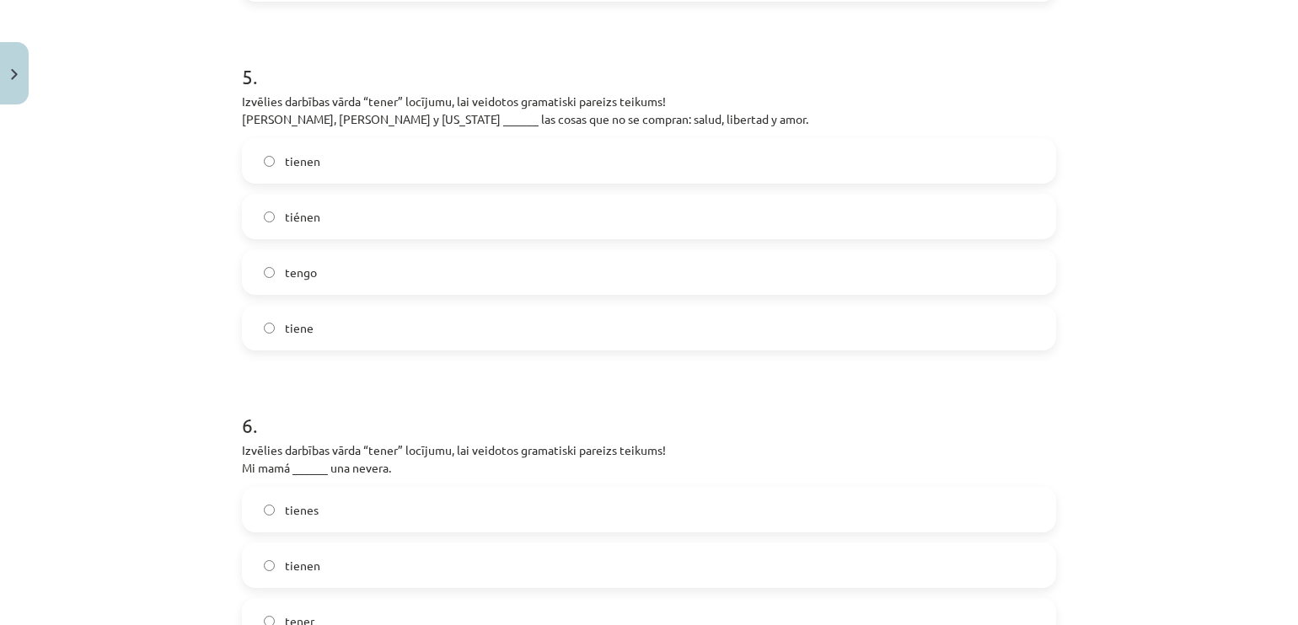
scroll to position [1691, 0]
click at [361, 341] on label "tiene" at bounding box center [649, 332] width 811 height 42
click at [745, 170] on label "tienen" at bounding box center [649, 165] width 811 height 42
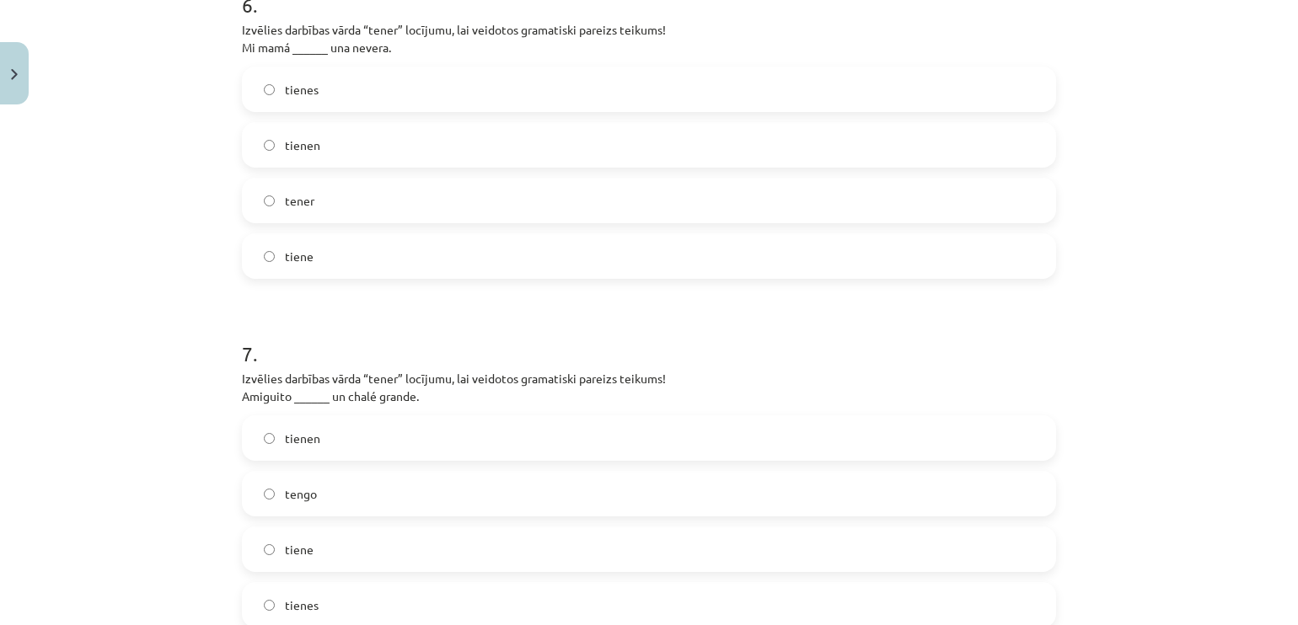
scroll to position [2103, 0]
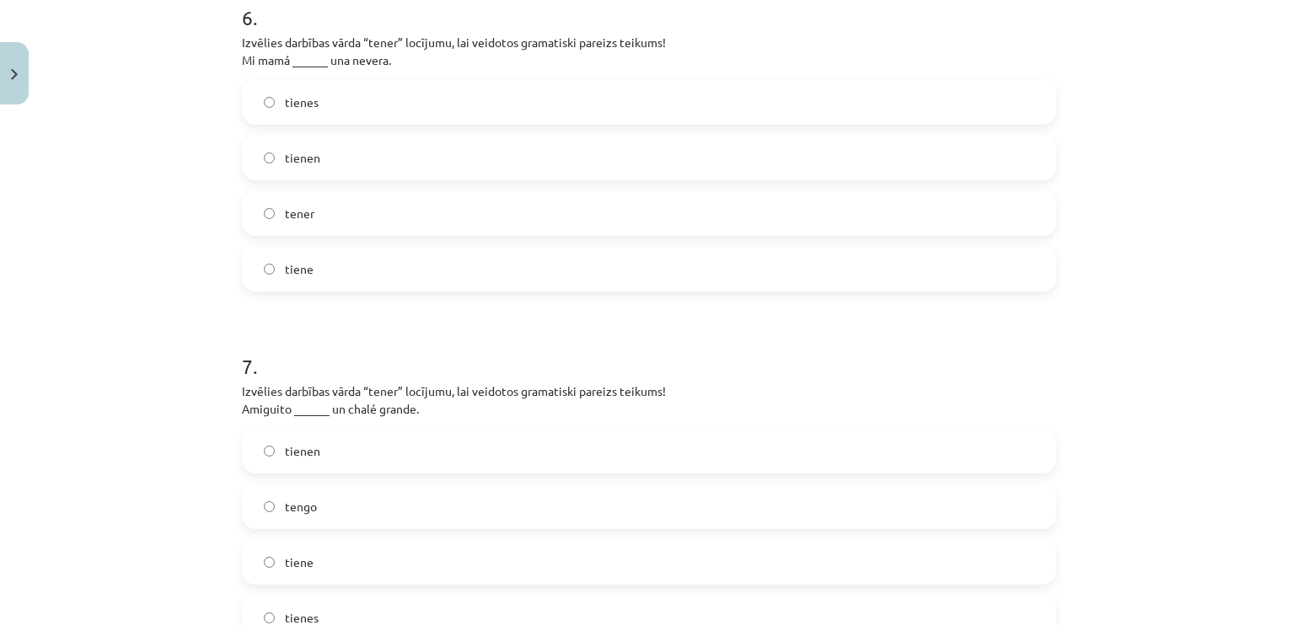
click at [618, 259] on label "tiene" at bounding box center [649, 269] width 811 height 42
drag, startPoint x: 1283, startPoint y: 432, endPoint x: 1287, endPoint y: 483, distance: 50.7
click at [1284, 483] on div "Mācību tēma: Spāņu valodas b1 - 10. klases 2. ieskaites mācību materiāls #6 Tem…" at bounding box center [649, 312] width 1298 height 625
click at [1248, 412] on div "Mācību tēma: Spāņu valodas b1 - 10. klases 2. ieskaites mācību materiāls #6 Tem…" at bounding box center [649, 312] width 1298 height 625
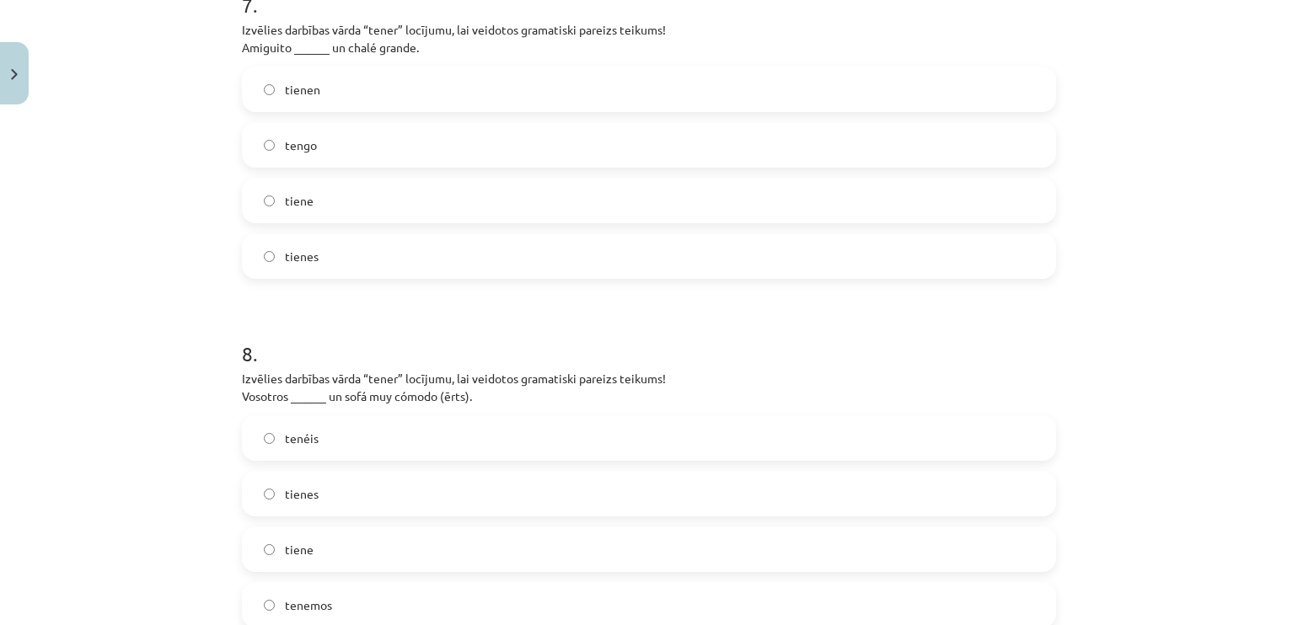
scroll to position [2436, 0]
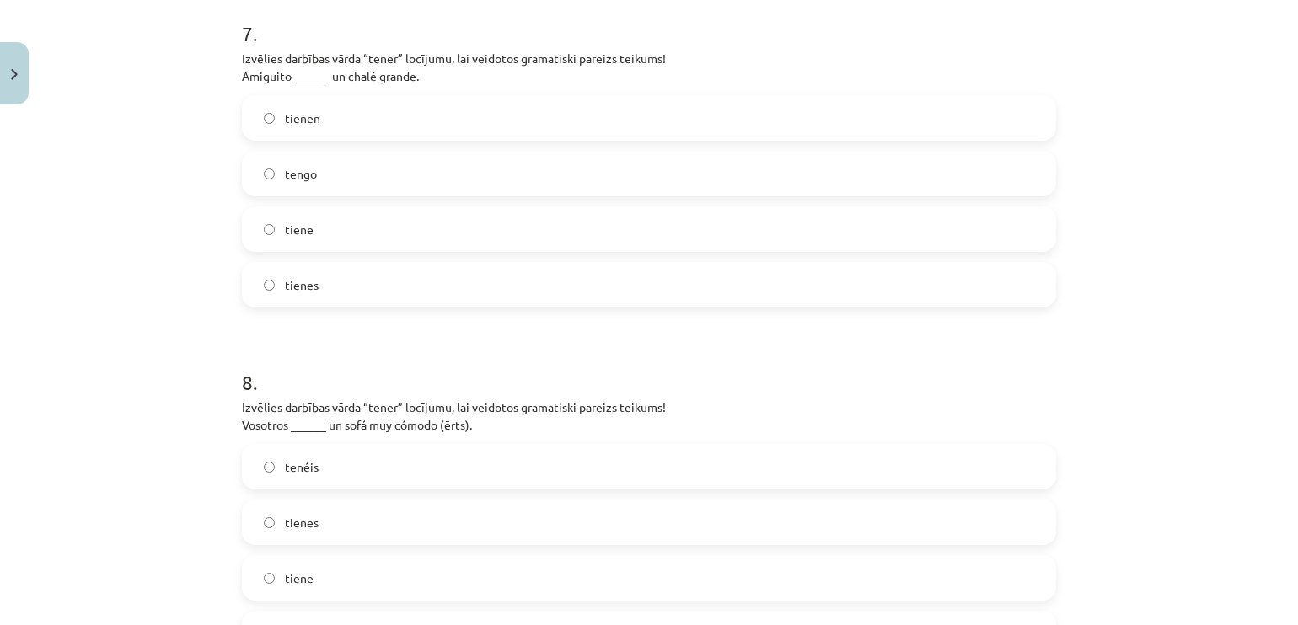
click at [465, 244] on label "tiene" at bounding box center [649, 229] width 811 height 42
drag, startPoint x: 1283, startPoint y: 419, endPoint x: 1288, endPoint y: 479, distance: 60.0
click at [1284, 479] on div "Mācību tēma: Spāņu valodas b1 - 10. klases 2. ieskaites mācību materiāls #6 Tem…" at bounding box center [649, 312] width 1298 height 625
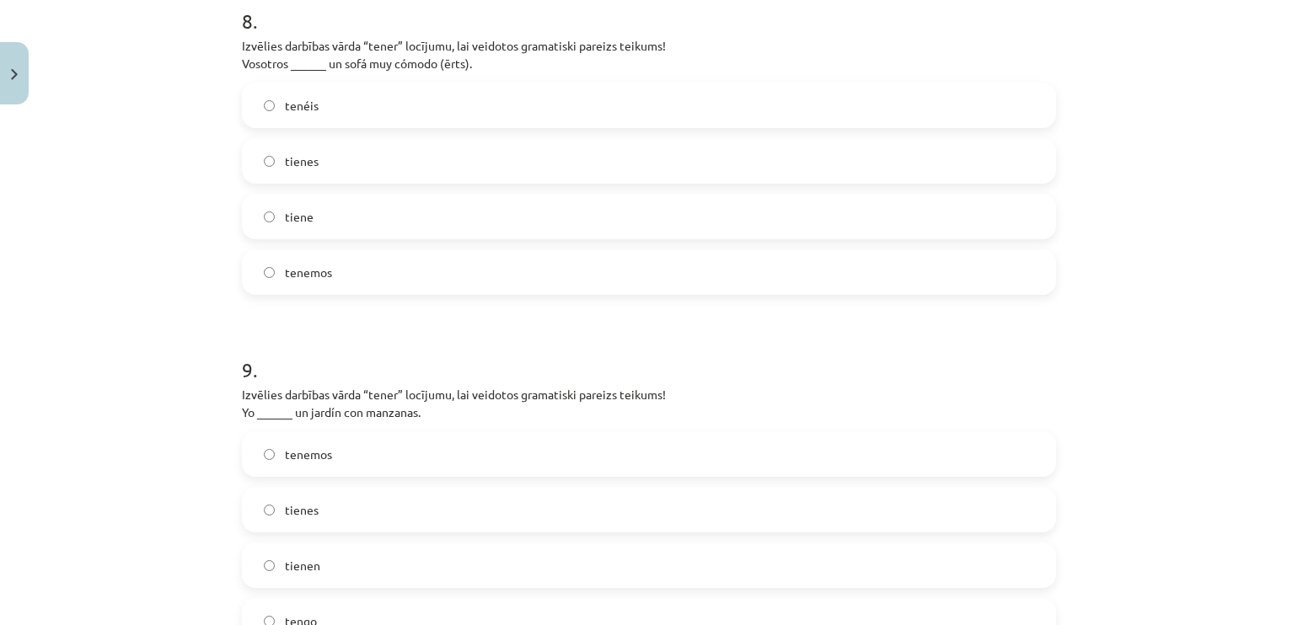
scroll to position [2790, 0]
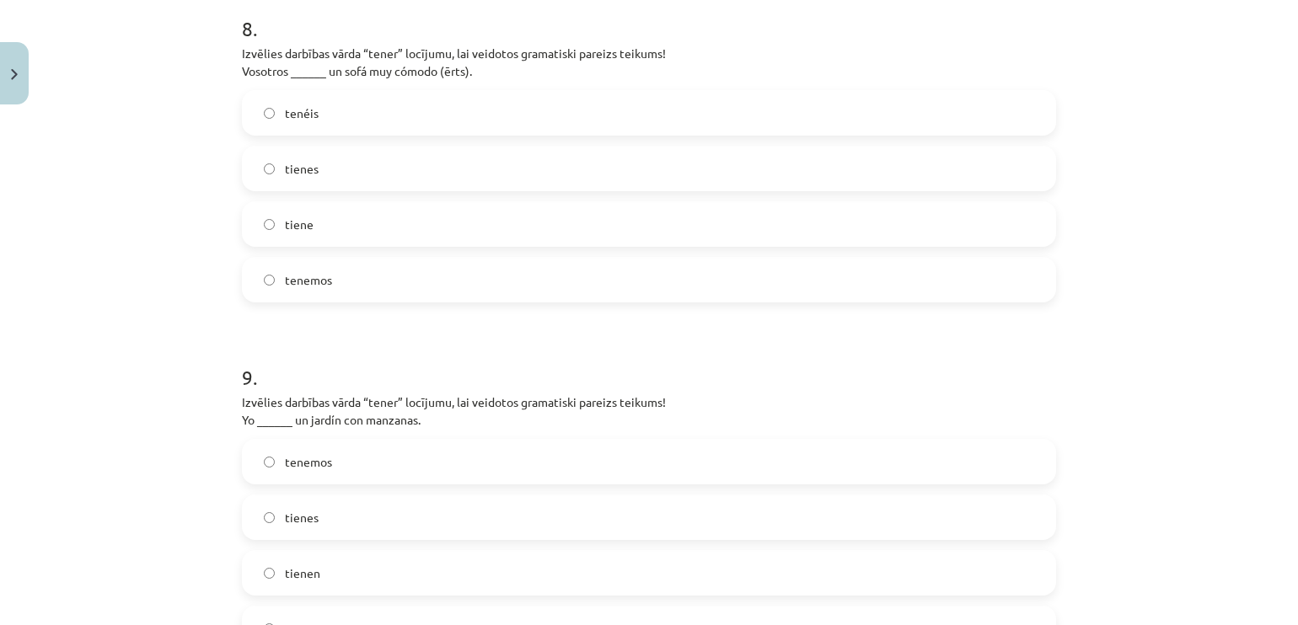
click at [388, 216] on label "tiene" at bounding box center [649, 224] width 811 height 42
click at [398, 115] on label "tenéis" at bounding box center [649, 113] width 811 height 42
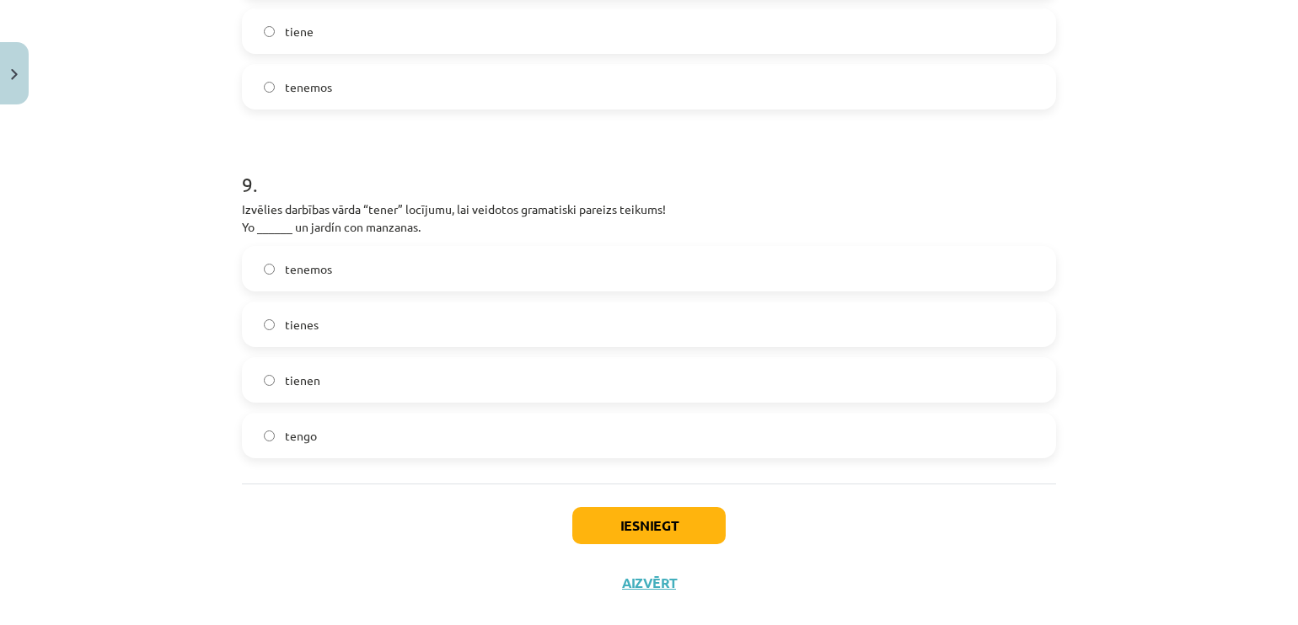
scroll to position [3010, 0]
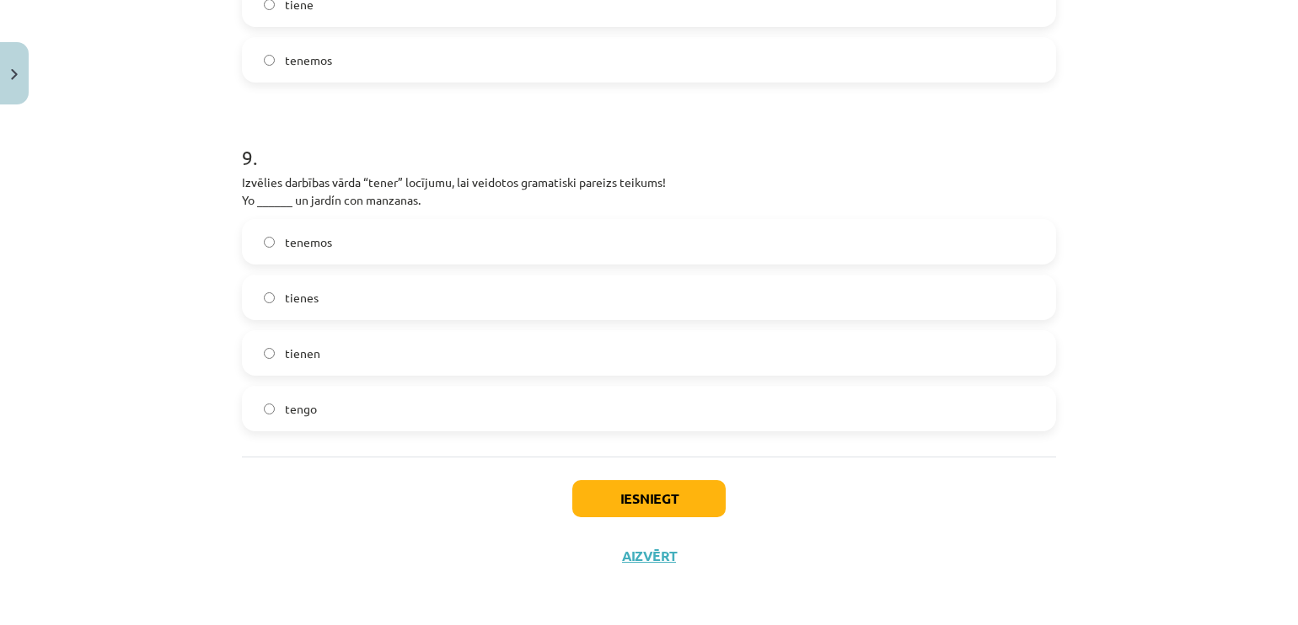
click at [737, 412] on label "tengo" at bounding box center [649, 409] width 811 height 42
click at [674, 483] on button "Iesniegt" at bounding box center [648, 498] width 153 height 37
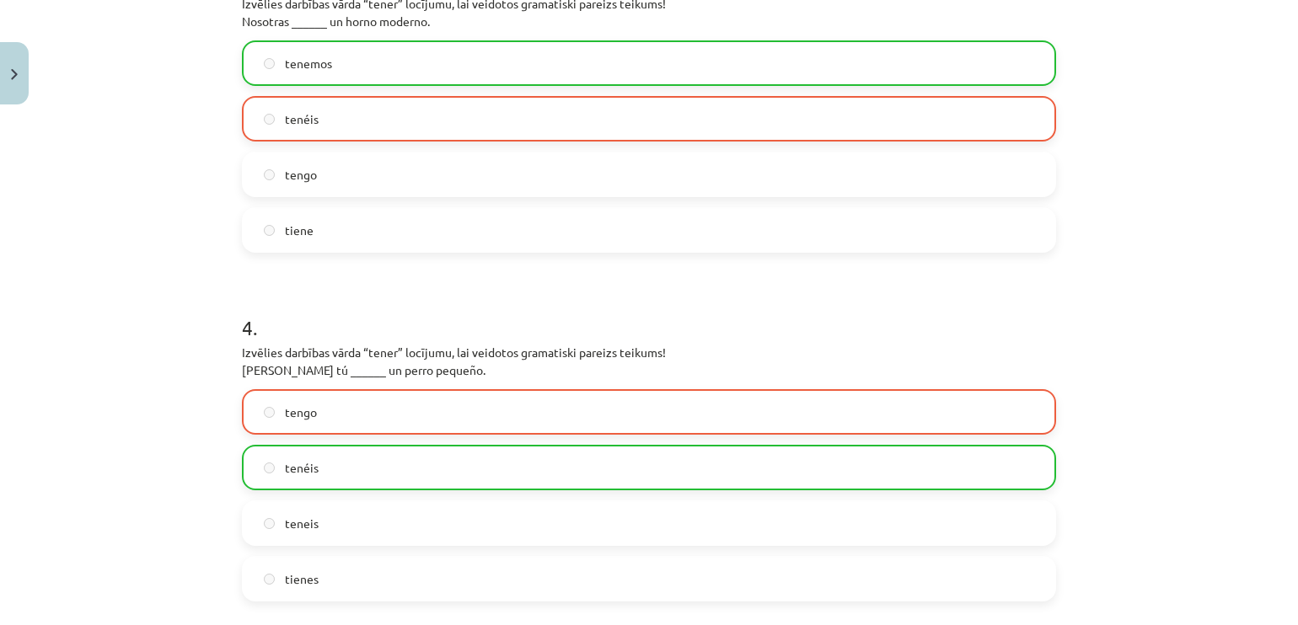
scroll to position [1075, 0]
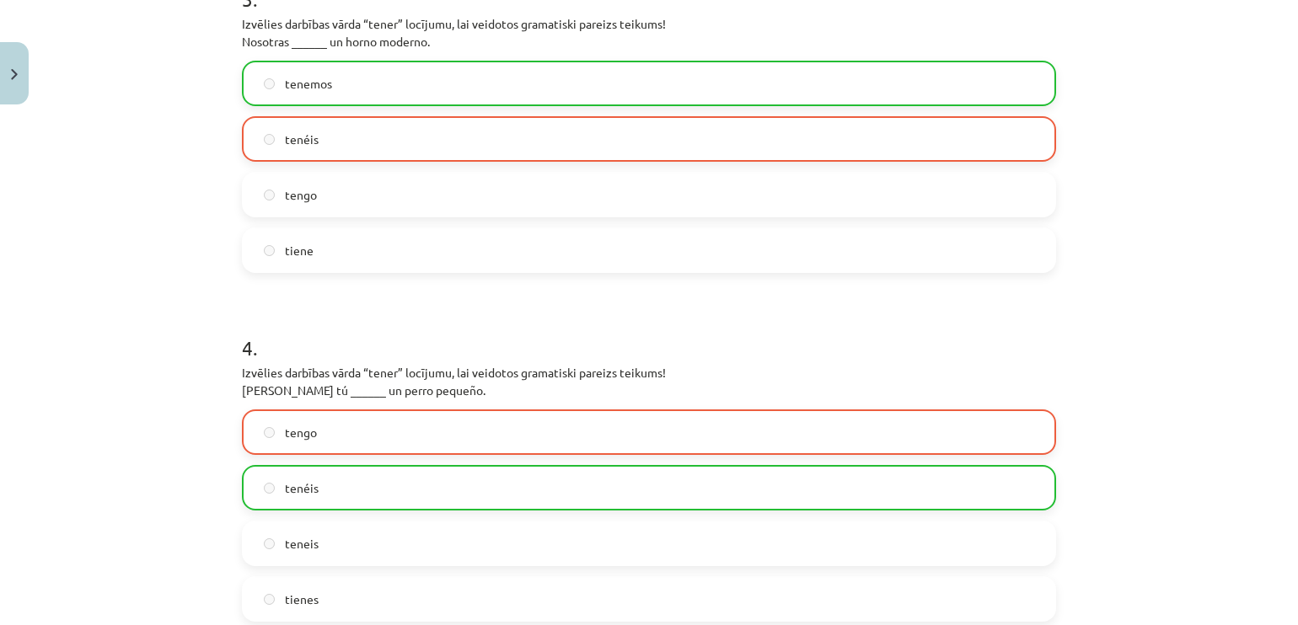
click at [624, 474] on label "tenéis" at bounding box center [649, 488] width 811 height 42
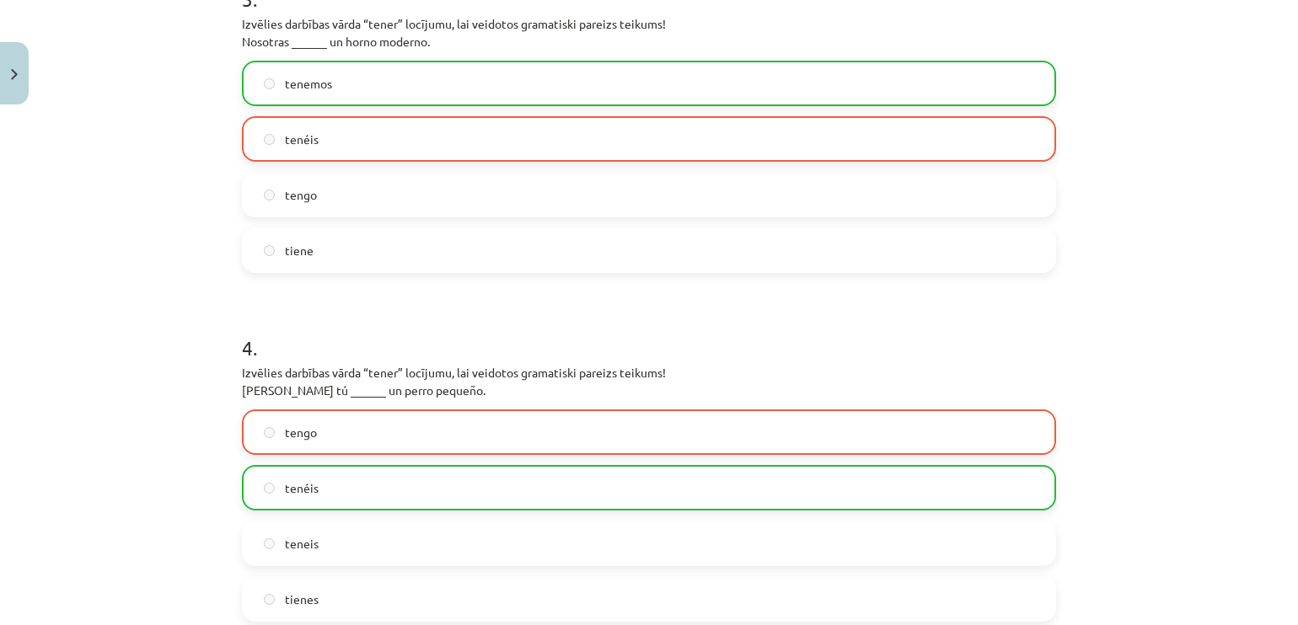
click at [246, 486] on label "tenéis" at bounding box center [649, 488] width 811 height 42
drag, startPoint x: 246, startPoint y: 486, endPoint x: 78, endPoint y: 425, distance: 179.4
click at [78, 425] on div "Mācību tēma: Spāņu valodas b1 - 10. klases 2. ieskaites mācību materiāls #6 Tem…" at bounding box center [649, 312] width 1298 height 625
click at [69, 425] on div "Mācību tēma: Spāņu valodas b1 - 10. klases 2. ieskaites mācību materiāls #6 Tem…" at bounding box center [649, 312] width 1298 height 625
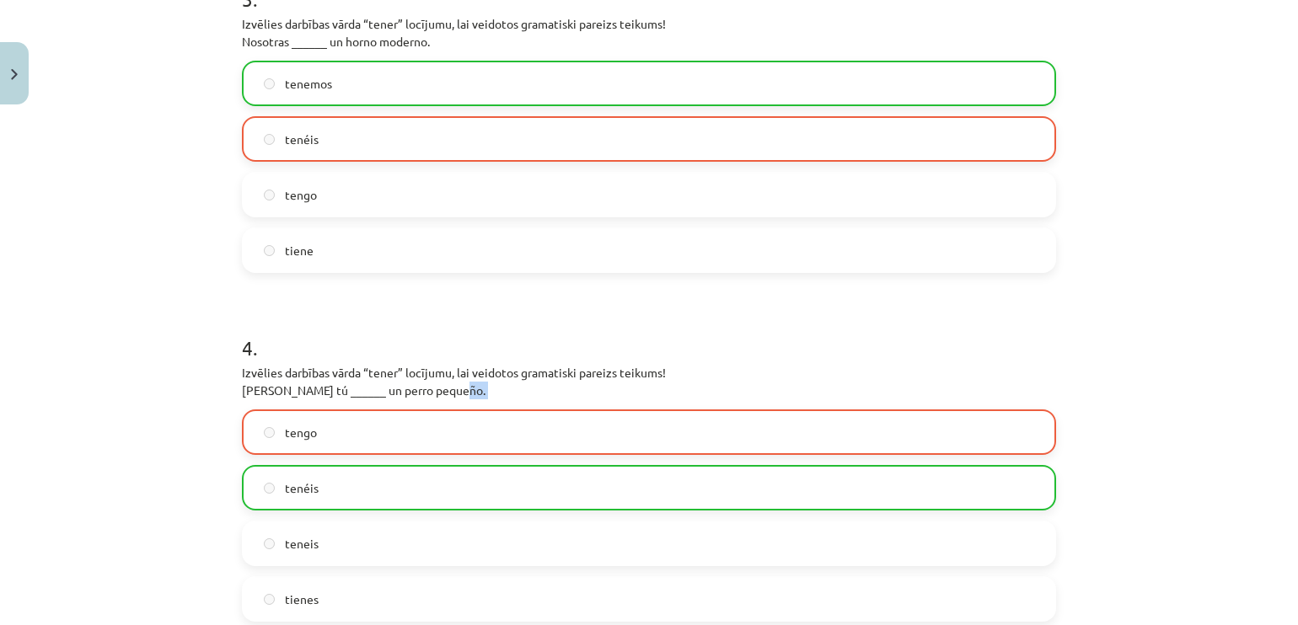
click at [69, 425] on div "Mācību tēma: Spāņu valodas b1 - 10. klases 2. ieskaites mācību materiāls #6 Tem…" at bounding box center [649, 312] width 1298 height 625
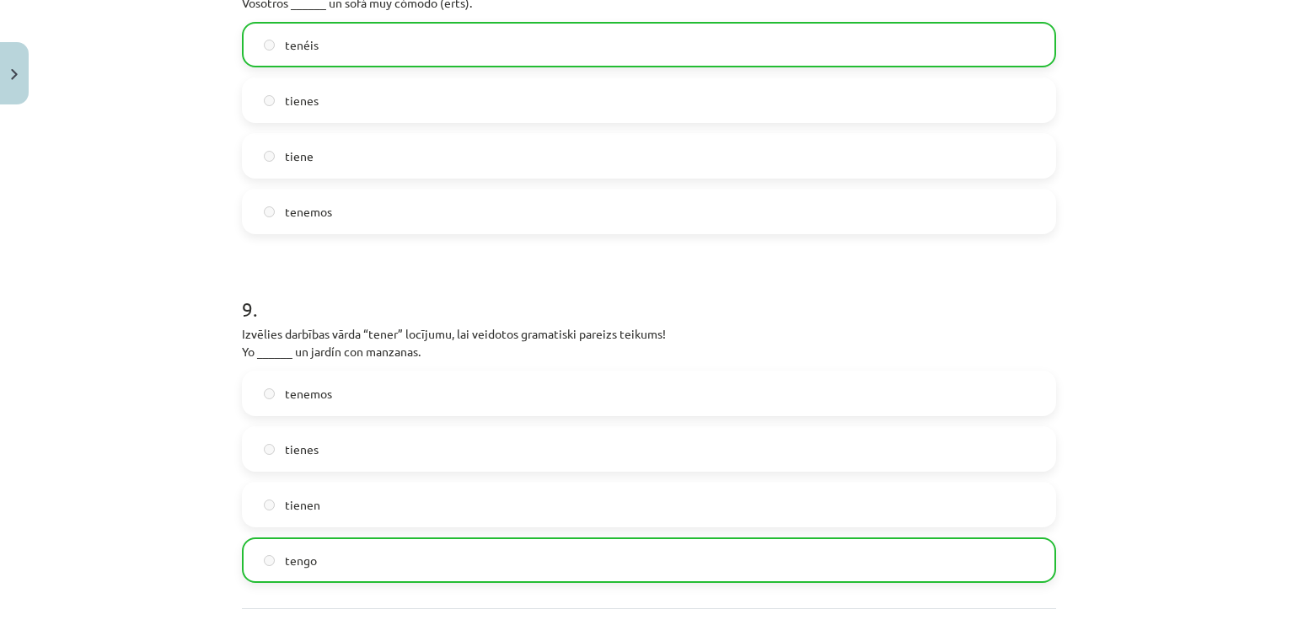
scroll to position [3064, 0]
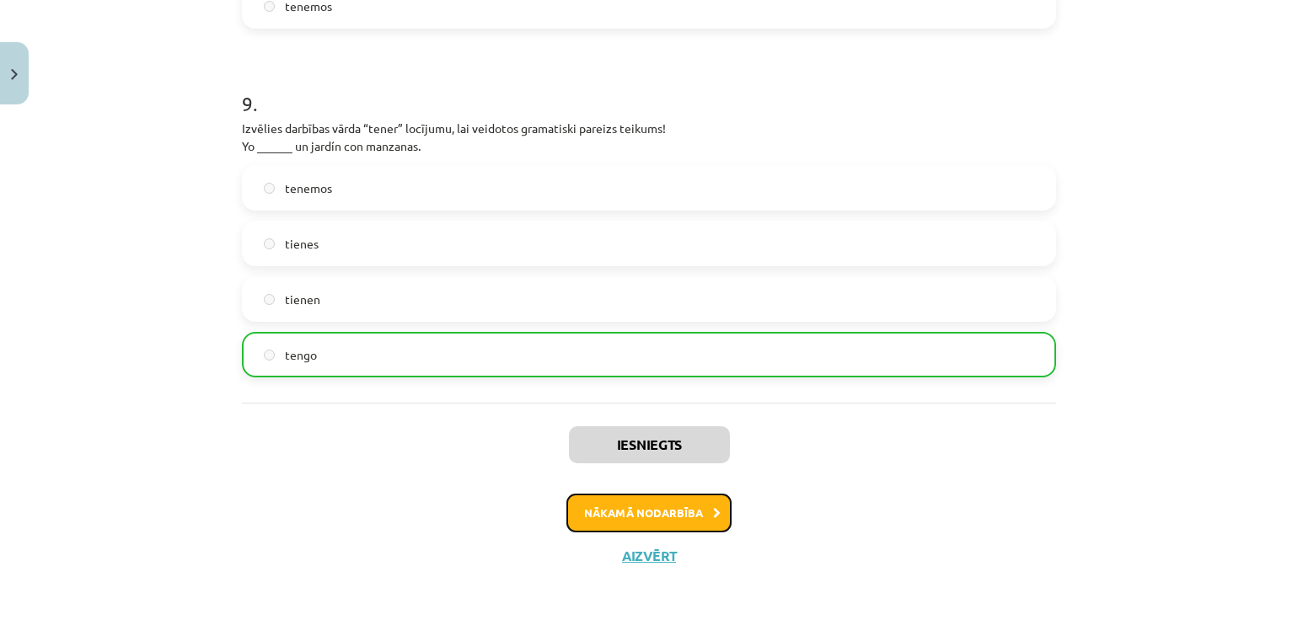
click at [713, 513] on icon at bounding box center [717, 513] width 8 height 11
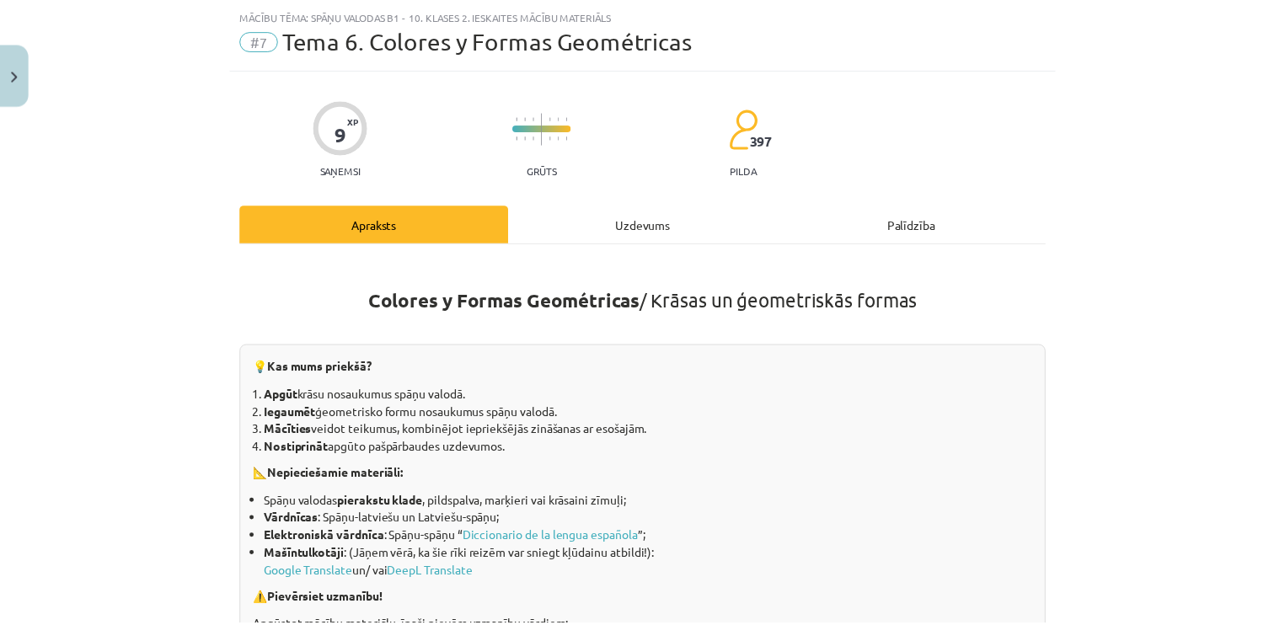
scroll to position [42, 0]
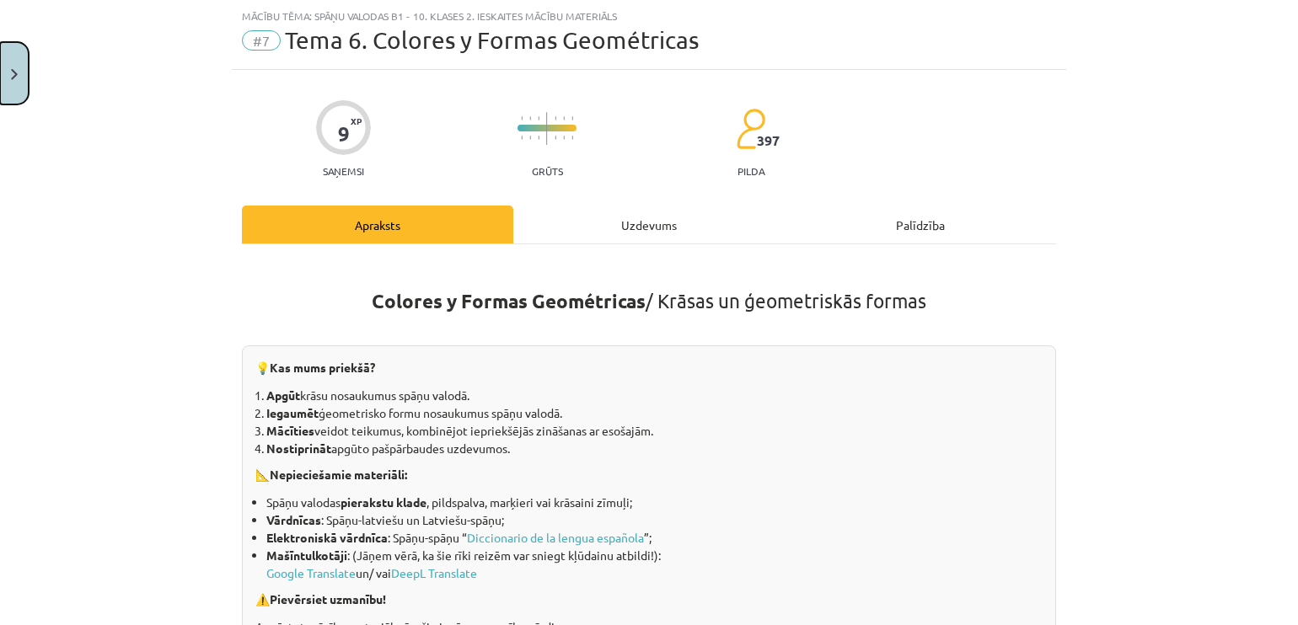
click at [11, 85] on button "Close" at bounding box center [14, 73] width 29 height 62
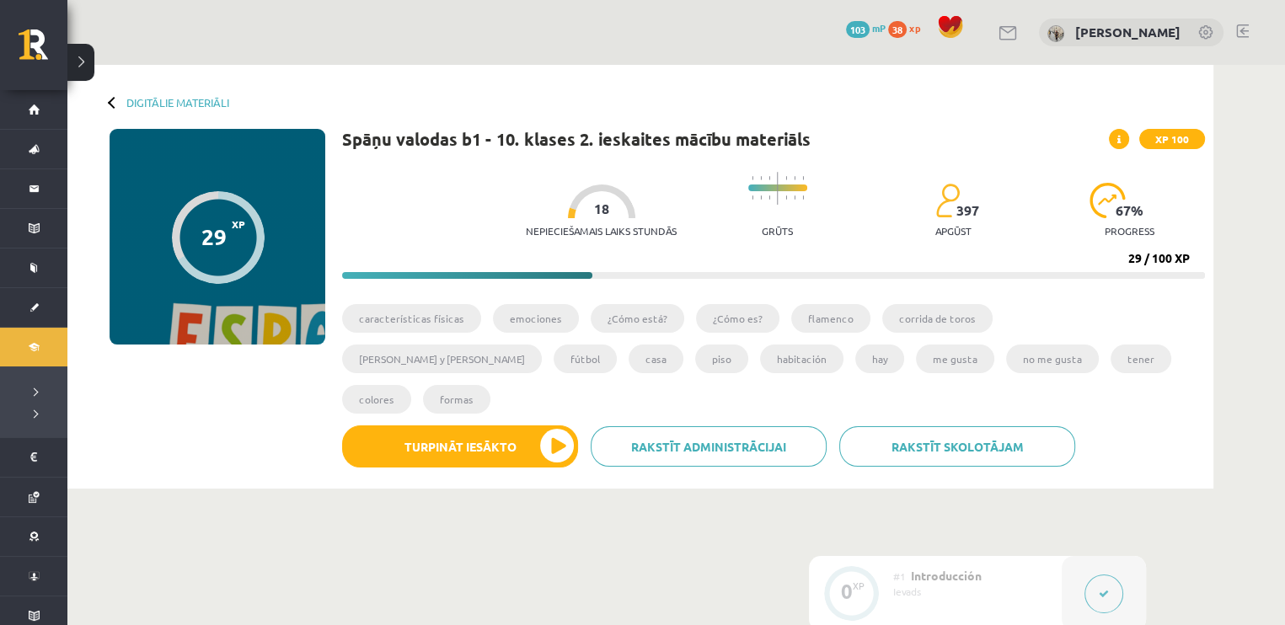
click at [915, 30] on link "38 xp" at bounding box center [908, 27] width 40 height 13
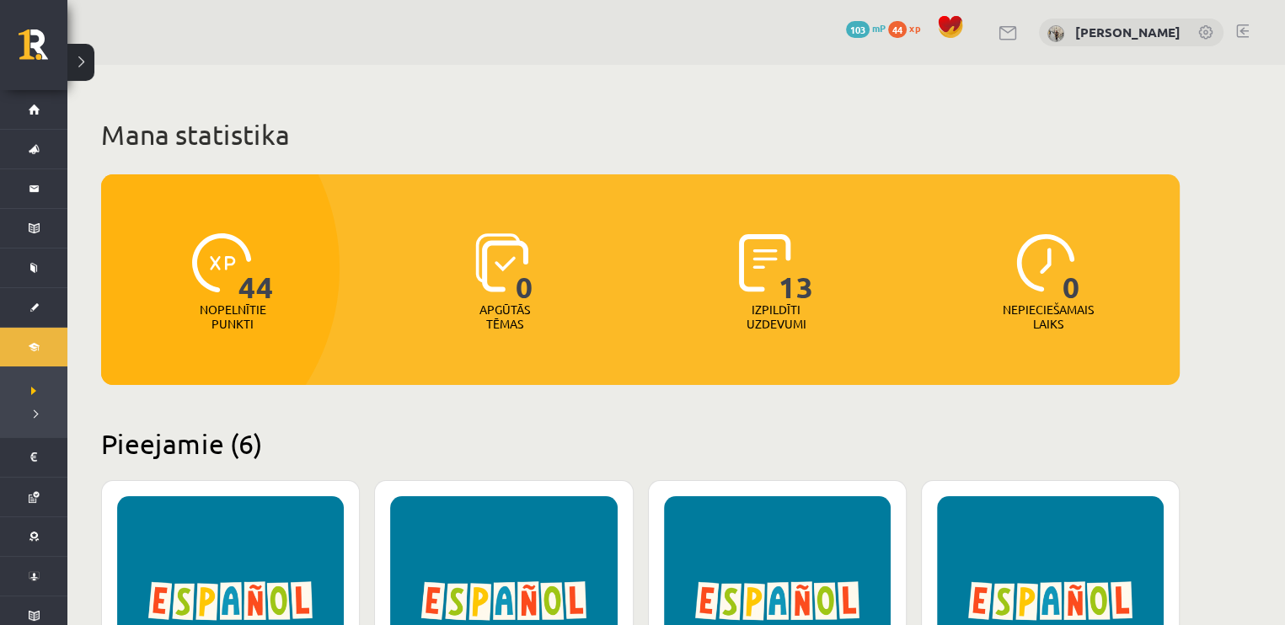
click at [225, 255] on img at bounding box center [221, 262] width 59 height 59
click at [241, 324] on p "Nopelnītie punkti" at bounding box center [233, 316] width 67 height 29
click at [349, 427] on h2 "Pieejamie (6)" at bounding box center [640, 443] width 1079 height 33
click at [849, 27] on span "103" at bounding box center [858, 29] width 24 height 17
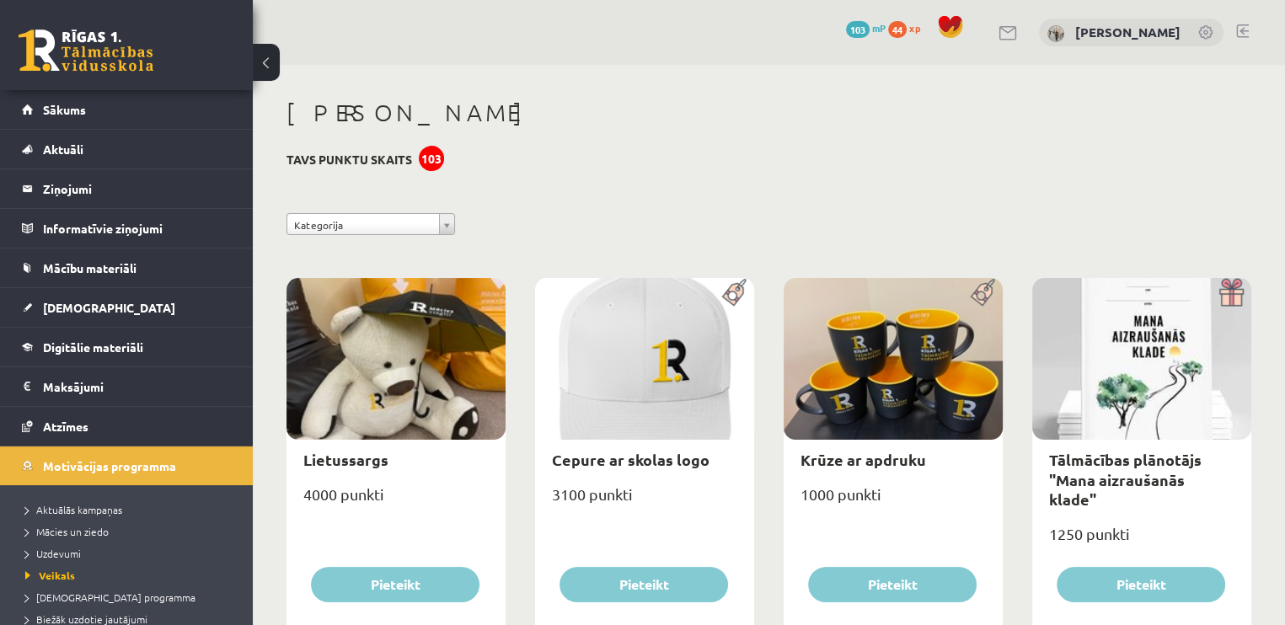
click at [889, 31] on span "44" at bounding box center [897, 29] width 19 height 17
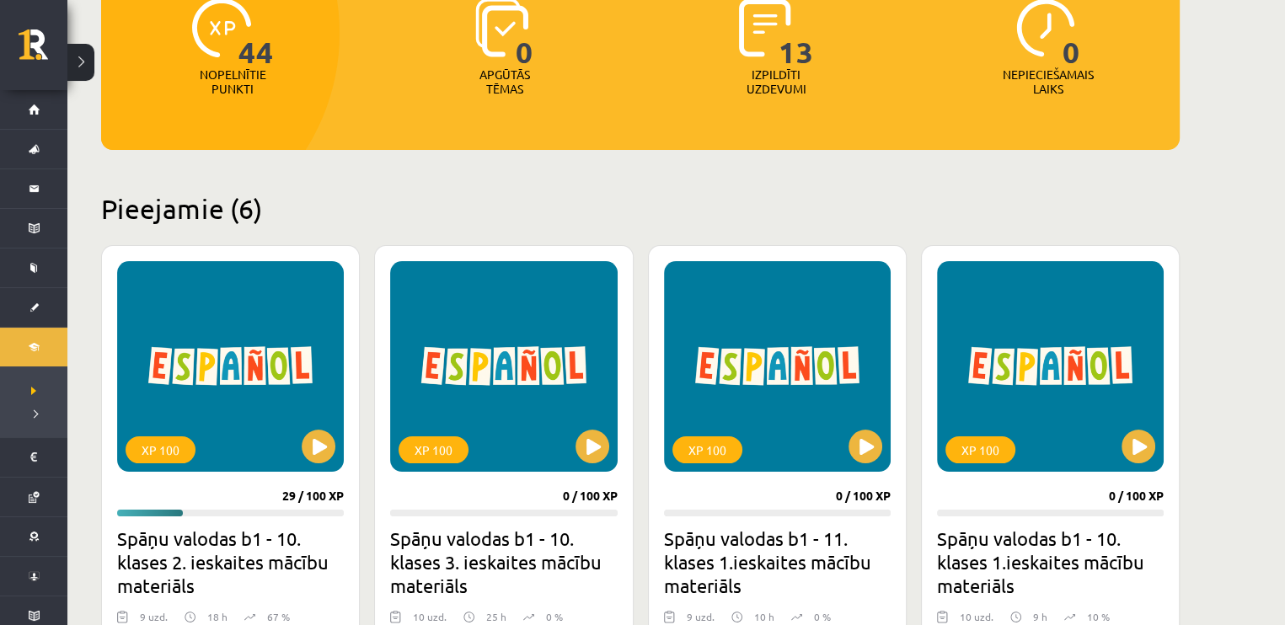
scroll to position [263, 0]
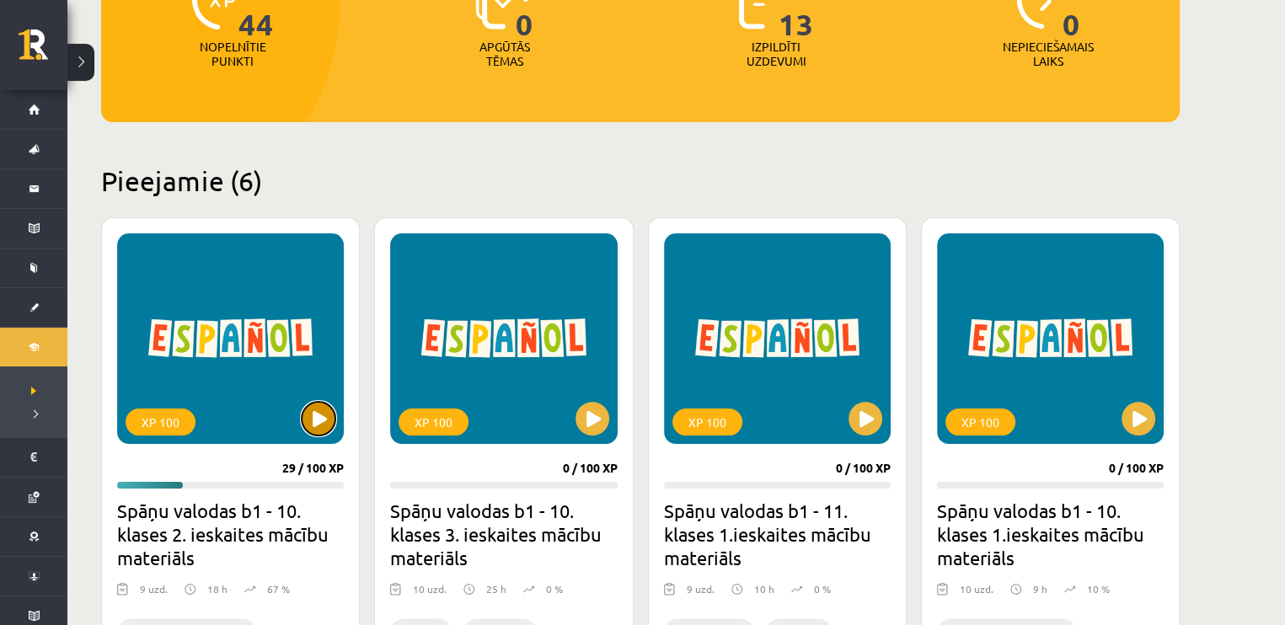
click at [320, 427] on button at bounding box center [319, 419] width 34 height 34
click at [185, 450] on div "XP 100 29 / 100 XP Spāņu valodas b1 - 10. klases 2. ieskaites mācību materiāls …" at bounding box center [230, 488] width 259 height 543
click at [175, 422] on div "XP 100" at bounding box center [161, 422] width 70 height 27
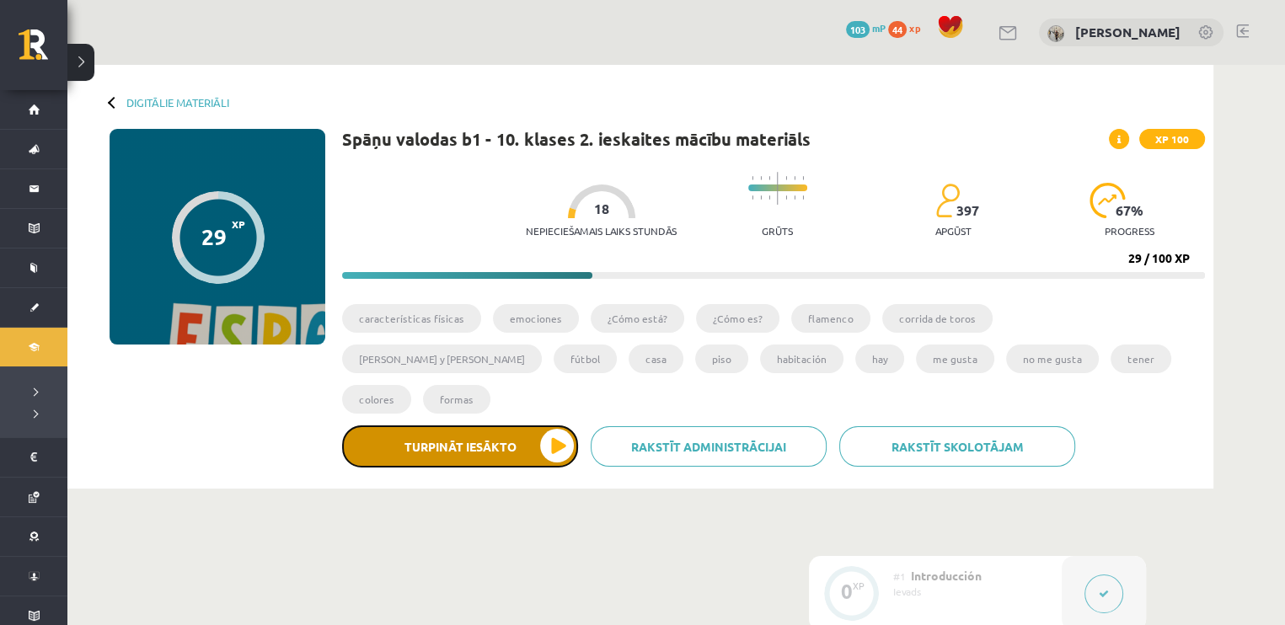
click at [563, 426] on button "Turpināt iesākto" at bounding box center [460, 447] width 236 height 42
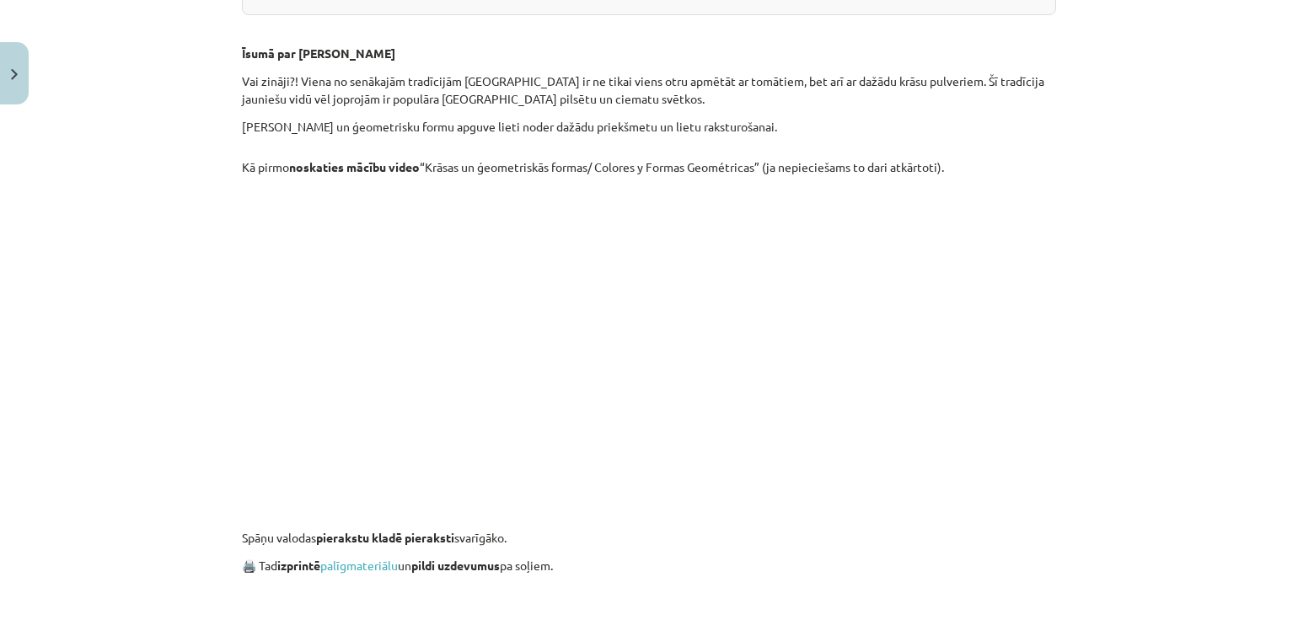
scroll to position [713, 0]
click at [366, 560] on link "palīgmateriālu" at bounding box center [359, 566] width 78 height 15
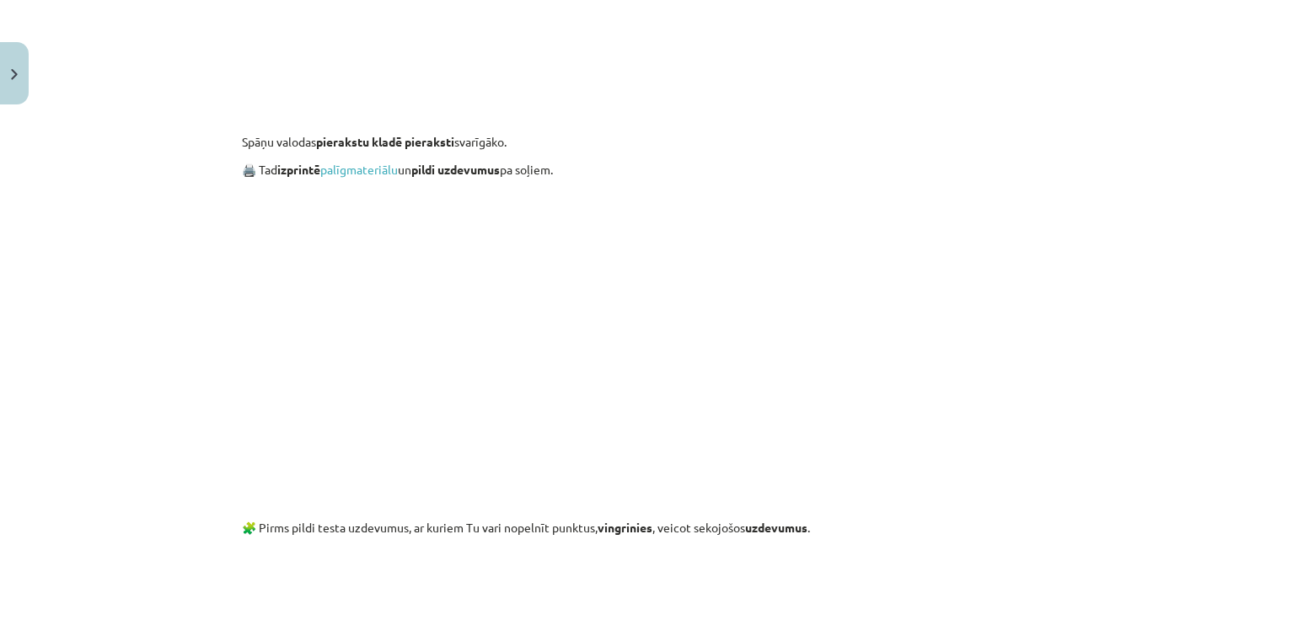
scroll to position [1106, 0]
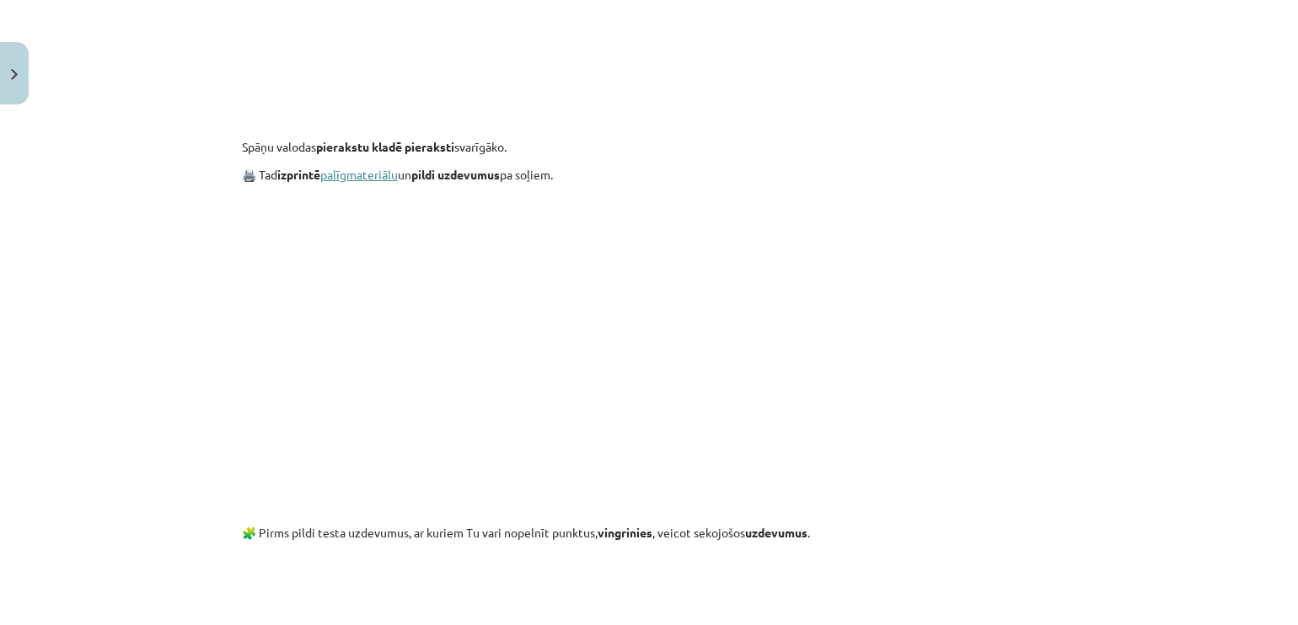
click at [331, 172] on link "palīgmateriālu" at bounding box center [359, 174] width 78 height 15
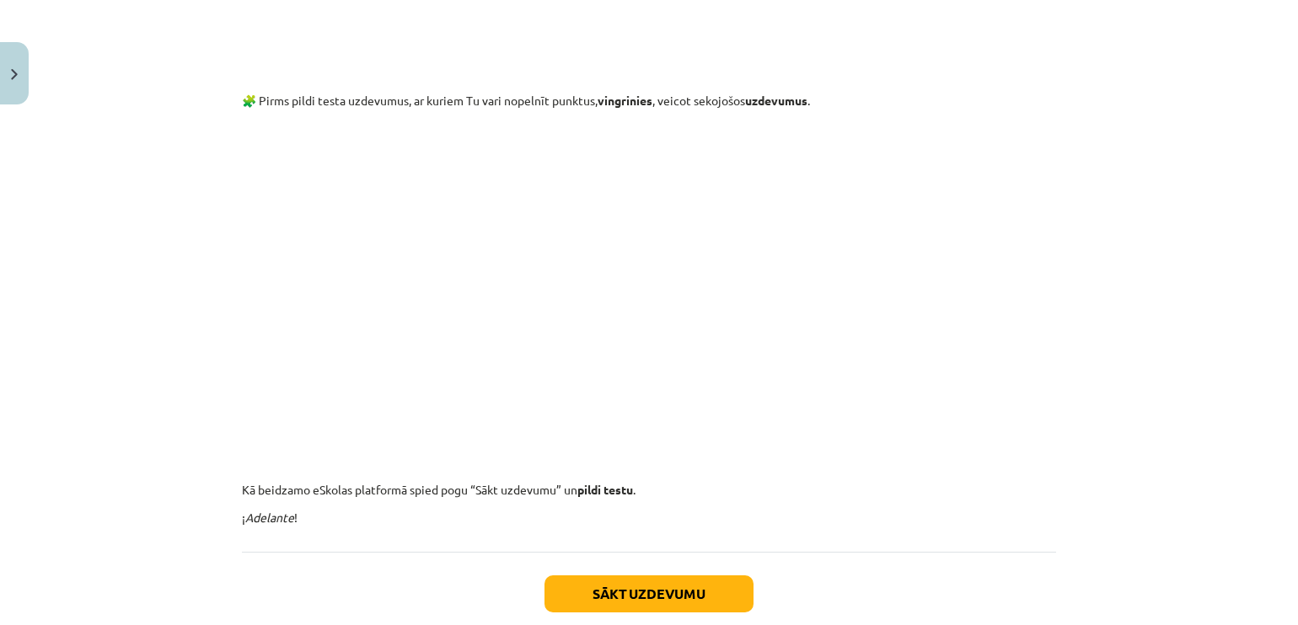
scroll to position [1587, 0]
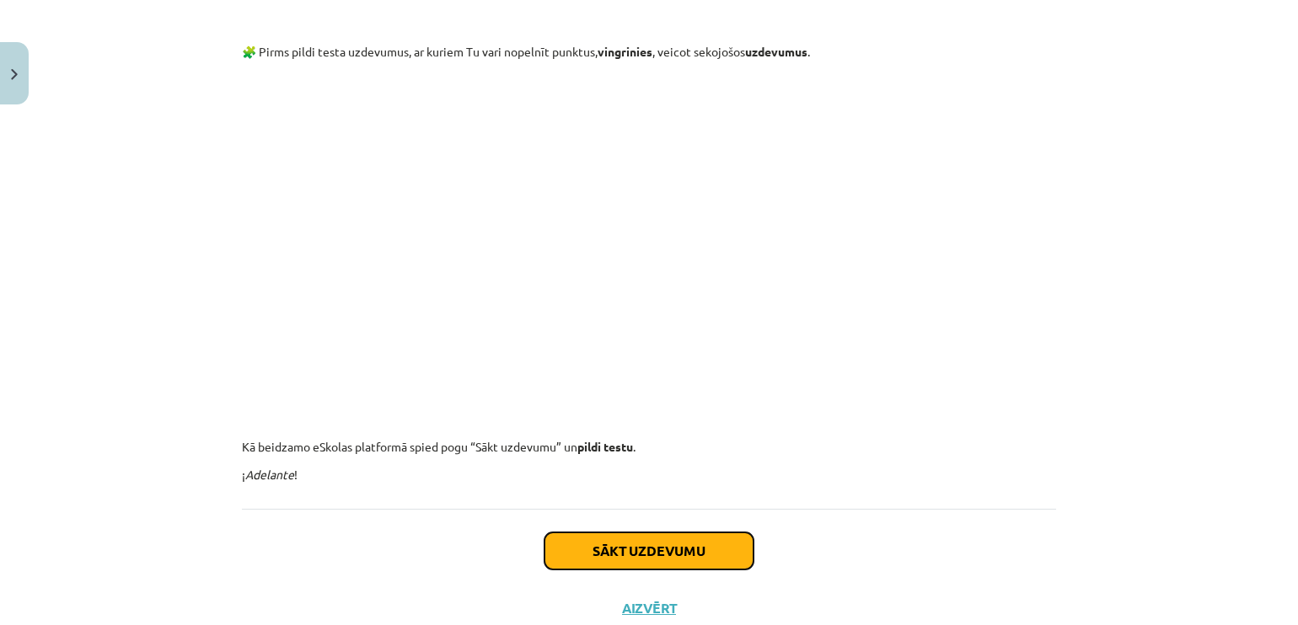
click at [645, 552] on button "Sākt uzdevumu" at bounding box center [648, 551] width 209 height 37
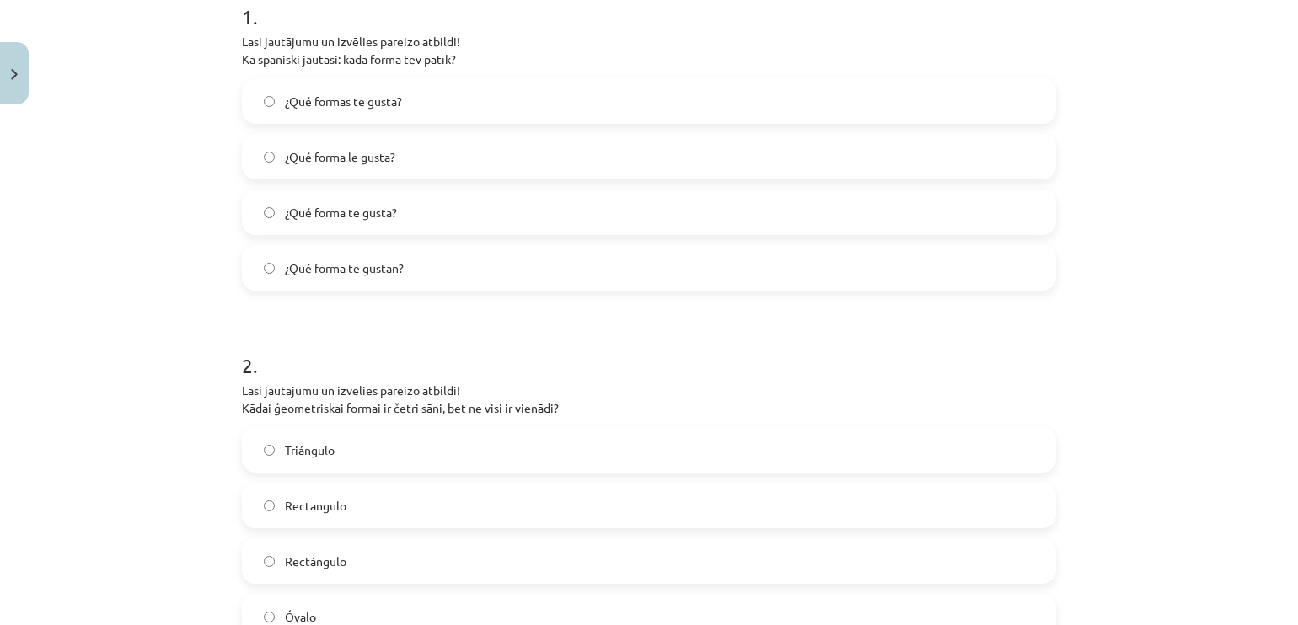
scroll to position [379, 0]
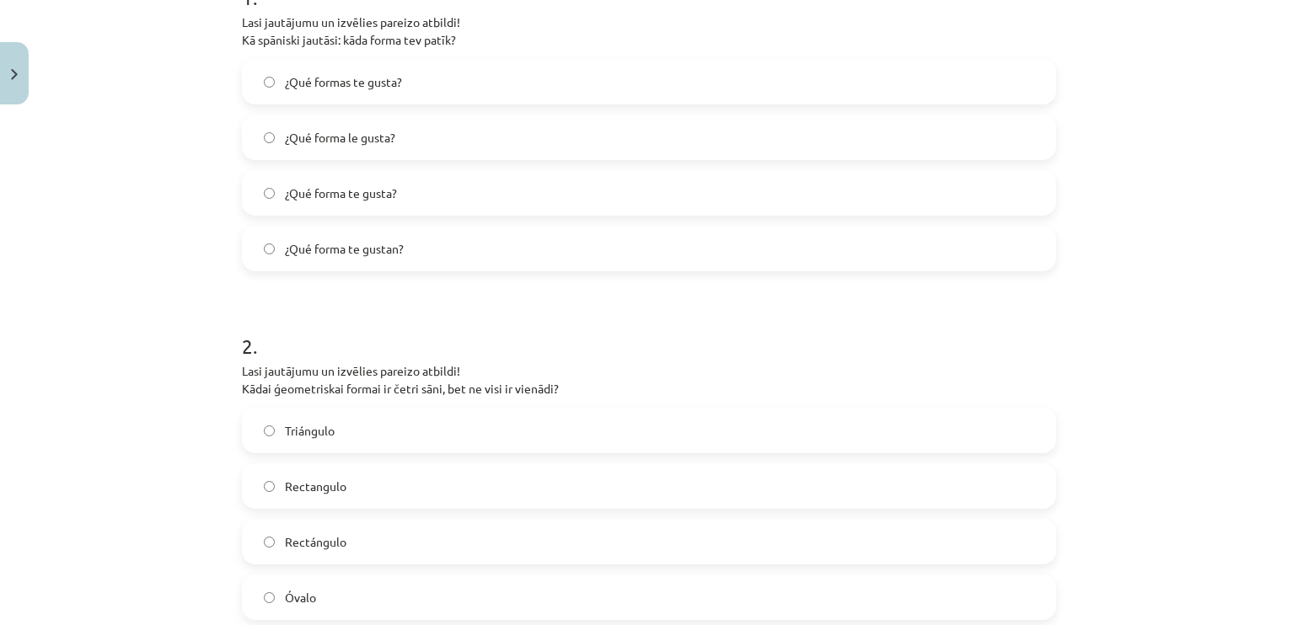
click at [455, 78] on label "¿Qué formas te gusta?" at bounding box center [649, 82] width 811 height 42
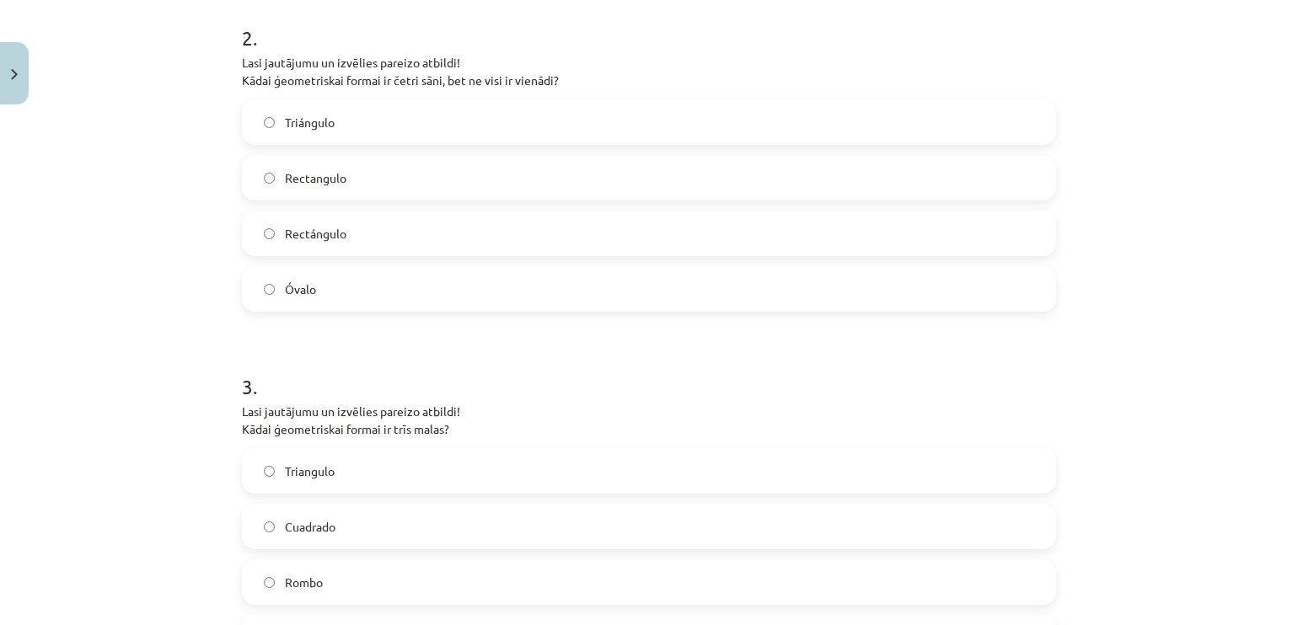
scroll to position [663, 0]
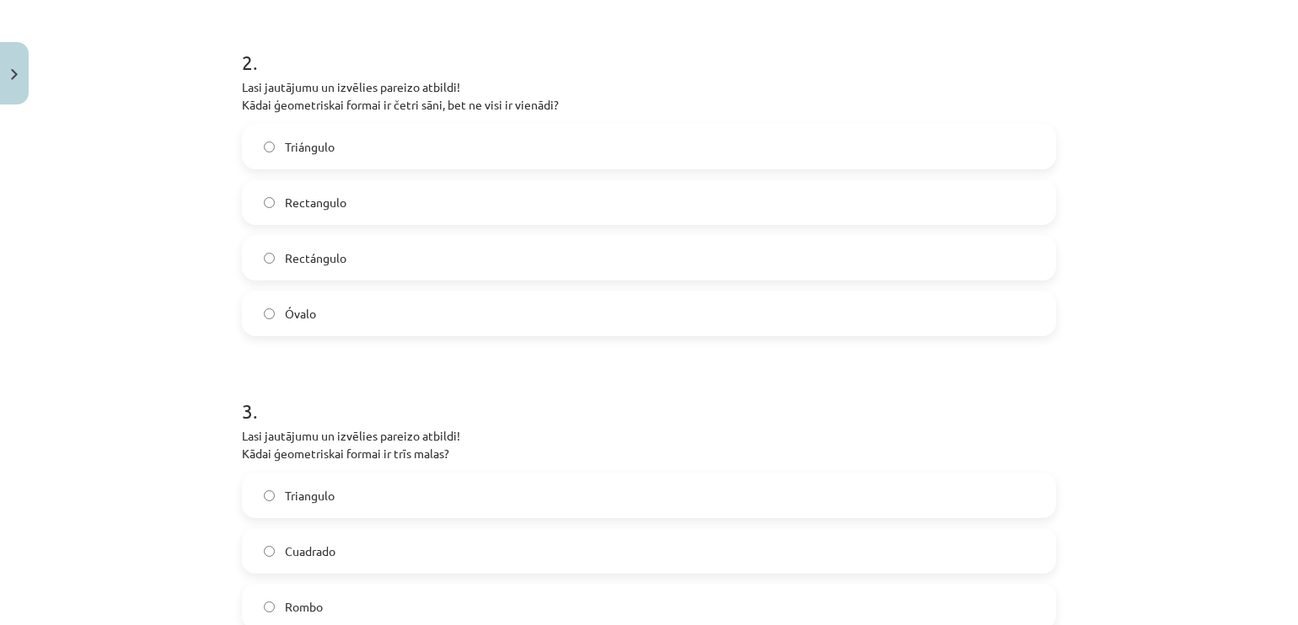
click at [392, 249] on label "Rectángulo" at bounding box center [649, 258] width 811 height 42
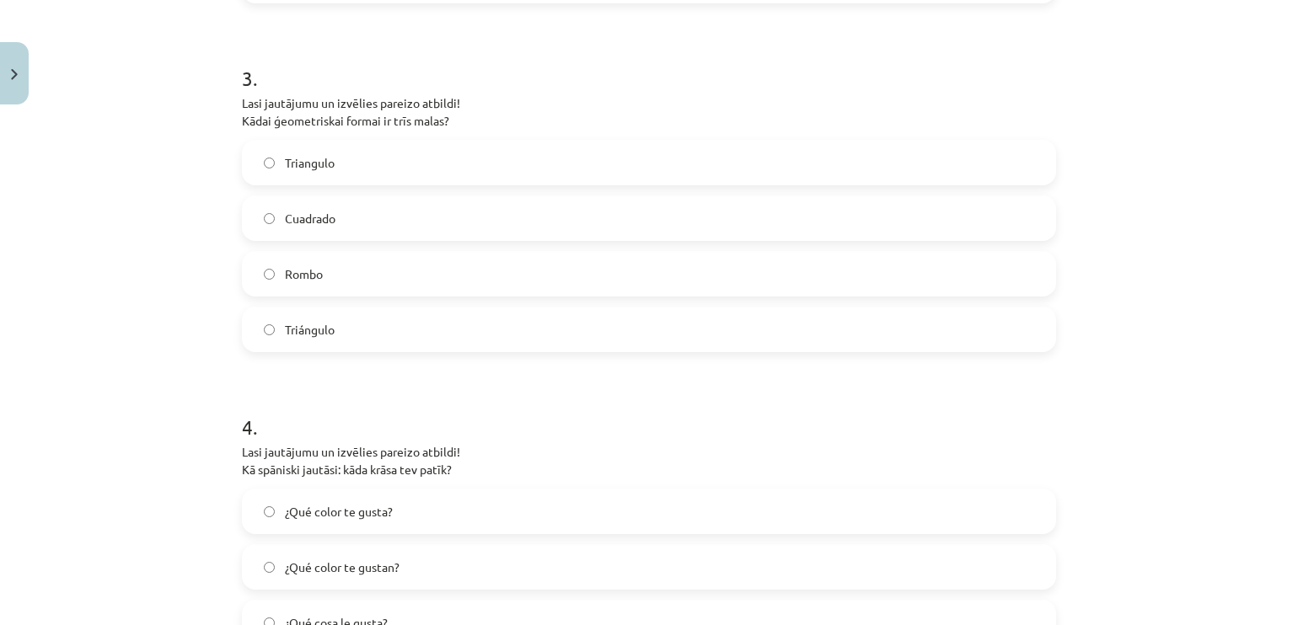
click at [450, 170] on label "Triangulo" at bounding box center [649, 163] width 811 height 42
click at [376, 323] on label "Triángulo" at bounding box center [649, 329] width 811 height 42
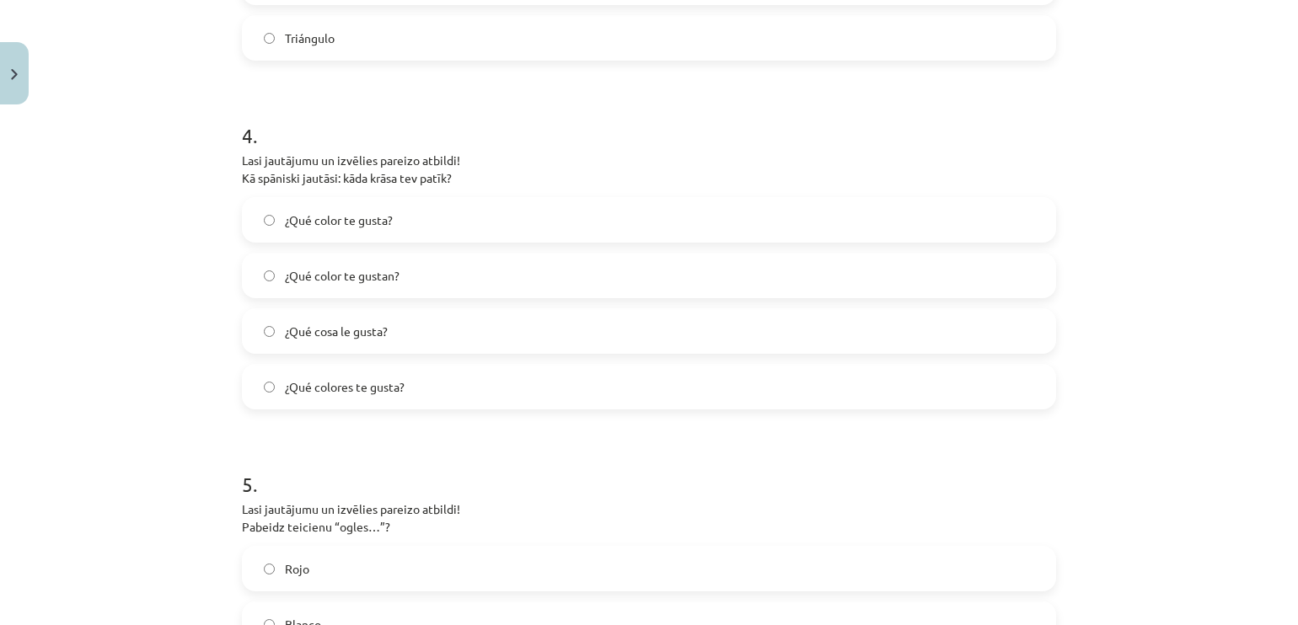
scroll to position [1296, 0]
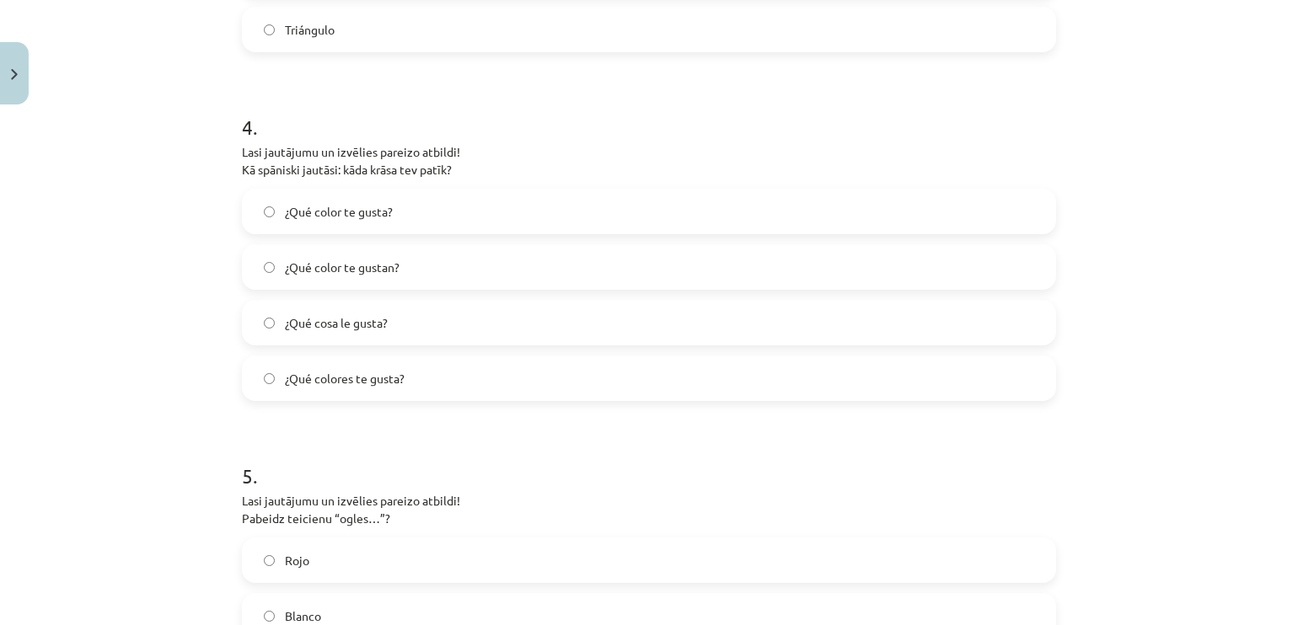
click at [443, 200] on label "¿Qué color te gusta?" at bounding box center [649, 211] width 811 height 42
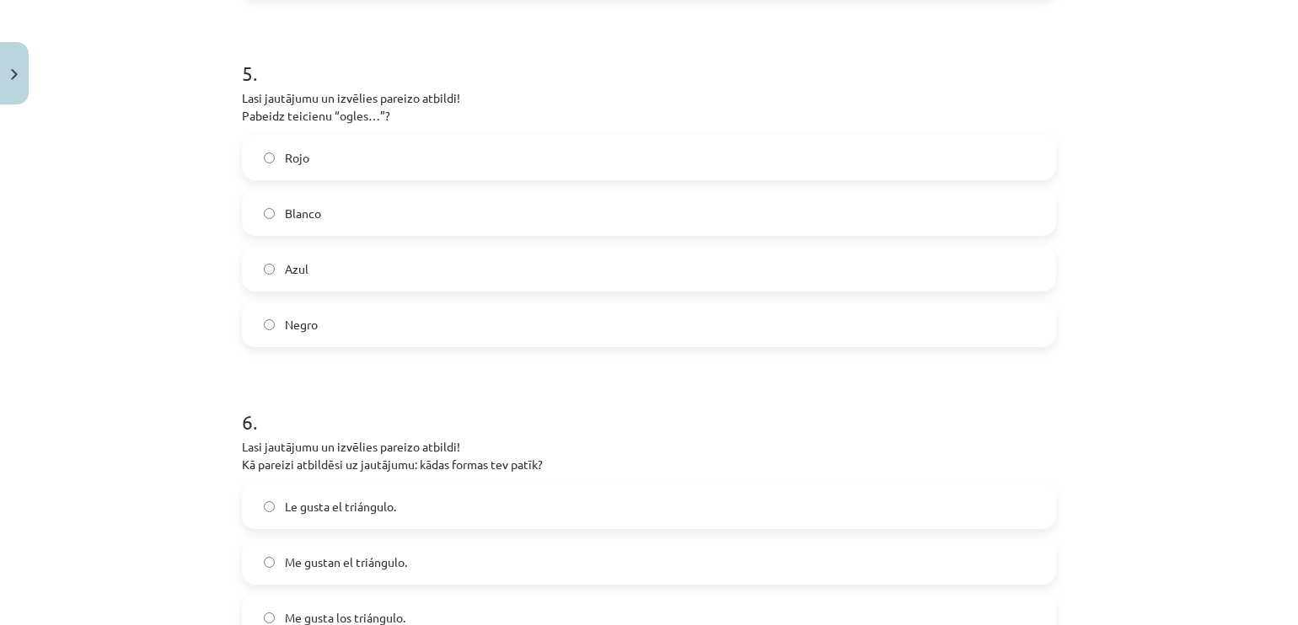
scroll to position [1690, 0]
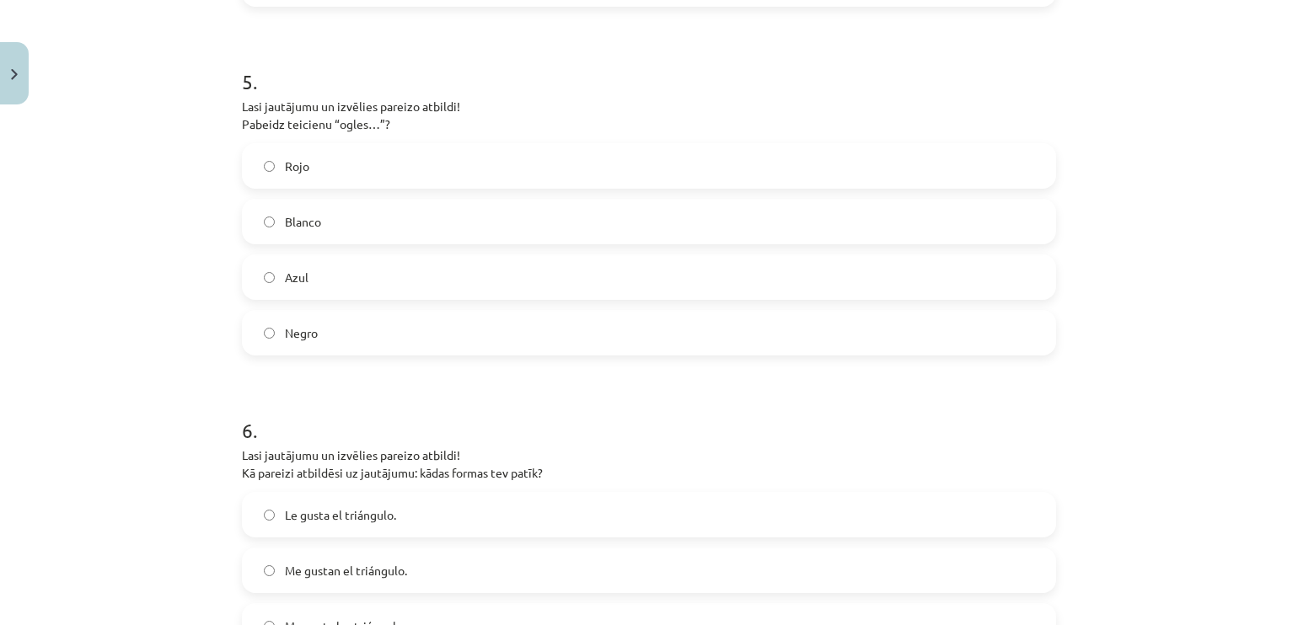
click at [432, 222] on label "Blanco" at bounding box center [649, 222] width 811 height 42
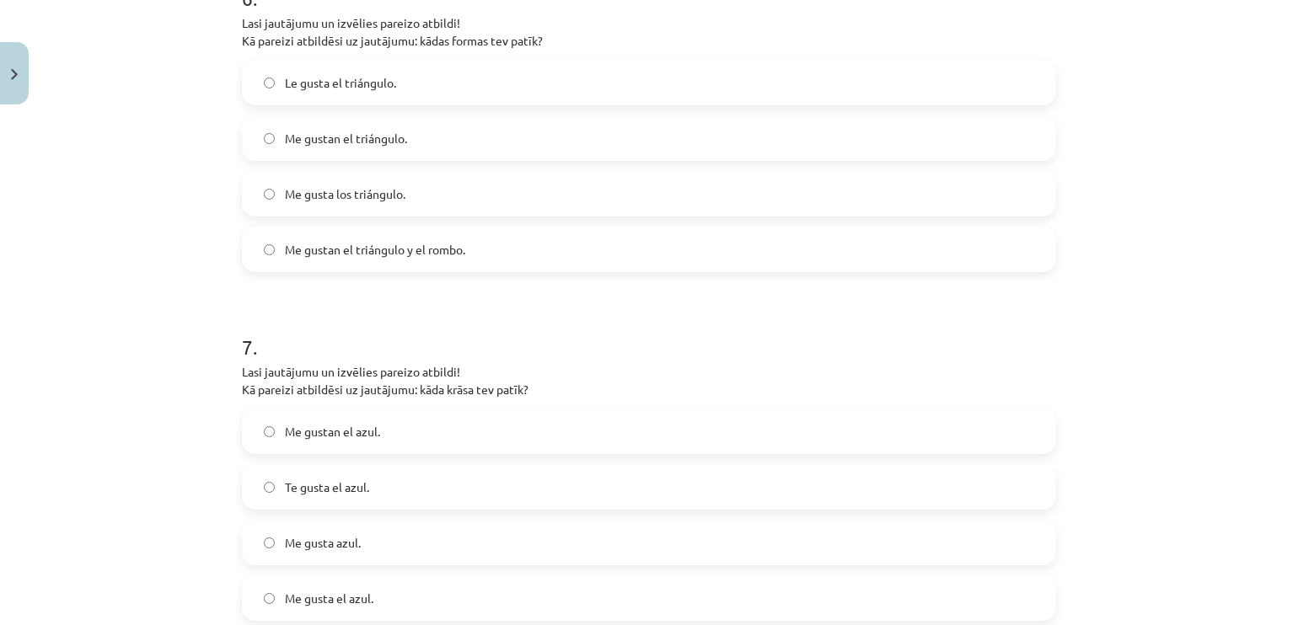
scroll to position [2114, 0]
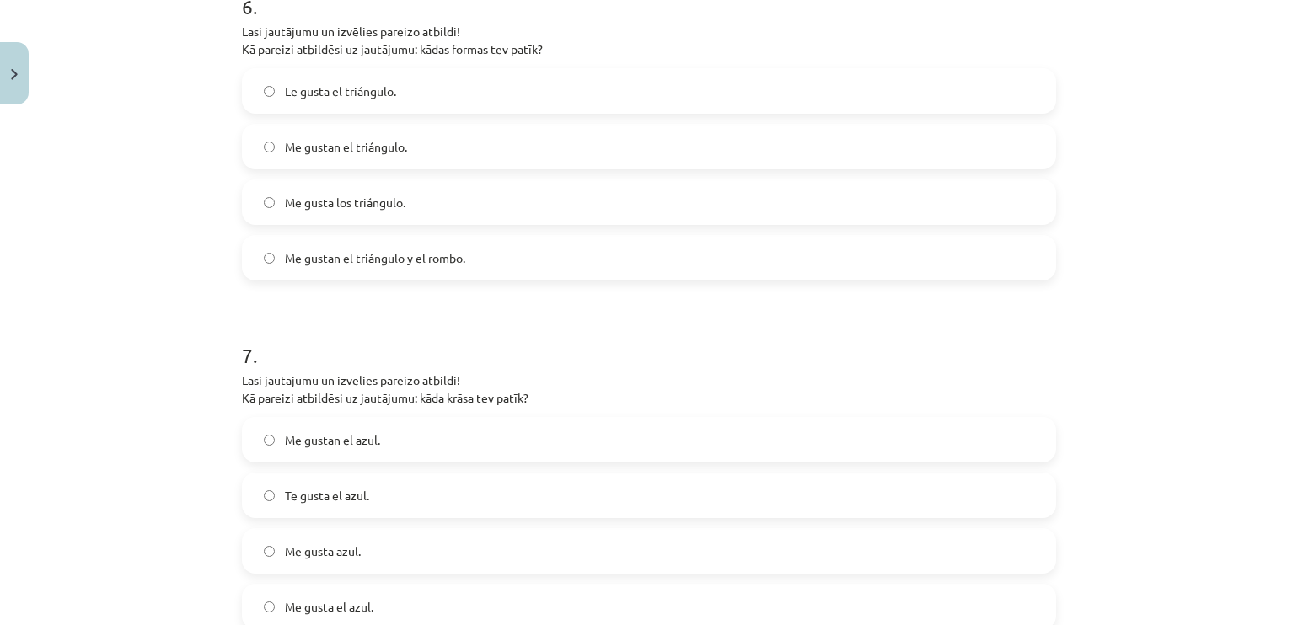
click at [420, 276] on label "Me gustan el triángulo y el rombo." at bounding box center [649, 258] width 811 height 42
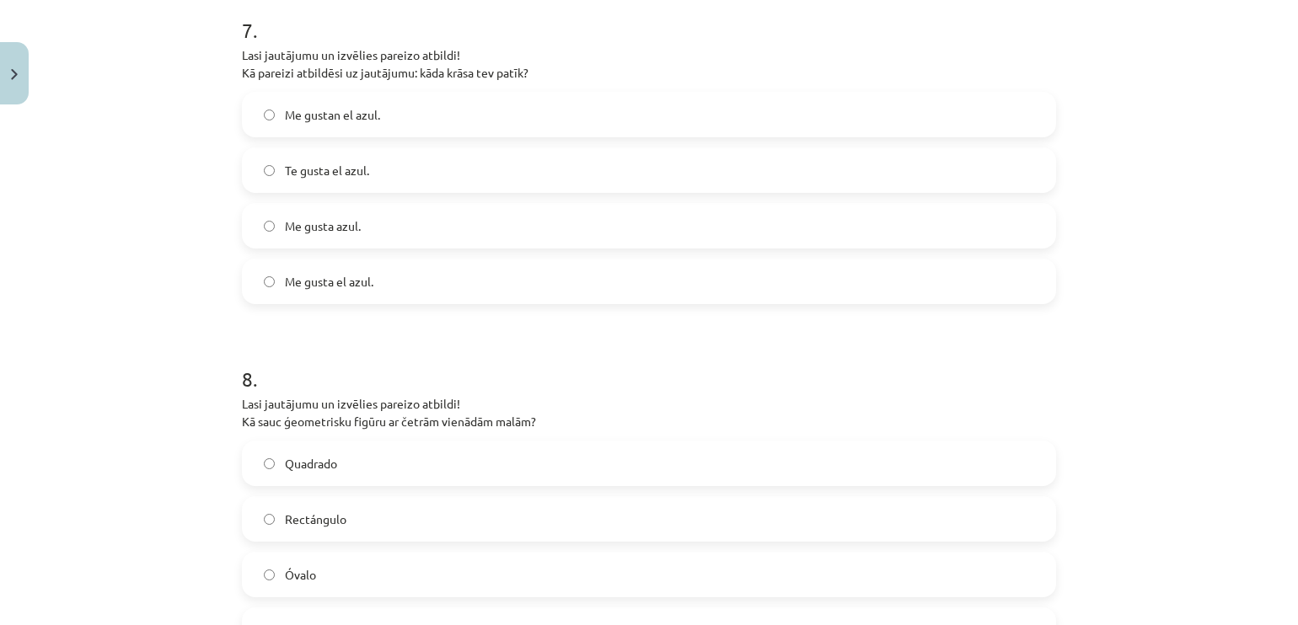
scroll to position [2431, 0]
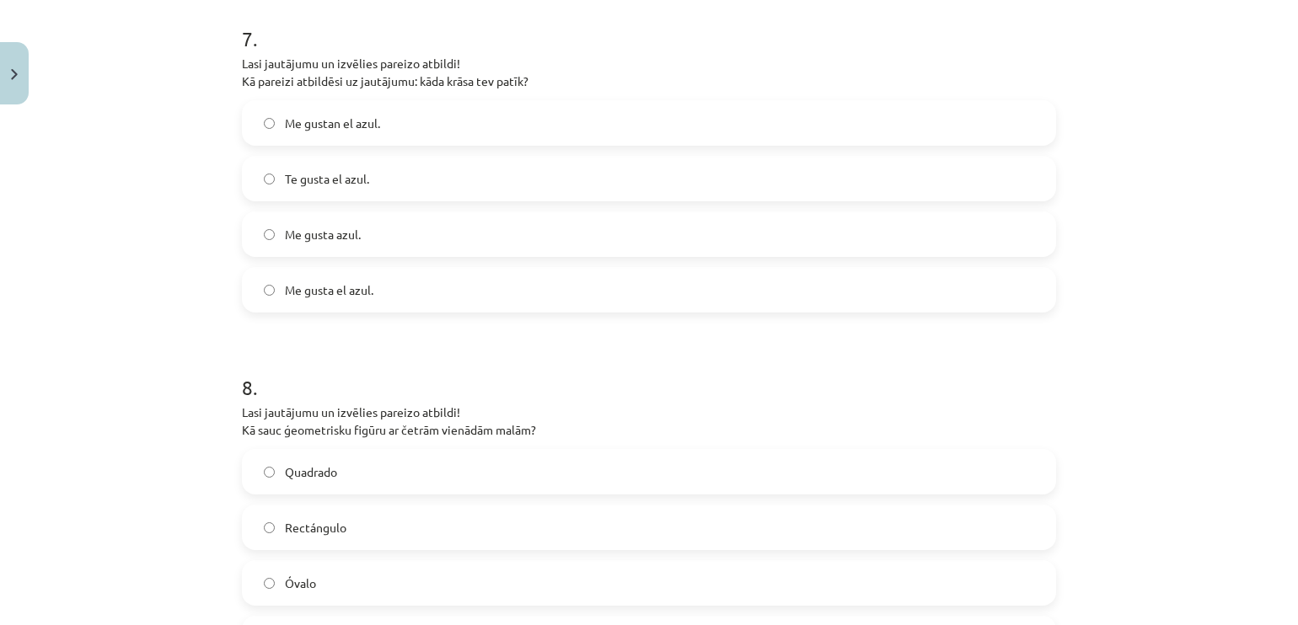
click at [404, 284] on label "Me gusta el azul." at bounding box center [649, 290] width 811 height 42
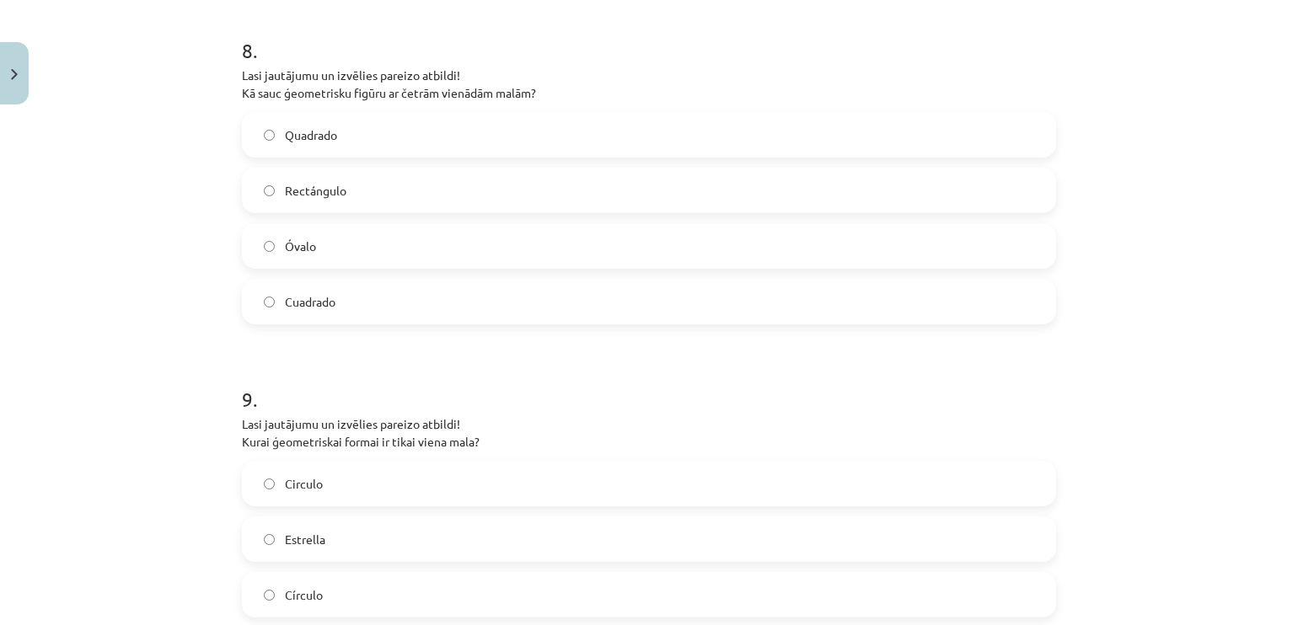
scroll to position [2781, 0]
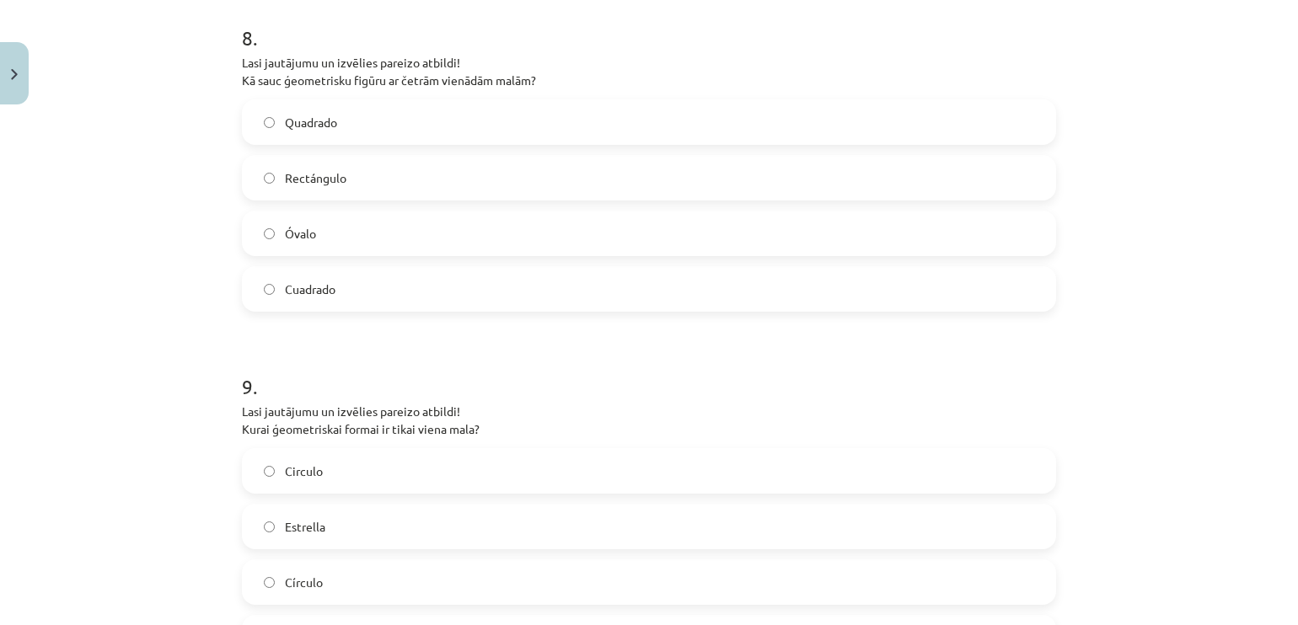
click at [356, 281] on label "Cuadrado" at bounding box center [649, 289] width 811 height 42
click at [444, 126] on label "Quadrado" at bounding box center [649, 122] width 811 height 42
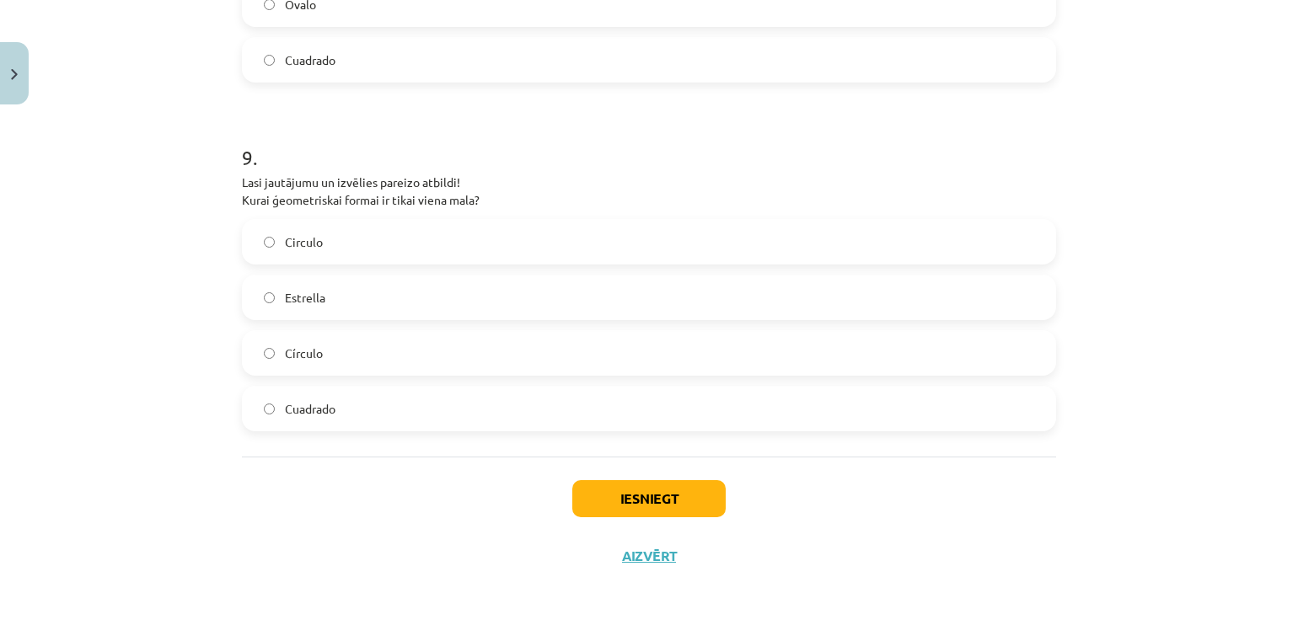
scroll to position [3002, 0]
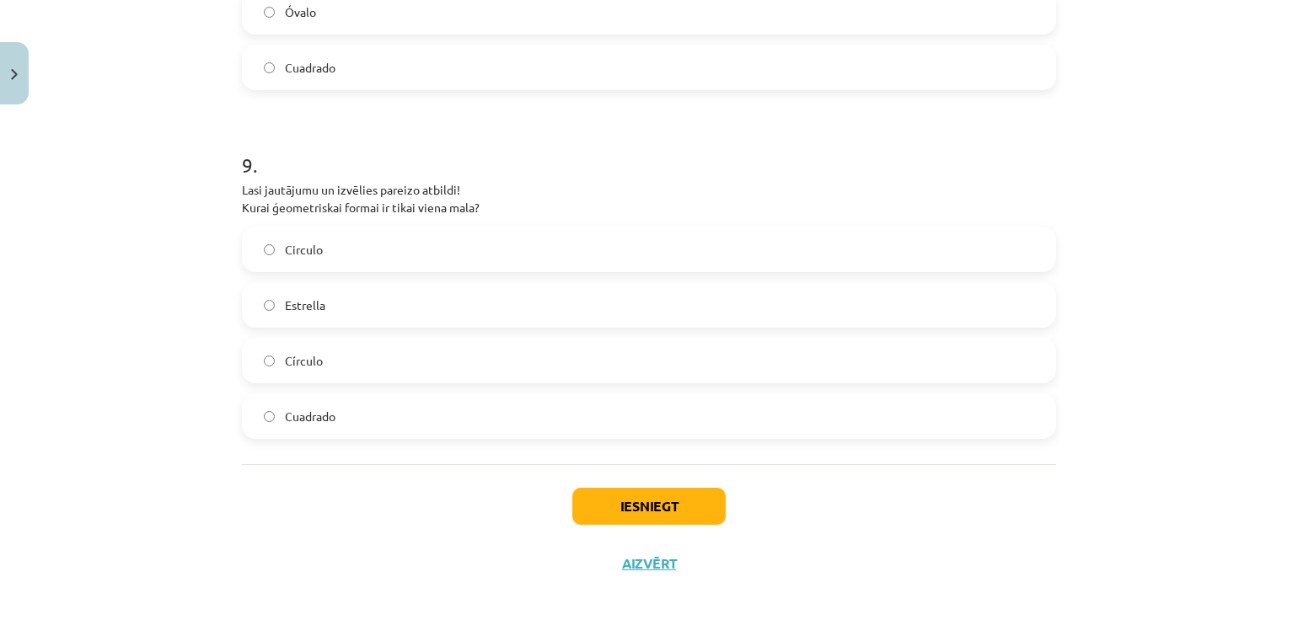
click at [458, 247] on label "Circulo" at bounding box center [649, 249] width 811 height 42
click at [431, 346] on label "Círculo" at bounding box center [649, 361] width 811 height 42
click at [649, 495] on button "Iesniegt" at bounding box center [648, 506] width 153 height 37
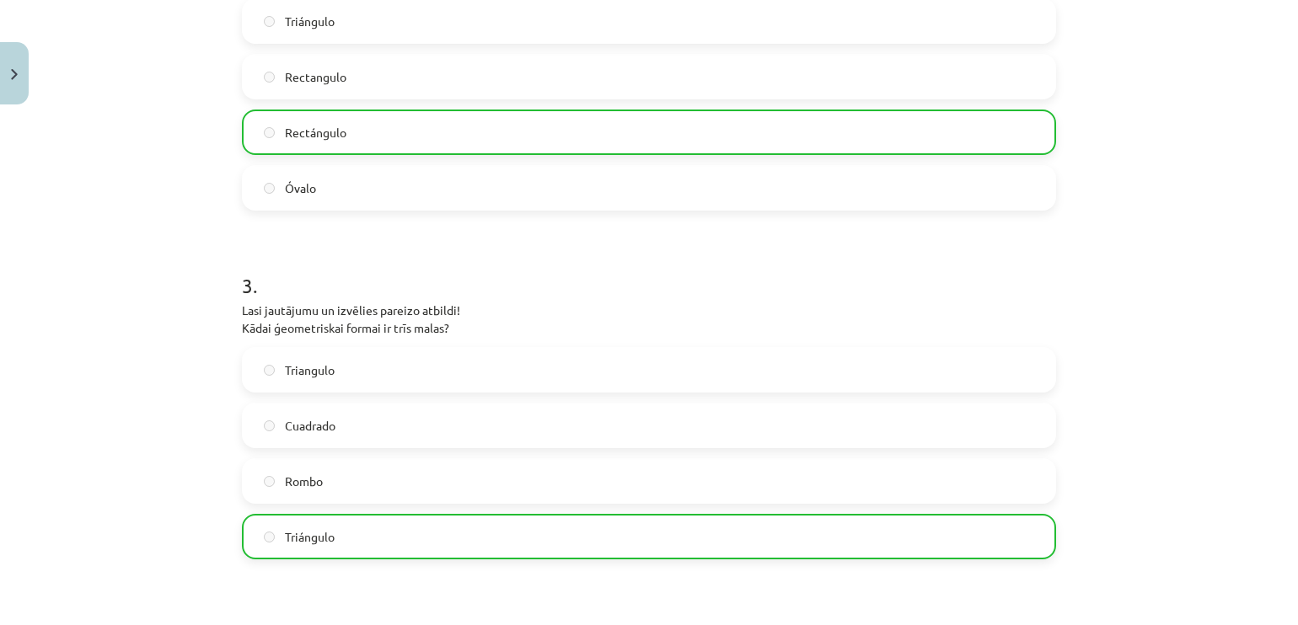
scroll to position [2979, 0]
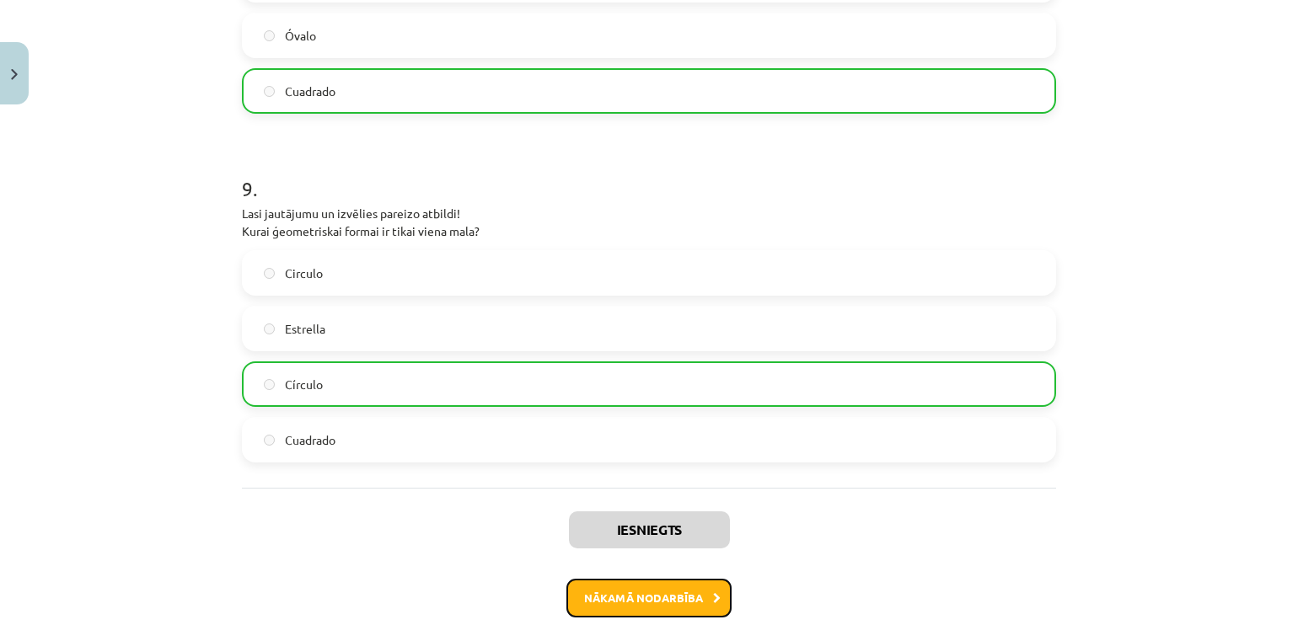
click at [667, 586] on button "Nākamā nodarbība" at bounding box center [648, 598] width 165 height 39
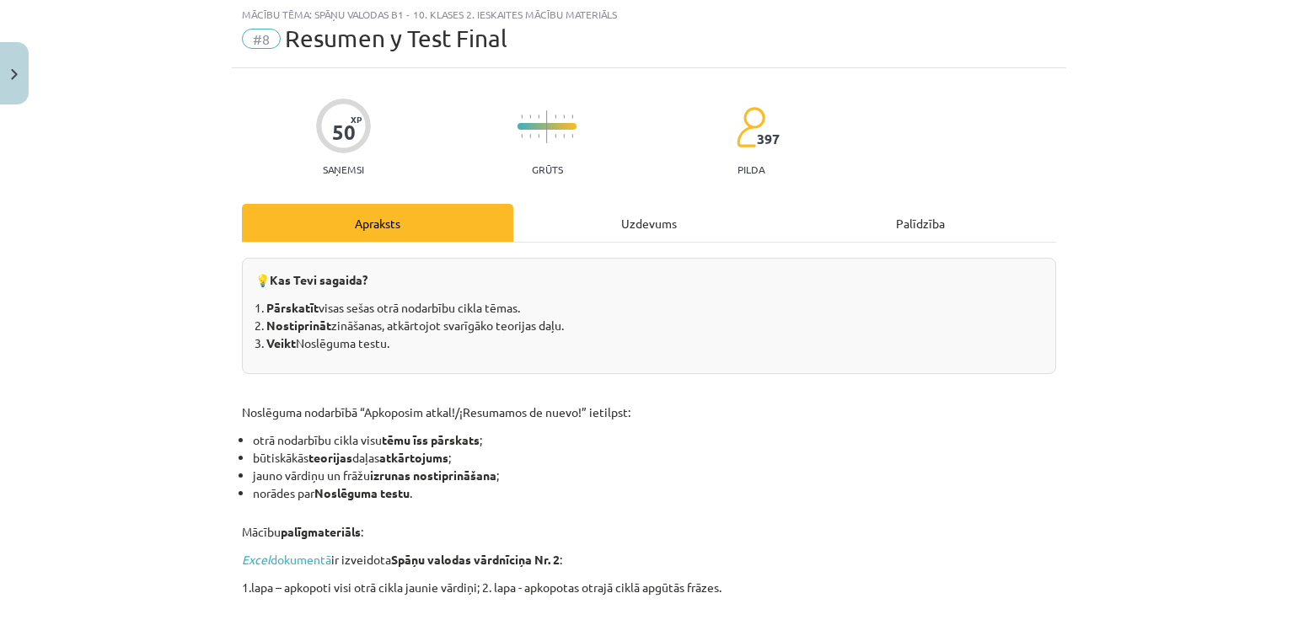
scroll to position [42, 0]
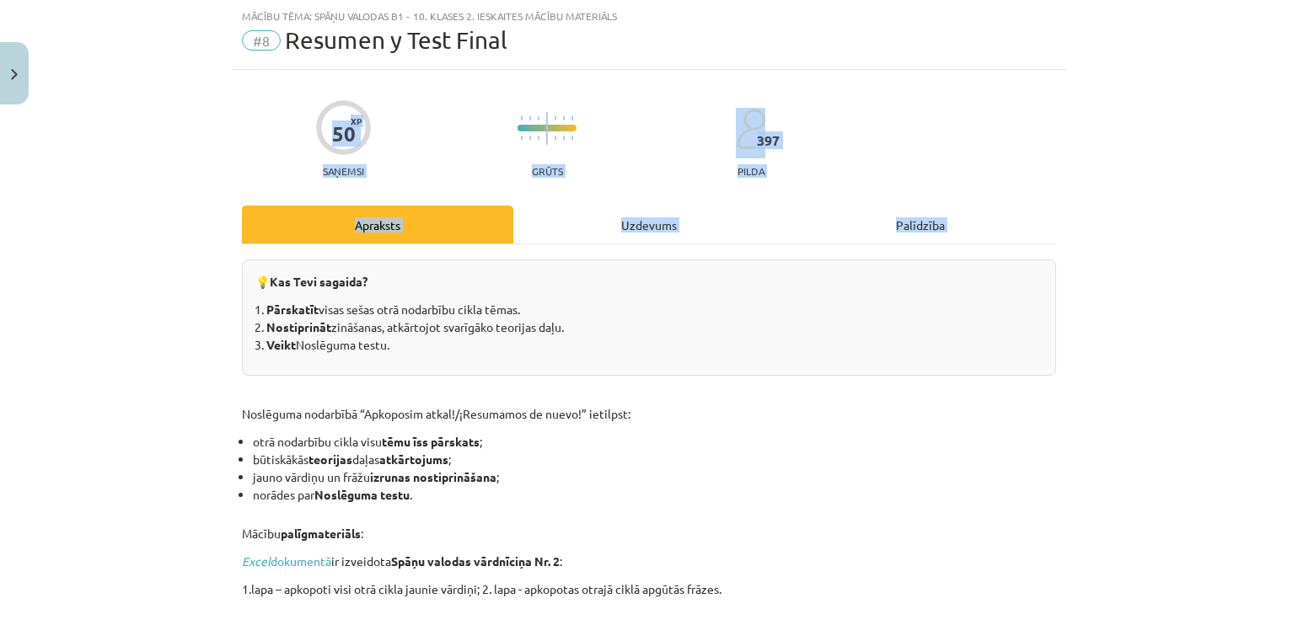
drag, startPoint x: 308, startPoint y: 127, endPoint x: 162, endPoint y: 281, distance: 212.2
click at [162, 281] on div "Mācību tēma: Spāņu valodas b1 - 10. klases 2. ieskaites mācību materiāls #8 Res…" at bounding box center [649, 312] width 1298 height 625
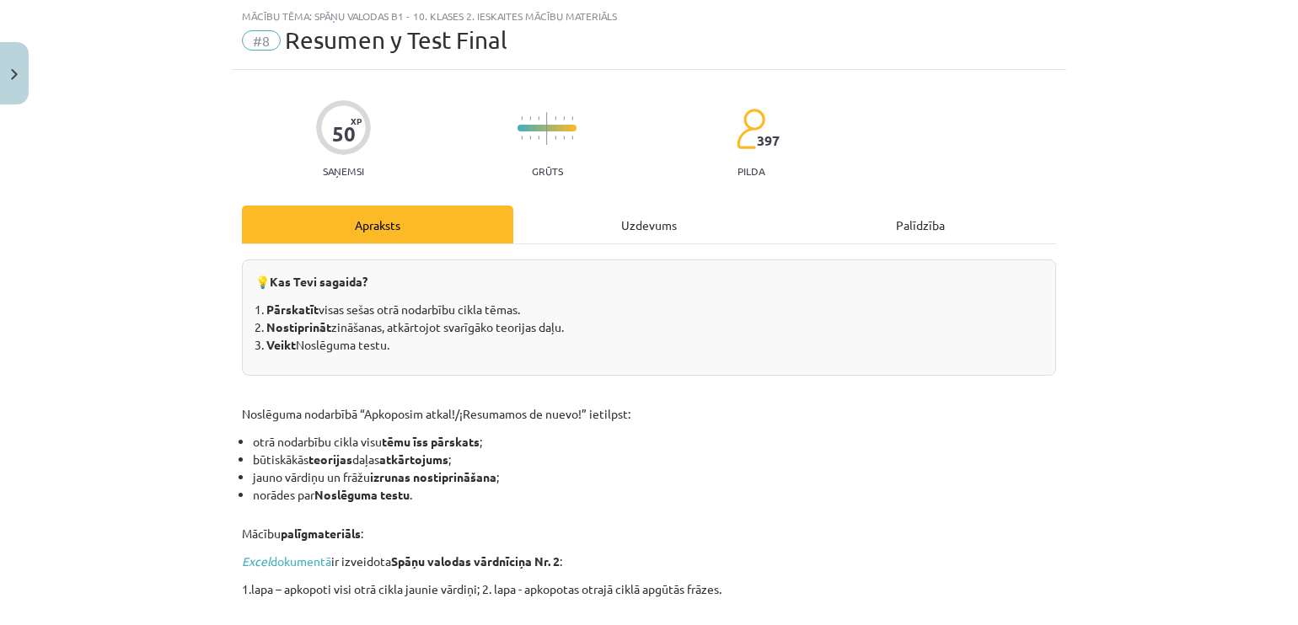
click at [284, 317] on li "Pārskatīt visas sešas otrā nodarbību cikla tēmas." at bounding box center [654, 310] width 776 height 18
